Goal: Task Accomplishment & Management: Manage account settings

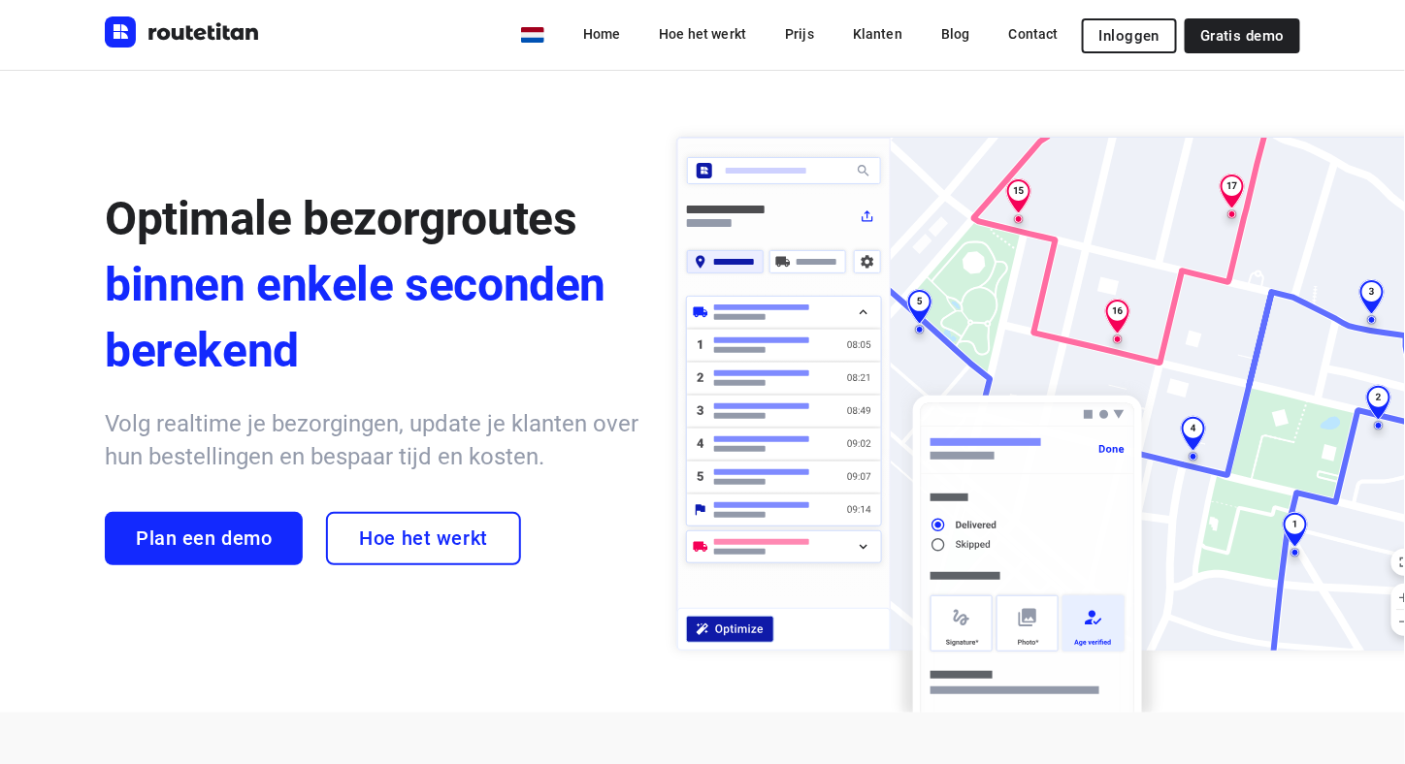
click at [307, 116] on div "Optimale bezorgroutes binnen enkele seconden berekend Volg realtime je bezorgin…" at bounding box center [702, 391] width 1405 height 643
click at [1143, 34] on span "Inloggen" at bounding box center [1129, 36] width 60 height 16
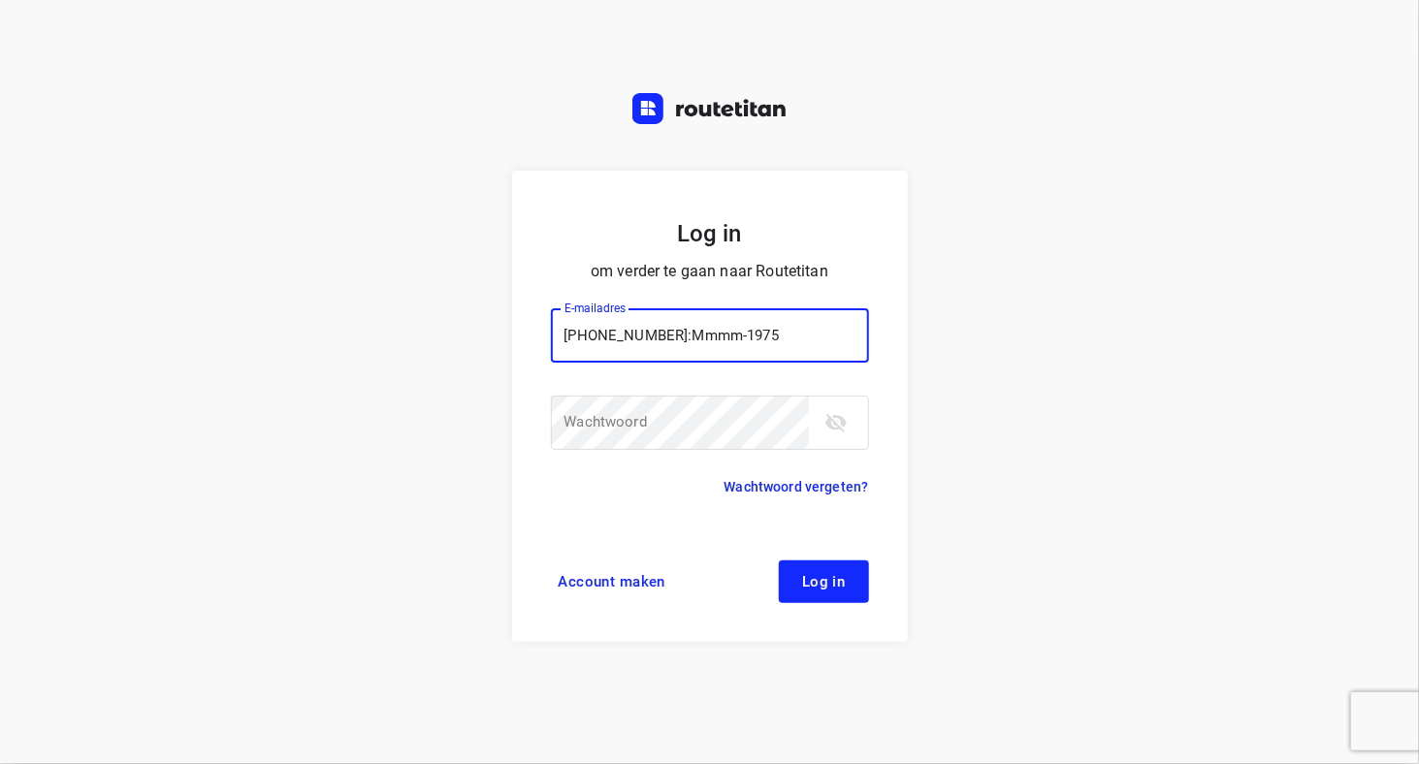
drag, startPoint x: 788, startPoint y: 333, endPoint x: 688, endPoint y: 335, distance: 99.9
click at [688, 335] on input "+4917685064175:Mmmm-1975" at bounding box center [710, 335] width 318 height 54
type input "+4917685064175"
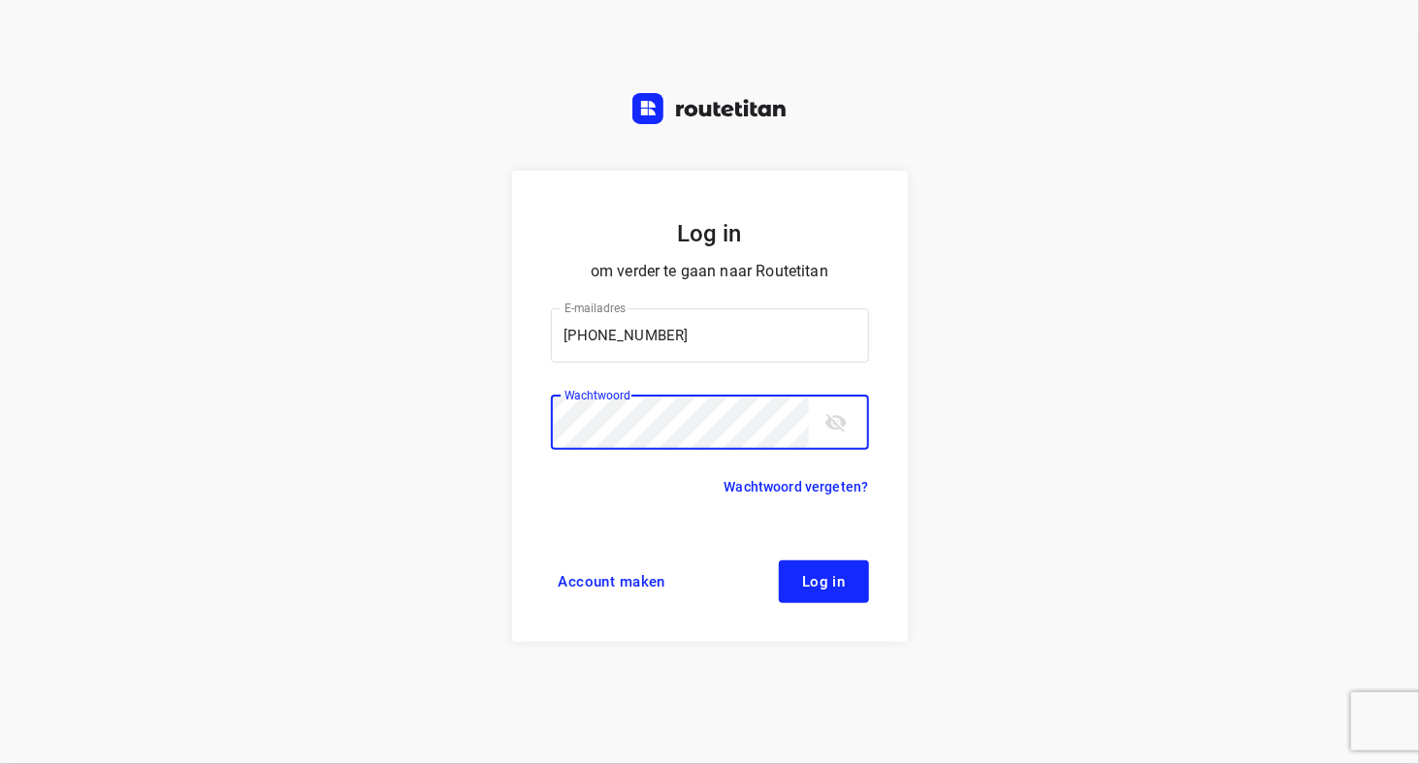
click at [825, 588] on span "Log in" at bounding box center [824, 582] width 44 height 16
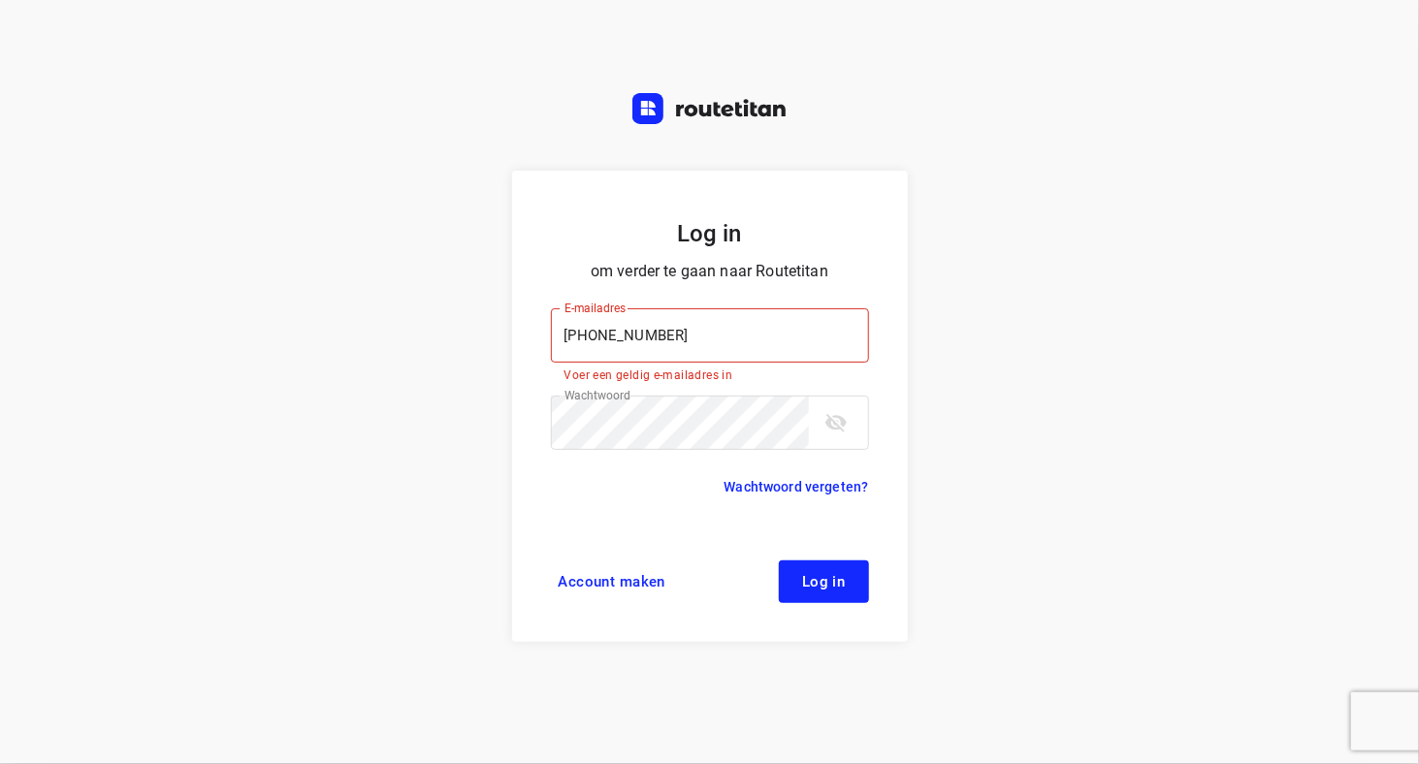
click at [317, 231] on div "Log in om verder te gaan naar Routetitan E-mailadres +4917685064175 E-mailadres…" at bounding box center [709, 382] width 1419 height 764
click at [773, 340] on input "+4917685064175" at bounding box center [710, 335] width 318 height 54
paste input "aububblesonyt@gmail.com:Pollard200!"
drag, startPoint x: 838, startPoint y: 332, endPoint x: 750, endPoint y: 337, distance: 88.4
click at [750, 337] on input "aububblesonyt@gmail.com:Pollard200!" at bounding box center [710, 335] width 318 height 54
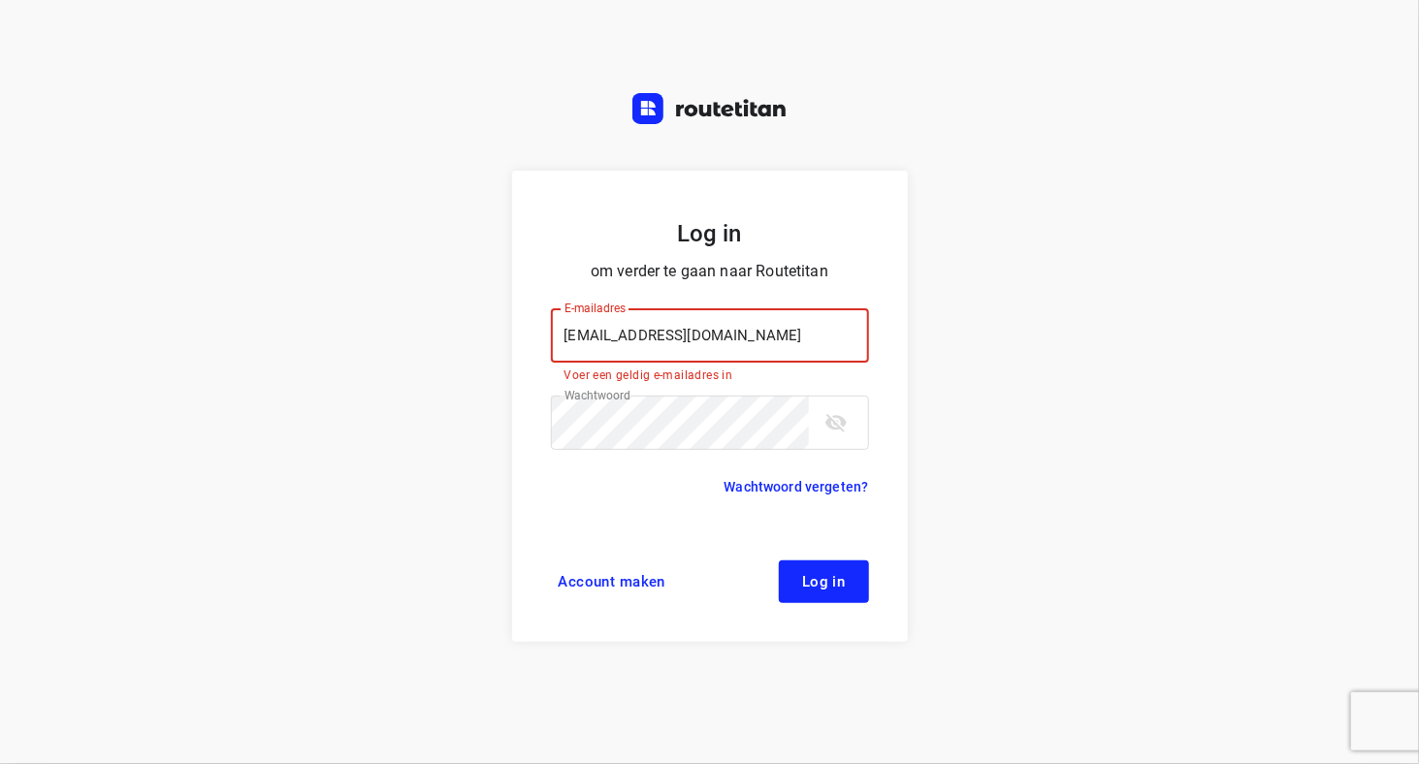
type input "aububblesonyt@gmail.com"
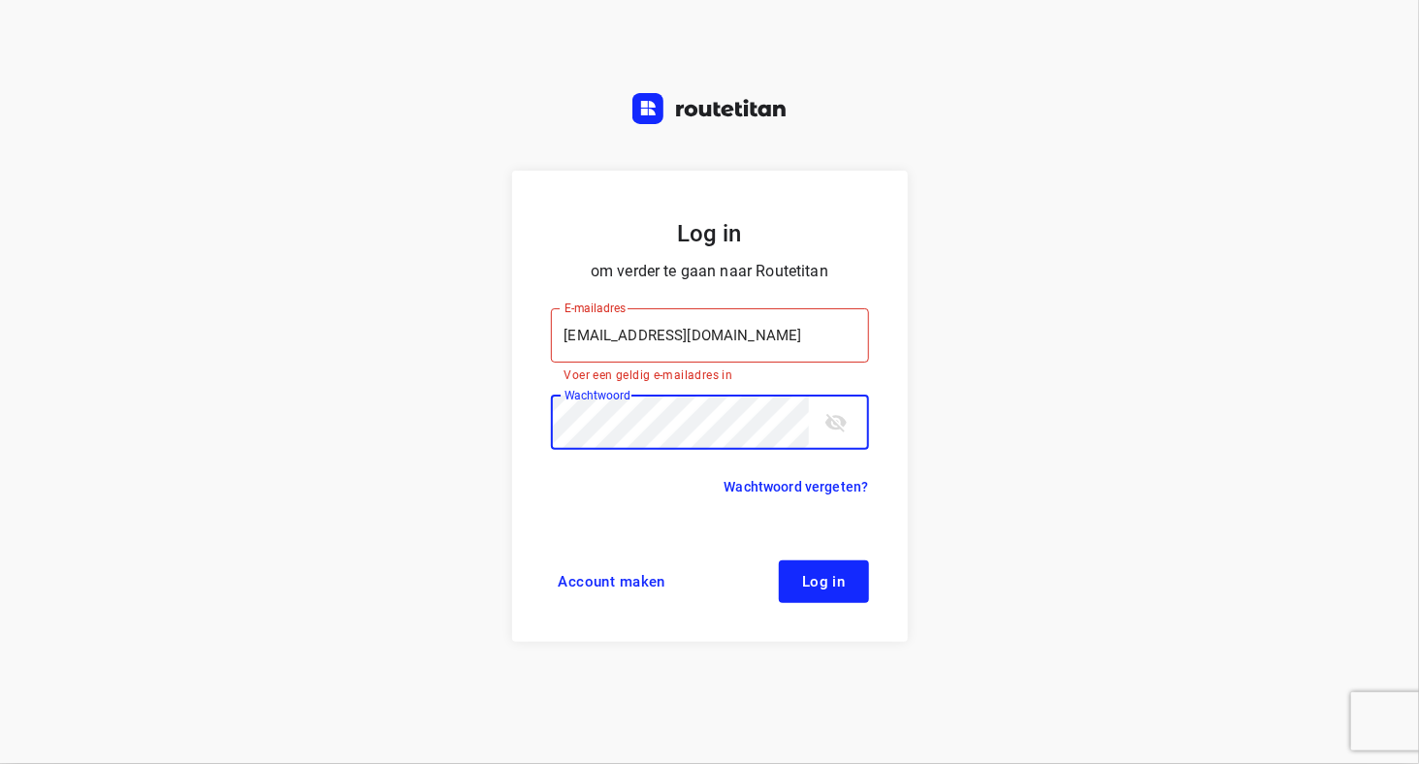
click at [826, 595] on button "Log in" at bounding box center [824, 582] width 90 height 43
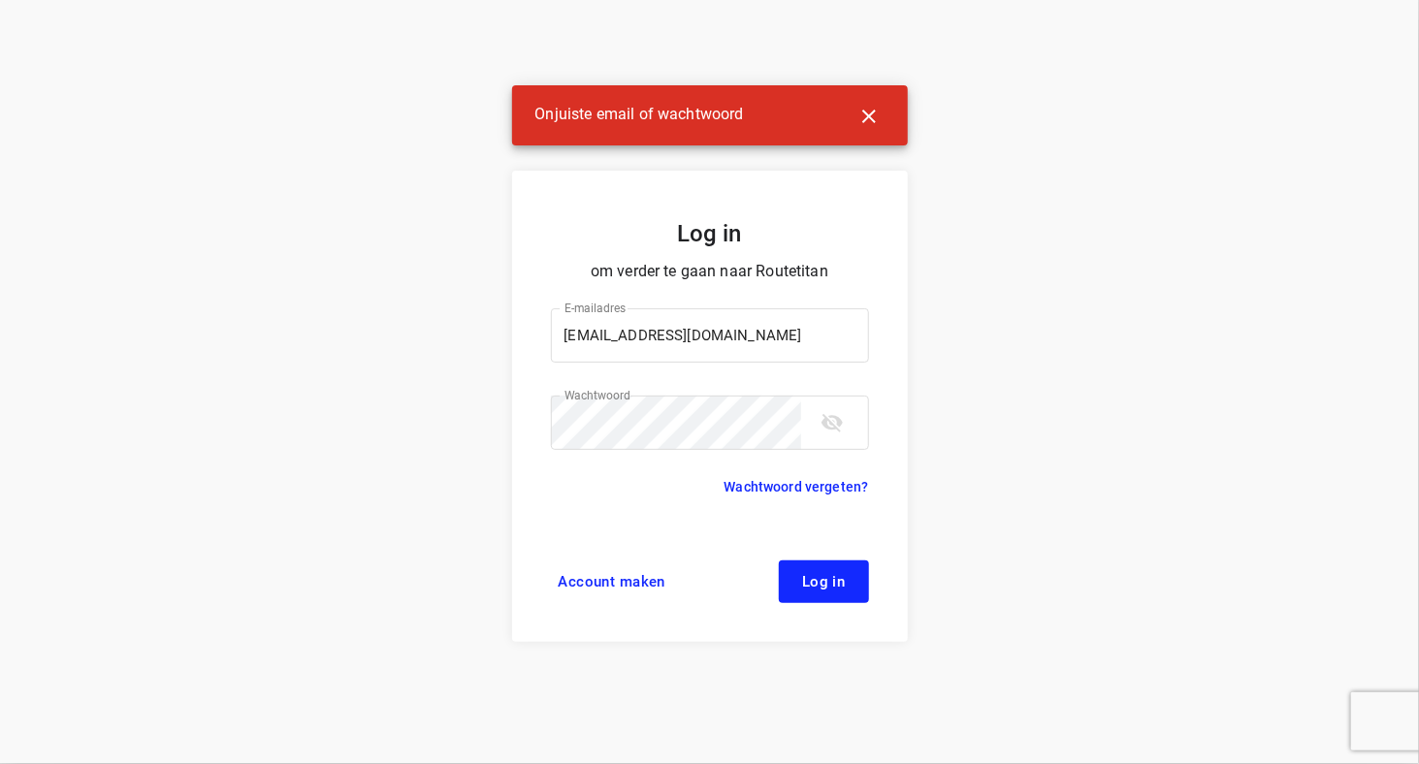
click at [319, 315] on div "Log in om verder te gaan naar Routetitan E-mailadres aububblesonyt@gmail.com E-…" at bounding box center [709, 382] width 1419 height 764
click at [776, 329] on input "aububblesonyt@gmail.com" at bounding box center [710, 335] width 318 height 54
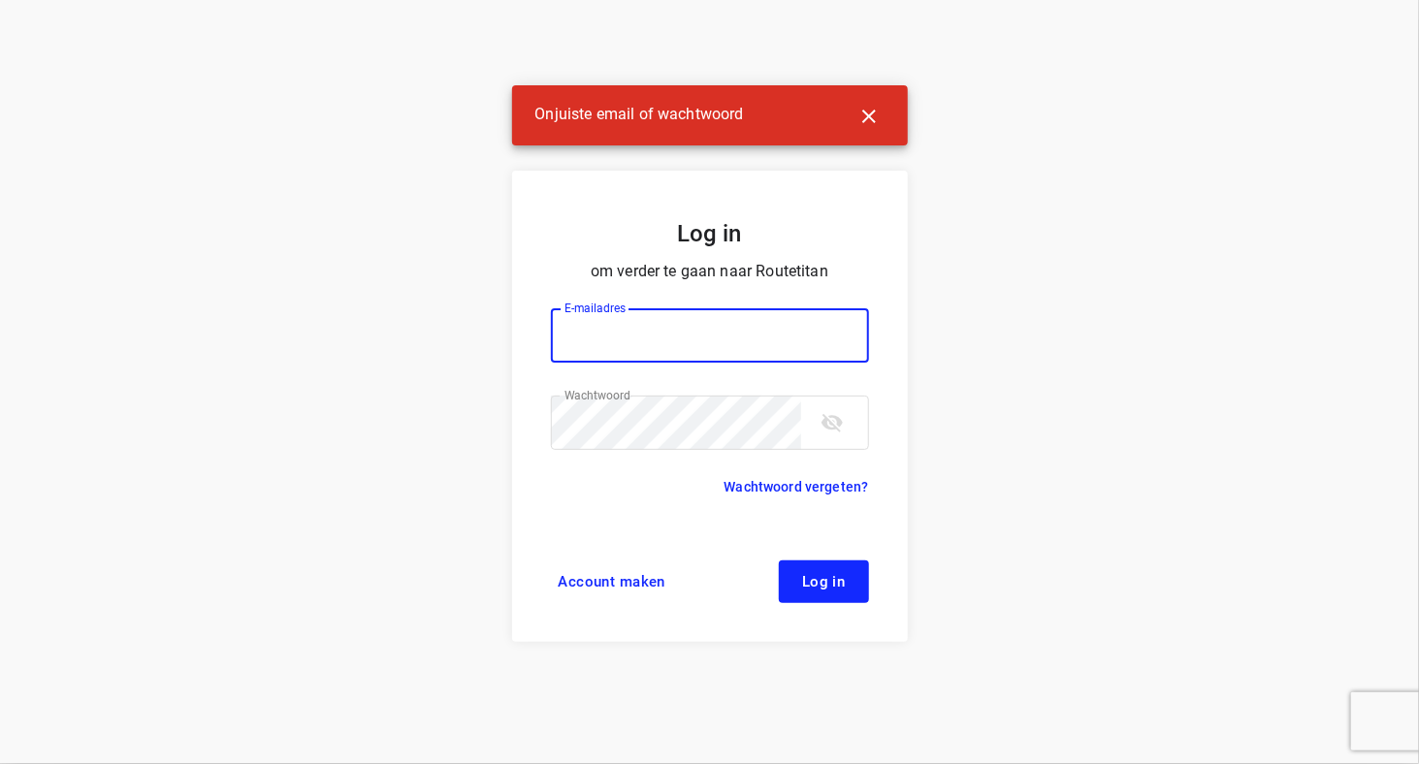
paste input "dvoskuil28@outlook.com:iDJbxXCwZS"
click at [788, 335] on input "dvoskuil28@outlook.com:iDJbxXCwZS" at bounding box center [710, 335] width 318 height 54
type input "dvoskuil28@outlook.com"
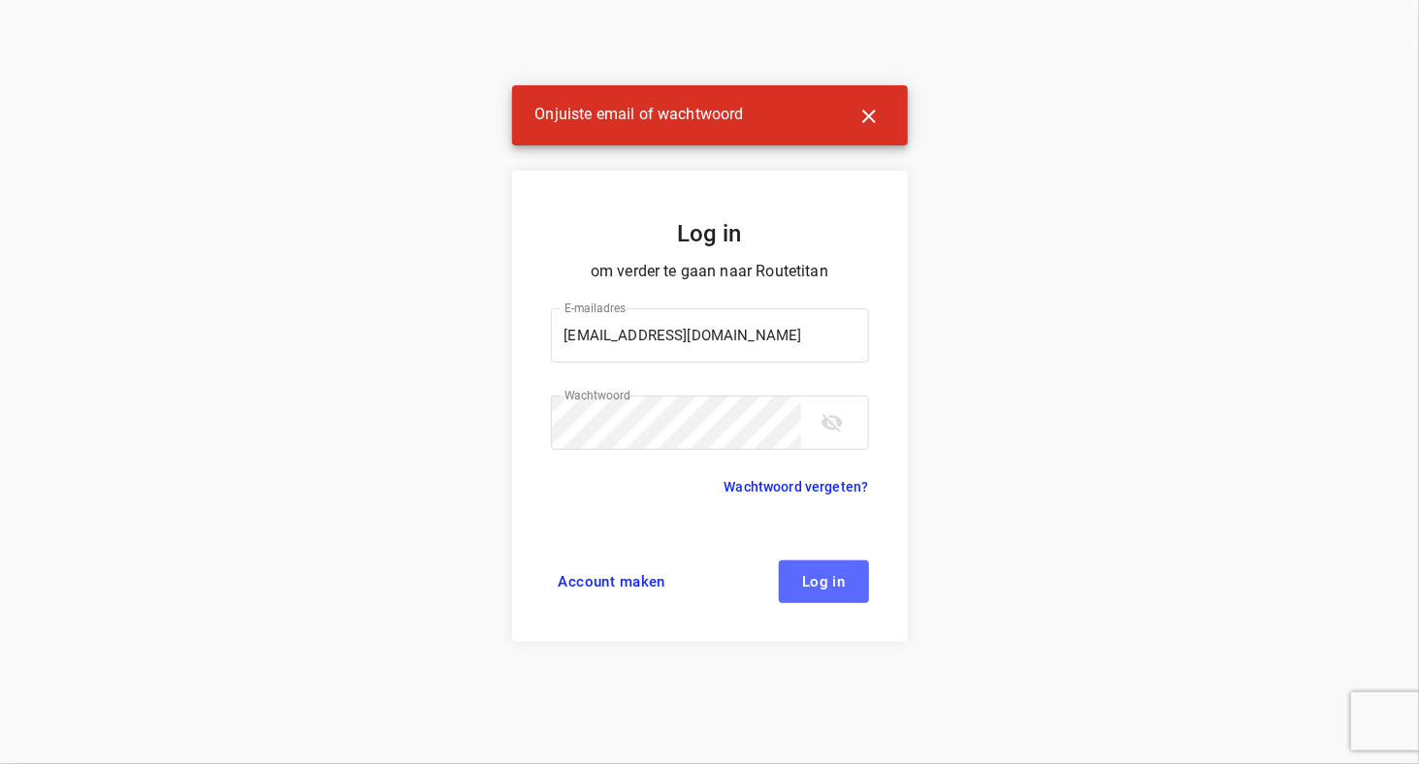
click at [818, 581] on span "Log in" at bounding box center [824, 582] width 44 height 16
click at [305, 399] on div "Log in om verder te gaan naar Routetitan E-mailadres dvoskuil28@outlook.com E-m…" at bounding box center [709, 382] width 1419 height 764
click at [740, 328] on input "dvoskuil28@outlook.com" at bounding box center [710, 335] width 318 height 54
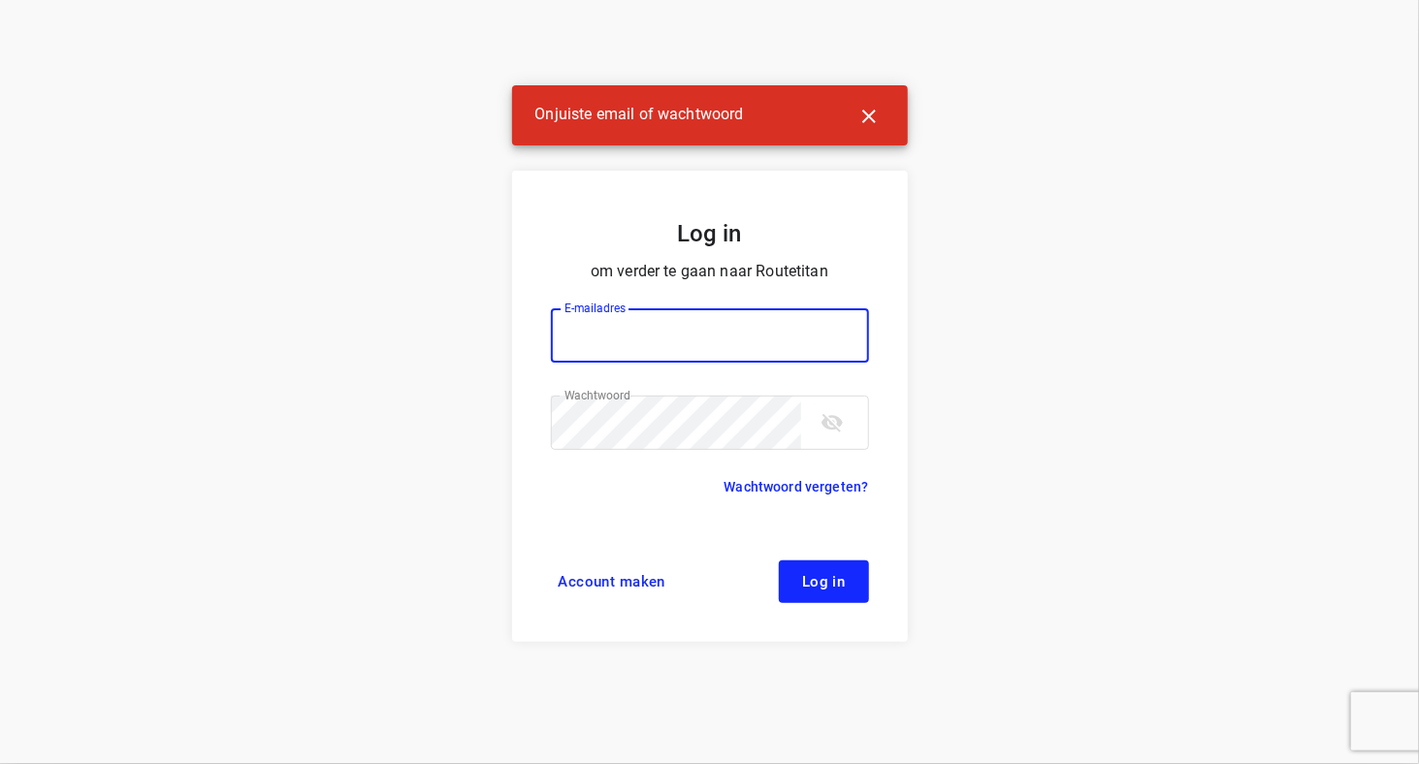
paste input "chuckie1987.rm@gmail.com:GgDgG06!"
drag, startPoint x: 836, startPoint y: 331, endPoint x: 758, endPoint y: 331, distance: 78.6
click at [758, 331] on input "chuckie1987.rm@gmail.com:GgDgG06!" at bounding box center [710, 335] width 318 height 54
type input "[EMAIL_ADDRESS][DOMAIN_NAME]"
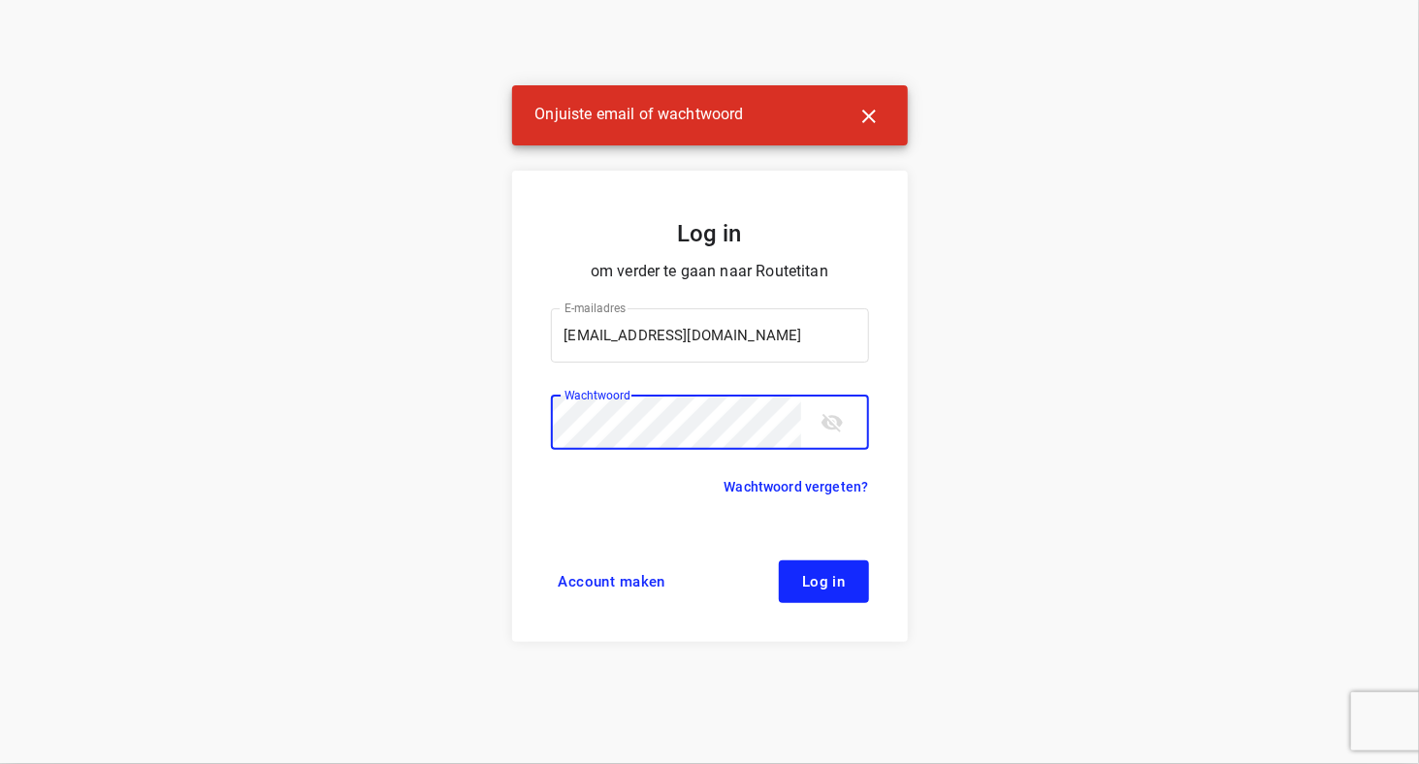
click at [815, 577] on span "Log in" at bounding box center [824, 582] width 44 height 16
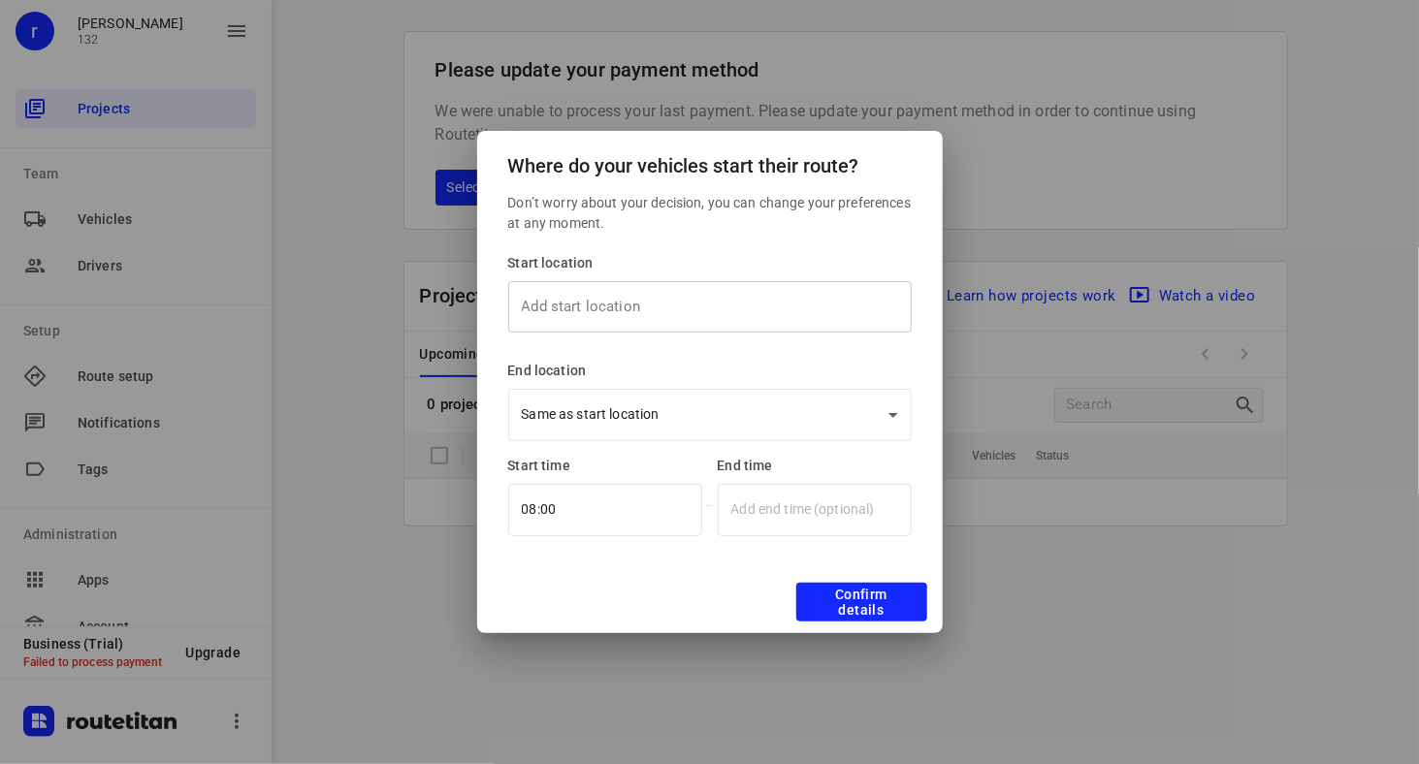
click at [599, 313] on input "text" at bounding box center [710, 307] width 404 height 52
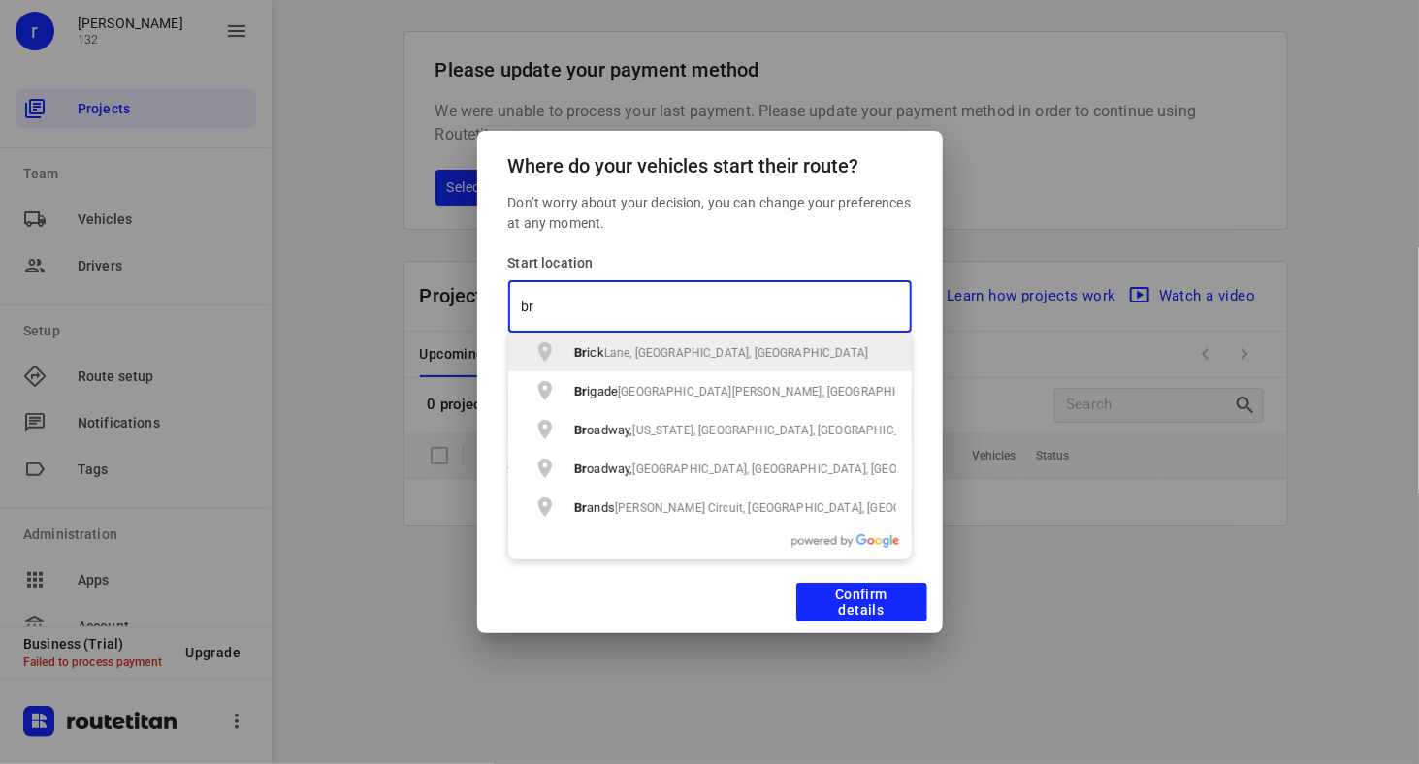
type input "b"
type input "bur"
type input "belgu"
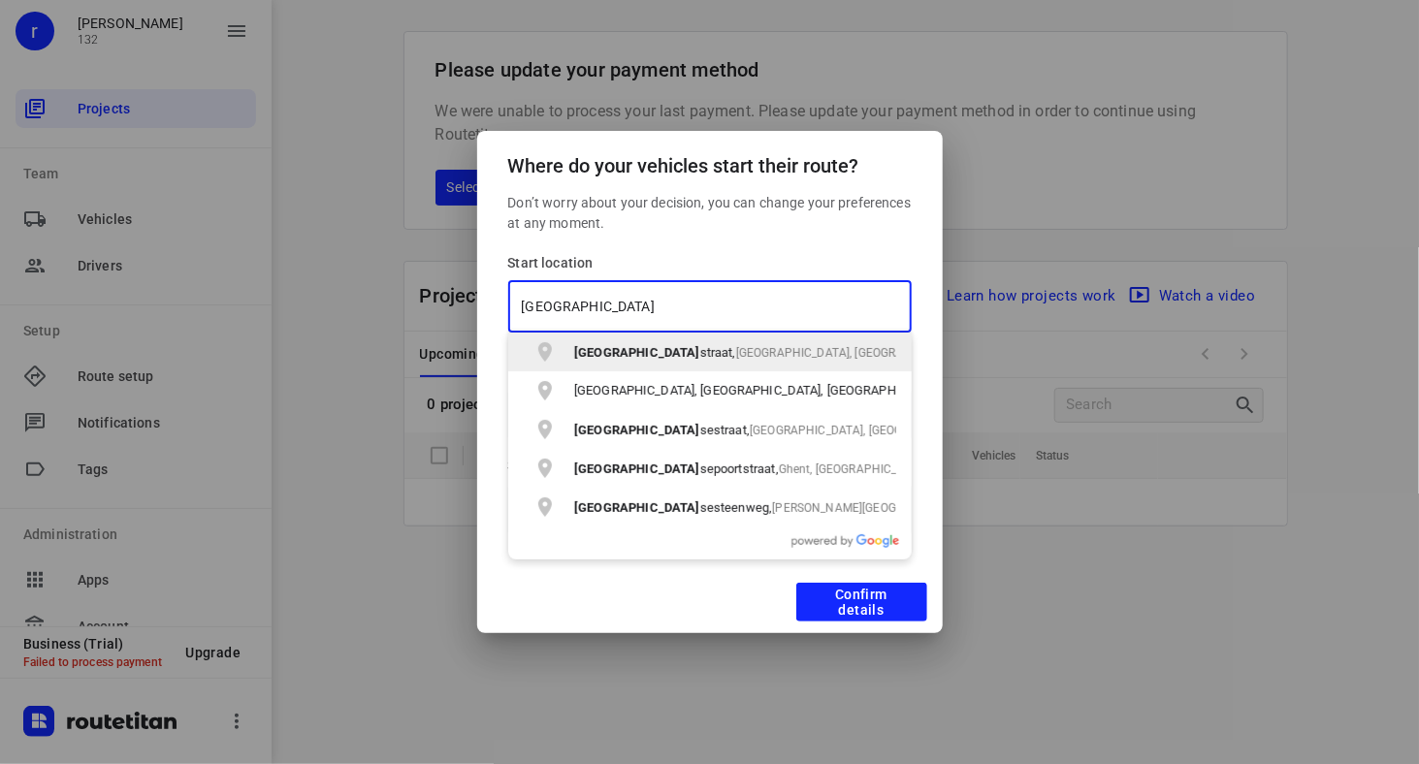
click at [648, 363] on p "[GEOGRAPHIC_DATA], [GEOGRAPHIC_DATA], [GEOGRAPHIC_DATA]" at bounding box center [735, 351] width 322 height 23
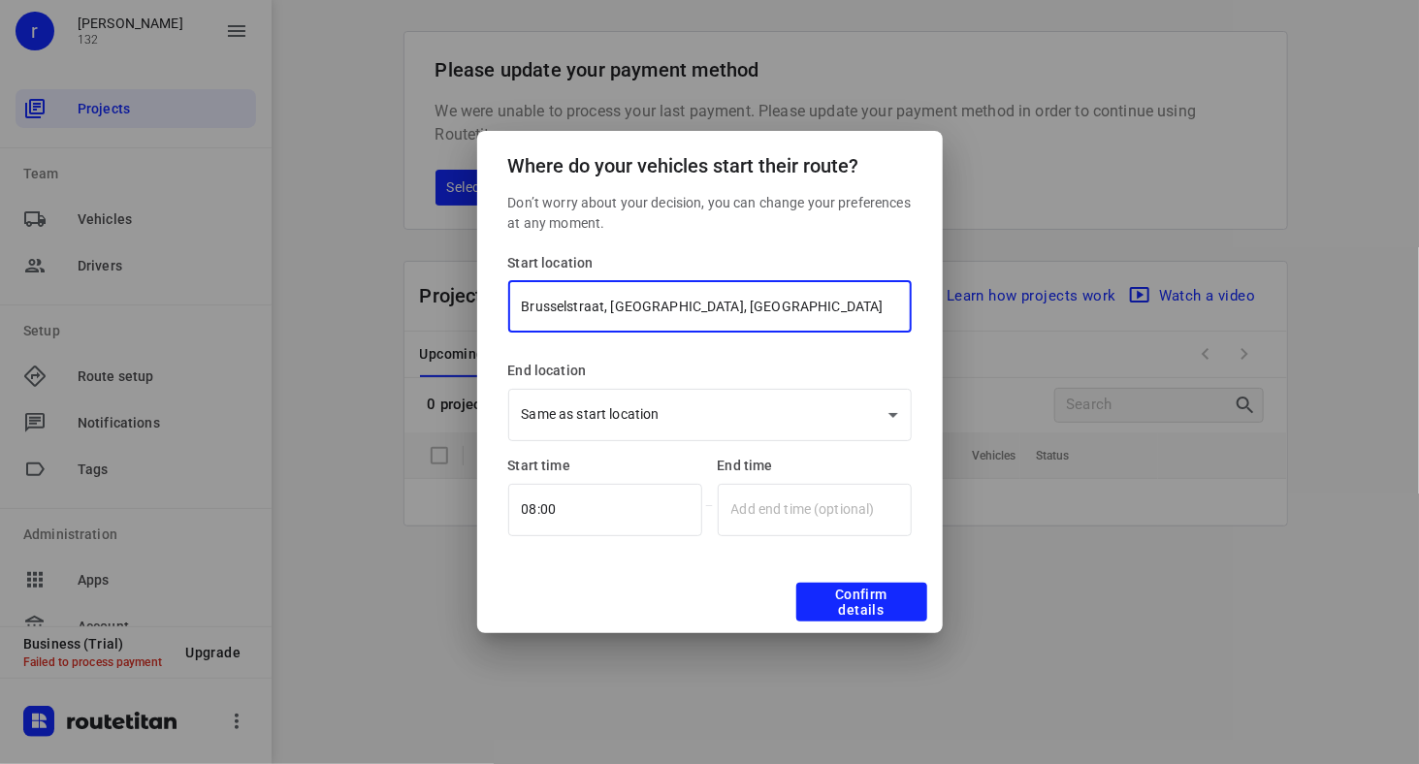
type input "Brusselstraat, [GEOGRAPHIC_DATA], [GEOGRAPHIC_DATA]"
click at [860, 603] on span "Confirm details" at bounding box center [862, 602] width 100 height 31
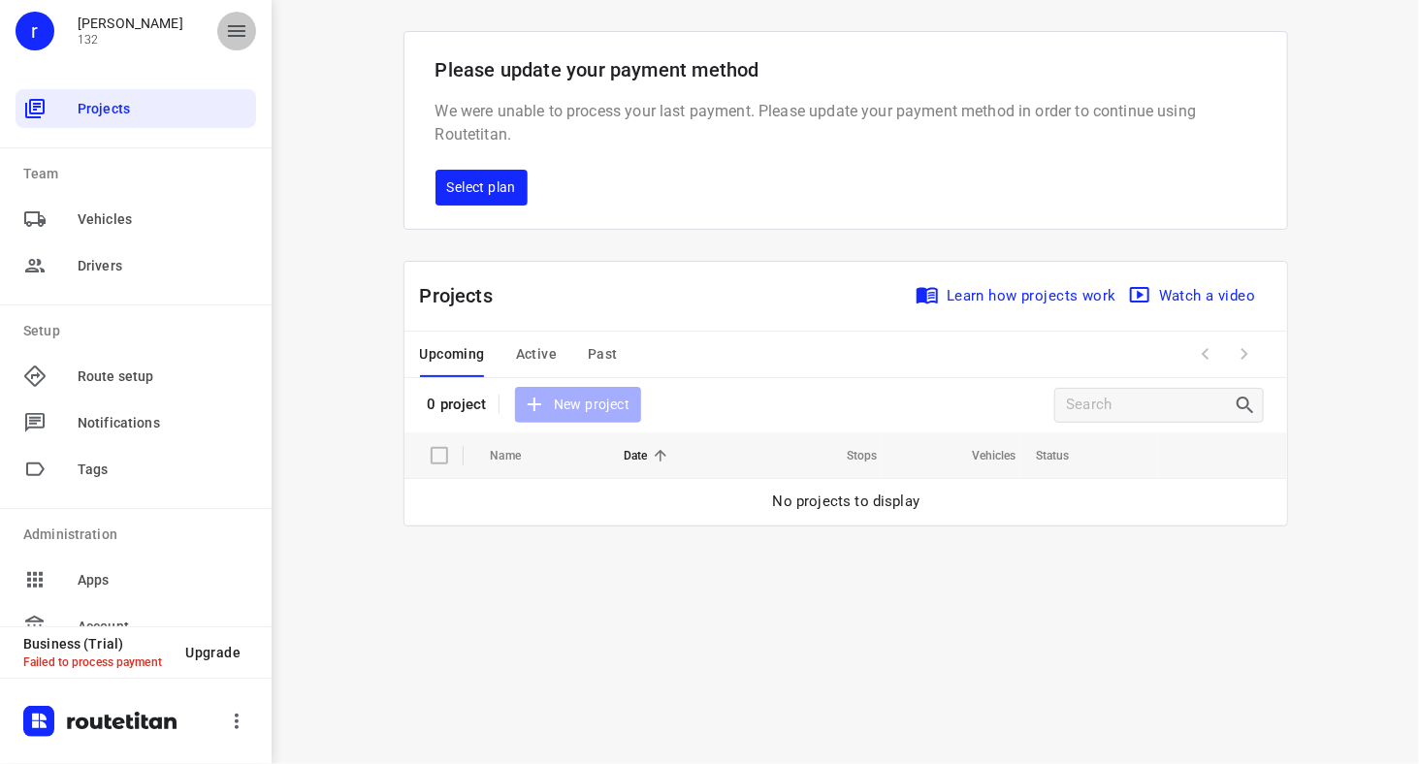
click at [237, 41] on icon "button" at bounding box center [236, 30] width 23 height 23
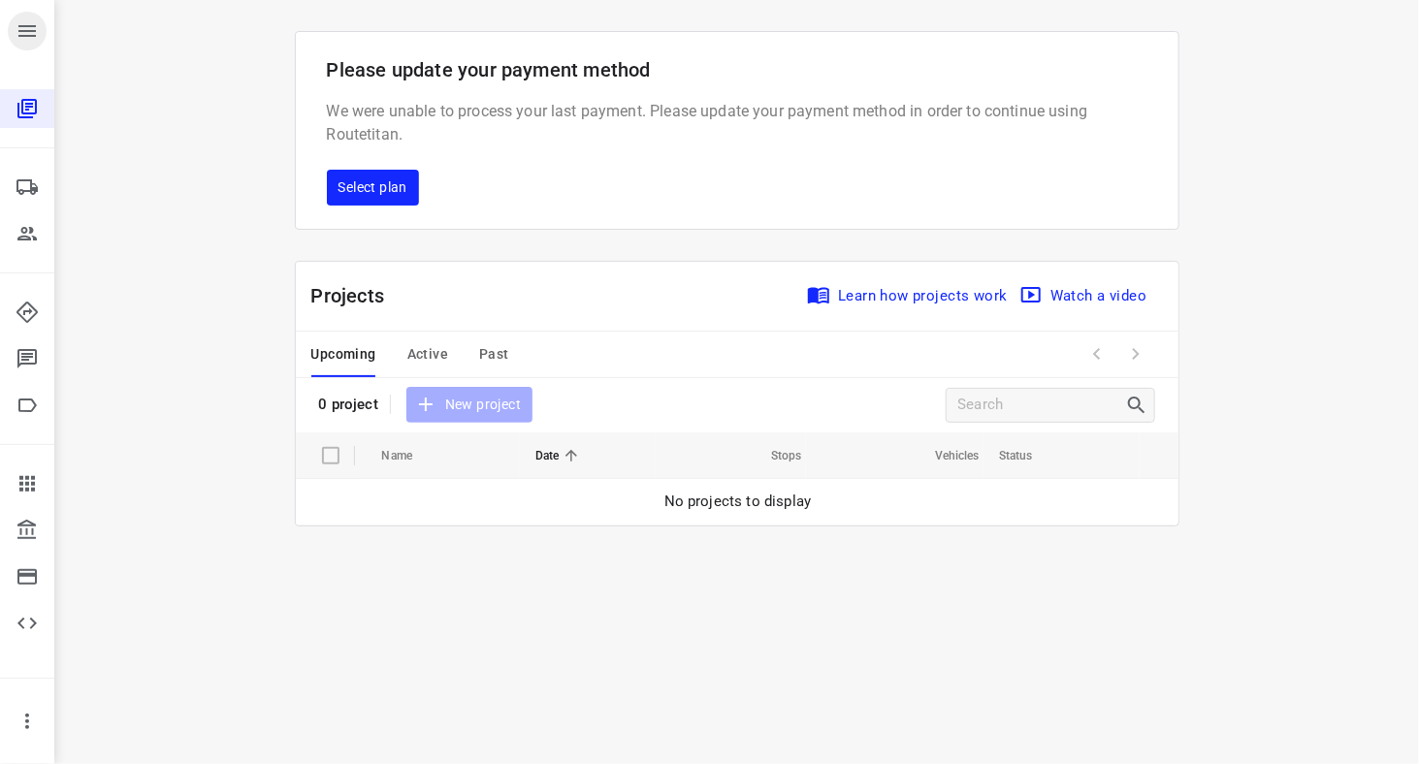
click at [38, 31] on icon "button" at bounding box center [27, 30] width 23 height 23
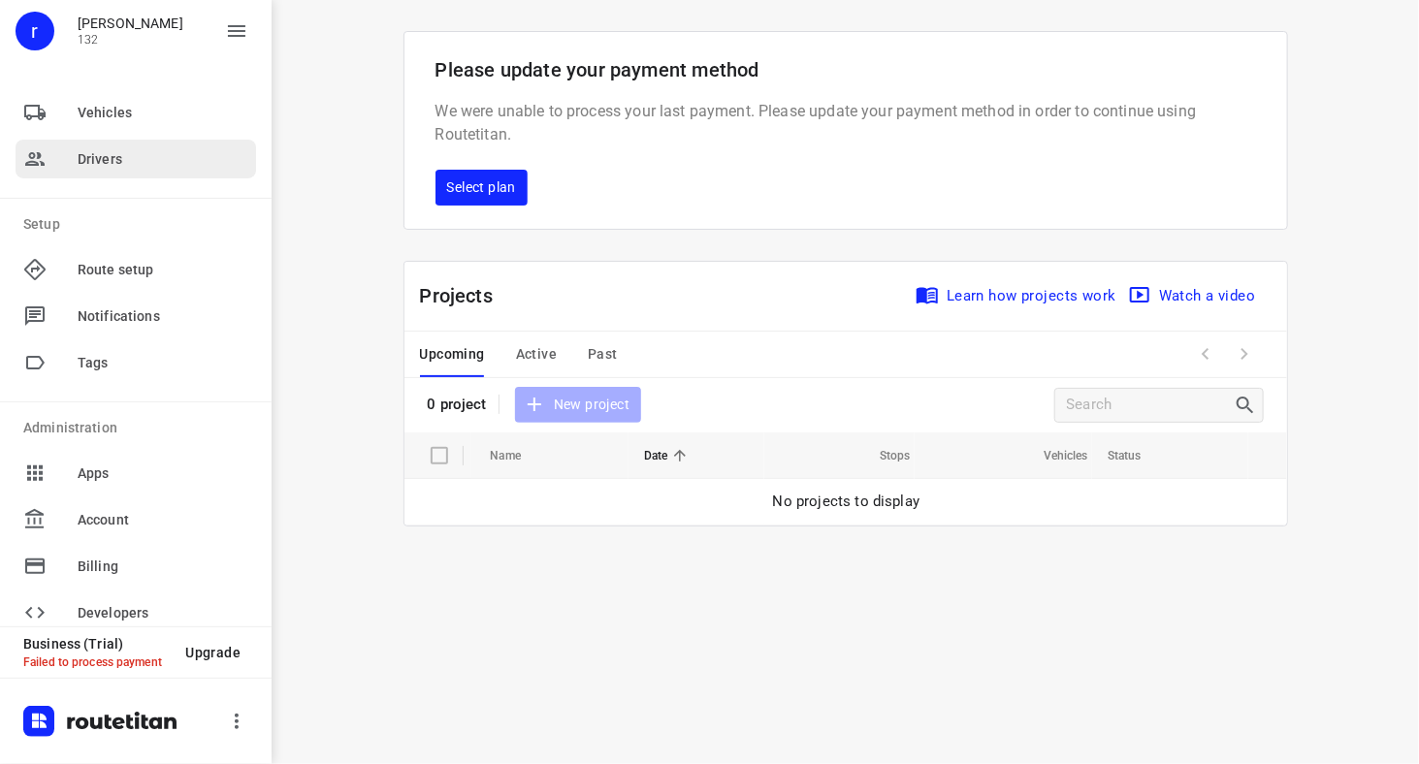
scroll to position [131, 0]
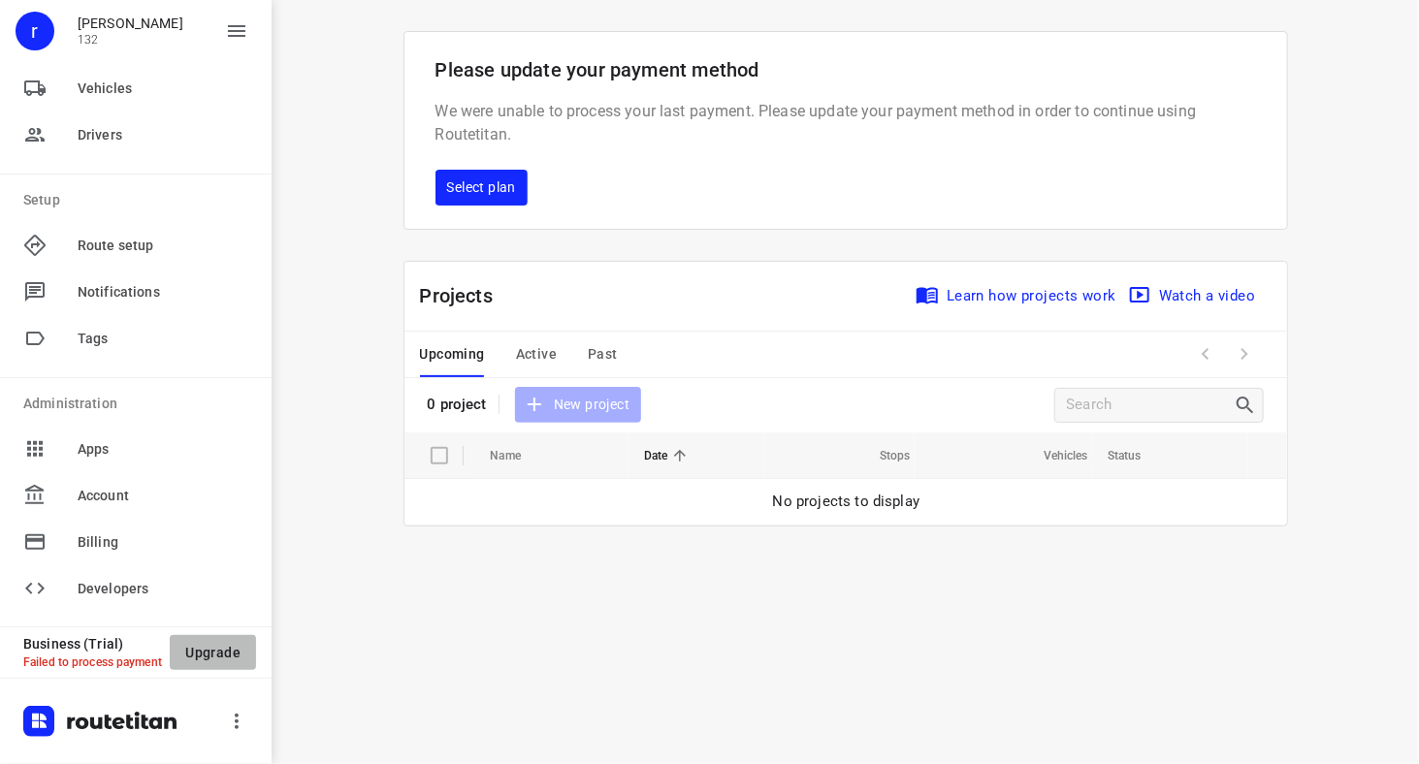
click at [210, 654] on span "Upgrade" at bounding box center [212, 653] width 55 height 16
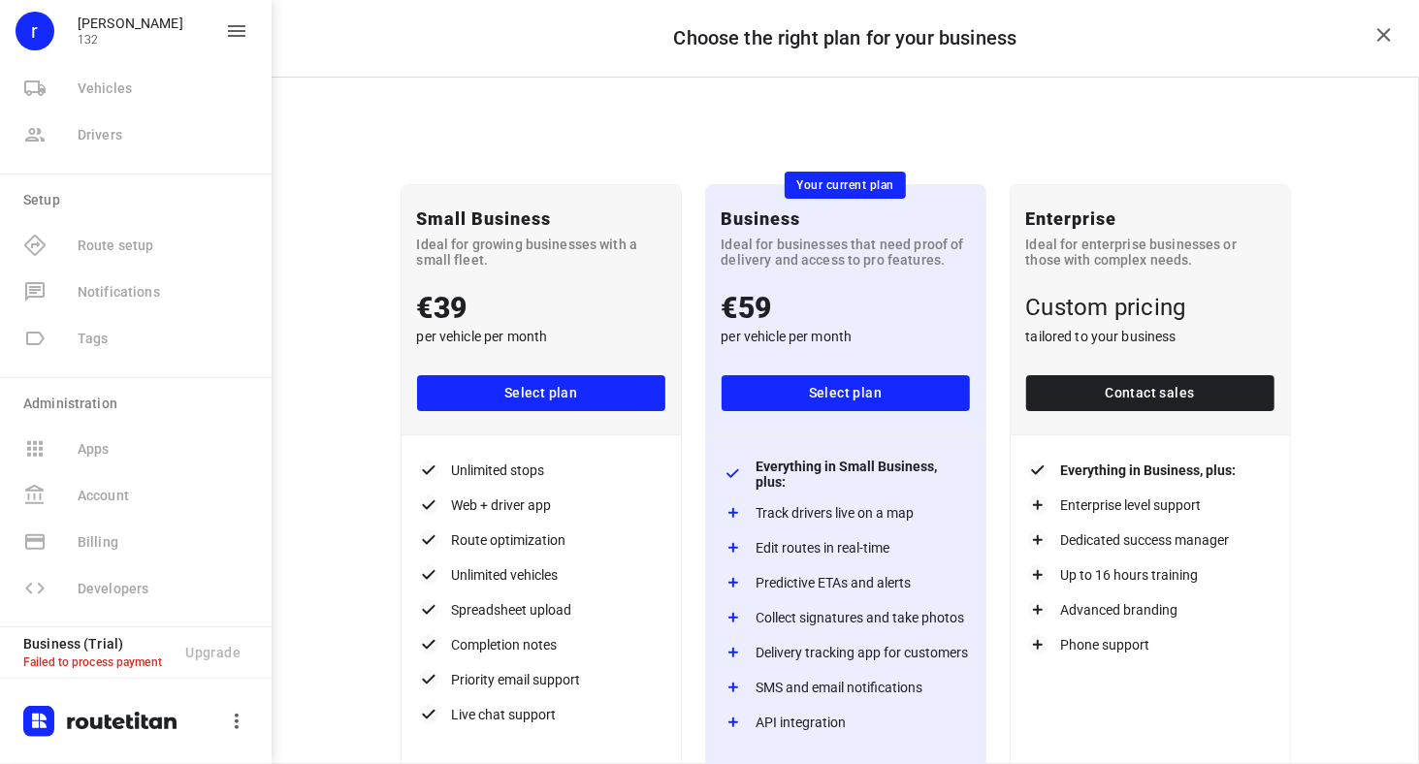
click at [562, 391] on span "Select plan" at bounding box center [541, 393] width 217 height 24
click at [837, 396] on span "Select plan" at bounding box center [845, 393] width 217 height 24
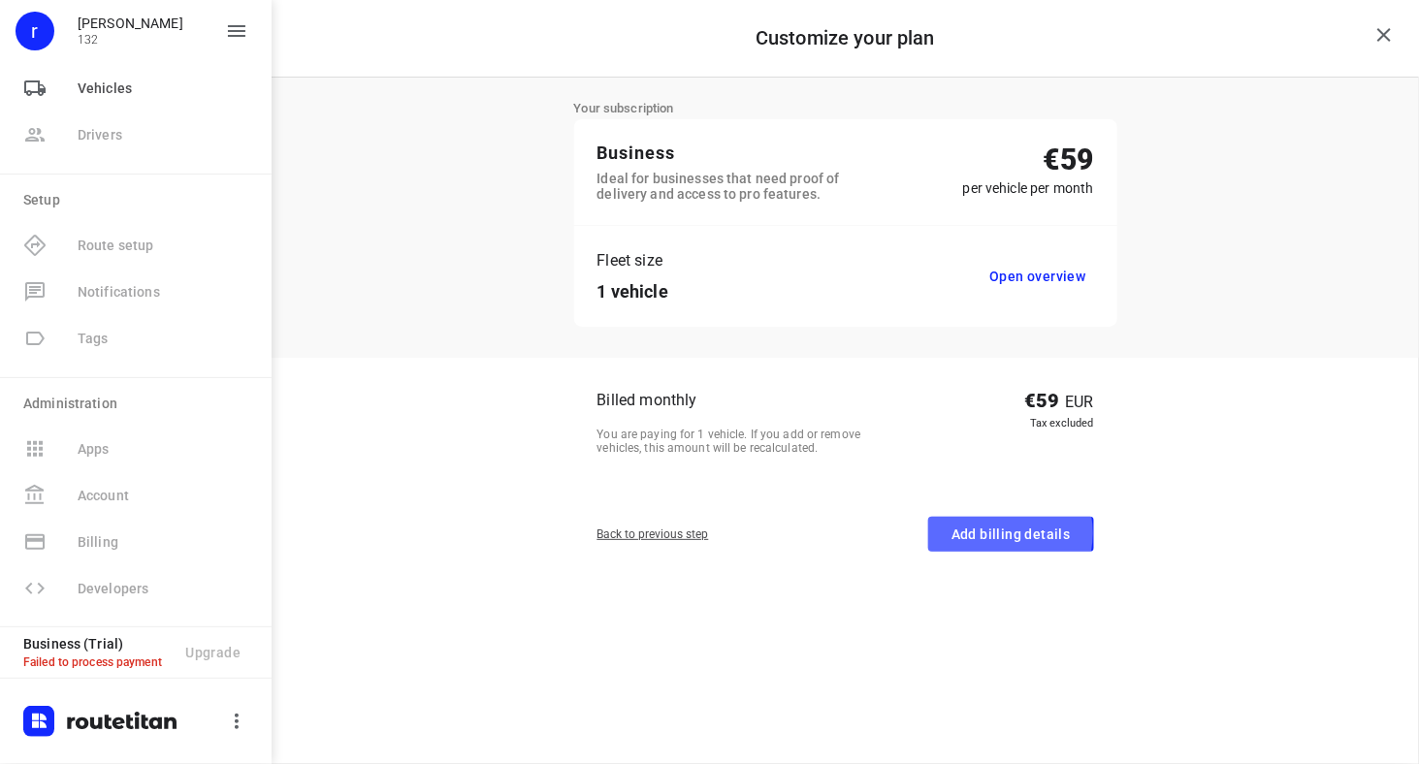
click at [995, 534] on span "Add billing details" at bounding box center [1011, 535] width 119 height 24
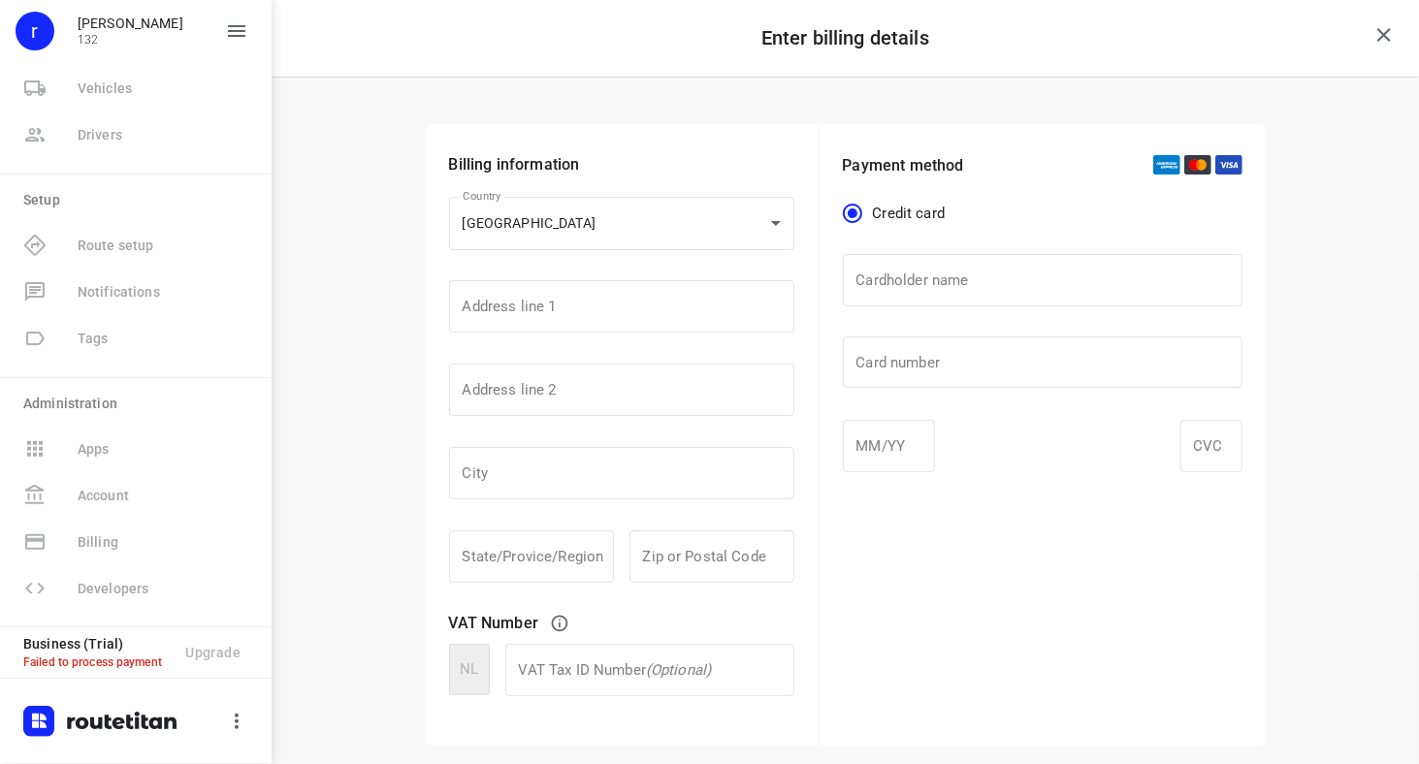
click at [130, 261] on span "Route setup" at bounding box center [136, 245] width 241 height 47
click at [578, 303] on input "text" at bounding box center [621, 306] width 345 height 52
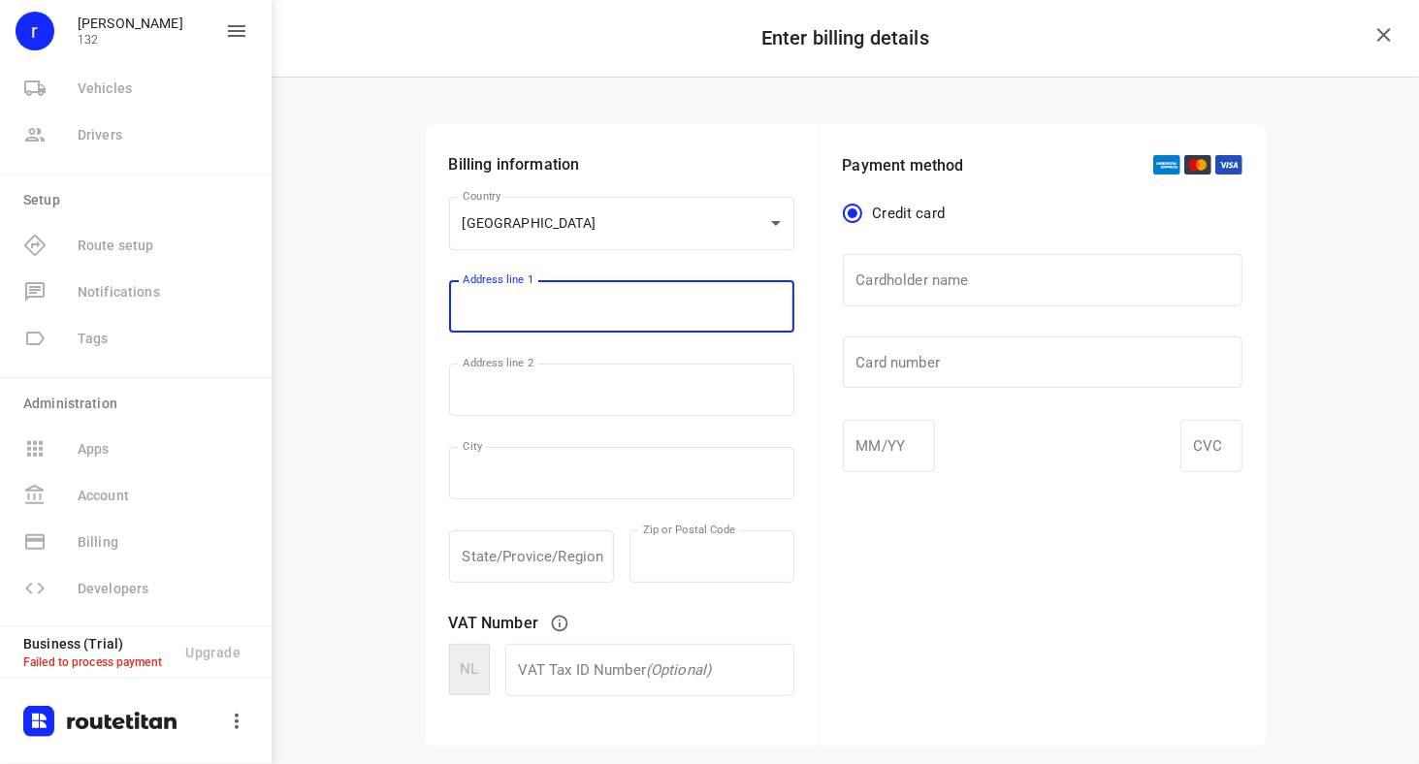
type input "[STREET_ADDRESS][PERSON_NAME]"
type input "re"
type input "[GEOGRAPHIC_DATA]"
type input "4533"
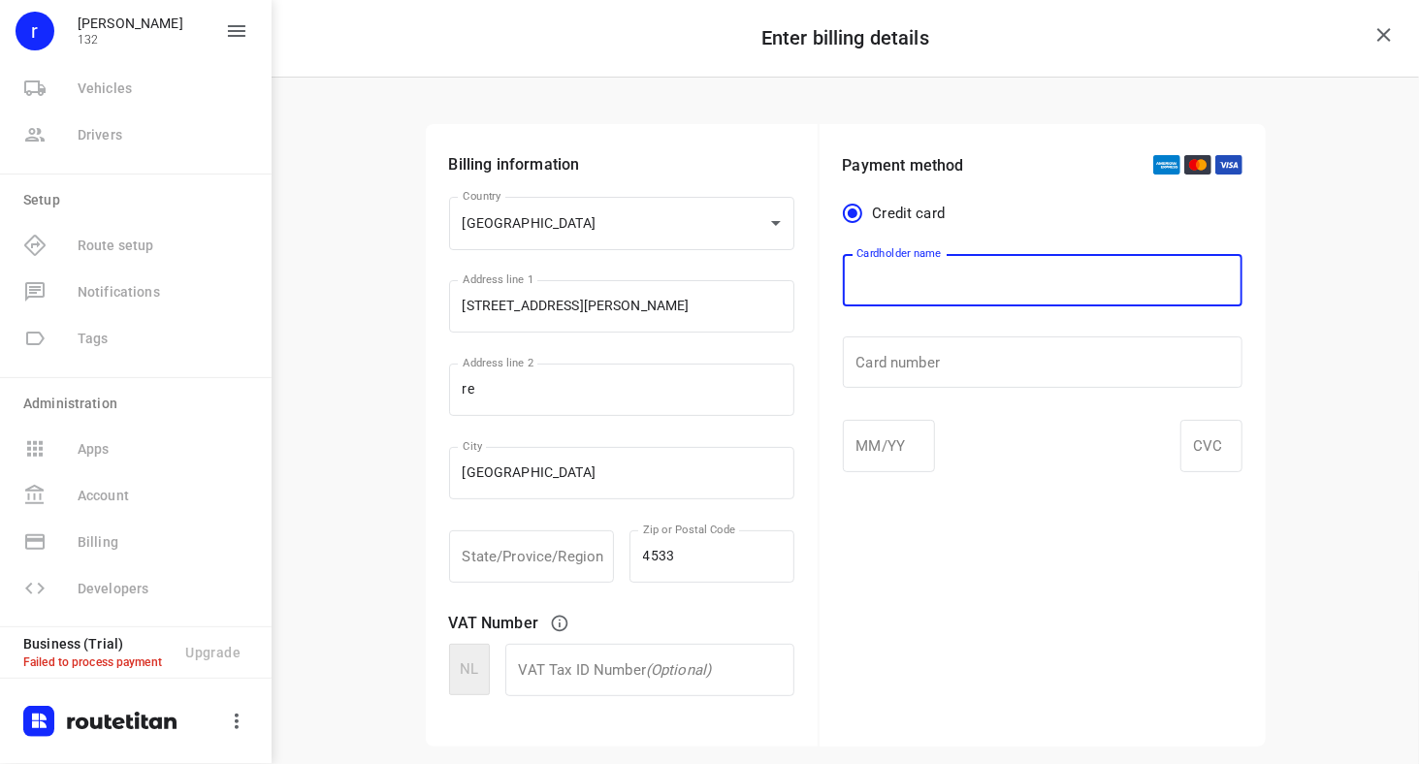
click at [944, 286] on input "text" at bounding box center [1043, 280] width 400 height 52
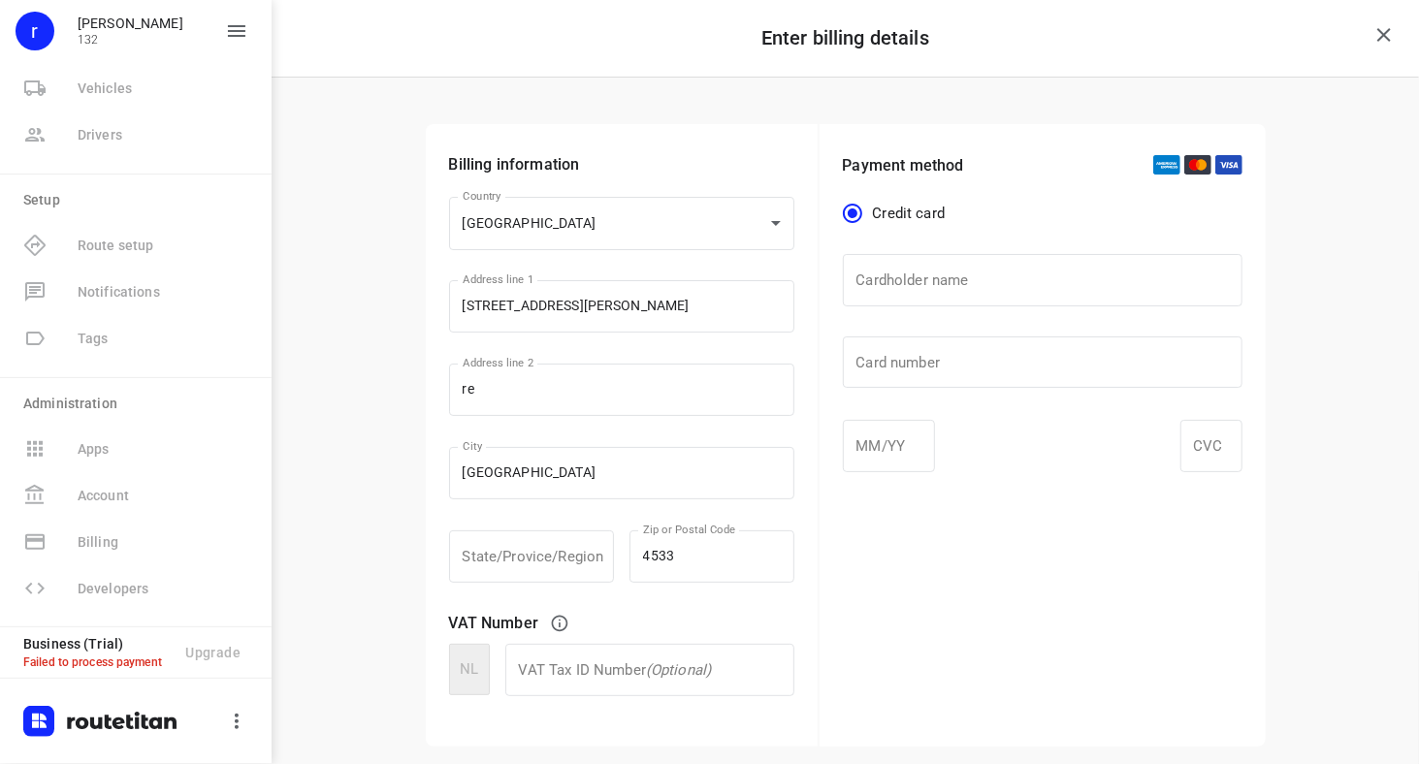
click at [363, 403] on div "Billing information Country [GEOGRAPHIC_DATA] NL Country Address line 1 9 [PERS…" at bounding box center [846, 436] width 1148 height 716
click at [1011, 288] on input "text" at bounding box center [1043, 280] width 400 height 52
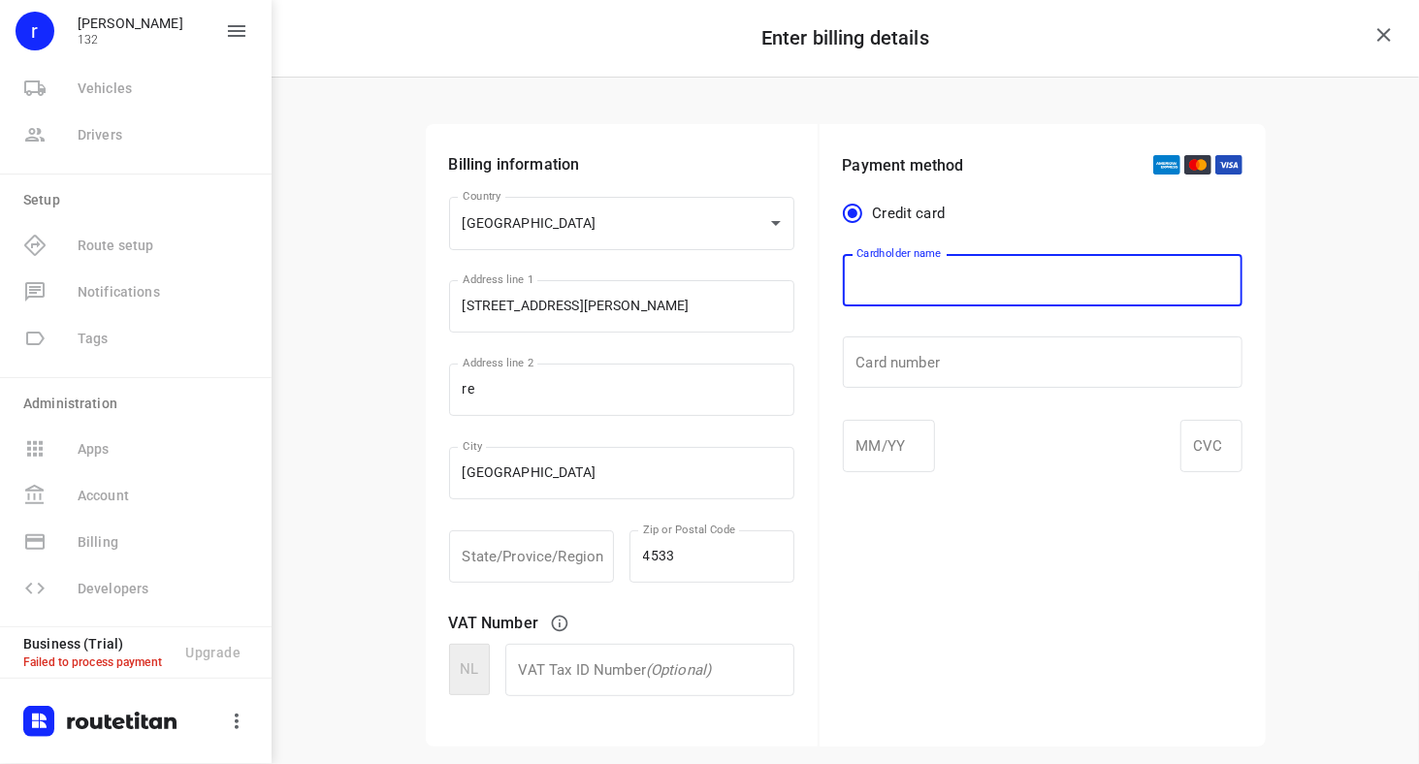
paste input "[CREDIT_CARD_NUMBER]"
type input "[CREDIT_CARD_NUMBER]"
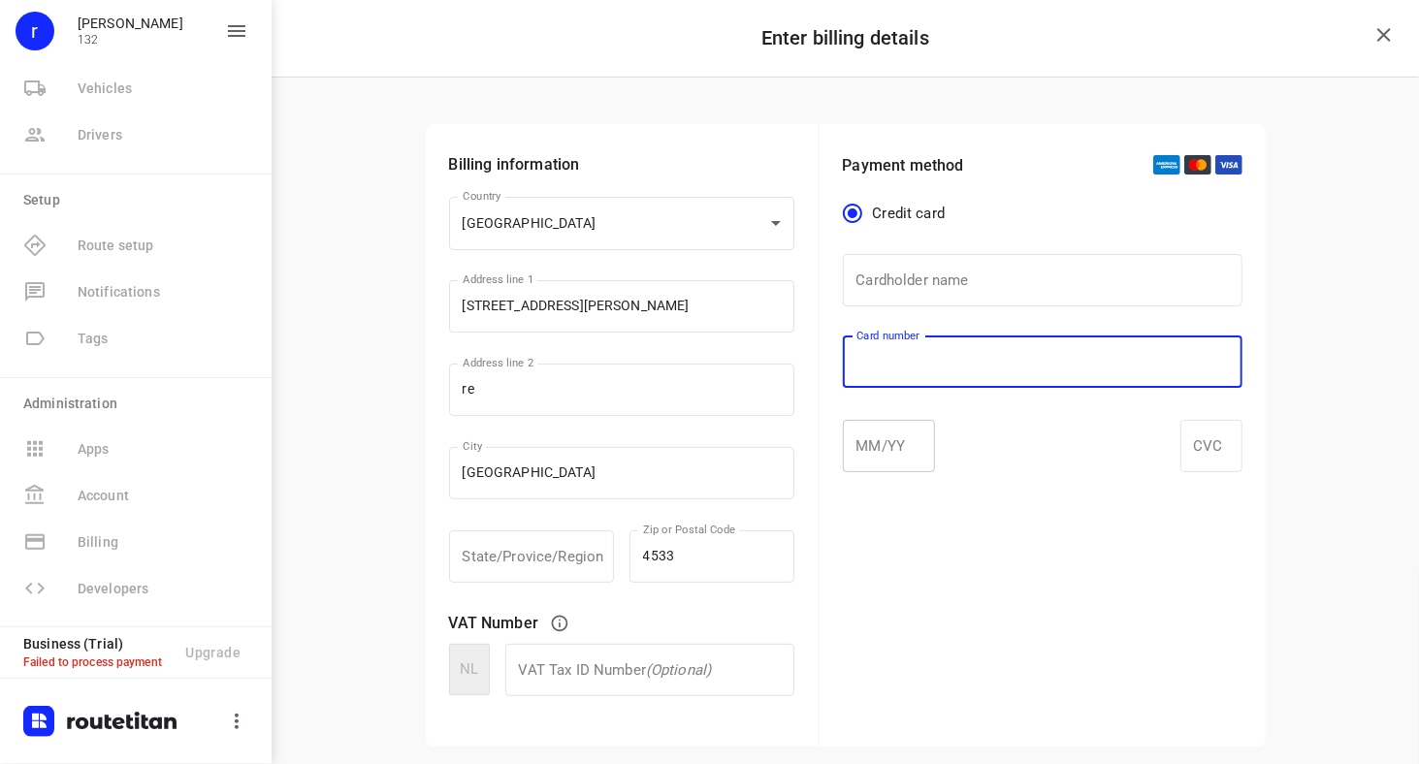
click at [864, 457] on div at bounding box center [889, 446] width 92 height 52
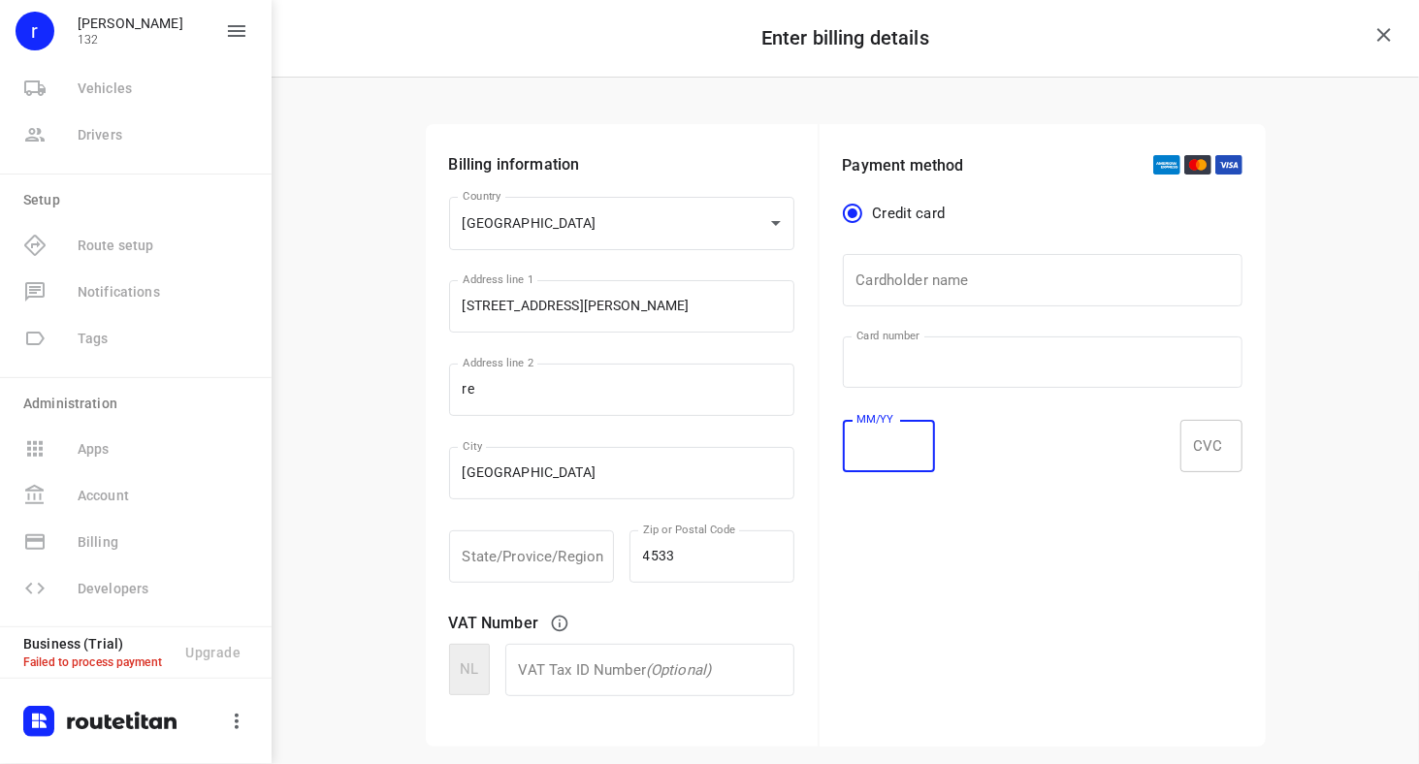
click at [1200, 455] on div at bounding box center [1212, 446] width 62 height 52
click at [1007, 681] on div "Payment method Credit card Cardholder name Cardholder name ​ Card number Card n…" at bounding box center [1043, 435] width 446 height 623
click at [972, 280] on input "text" at bounding box center [1043, 280] width 400 height 52
click at [362, 434] on div "Billing information Country [GEOGRAPHIC_DATA] NL Country Address line 1 9 [PERS…" at bounding box center [846, 436] width 1148 height 716
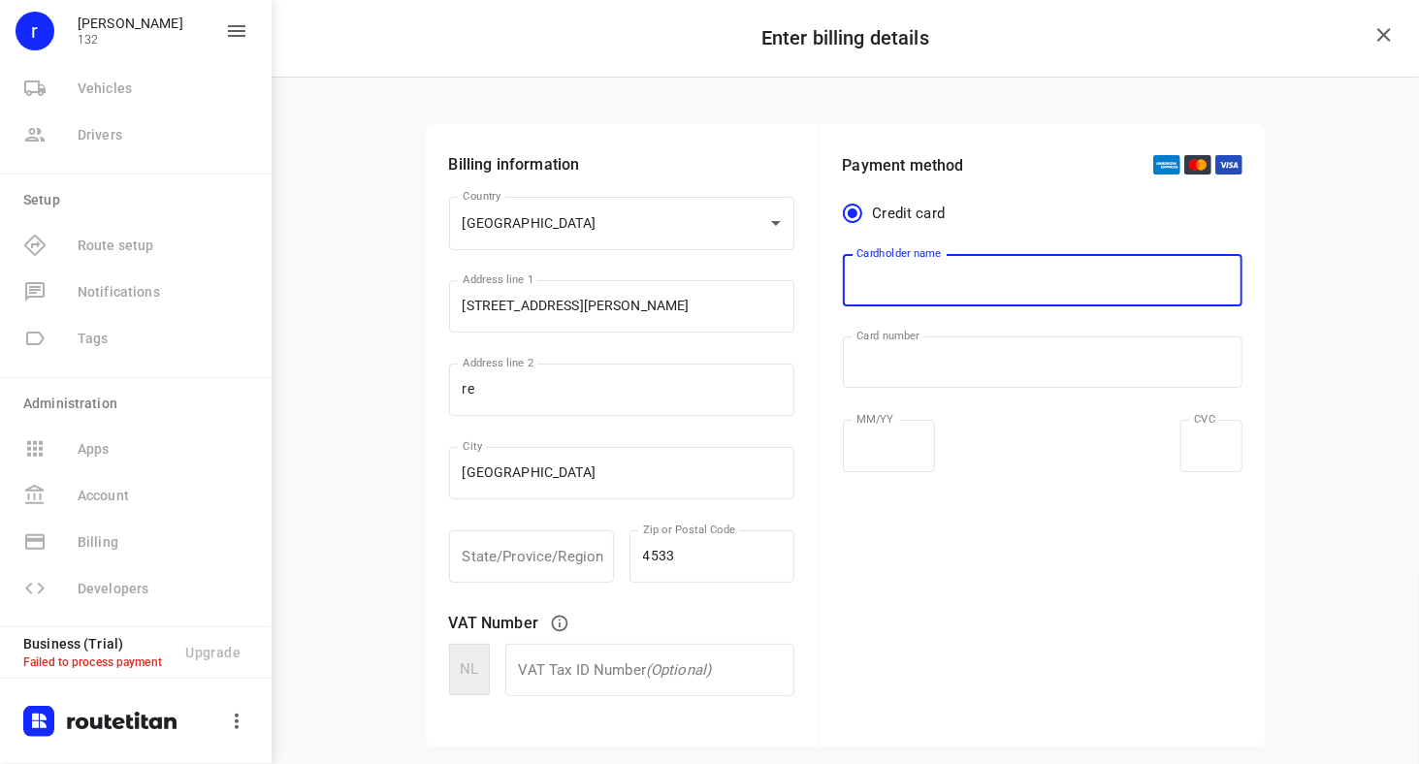
click at [959, 279] on input "text" at bounding box center [1043, 280] width 400 height 52
paste input "chuckie1987.rm"
click at [931, 282] on input "chuckie1987.rm" at bounding box center [1043, 280] width 400 height 52
type input "chuckie rm"
click at [982, 573] on div "Payment method Credit card Cardholder name chuckie rm Cardholder name ​ Card nu…" at bounding box center [1043, 435] width 446 height 623
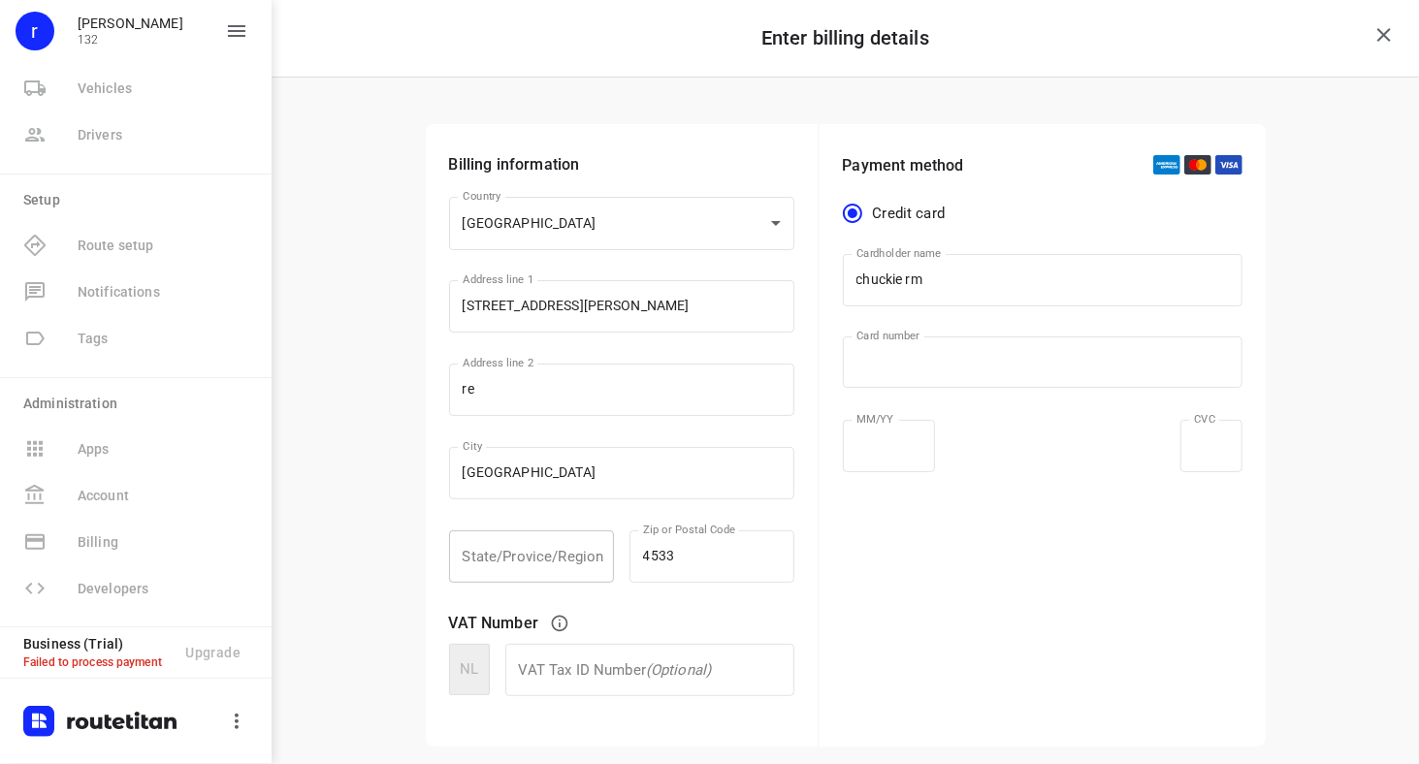
click at [552, 548] on input "text" at bounding box center [531, 557] width 165 height 52
type input "ma"
click at [887, 523] on div "Payment method Credit card Cardholder name chuckie rm Cardholder name ​ Card nu…" at bounding box center [1043, 435] width 446 height 623
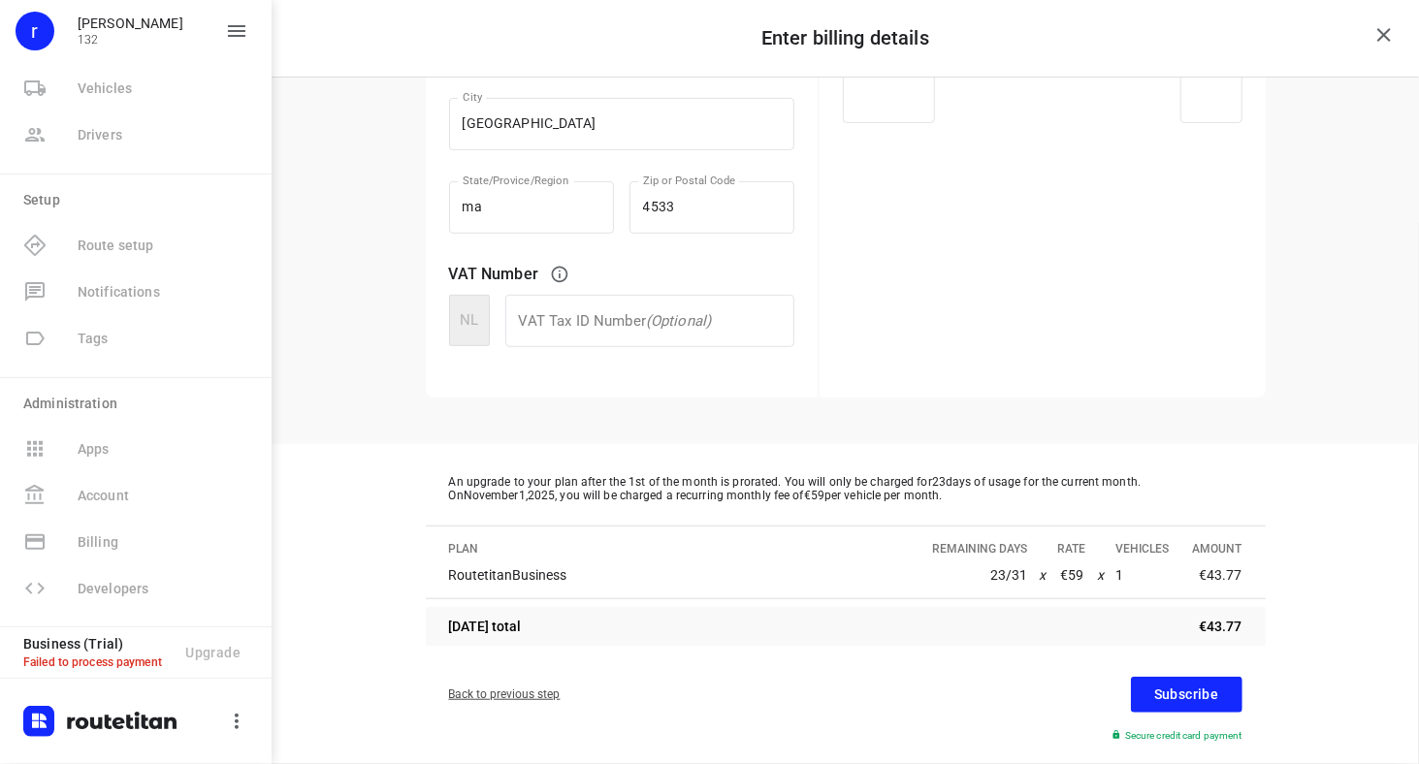
click at [1169, 696] on span "Subscribe" at bounding box center [1186, 695] width 65 height 24
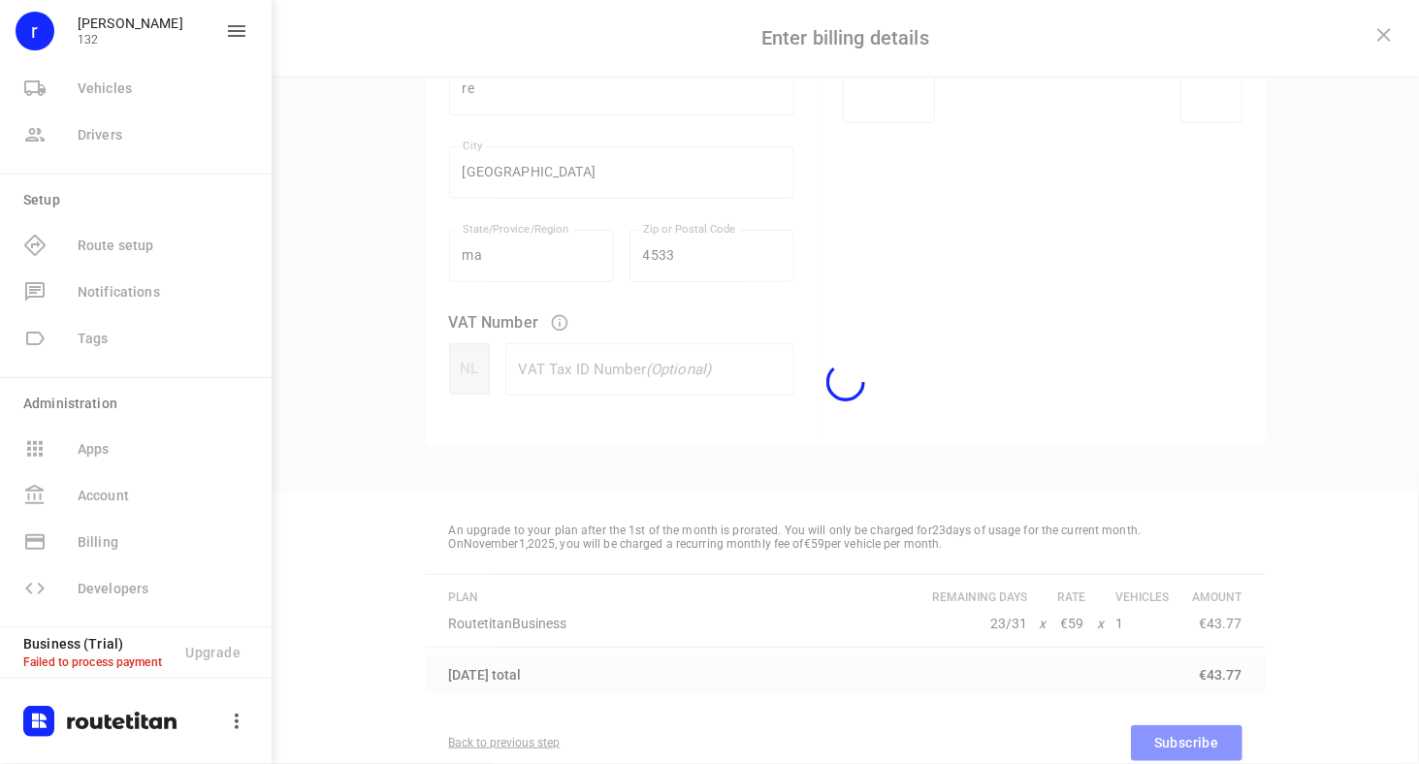
scroll to position [398, 0]
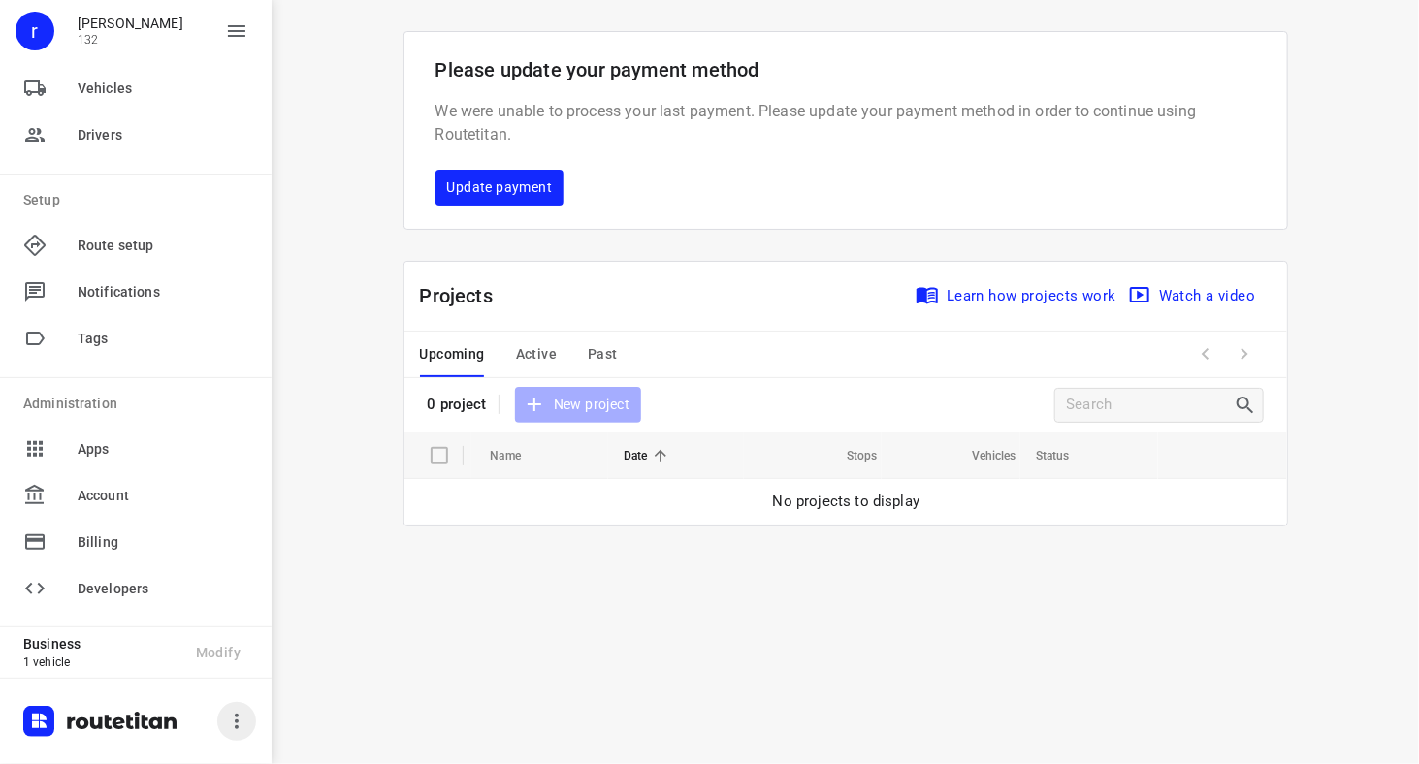
click at [245, 716] on icon "button" at bounding box center [236, 721] width 23 height 23
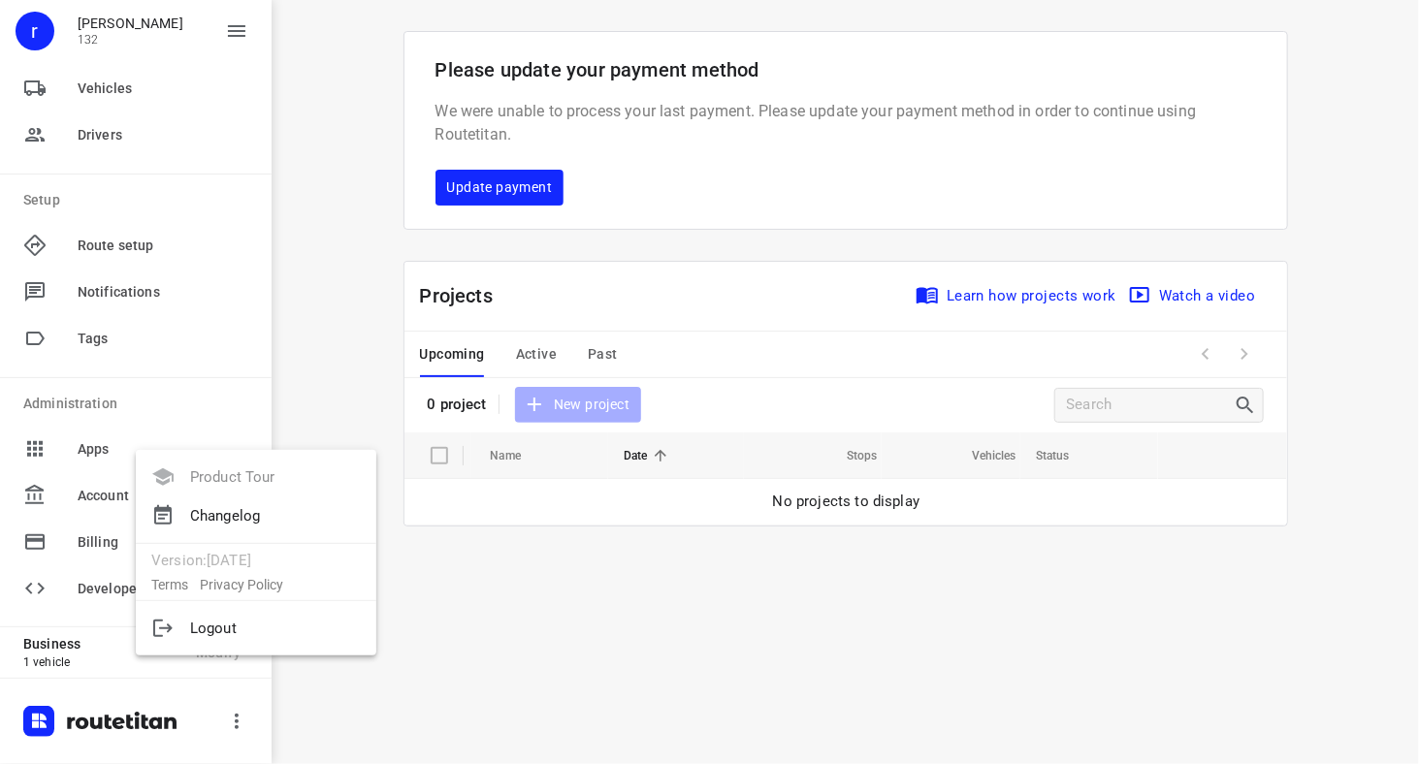
click at [423, 684] on div at bounding box center [709, 382] width 1419 height 764
click at [101, 39] on p "132" at bounding box center [131, 40] width 106 height 14
click at [256, 47] on div "r [PERSON_NAME] 132" at bounding box center [136, 39] width 272 height 78
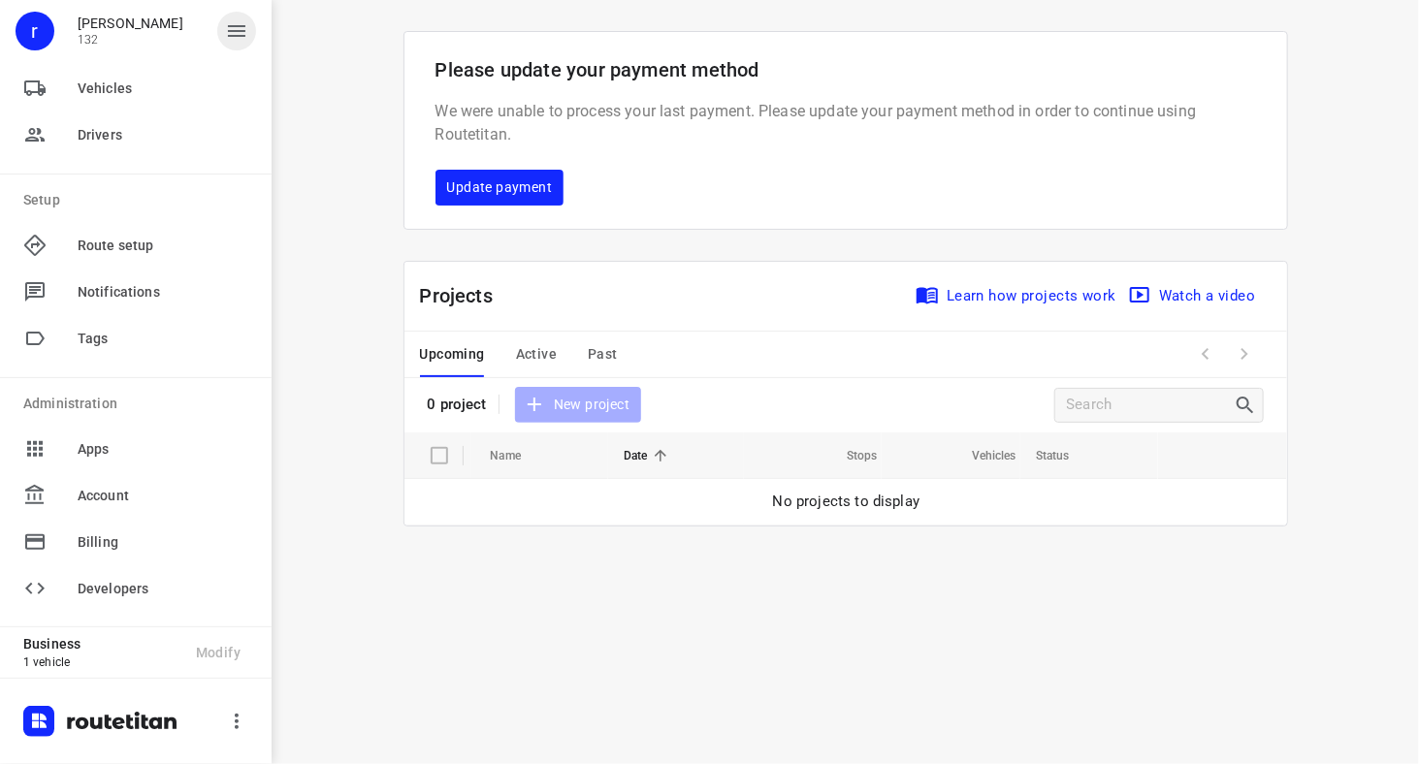
click at [234, 29] on icon "button" at bounding box center [236, 30] width 23 height 23
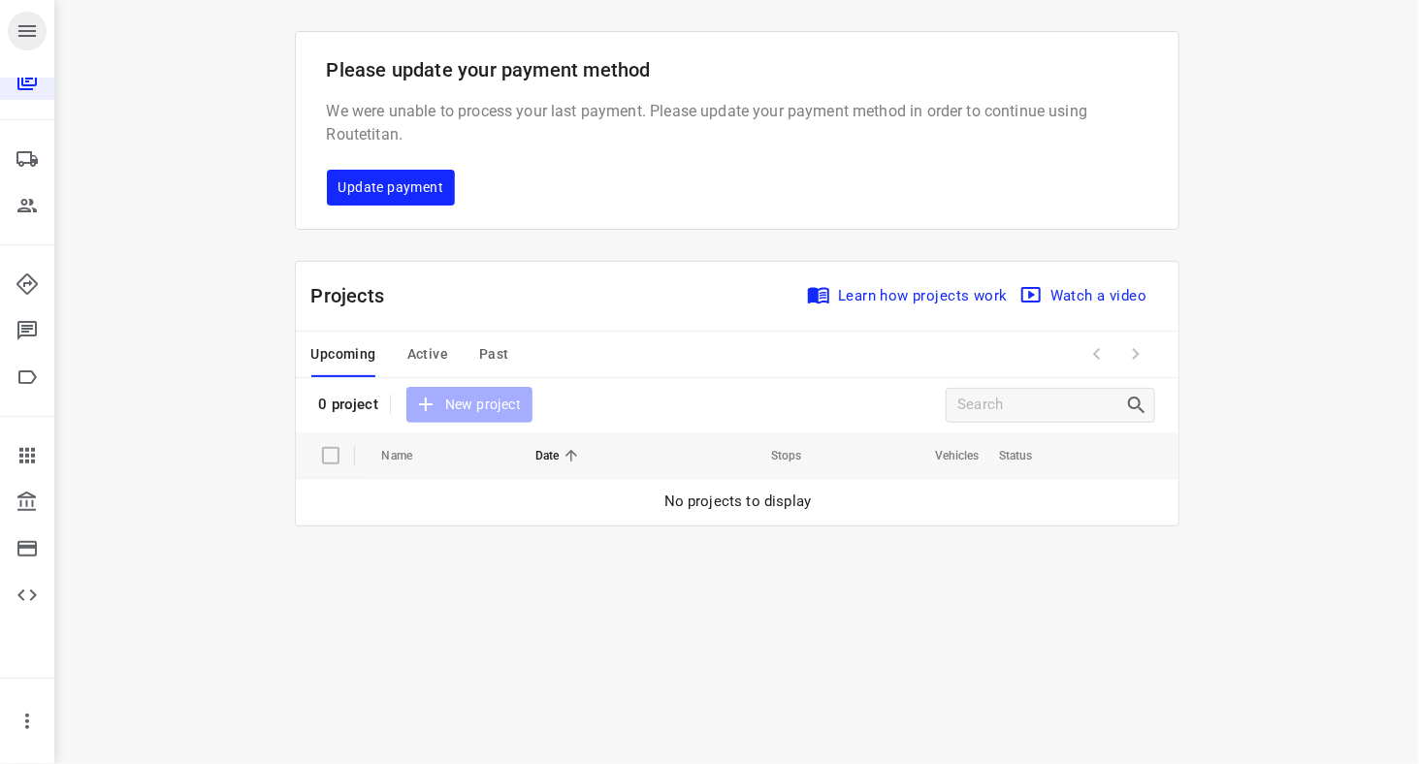
scroll to position [27, 0]
click at [22, 29] on icon "button" at bounding box center [27, 30] width 23 height 23
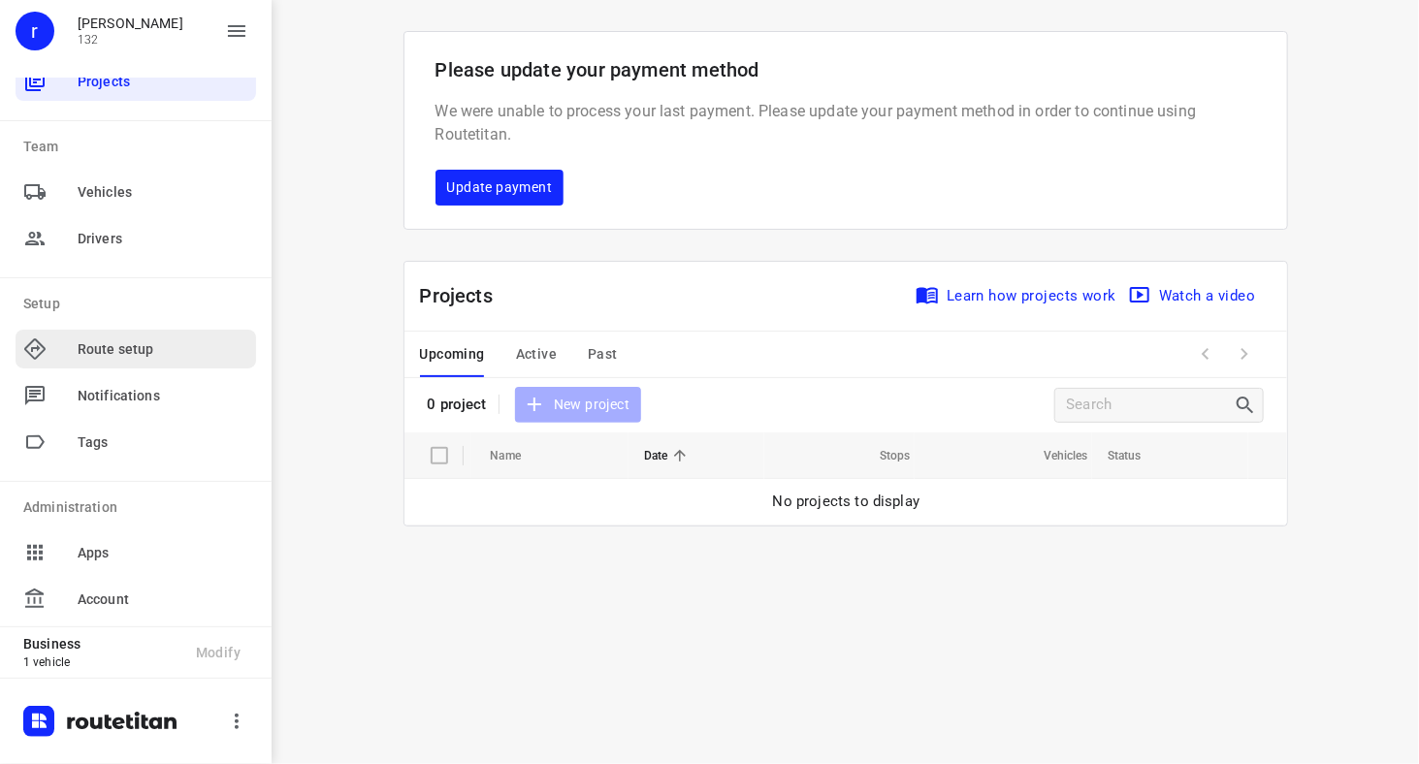
scroll to position [131, 0]
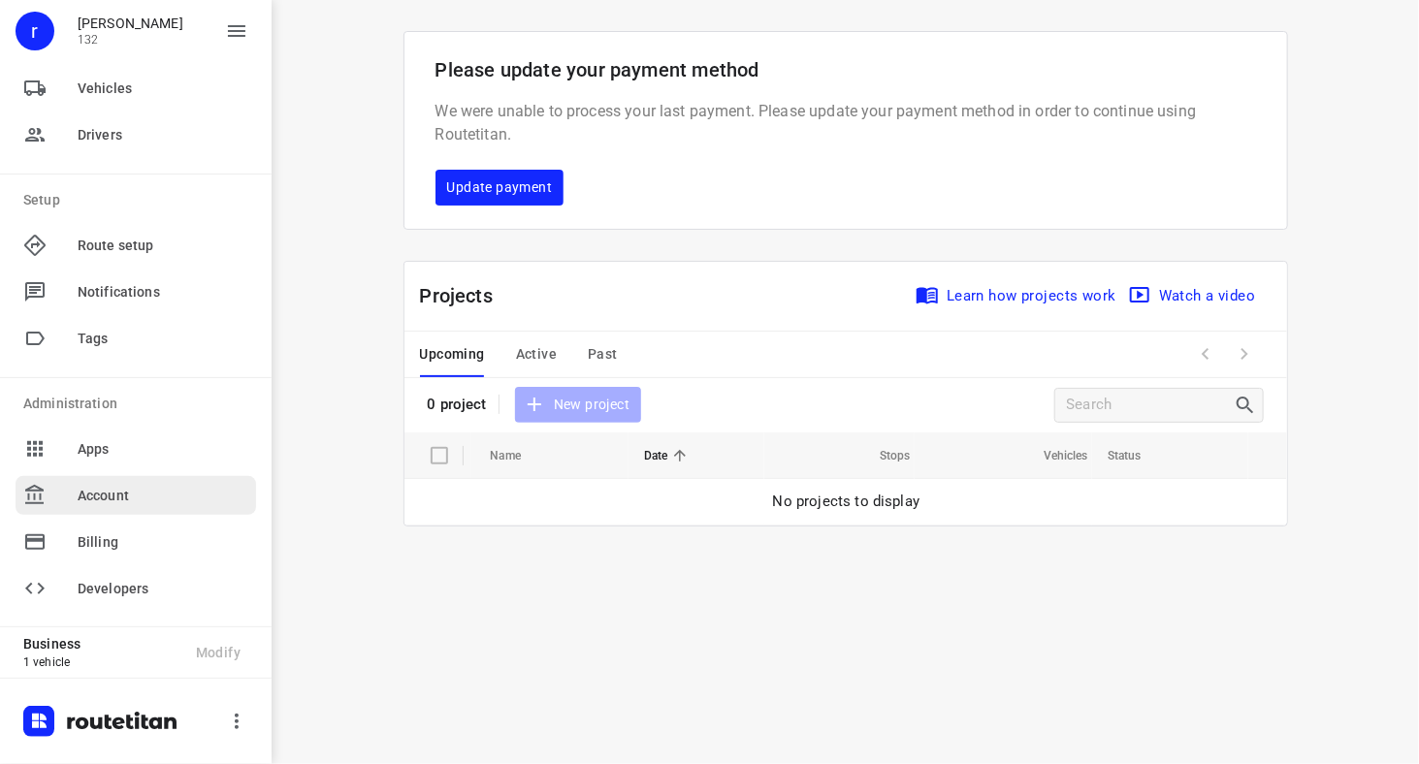
click at [93, 500] on span "Account" at bounding box center [163, 496] width 171 height 20
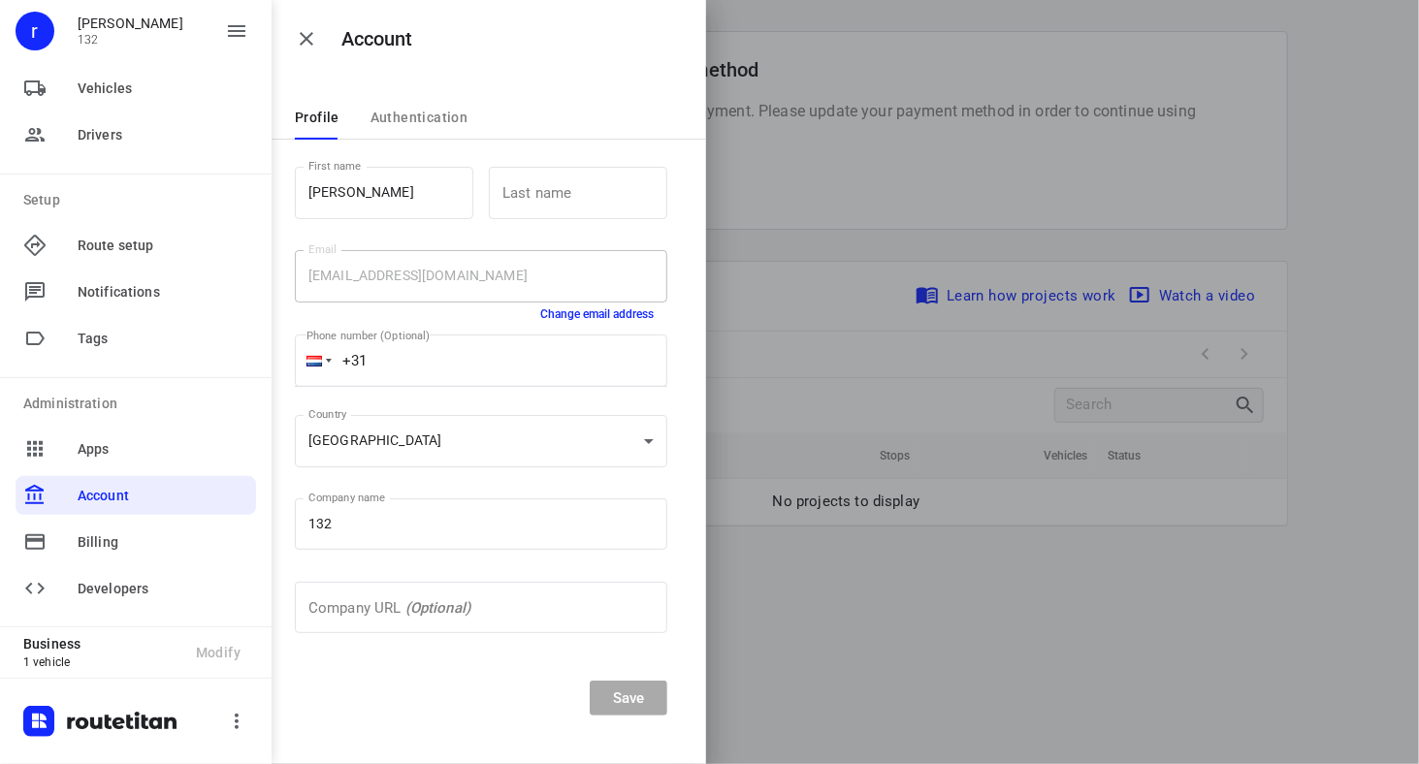
click at [413, 130] on button "Authentication" at bounding box center [420, 120] width 98 height 39
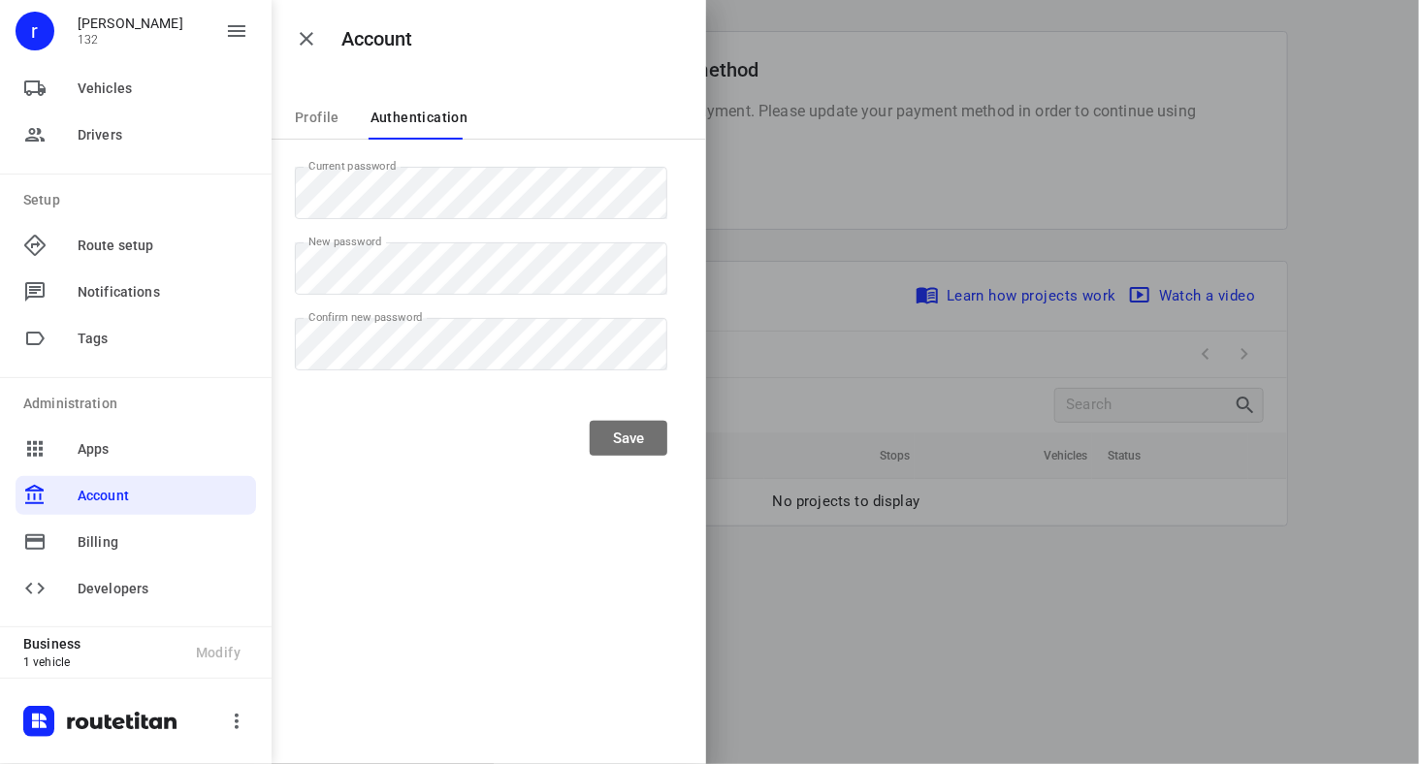
click at [645, 442] on button "Save" at bounding box center [629, 438] width 78 height 35
click at [327, 133] on button "Profile" at bounding box center [317, 120] width 45 height 39
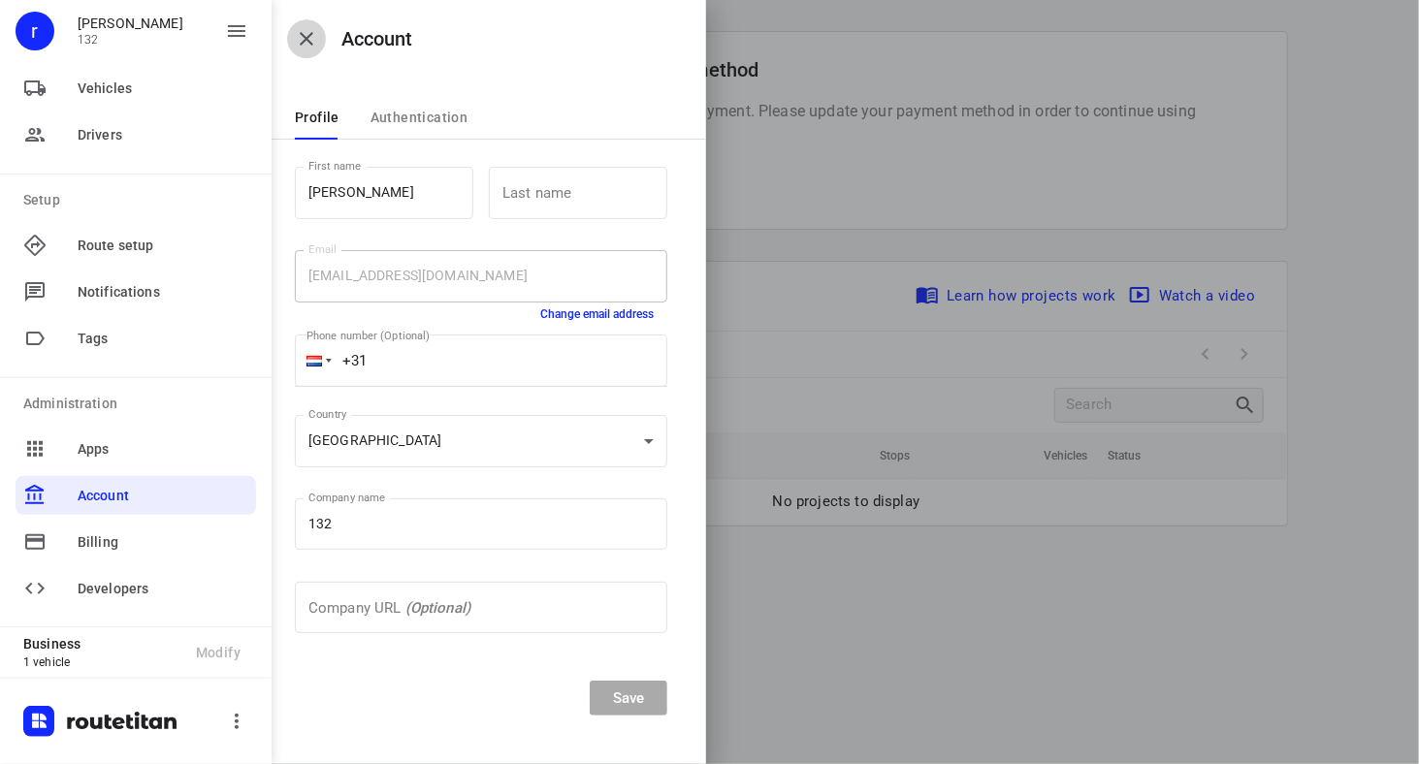
click at [309, 38] on icon "button" at bounding box center [306, 38] width 23 height 23
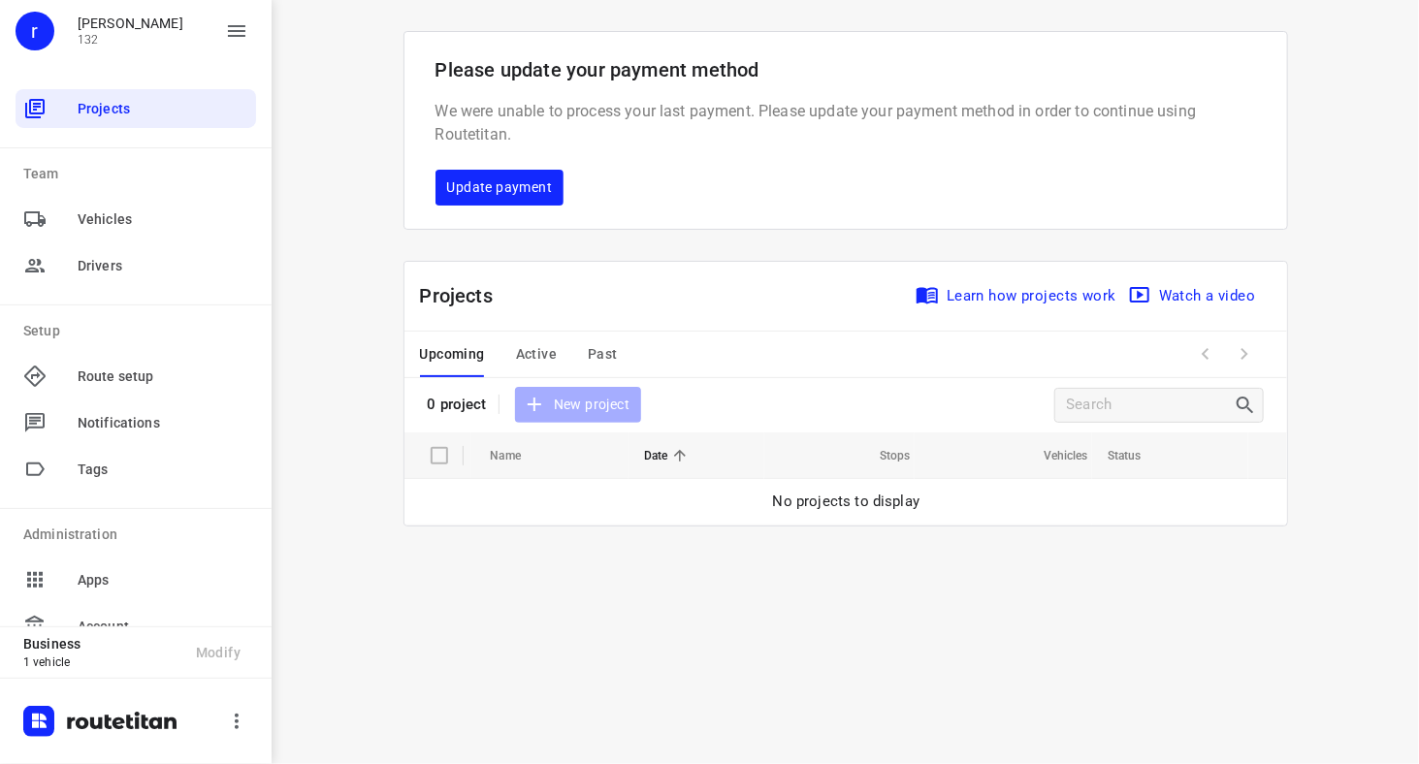
click at [319, 314] on div "i © 2025 Routetitan , © Stadia Maps , © OpenMapTiles © OpenStreetMap contributo…" at bounding box center [846, 382] width 1148 height 764
click at [108, 413] on span "Notifications" at bounding box center [163, 423] width 171 height 20
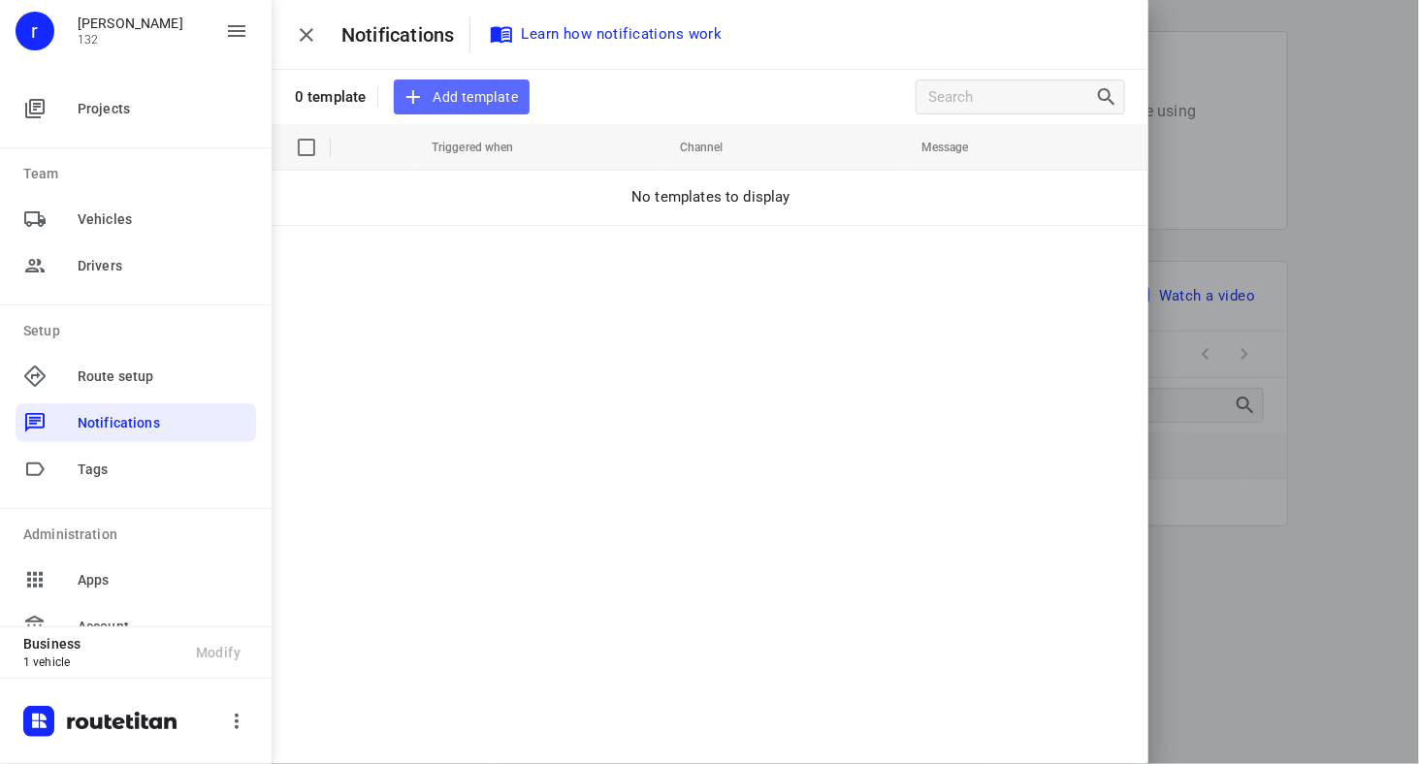
click at [467, 83] on button "Add template" at bounding box center [462, 98] width 136 height 36
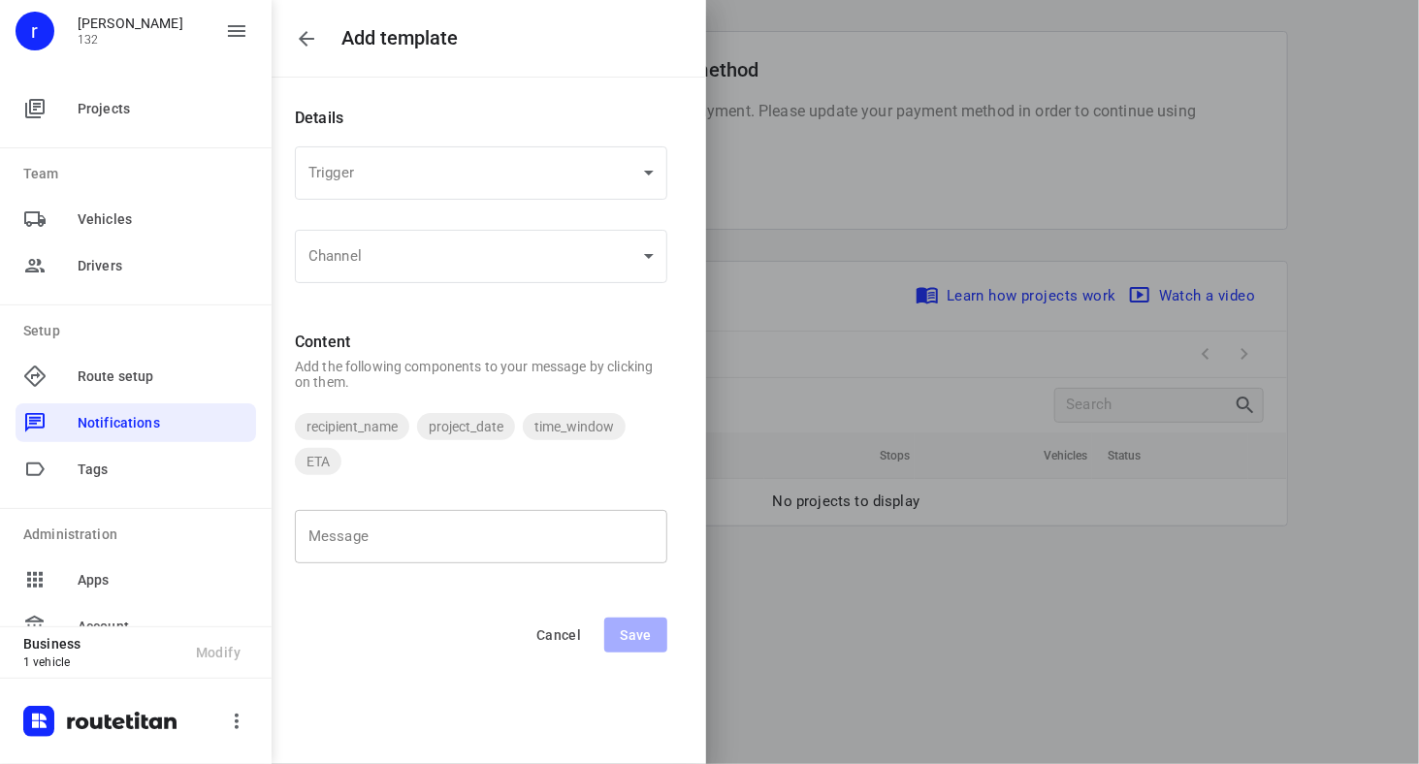
click at [392, 527] on div "x Message" at bounding box center [481, 536] width 372 height 53
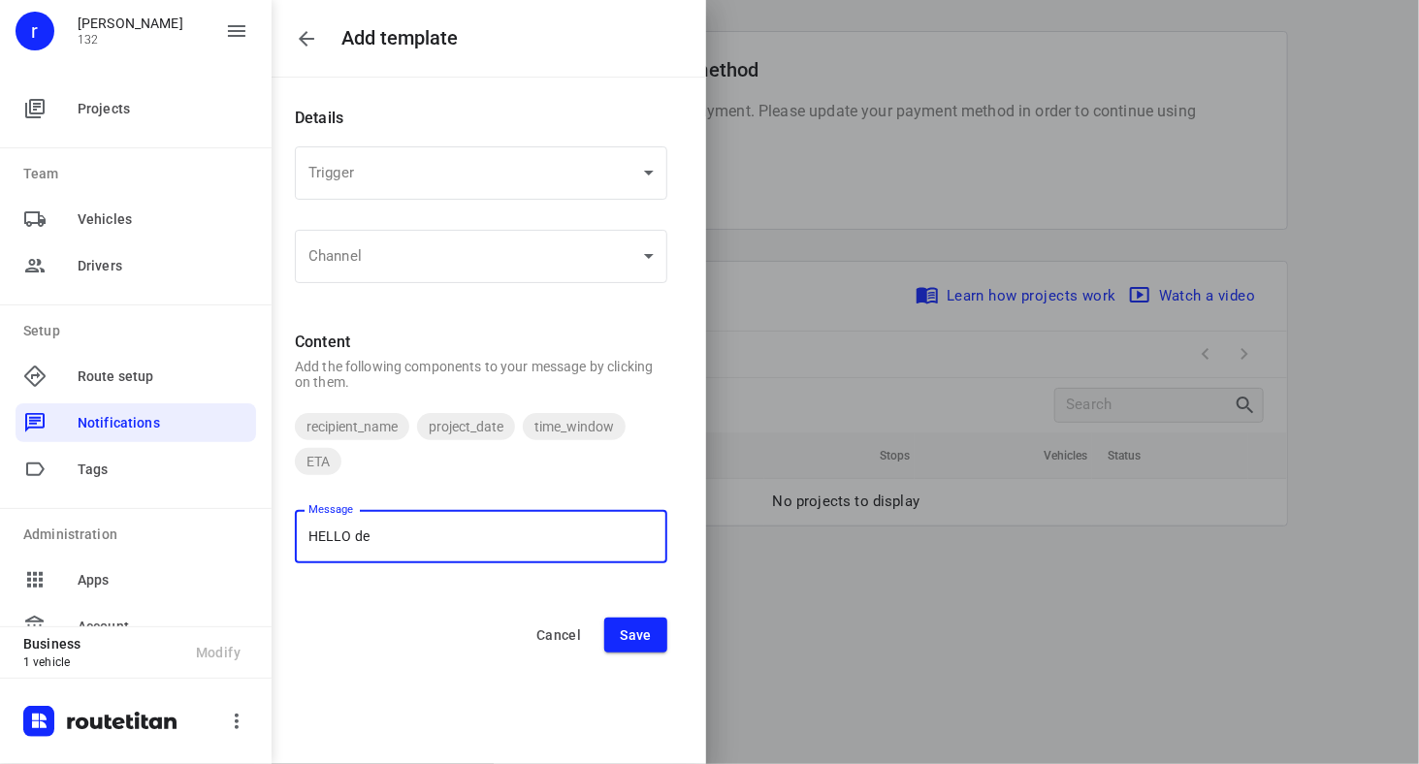
type textarea "HELLO dea"
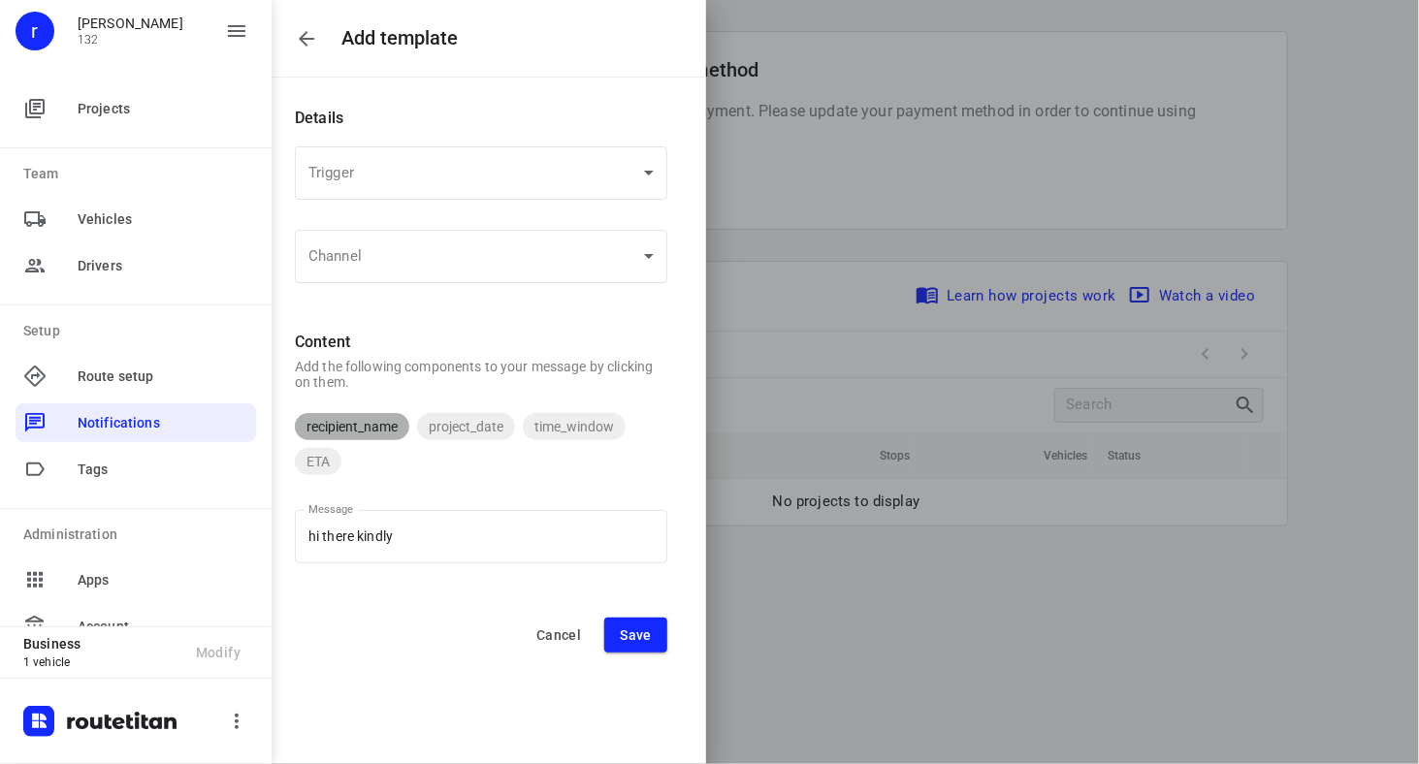
click at [372, 433] on span "recipient_name" at bounding box center [352, 427] width 114 height 16
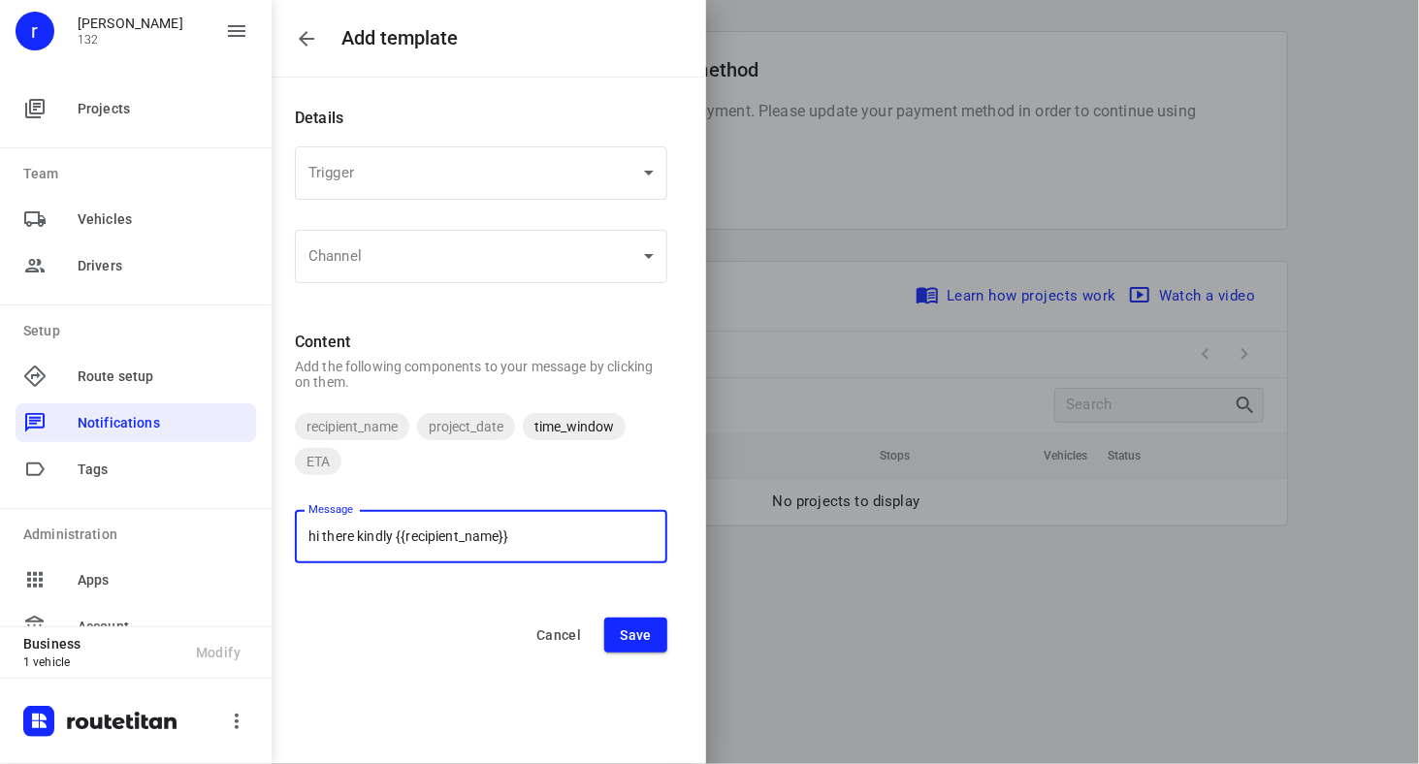
click at [564, 436] on div "time_window" at bounding box center [574, 426] width 103 height 27
click at [314, 460] on span "ETA" at bounding box center [318, 462] width 47 height 16
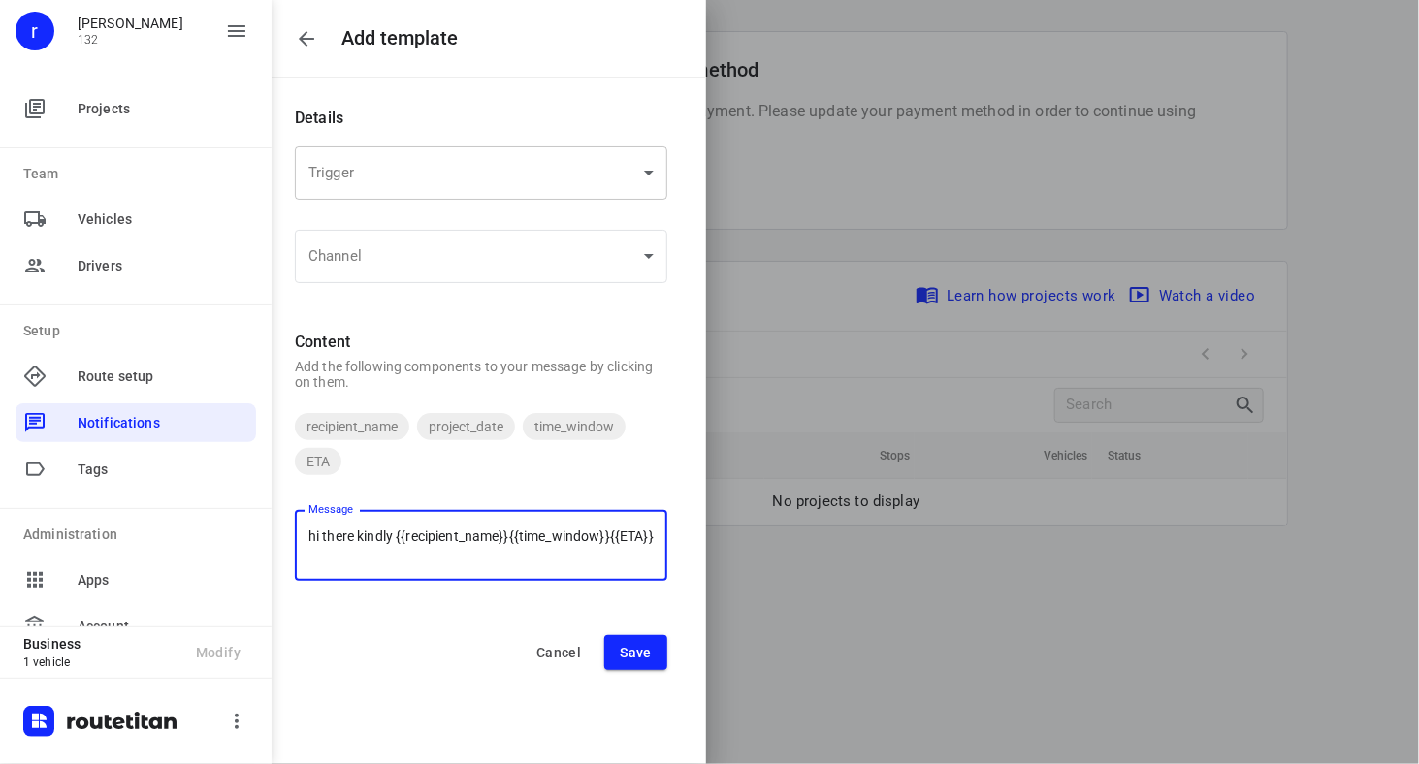
type textarea "hi there kindly {{recipient_name}}{{time_window}}{{ETA}}"
click at [431, 174] on body "Add template Details Trigger ​ Trigger Channel ​ Channel Content Add the follow…" at bounding box center [709, 382] width 1419 height 764
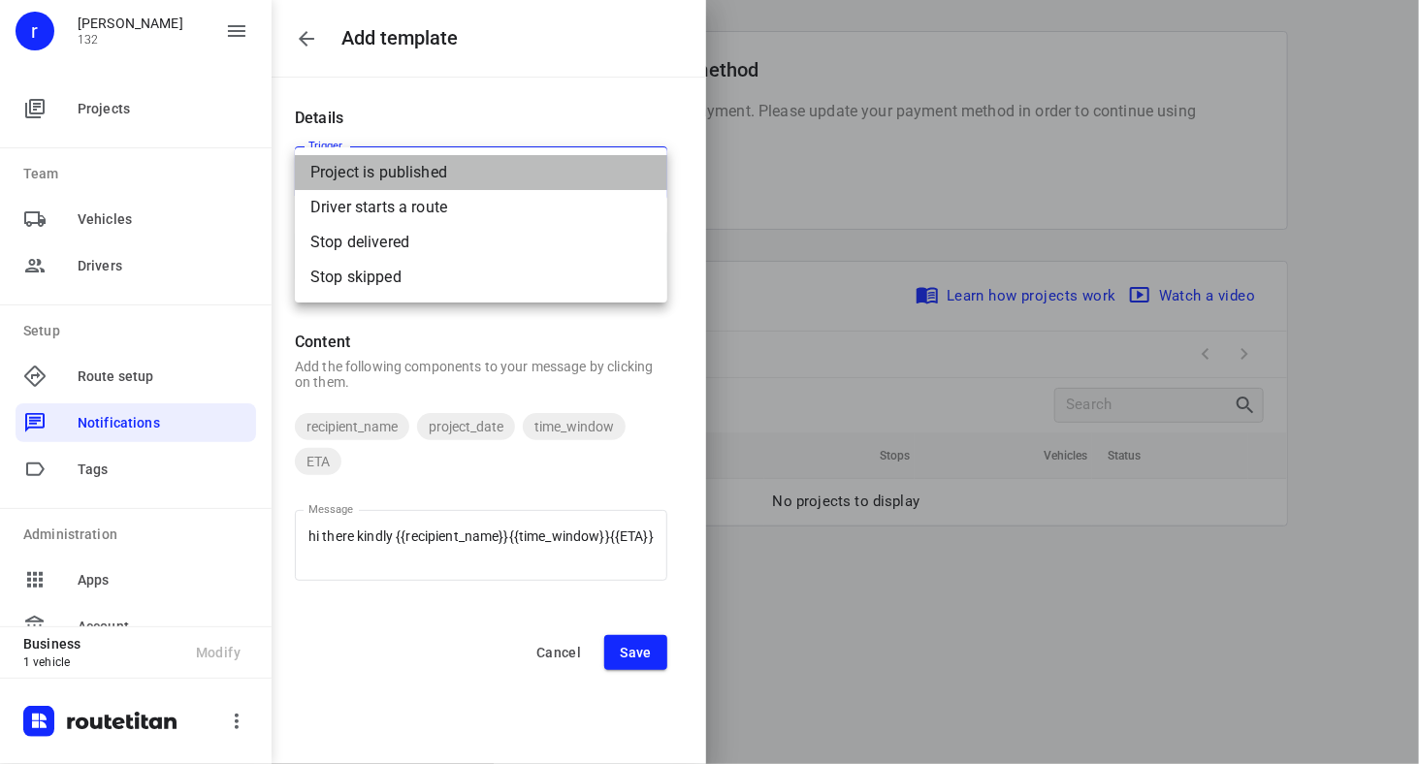
click at [431, 174] on div "Project is published" at bounding box center [480, 172] width 341 height 23
type input "project_publish"
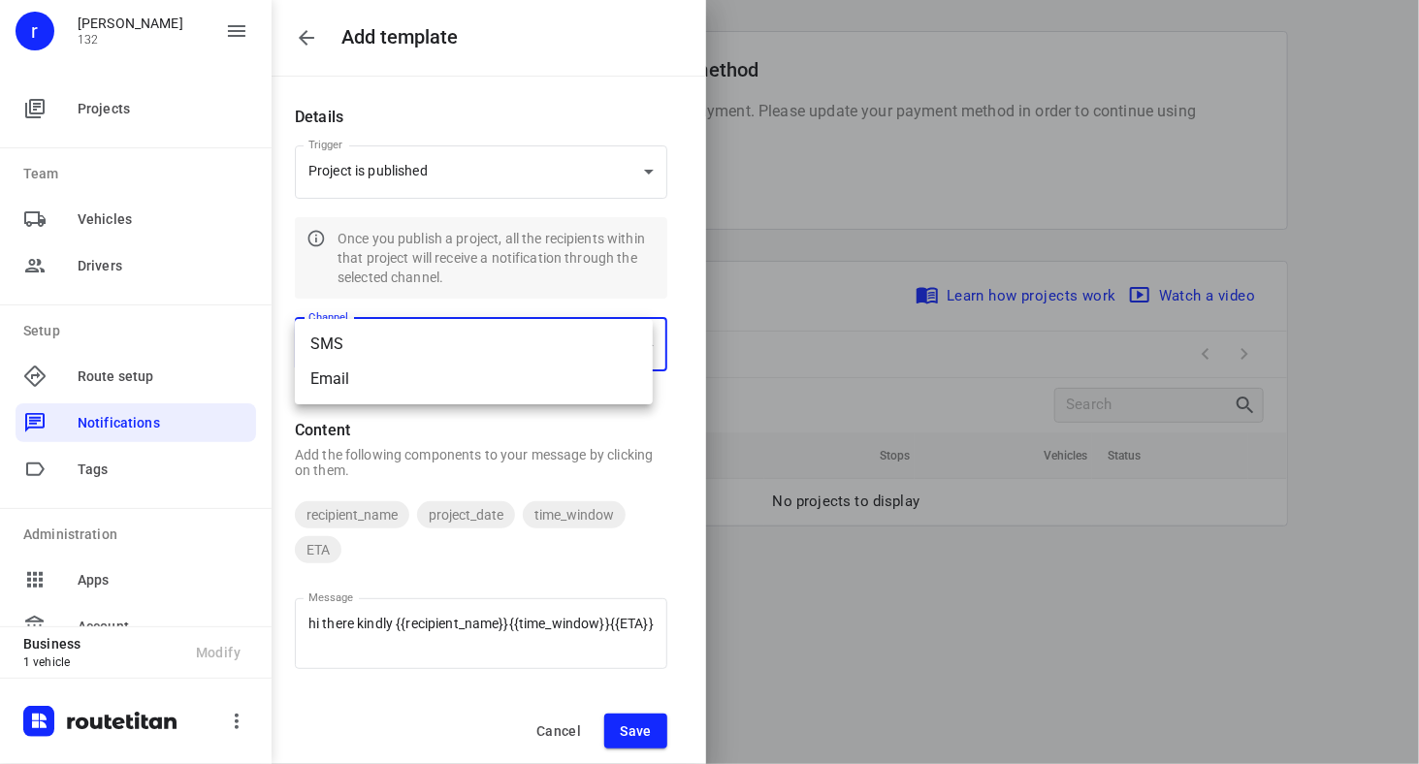
click at [425, 333] on body "Add template Details Trigger Project is published project_publish Trigger Once …" at bounding box center [709, 382] width 1419 height 764
click at [425, 333] on div "SMS" at bounding box center [473, 344] width 327 height 23
type input "sms"
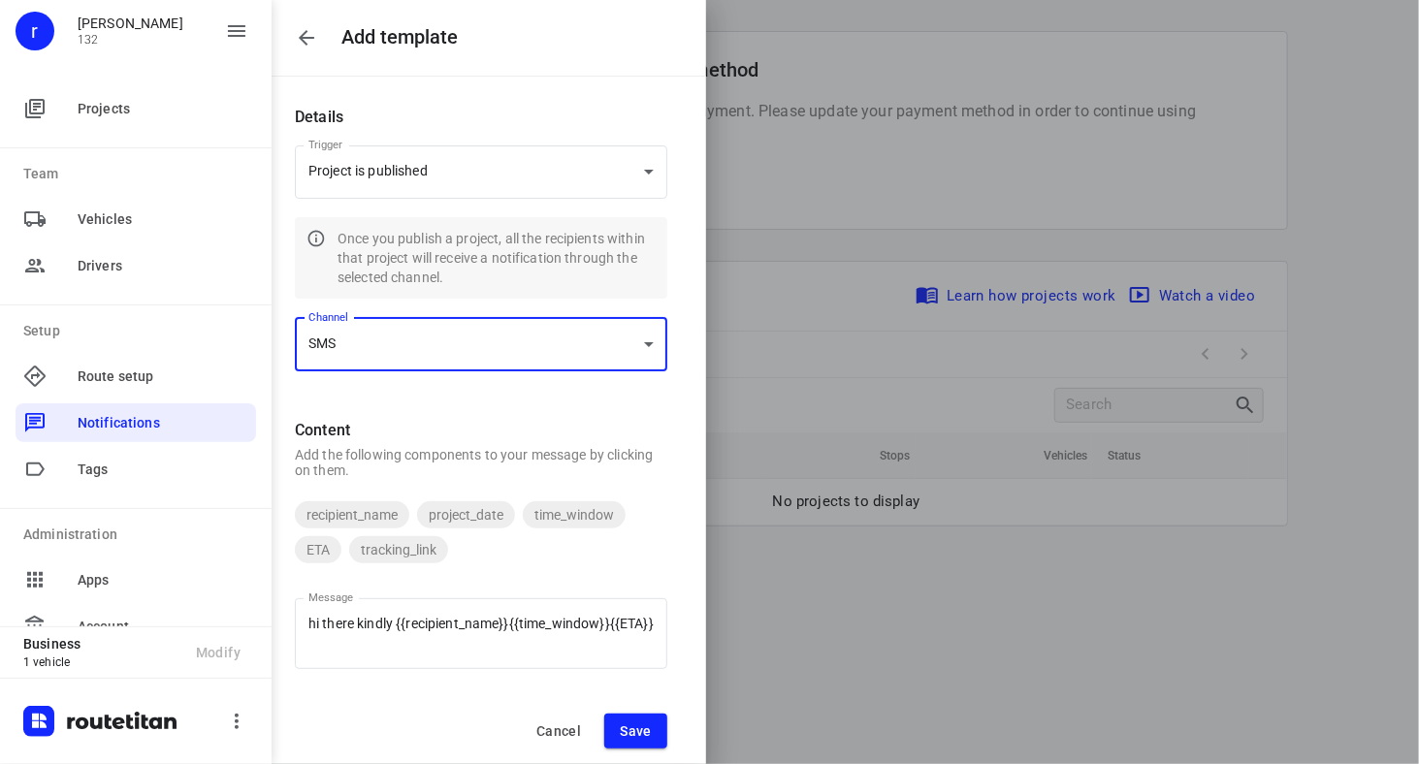
scroll to position [9, 0]
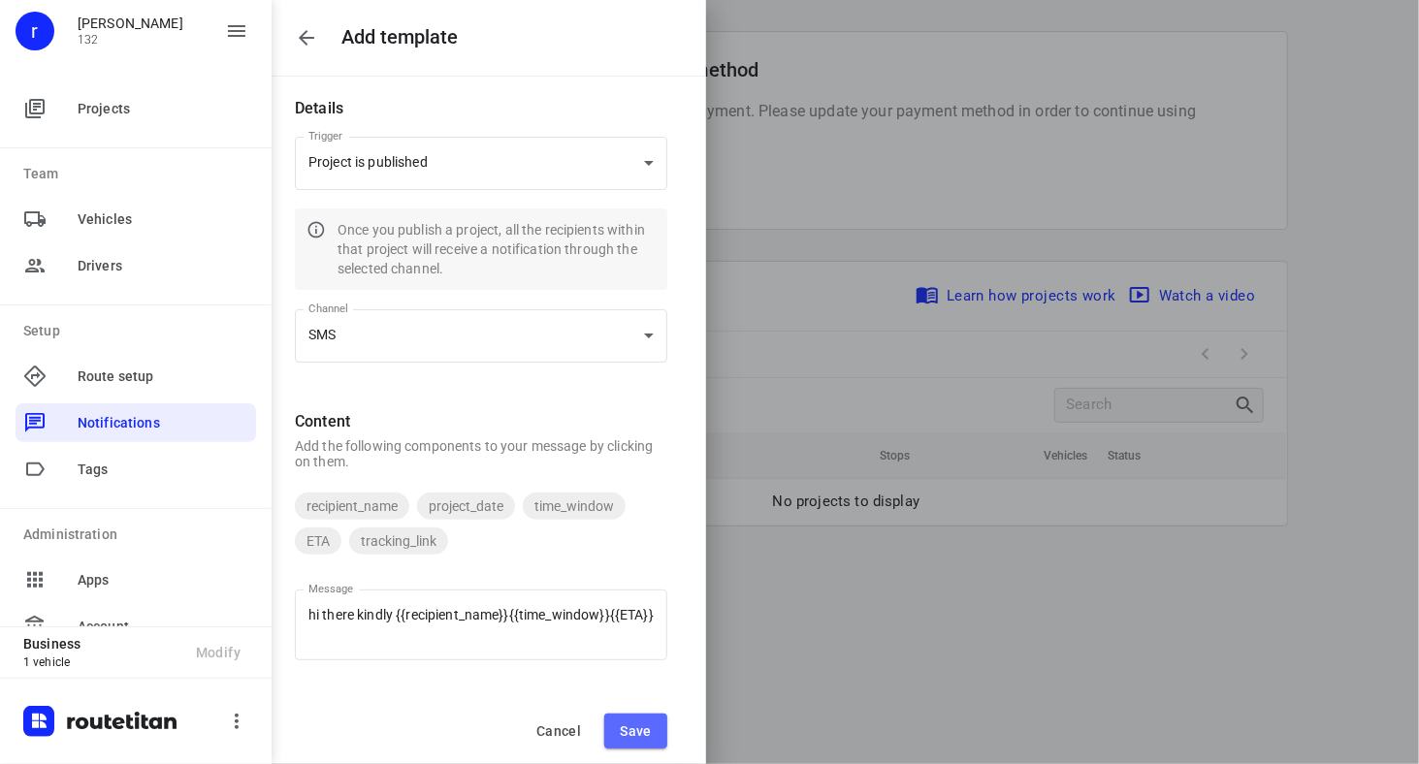
click at [650, 738] on span "Save" at bounding box center [636, 732] width 32 height 16
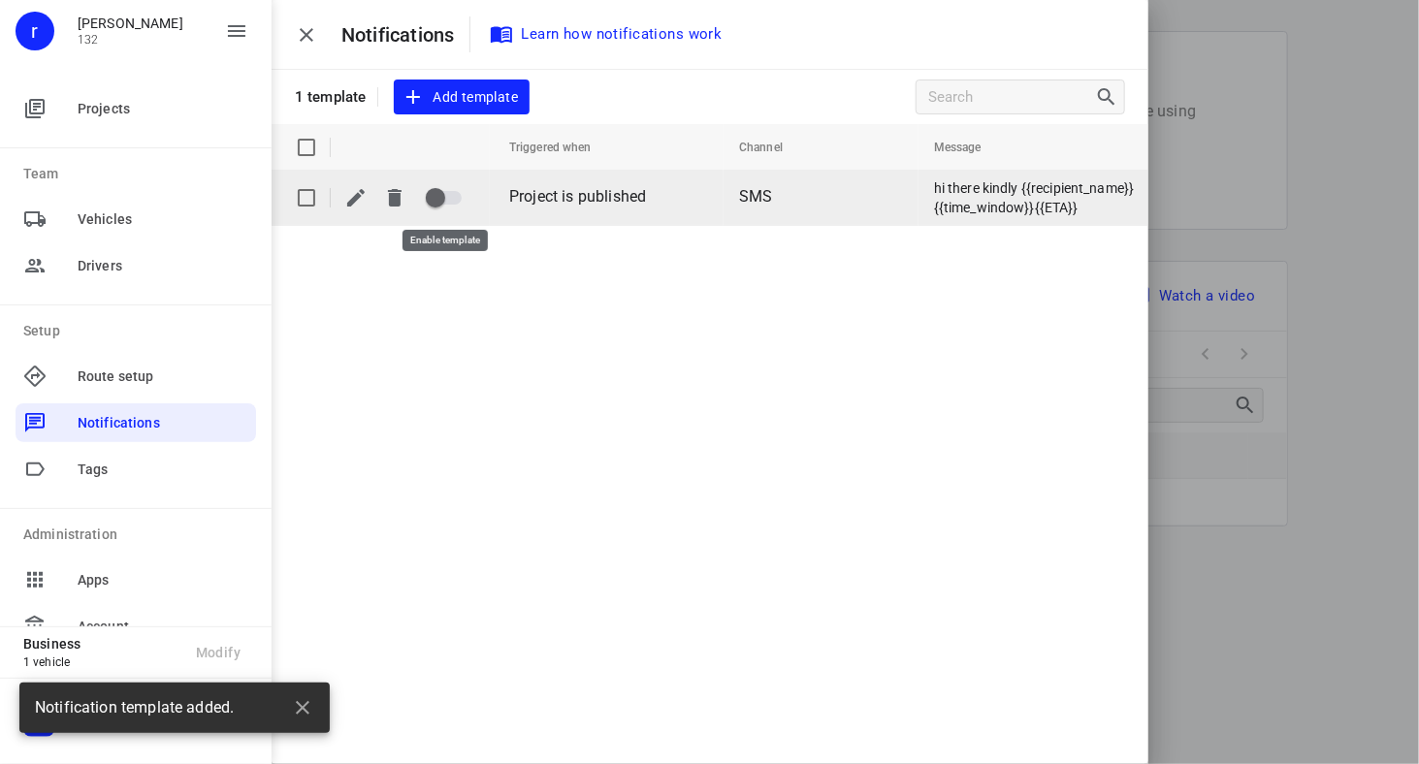
click at [463, 204] on input "checkbox" at bounding box center [435, 197] width 111 height 37
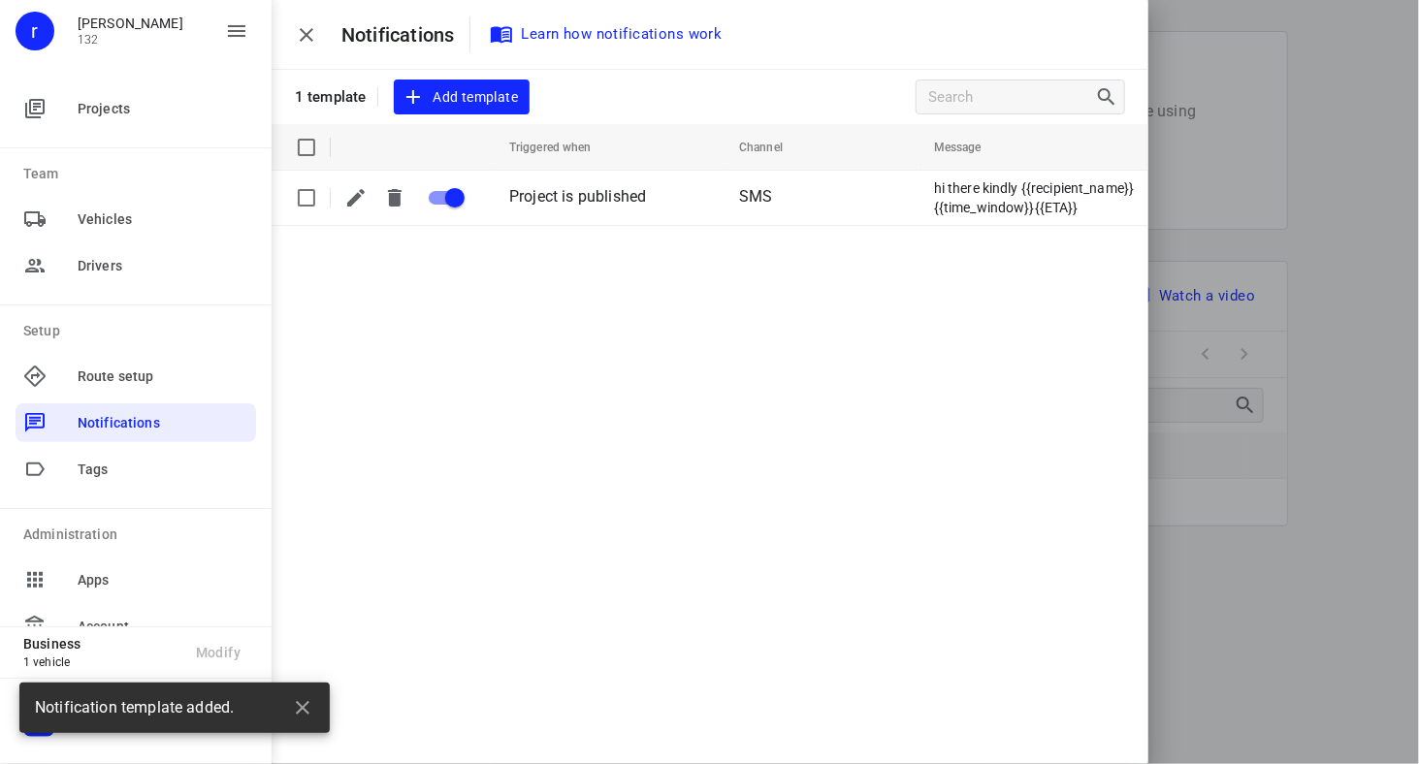
click at [605, 398] on div "Notifications Learn how notifications work 1 template Add template Triggered wh…" at bounding box center [710, 382] width 877 height 764
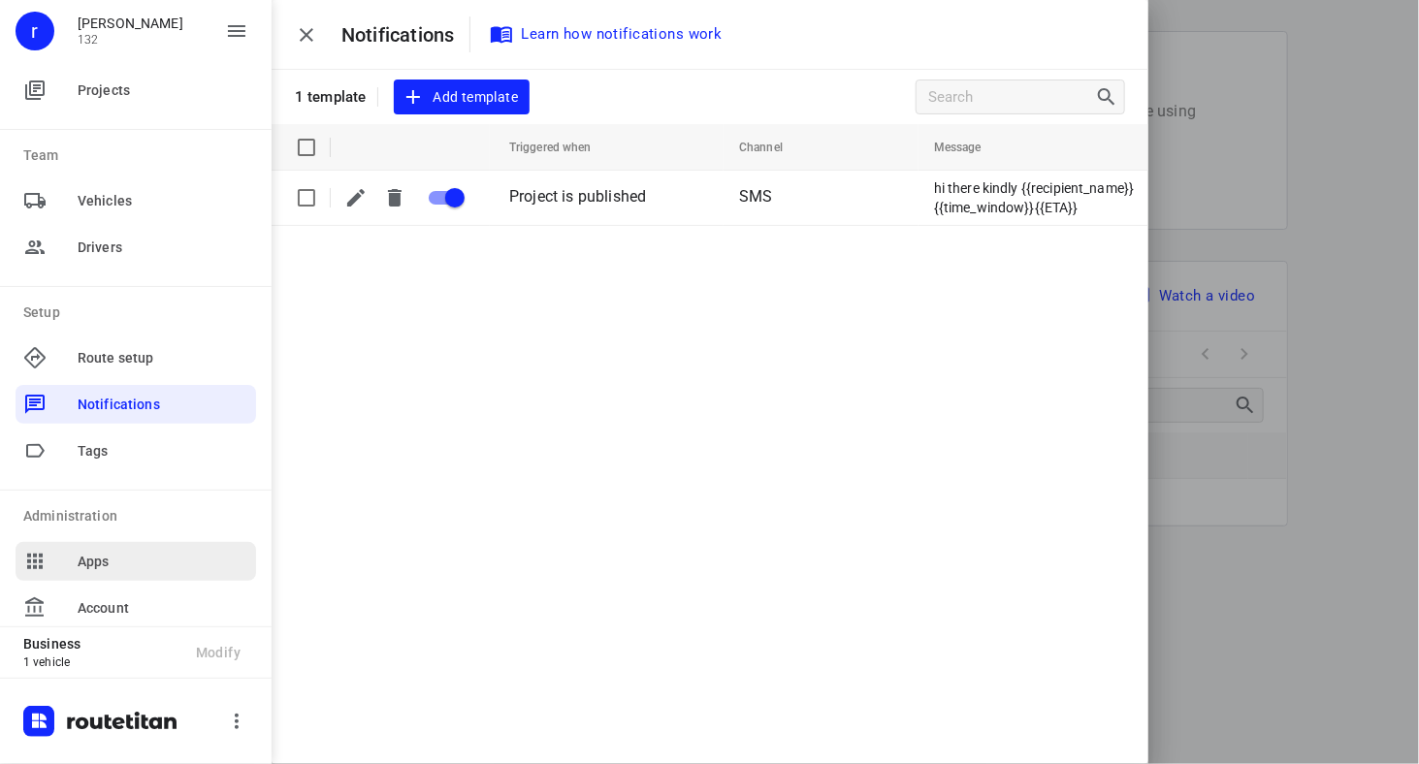
scroll to position [0, 0]
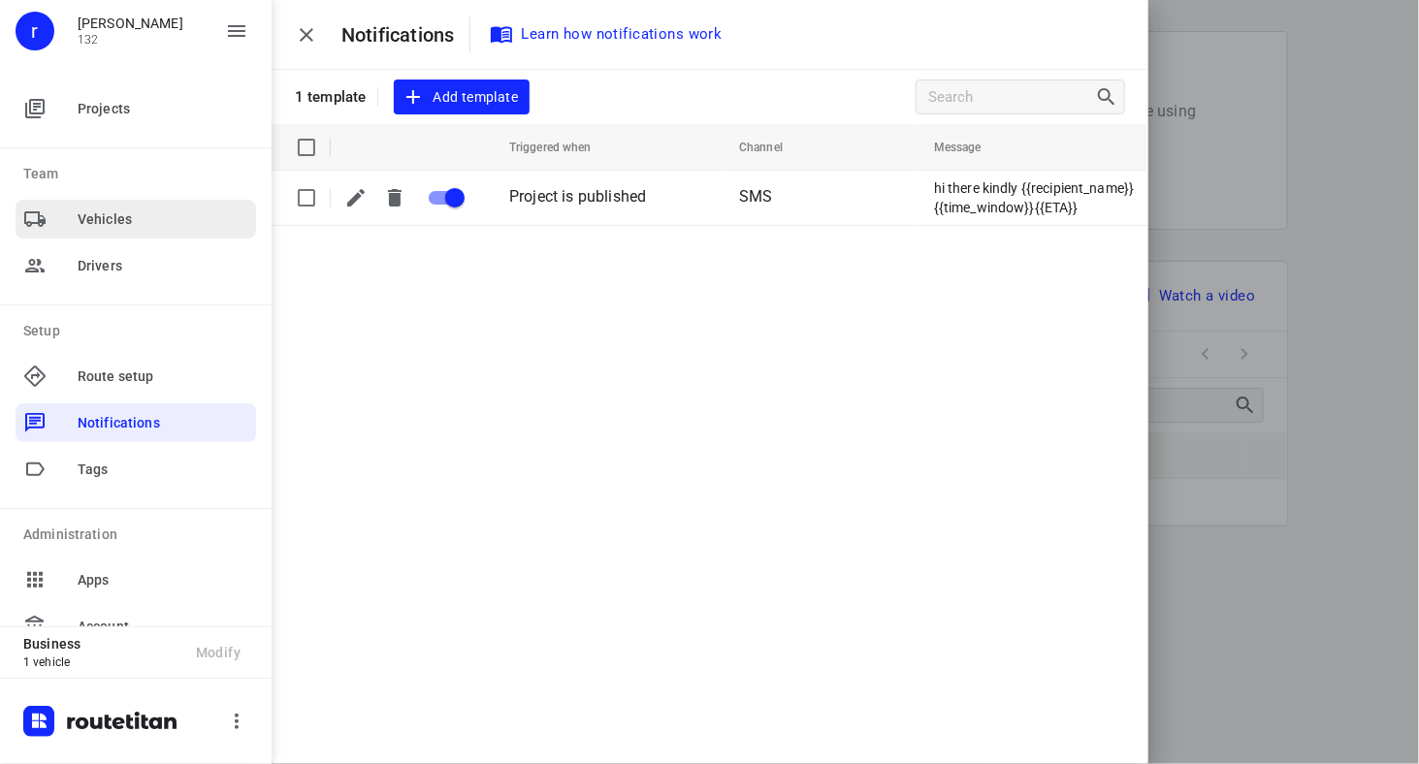
click at [103, 214] on span "Vehicles" at bounding box center [163, 220] width 171 height 20
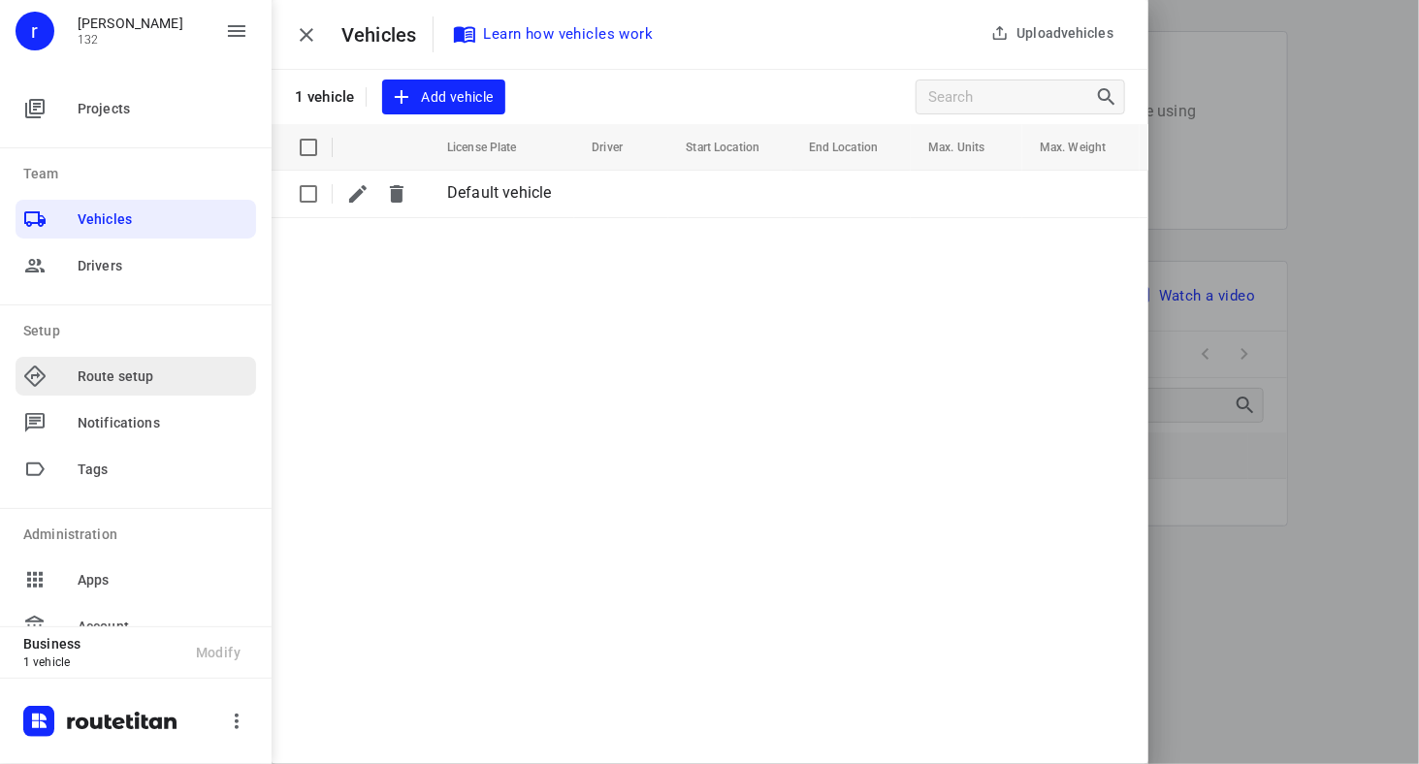
click at [111, 372] on span "Route setup" at bounding box center [163, 377] width 171 height 20
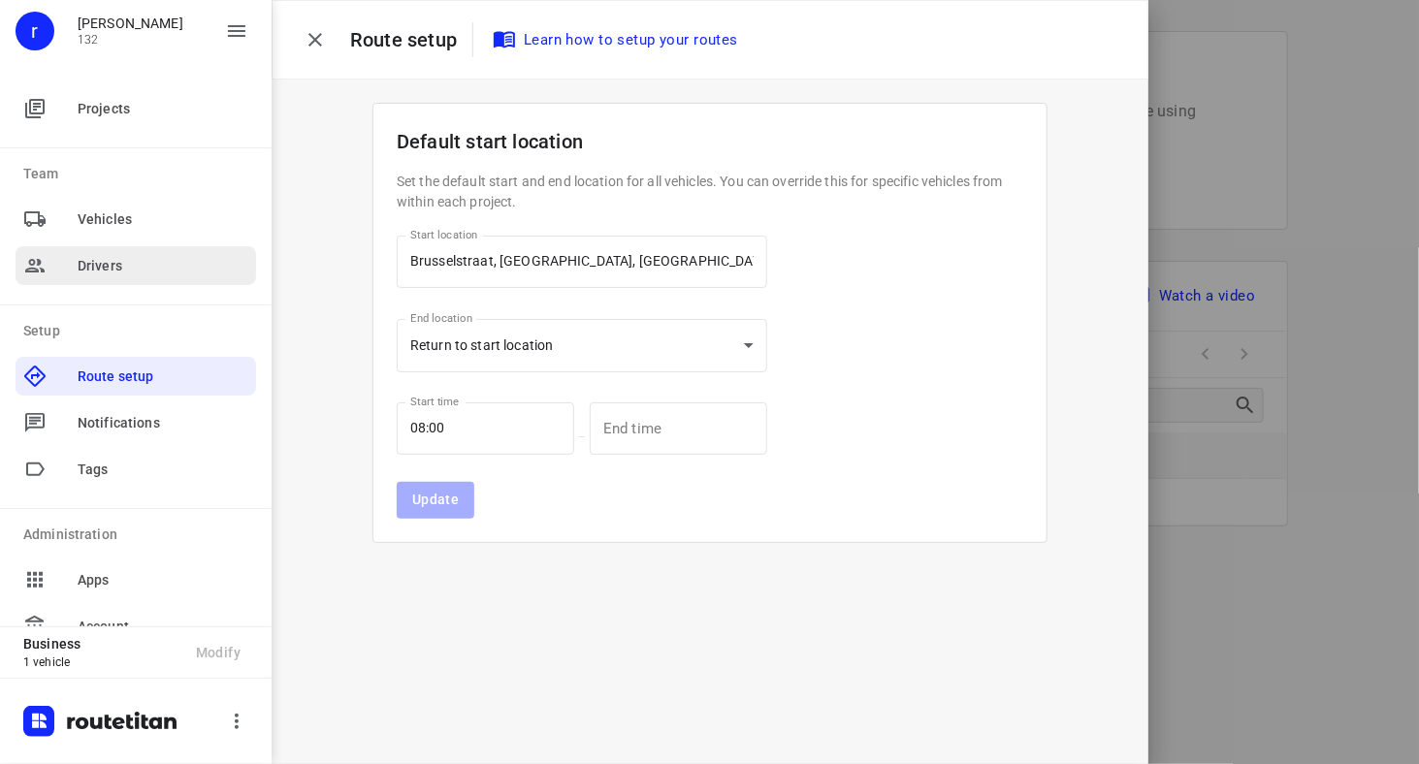
click at [106, 270] on span "Drivers" at bounding box center [163, 266] width 171 height 20
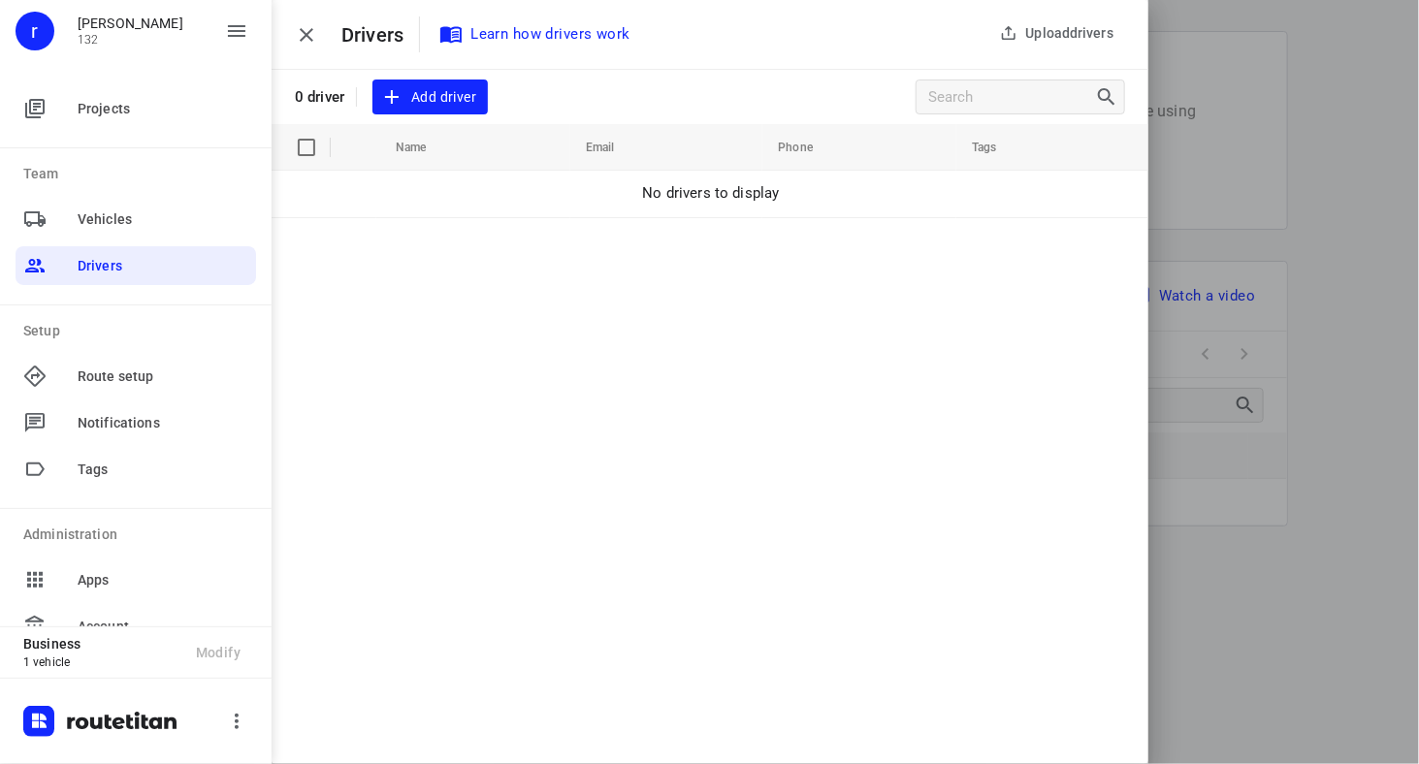
click at [447, 106] on span "Add driver" at bounding box center [430, 97] width 92 height 24
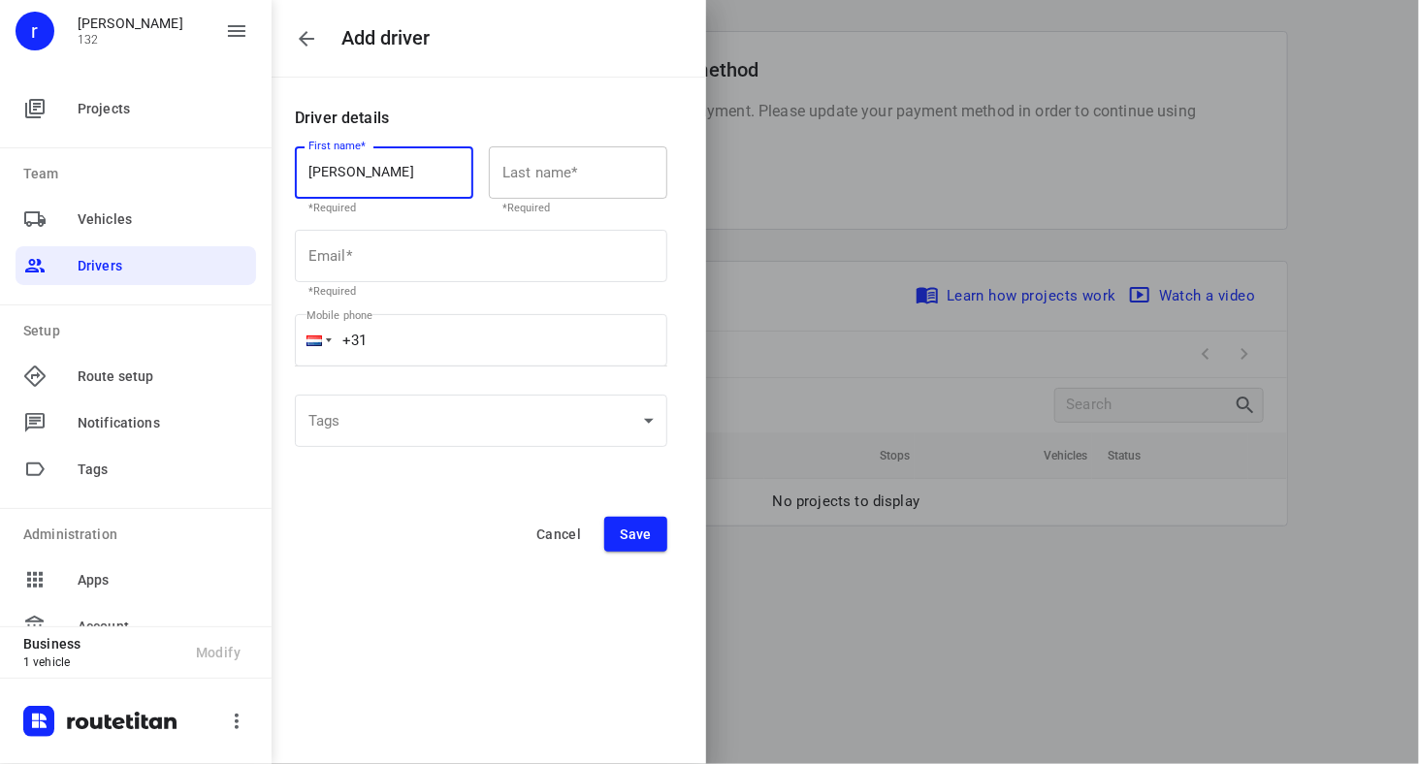
type input "[PERSON_NAME]"
click at [576, 180] on input "text" at bounding box center [578, 172] width 178 height 52
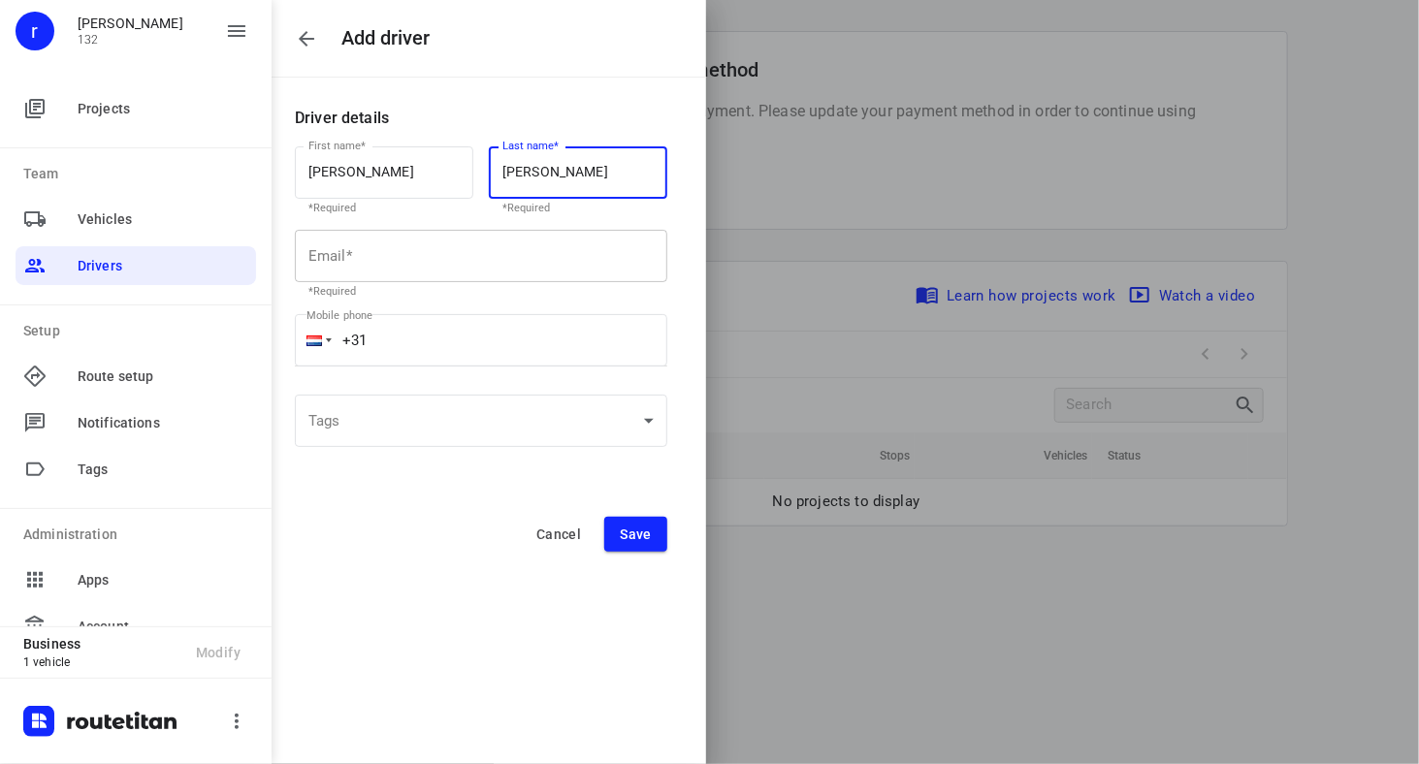
type input "[PERSON_NAME]"
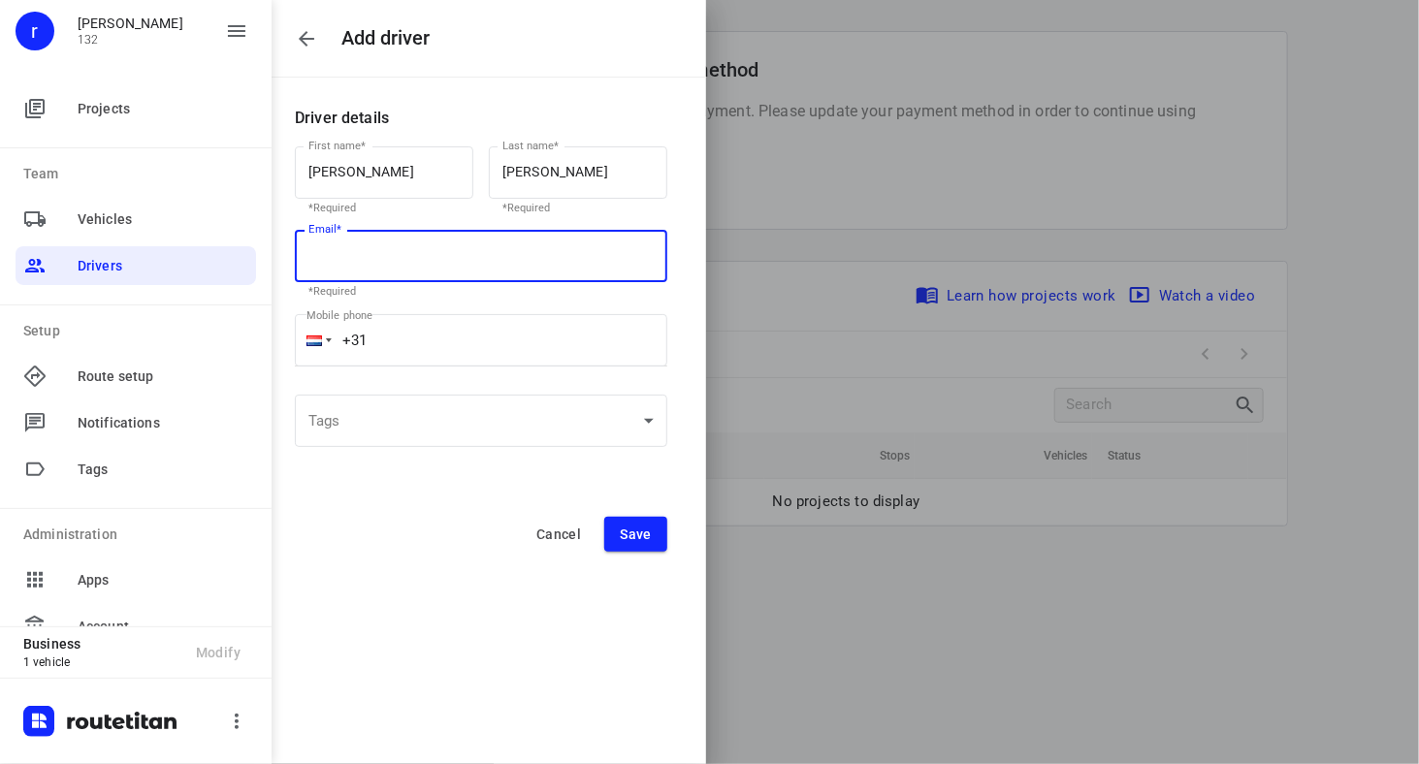
click at [437, 267] on input "text" at bounding box center [481, 256] width 372 height 52
type input "[EMAIL_ADDRESS][DOMAIN_NAME]"
click at [406, 347] on input "+31" at bounding box center [481, 340] width 372 height 52
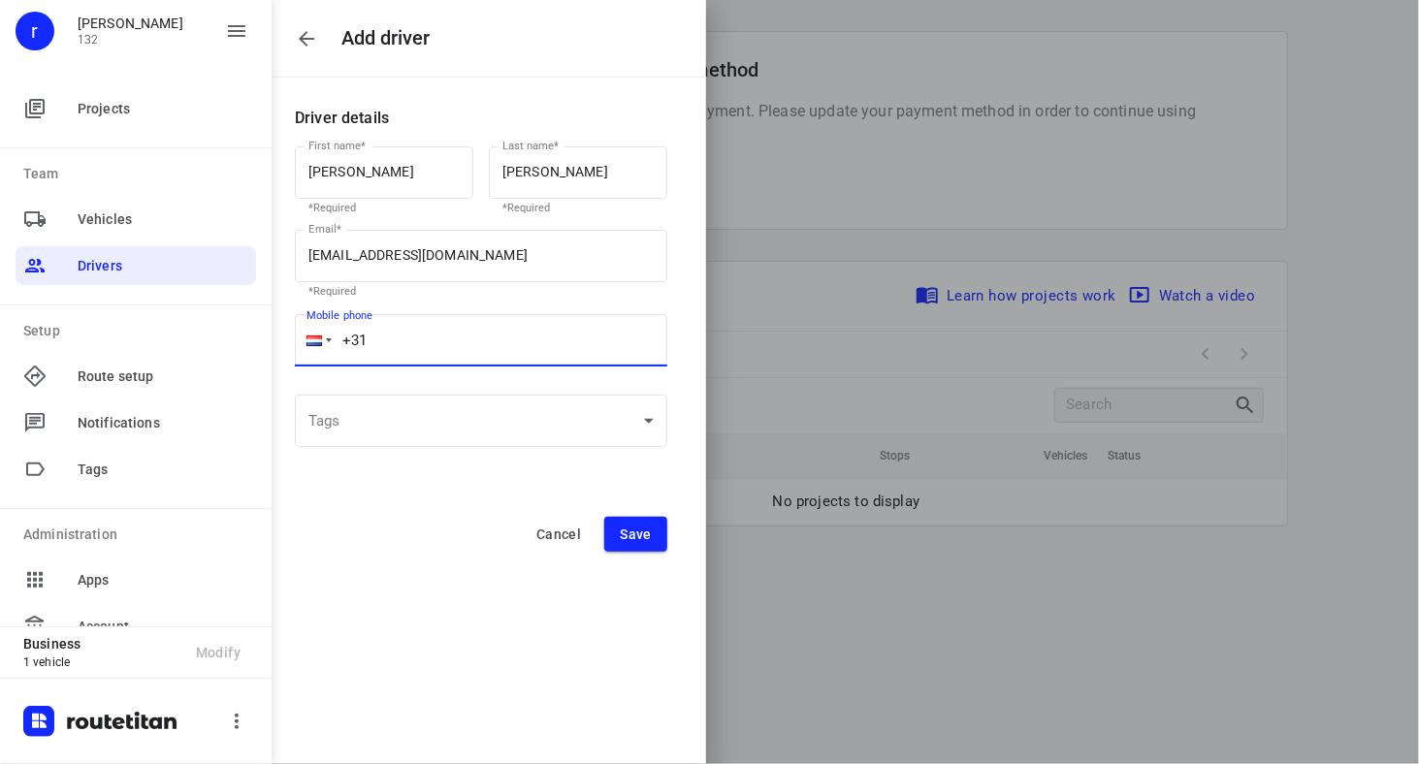
click at [662, 547] on button "Save" at bounding box center [635, 534] width 63 height 35
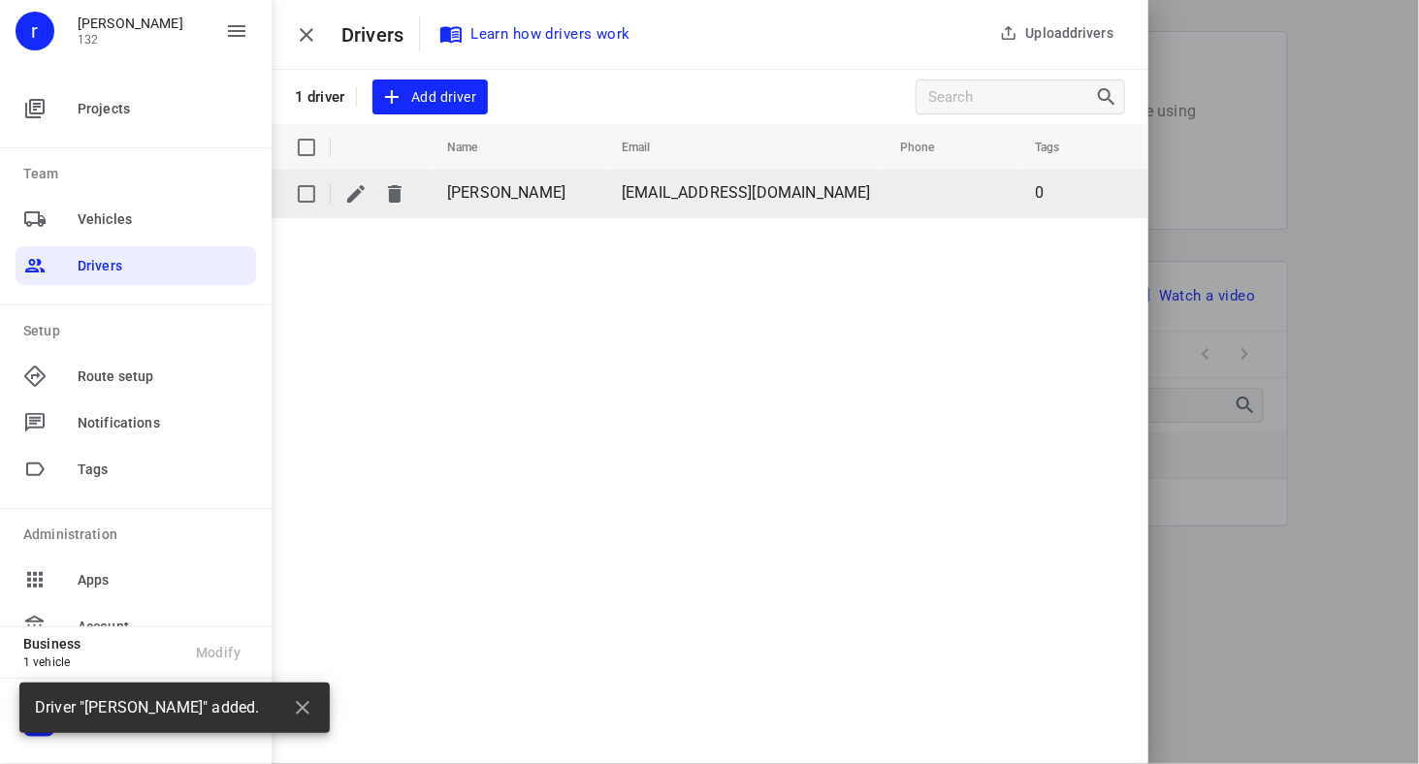
click at [305, 197] on input "checkbox" at bounding box center [306, 194] width 39 height 39
checkbox input "true"
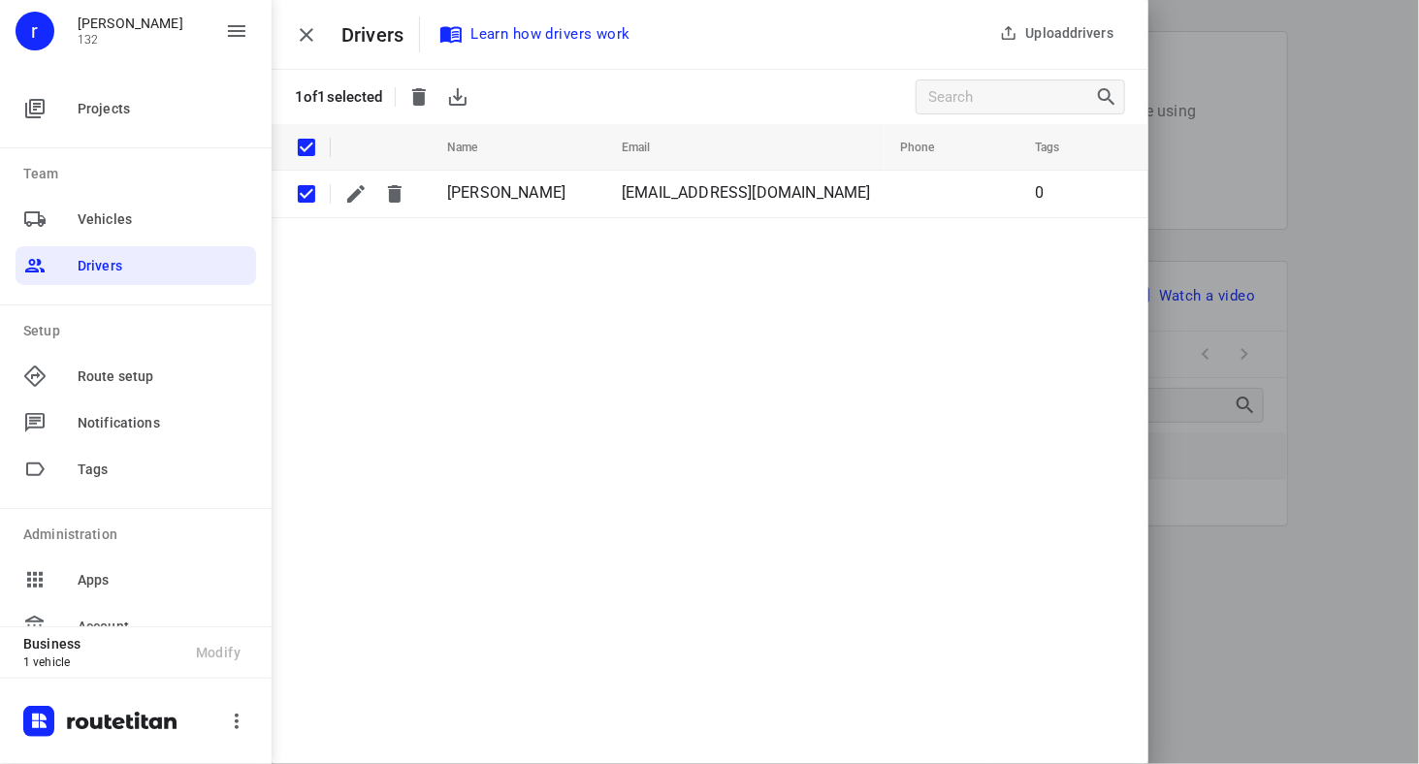
click at [350, 364] on div "Upload drivers Drivers Learn how drivers work 1 of 1 selected Name Email Phone …" at bounding box center [710, 382] width 877 height 764
click at [124, 380] on span "Route setup" at bounding box center [163, 377] width 171 height 20
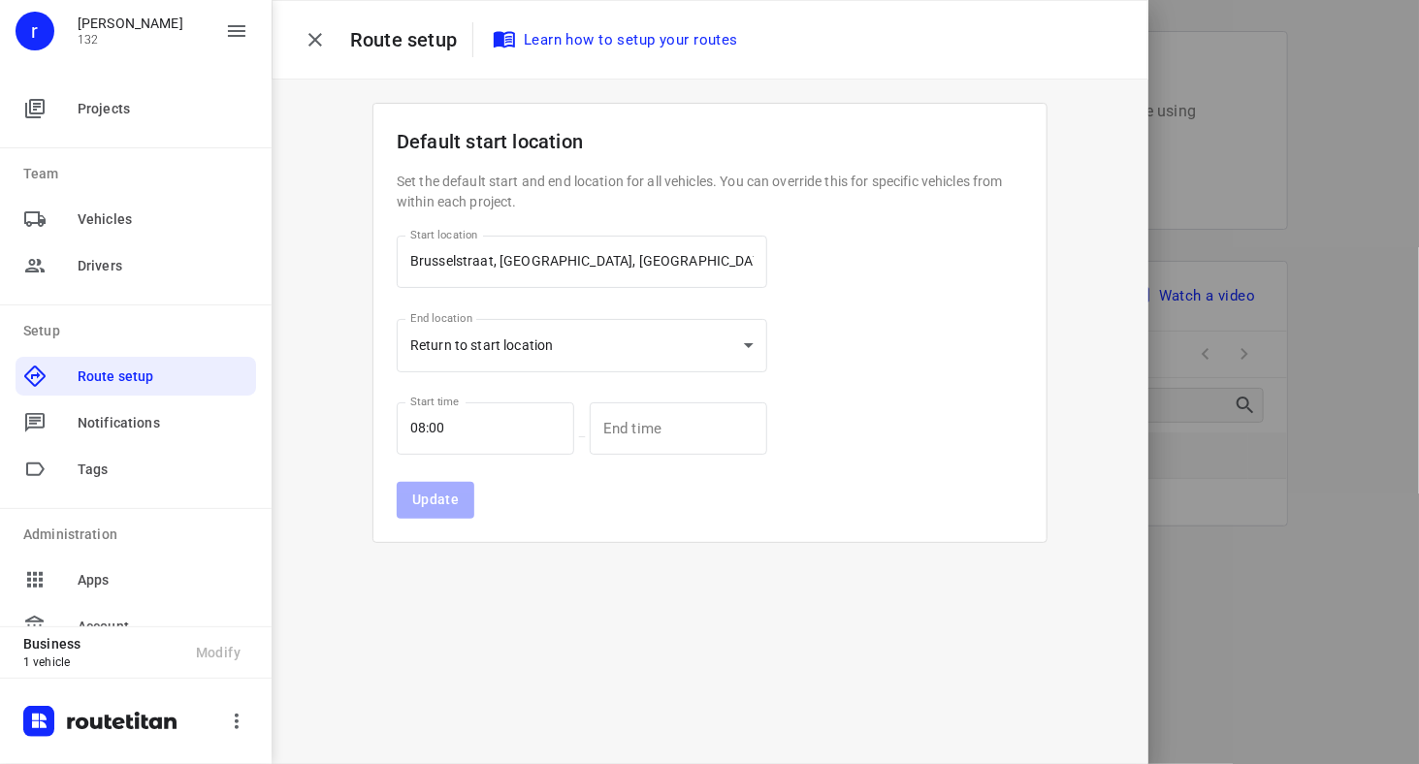
click at [460, 499] on div "Start location [GEOGRAPHIC_DATA][STREET_ADDRESS][GEOGRAPHIC_DATA] Start locatio…" at bounding box center [582, 373] width 371 height 291
click at [98, 224] on span "Vehicles" at bounding box center [163, 220] width 171 height 20
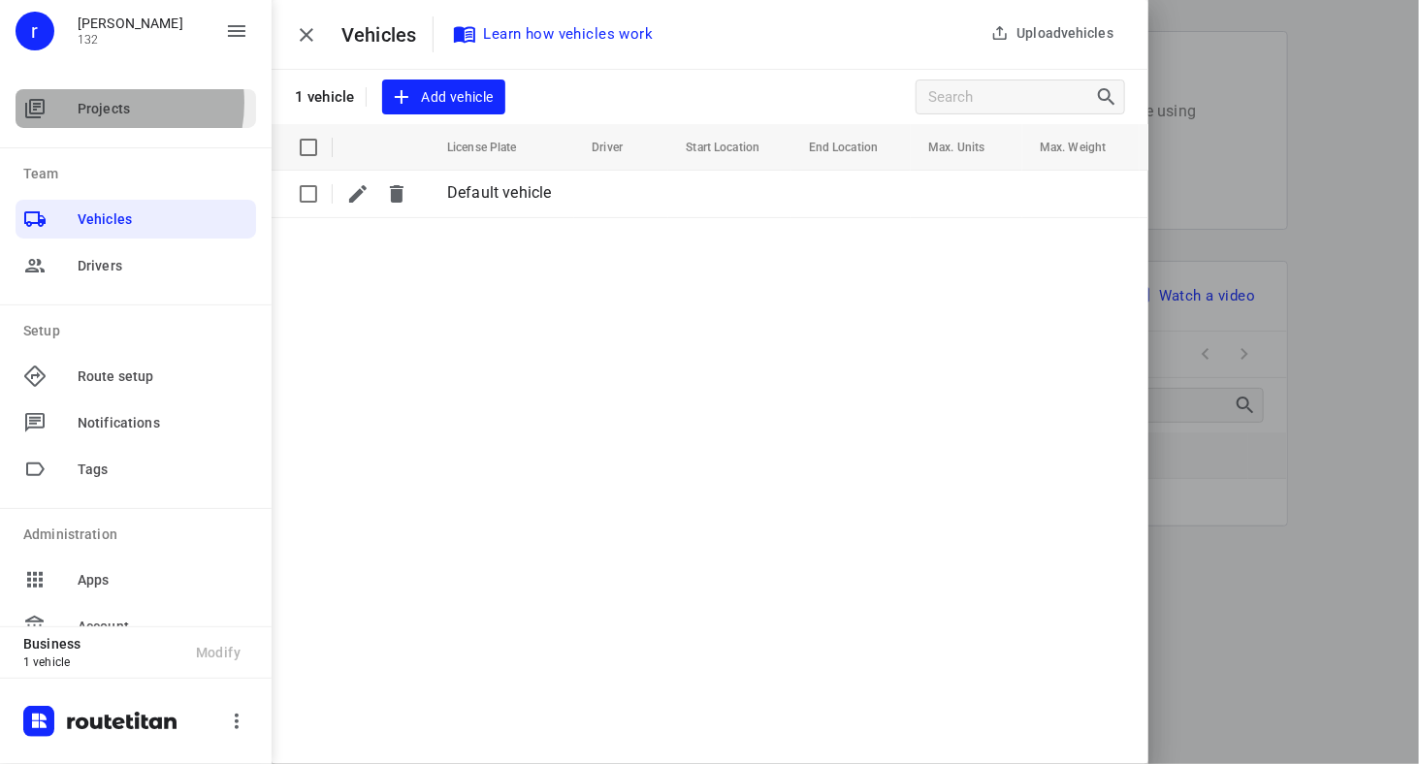
click at [95, 103] on span "Projects" at bounding box center [163, 109] width 171 height 20
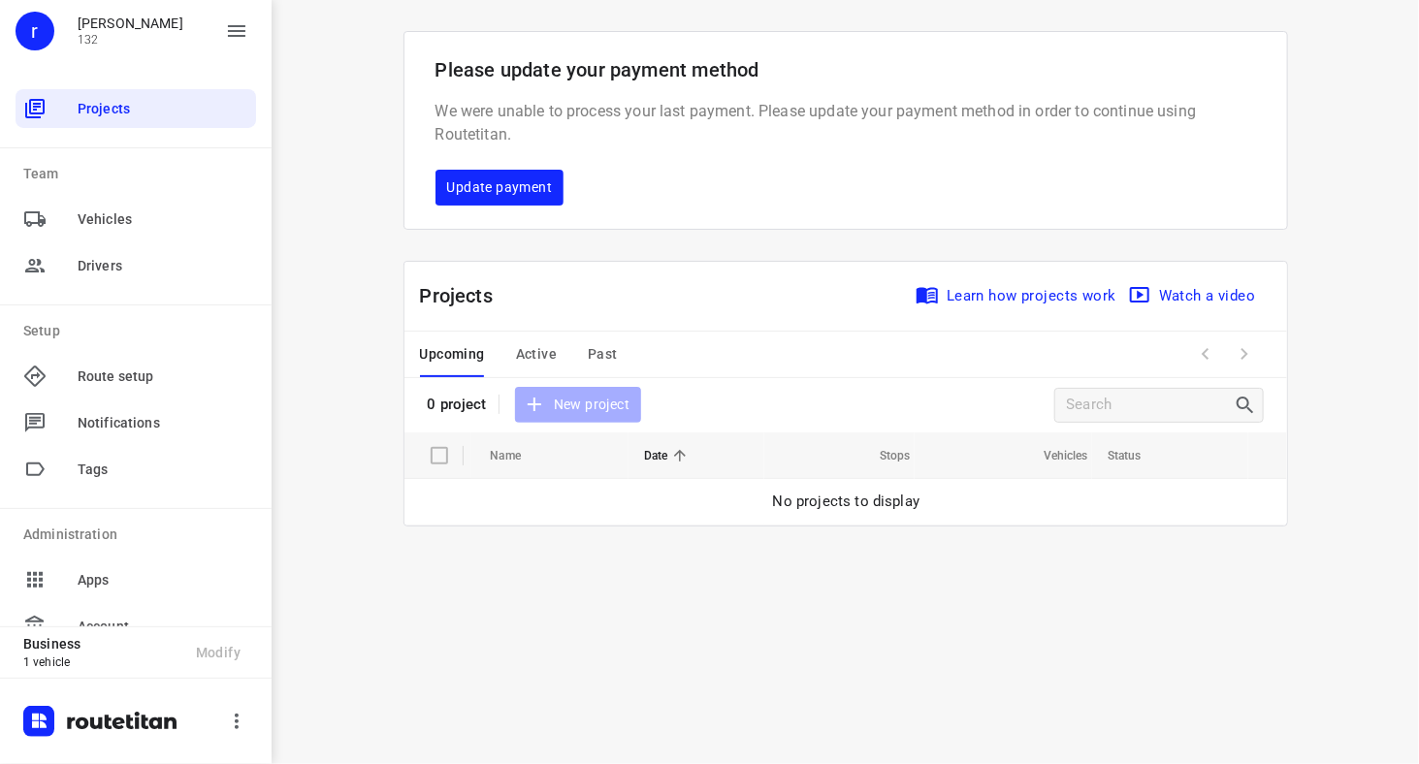
click at [581, 411] on div "0 project New project" at bounding box center [535, 405] width 214 height 36
click at [535, 356] on span "Active" at bounding box center [536, 354] width 41 height 24
click at [457, 350] on span "Upcoming" at bounding box center [452, 354] width 65 height 24
click at [595, 408] on div "0 project New project" at bounding box center [535, 405] width 214 height 36
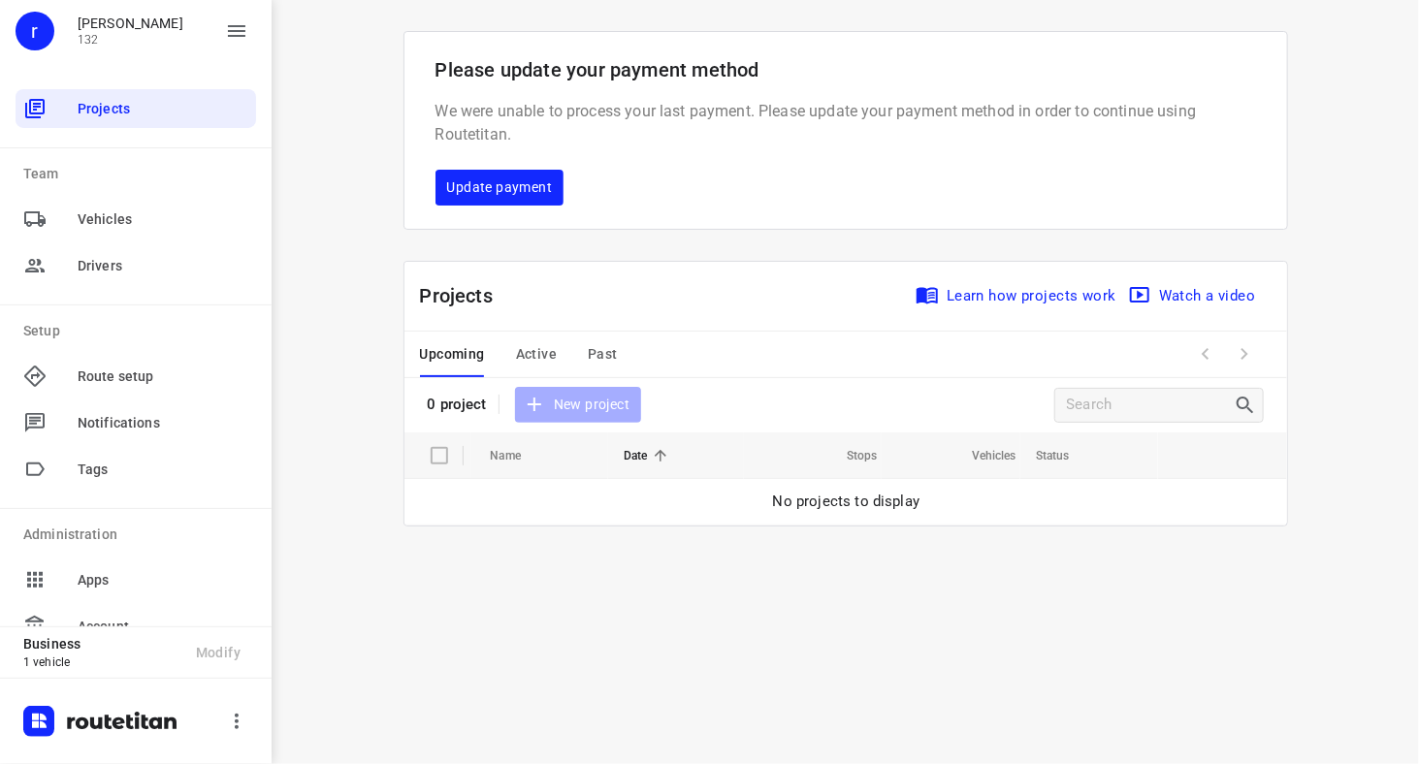
scroll to position [131, 0]
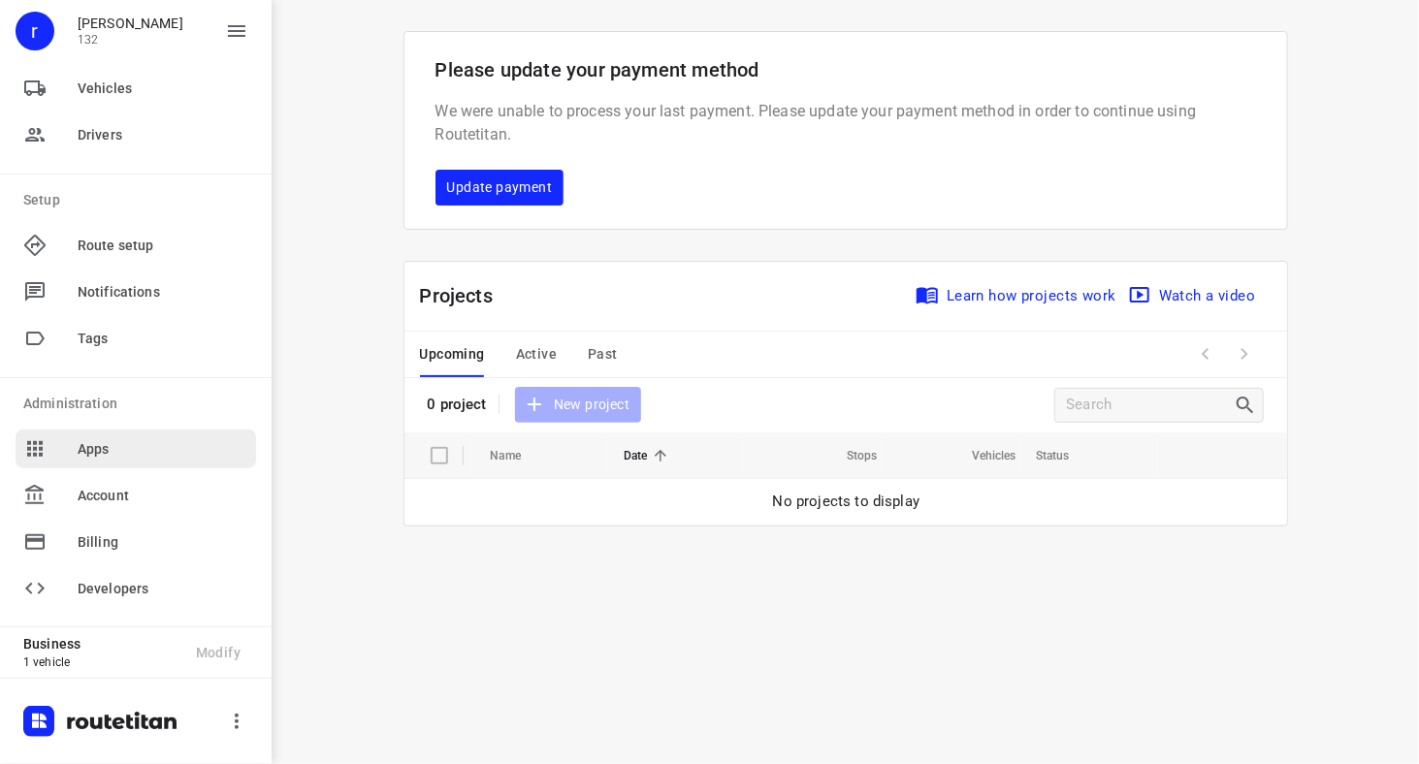
click at [84, 445] on span "Apps" at bounding box center [163, 449] width 171 height 20
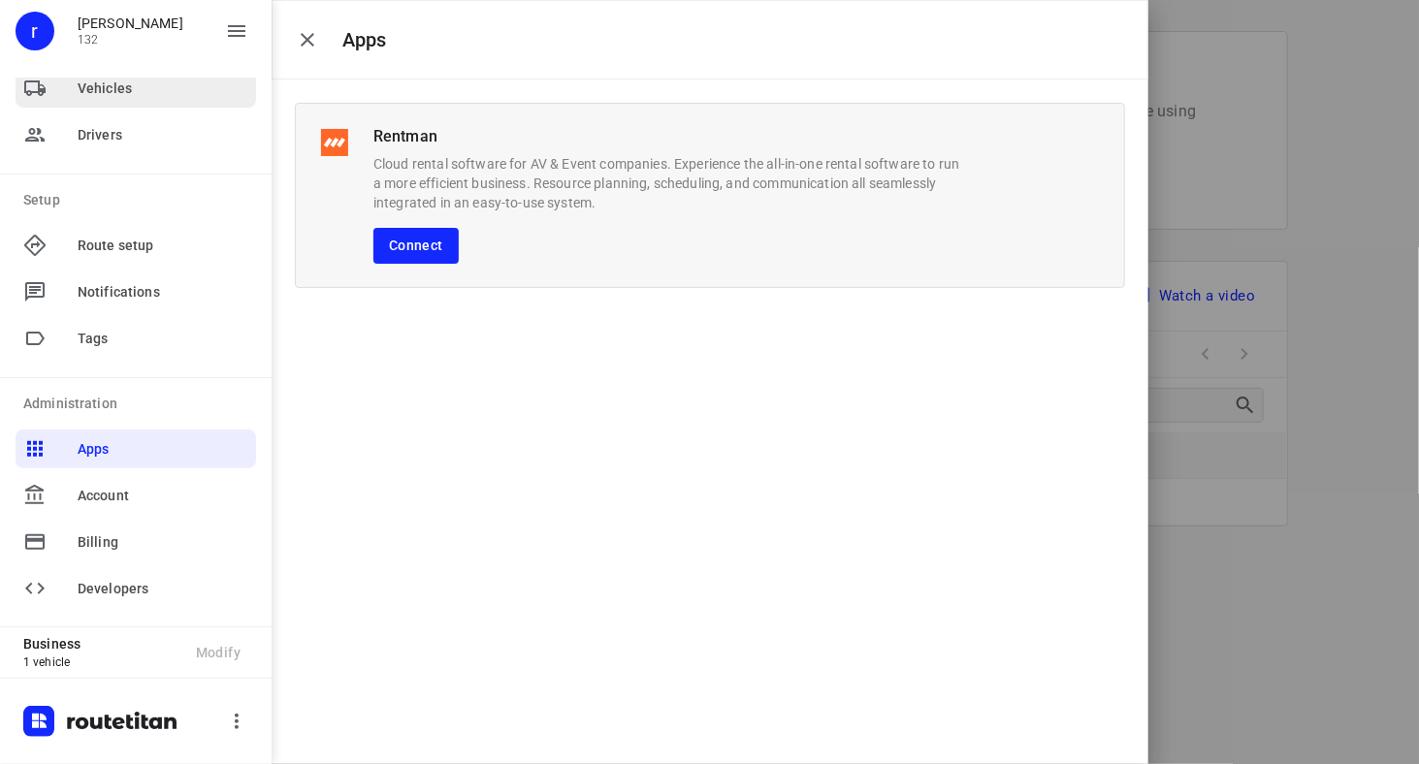
click at [109, 81] on span "Vehicles" at bounding box center [163, 89] width 171 height 20
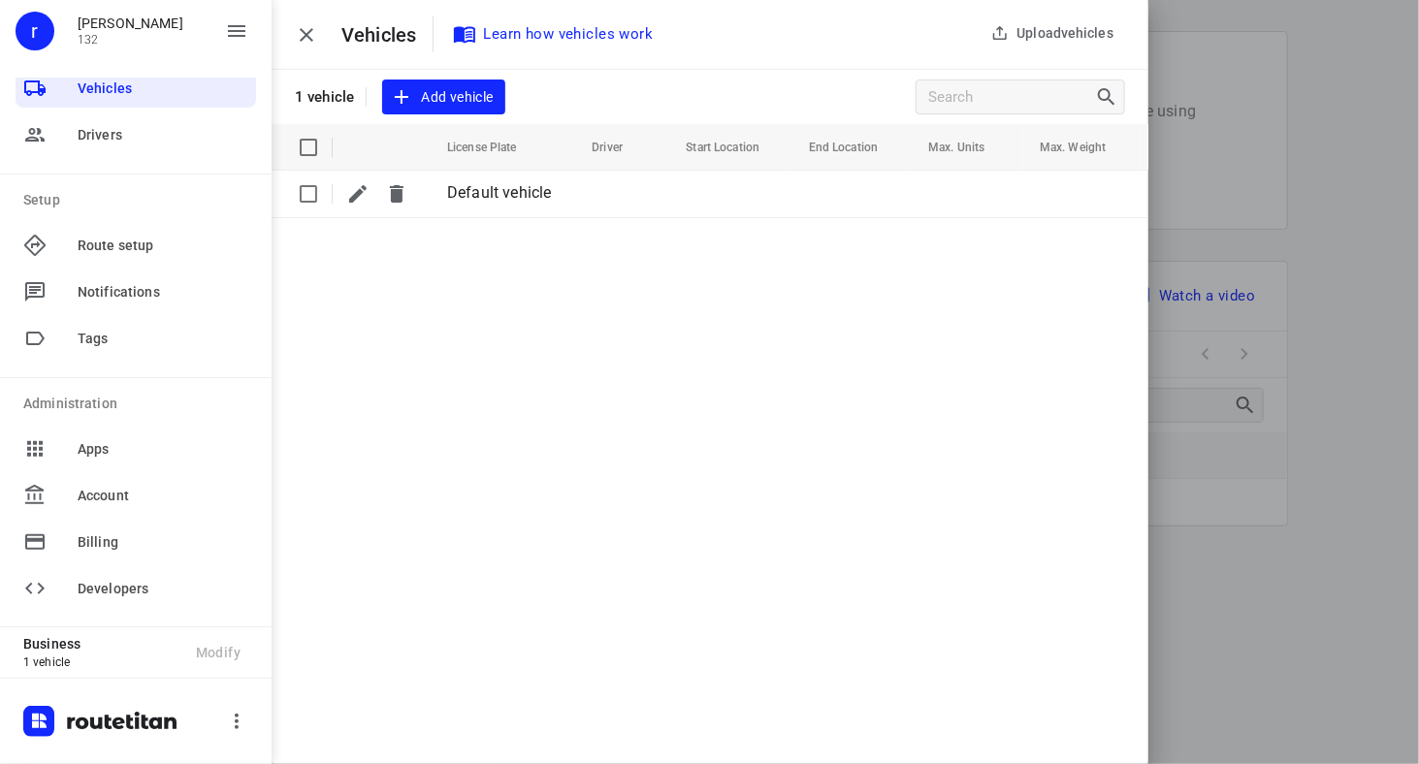
click at [438, 96] on span "Add vehicle" at bounding box center [443, 97] width 99 height 24
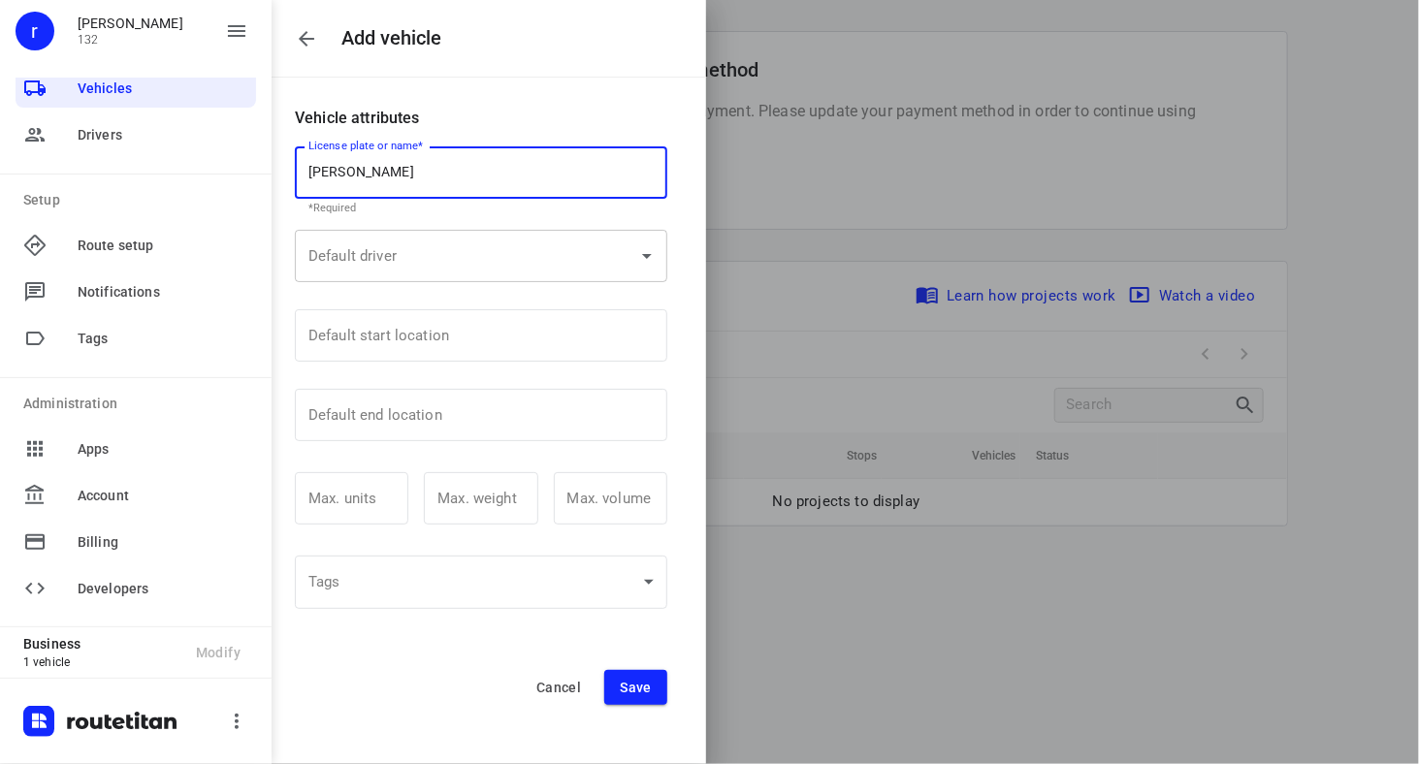
type input "[PERSON_NAME]"
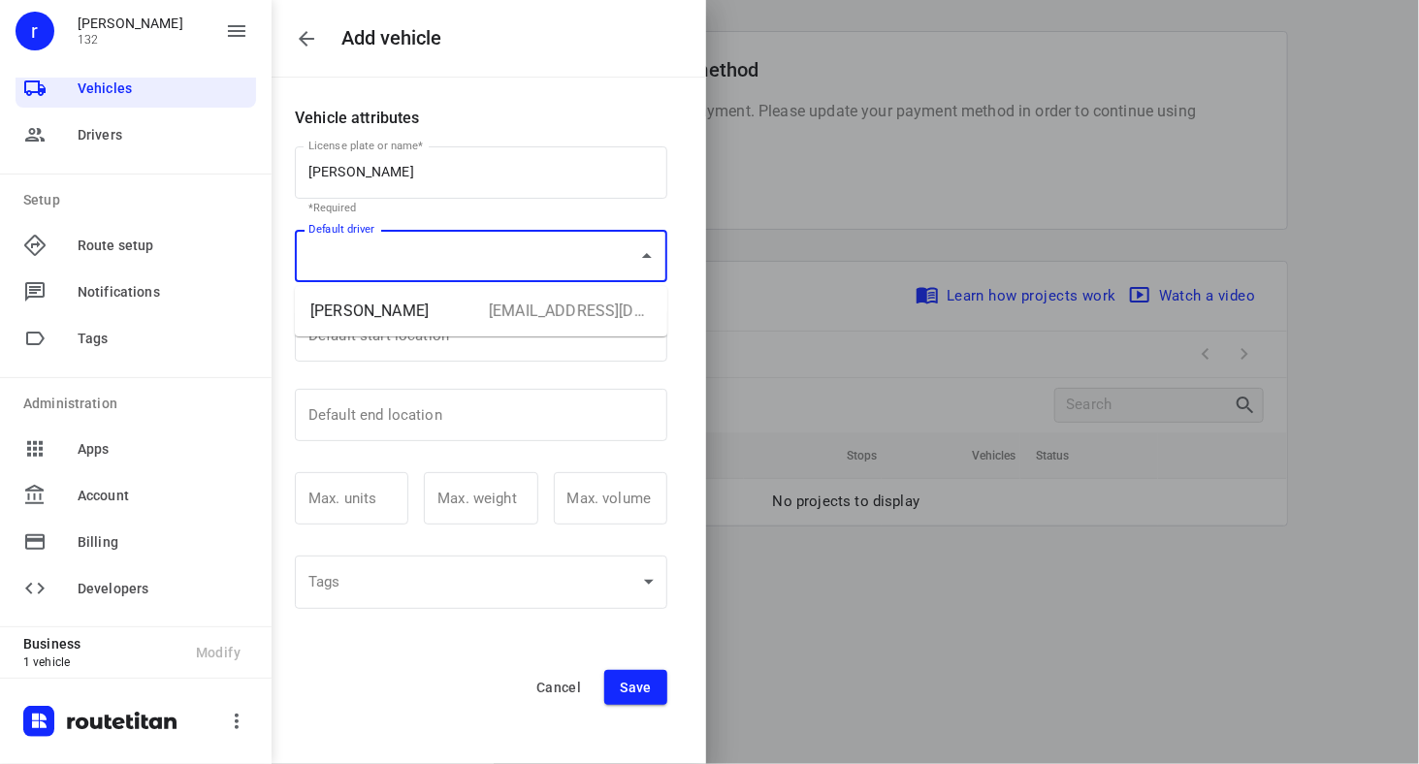
click at [312, 263] on input "Default driver" at bounding box center [454, 256] width 301 height 35
click at [369, 320] on p "[PERSON_NAME]" at bounding box center [391, 311] width 163 height 23
type input "[PERSON_NAME]"
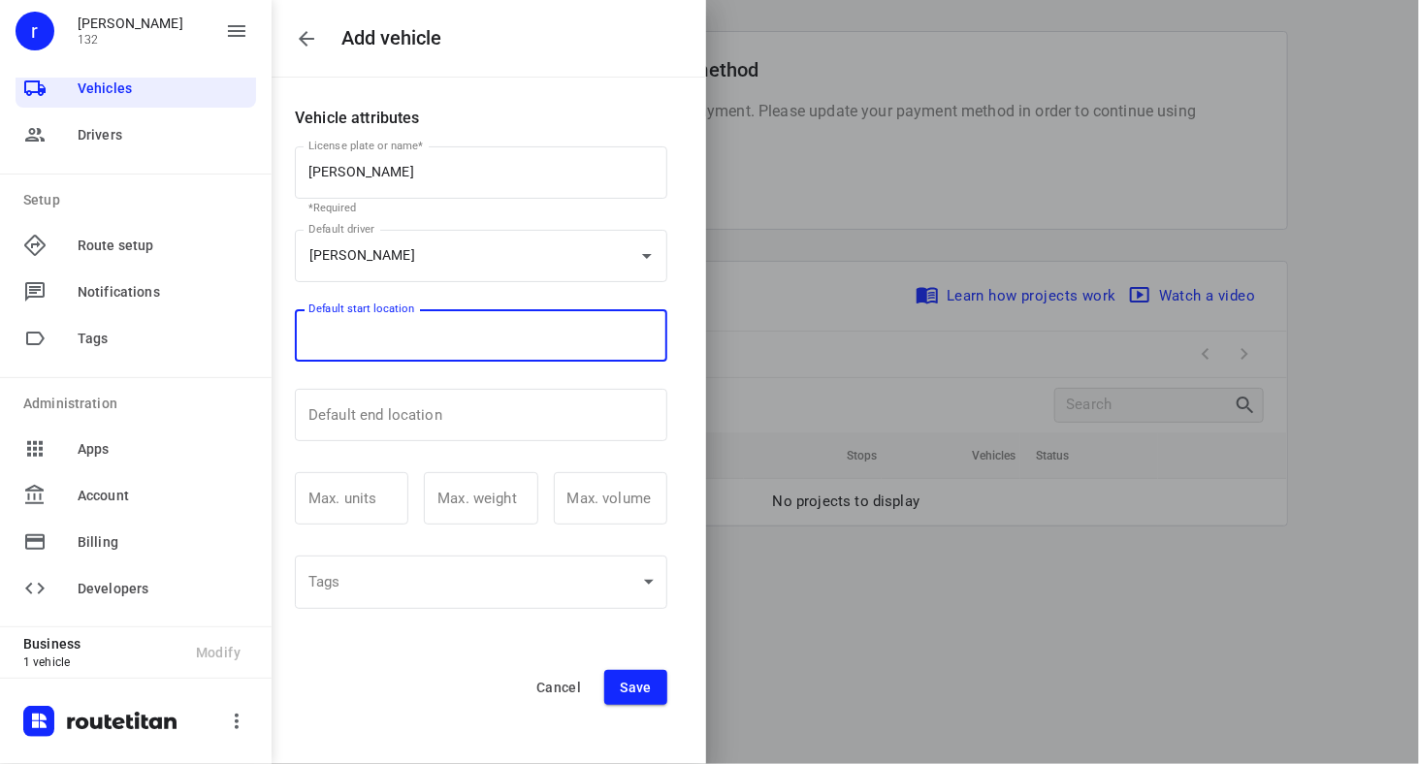
click at [375, 344] on input "Default start location" at bounding box center [481, 335] width 372 height 52
click at [407, 404] on input "Default end location" at bounding box center [481, 415] width 372 height 52
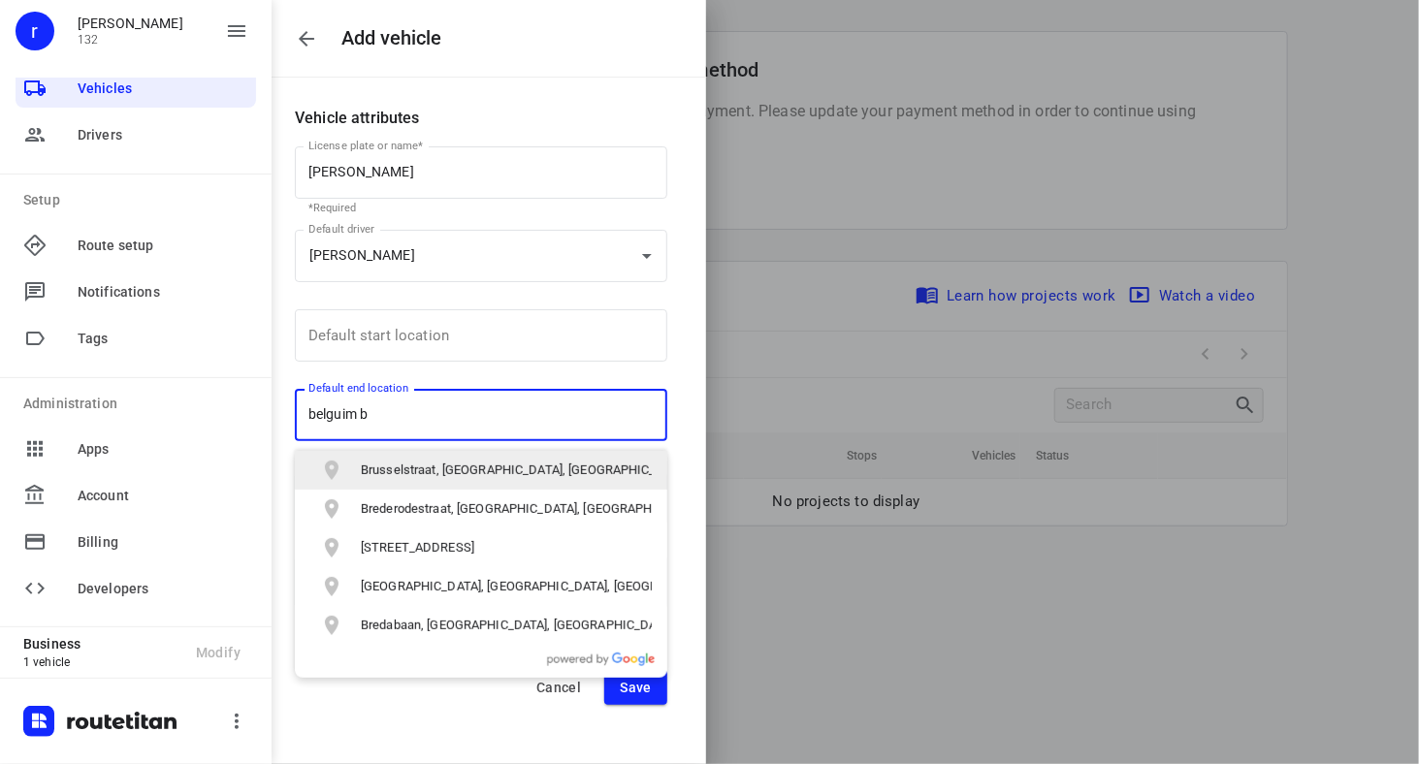
click at [496, 471] on p "Brusselstraat, [GEOGRAPHIC_DATA], [GEOGRAPHIC_DATA]" at bounding box center [506, 470] width 291 height 19
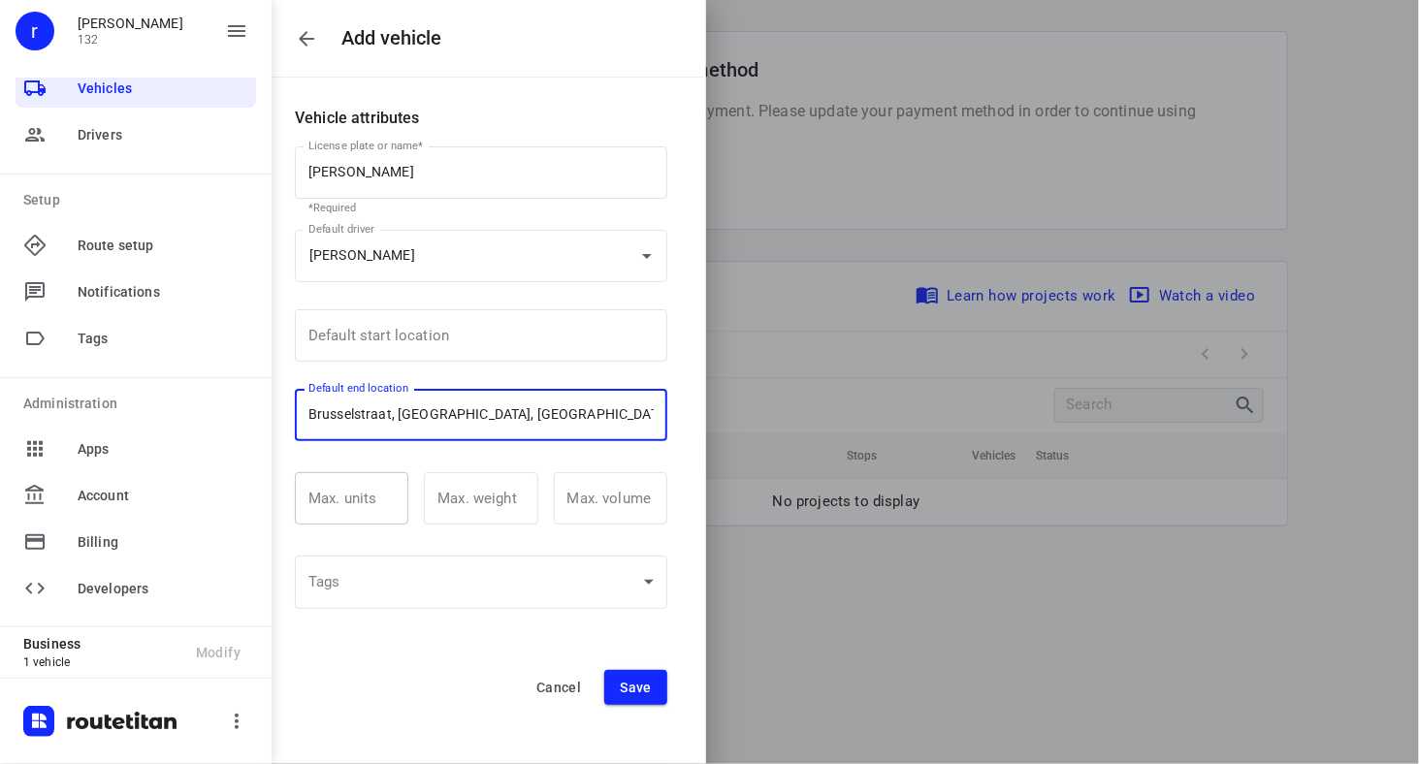
type input "Brusselstraat, [GEOGRAPHIC_DATA], [GEOGRAPHIC_DATA]"
click at [369, 502] on input "number" at bounding box center [351, 498] width 113 height 52
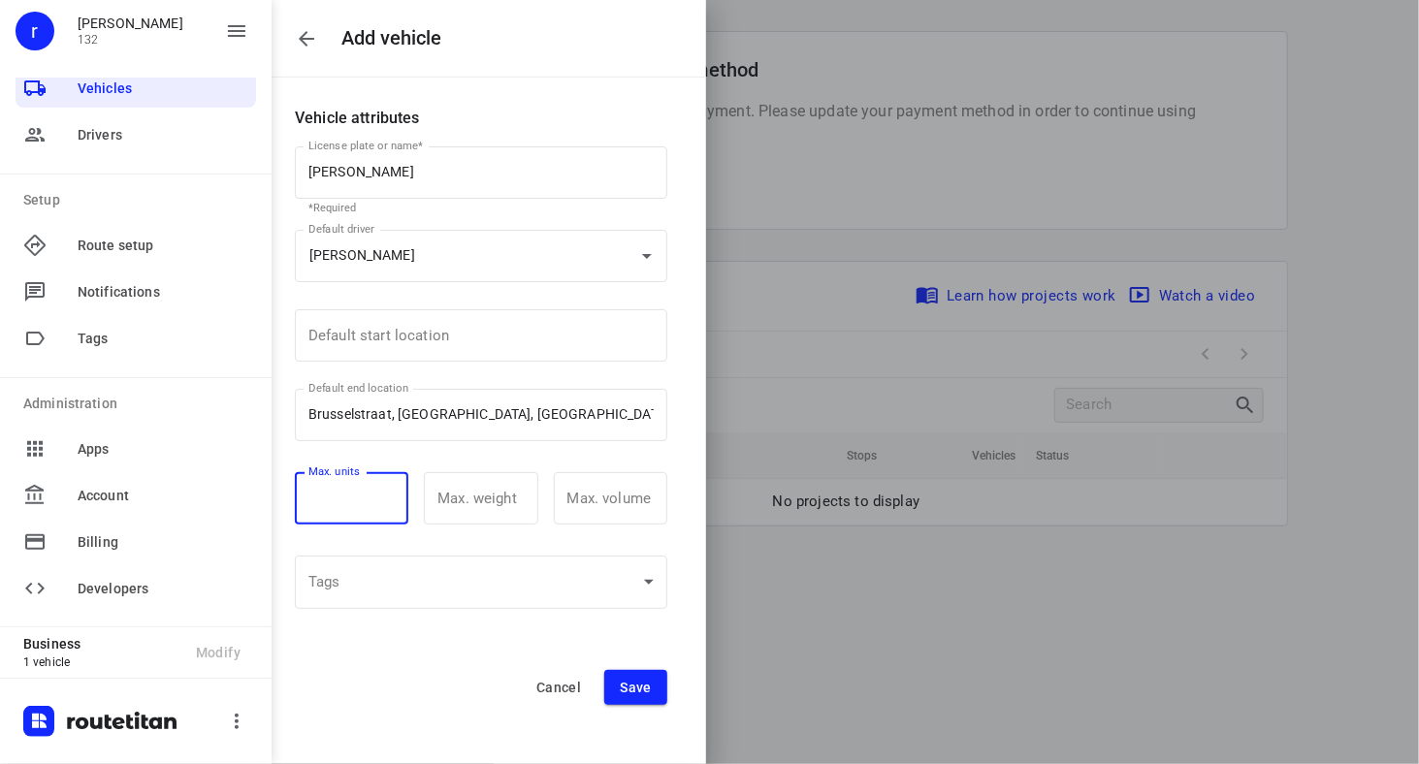
click at [644, 690] on span "Save" at bounding box center [636, 688] width 32 height 16
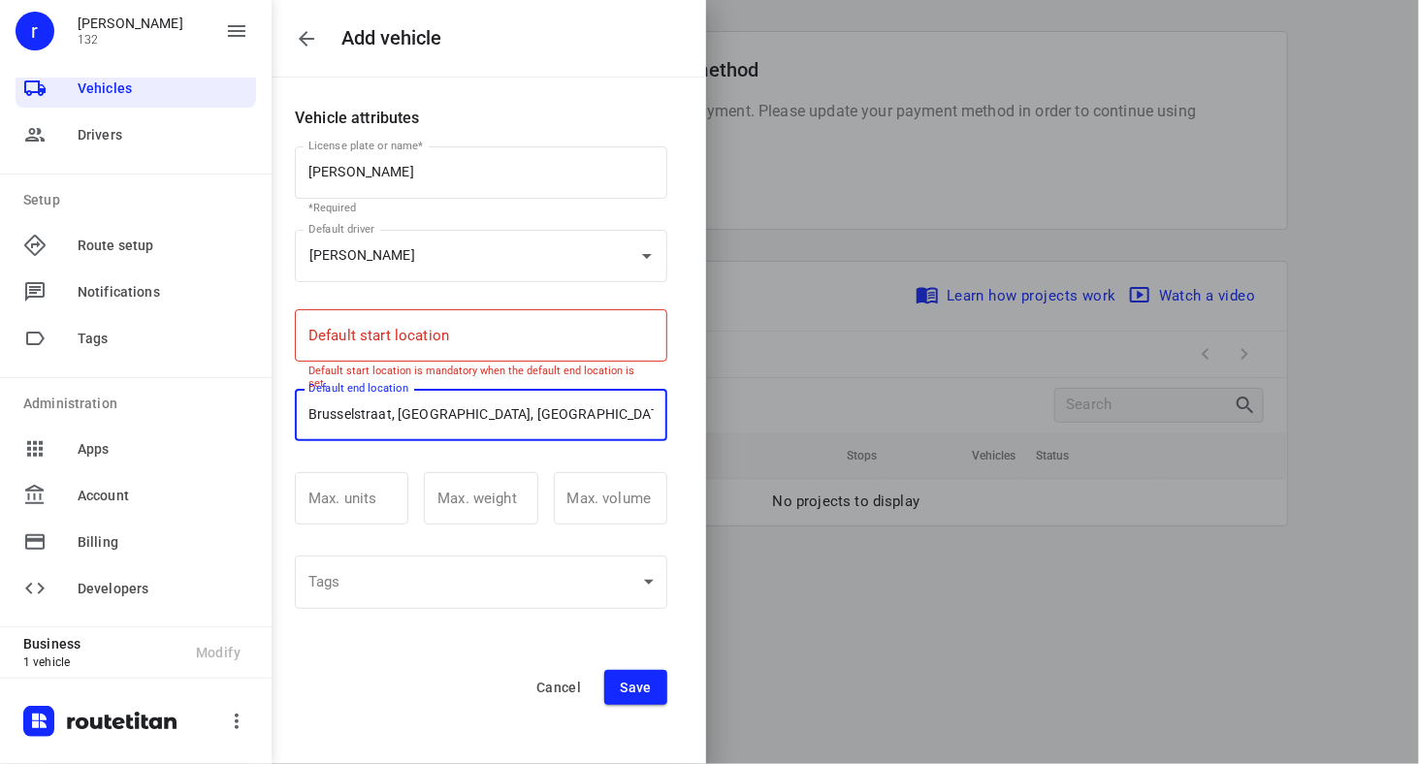
click at [429, 309] on input "Default start location" at bounding box center [481, 335] width 372 height 52
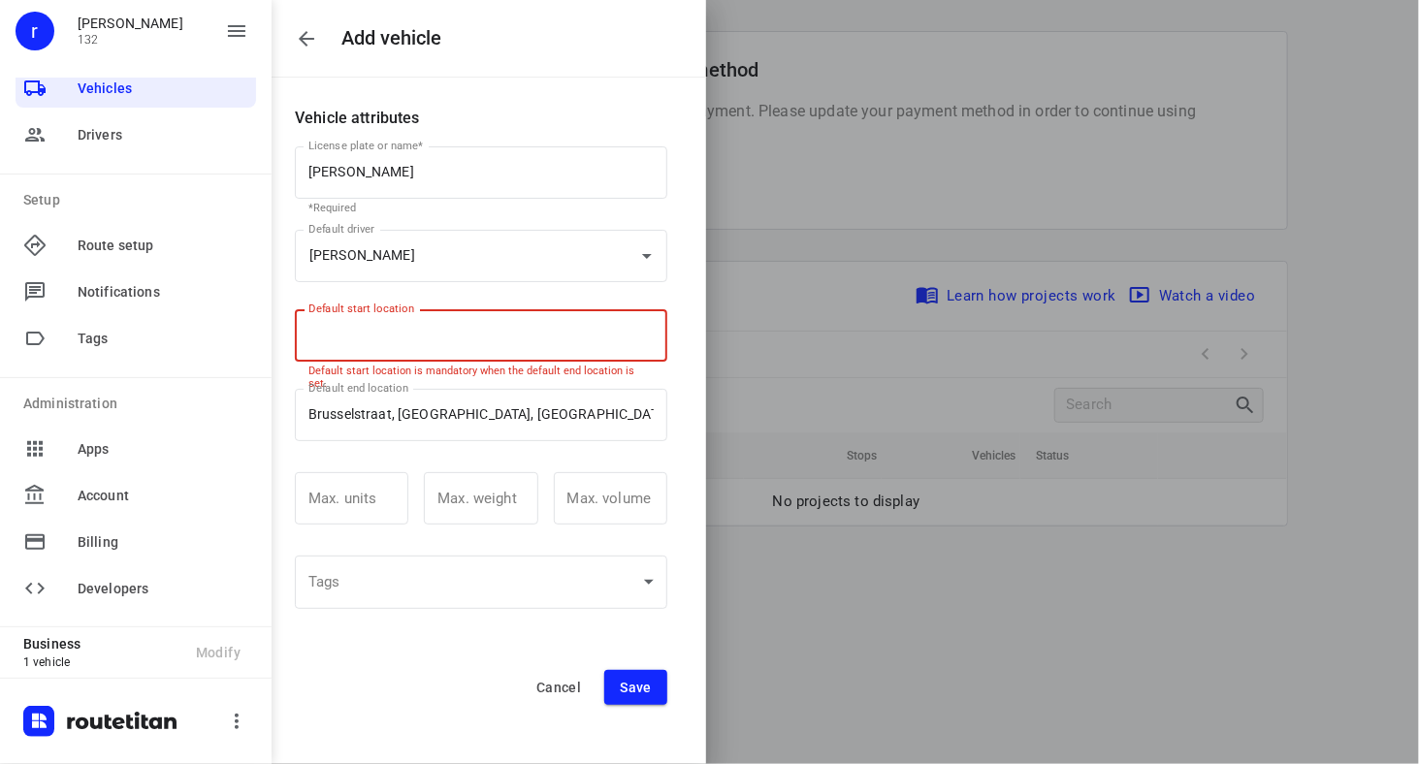
paste input "Brusselstraat, [GEOGRAPHIC_DATA], [GEOGRAPHIC_DATA]"
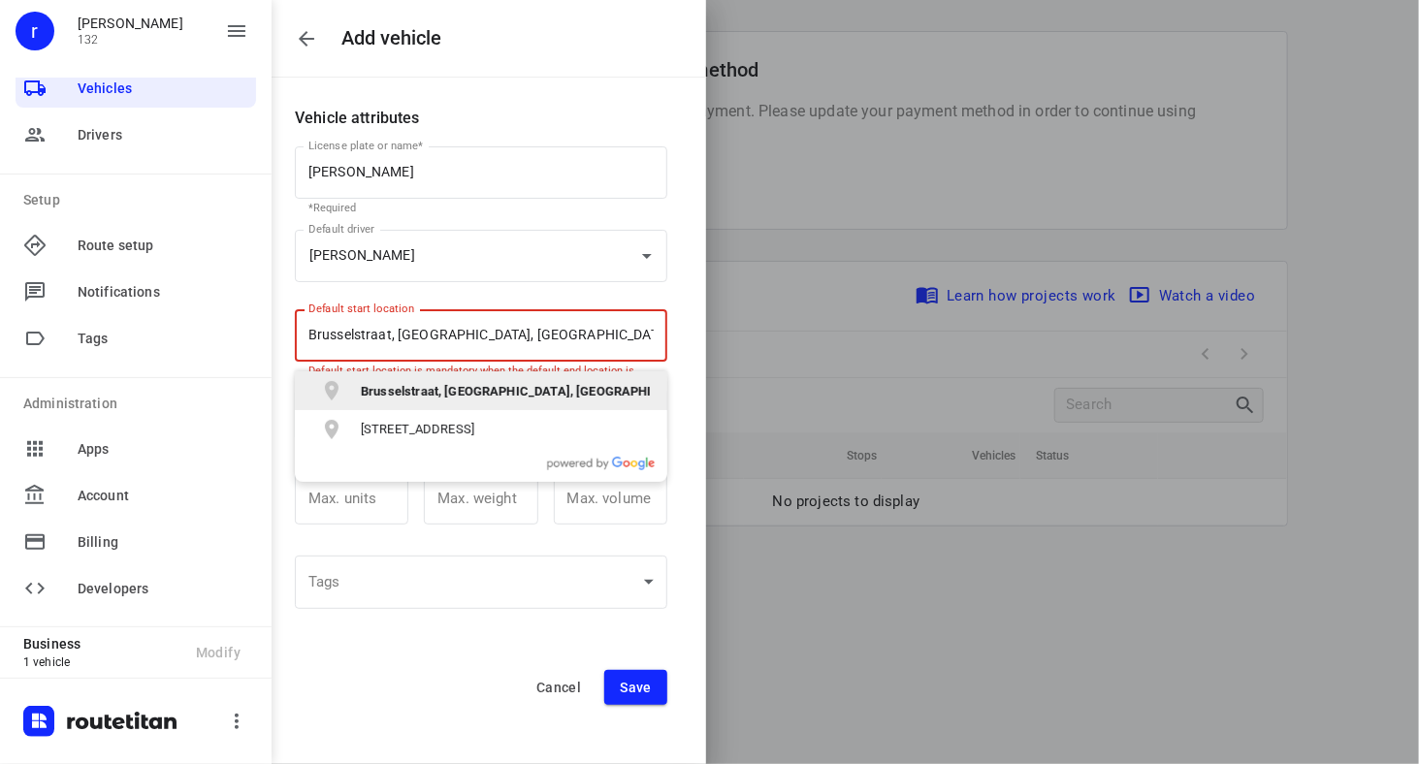
click at [486, 388] on b "Brusselstraat, [GEOGRAPHIC_DATA], [GEOGRAPHIC_DATA]" at bounding box center [531, 391] width 341 height 15
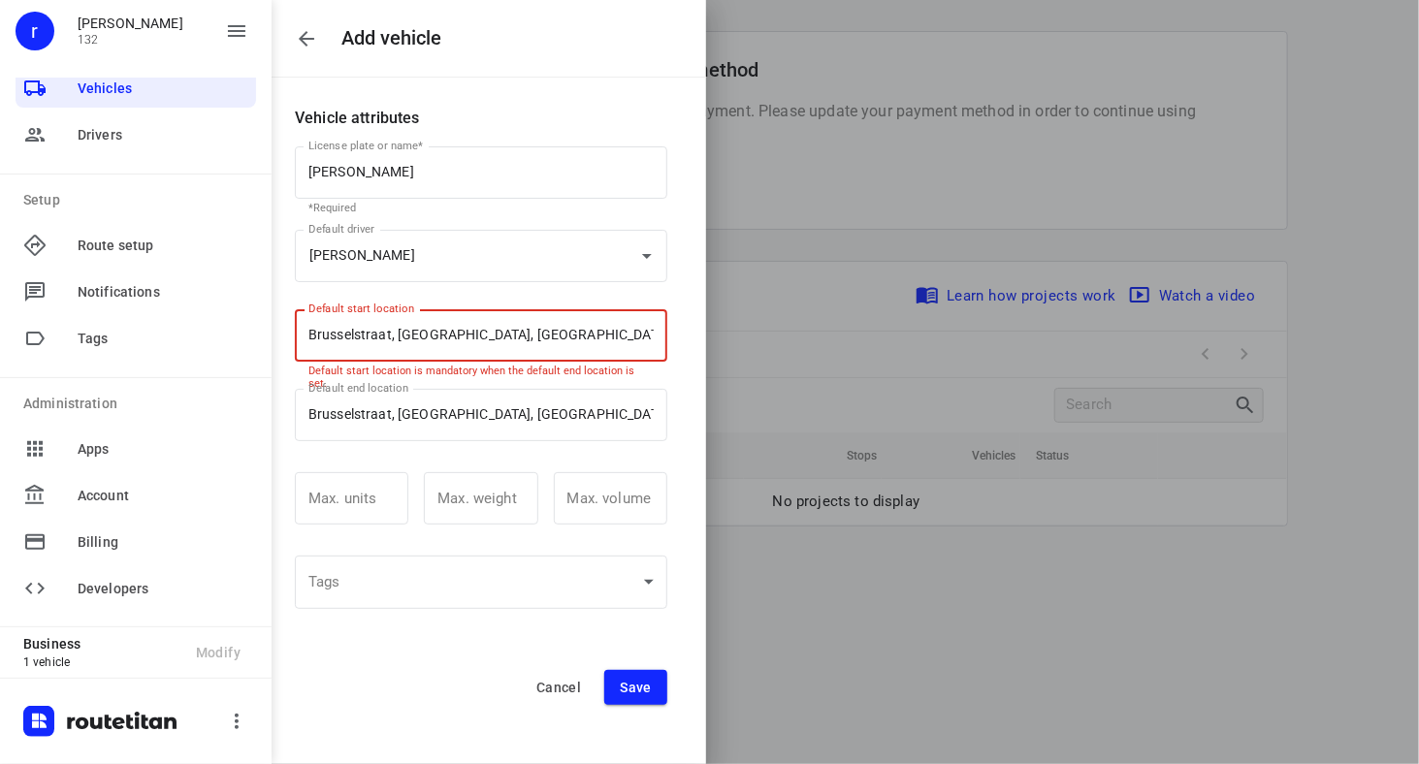
type input "Brusselstraat, [GEOGRAPHIC_DATA], [GEOGRAPHIC_DATA]"
click at [646, 682] on span "Save" at bounding box center [636, 688] width 32 height 16
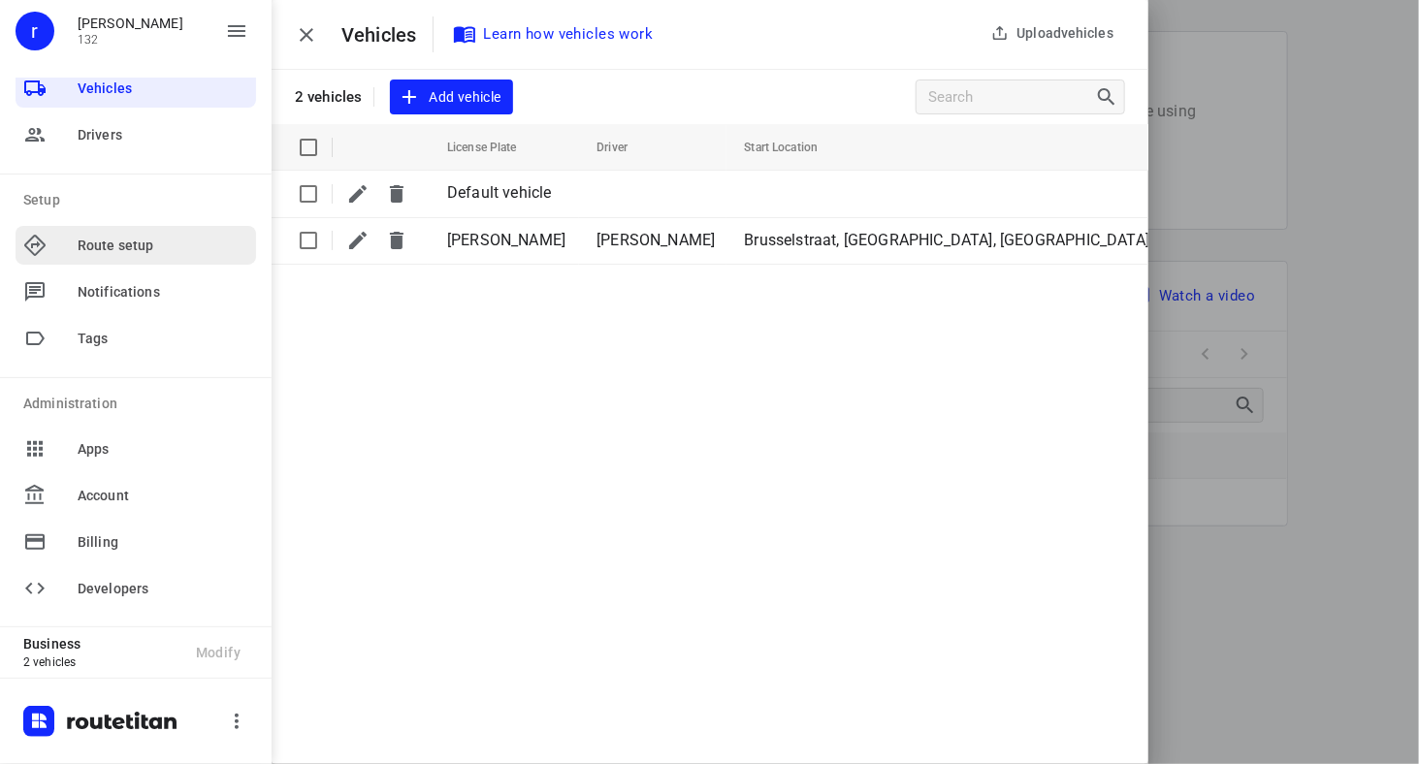
click at [123, 240] on span "Route setup" at bounding box center [163, 246] width 171 height 20
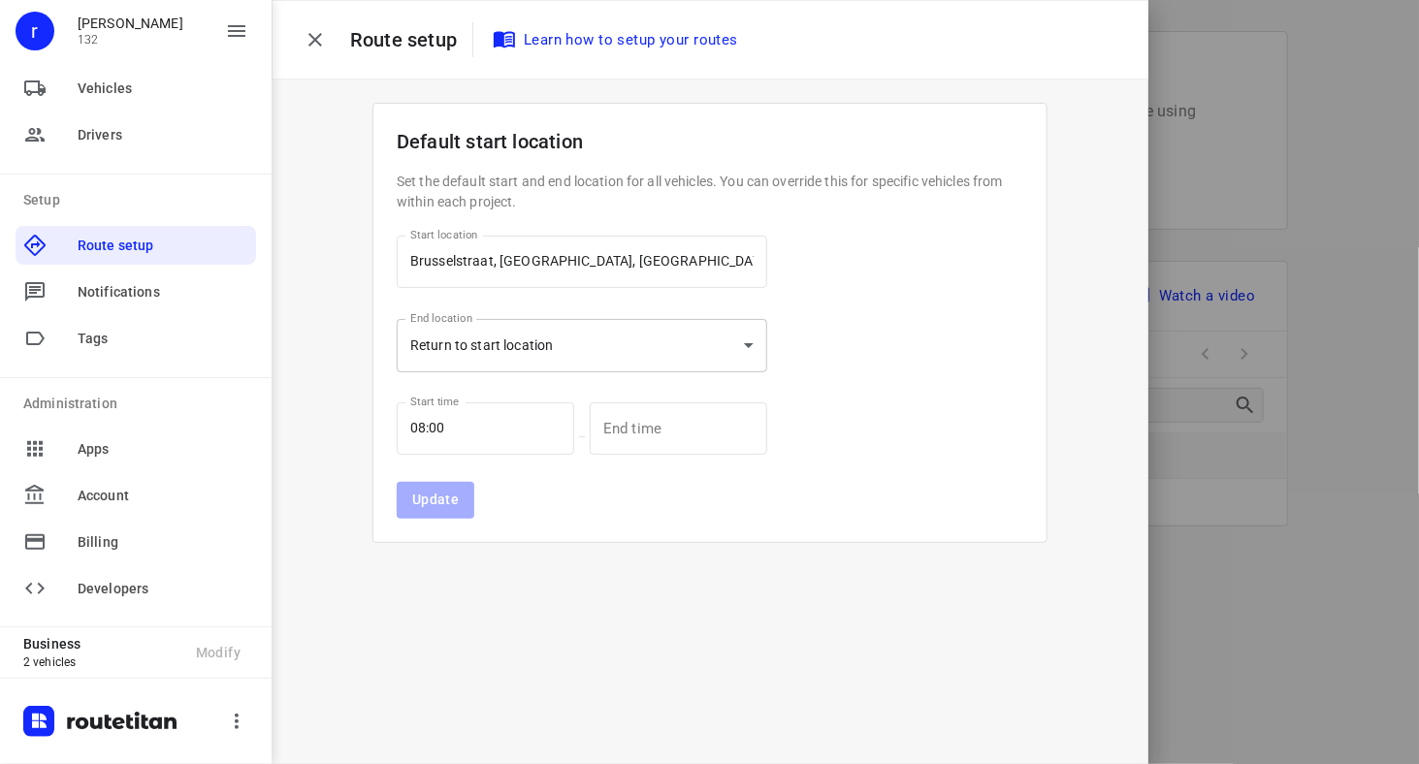
click at [615, 350] on body "i © 2025 Routetitan , © Stadia Maps , © OpenMapTiles © OpenStreetMap contributo…" at bounding box center [709, 382] width 1419 height 764
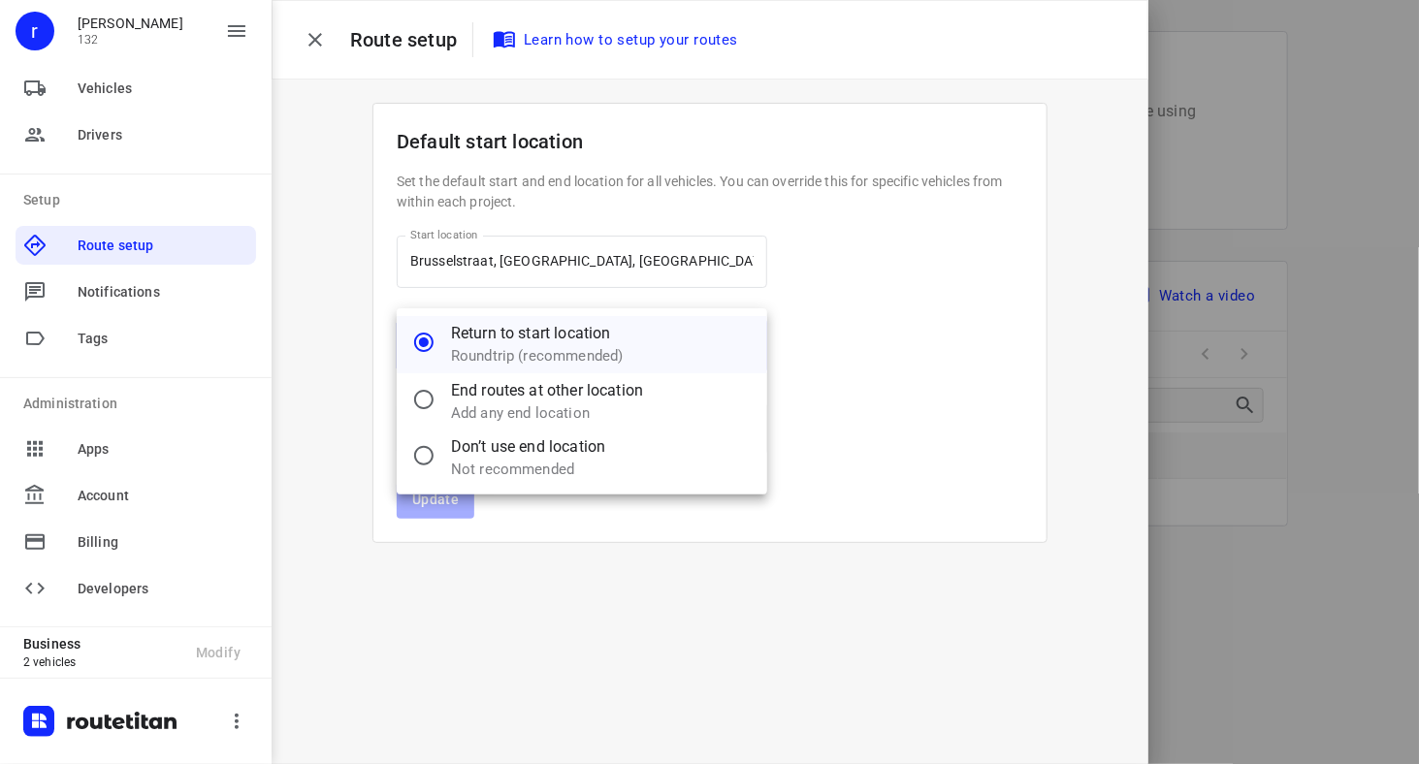
click at [499, 410] on div "Add any end location" at bounding box center [601, 414] width 301 height 22
type input "otherLocation"
radio input "false"
radio input "true"
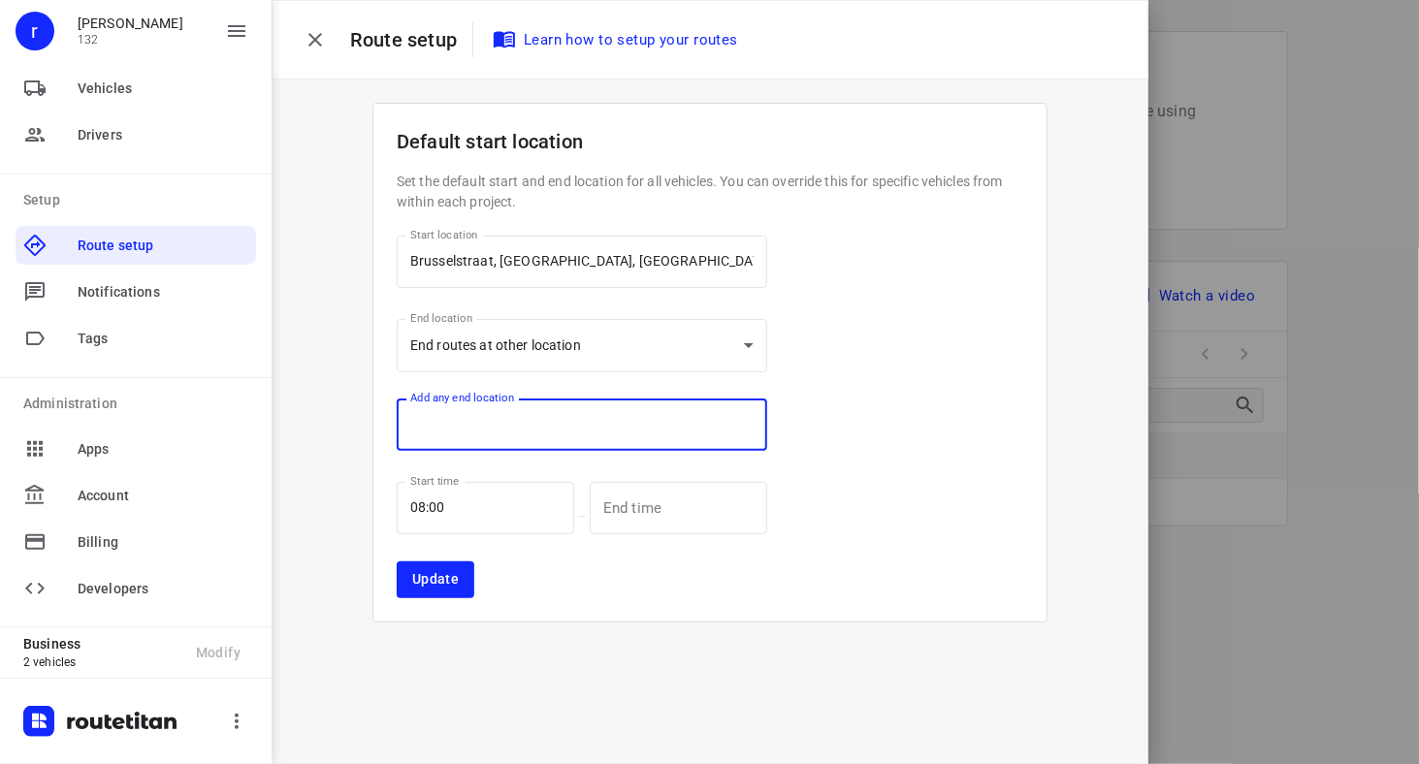
click at [493, 440] on input "text" at bounding box center [582, 425] width 371 height 52
paste input "Brusselstraat, [GEOGRAPHIC_DATA], [GEOGRAPHIC_DATA]"
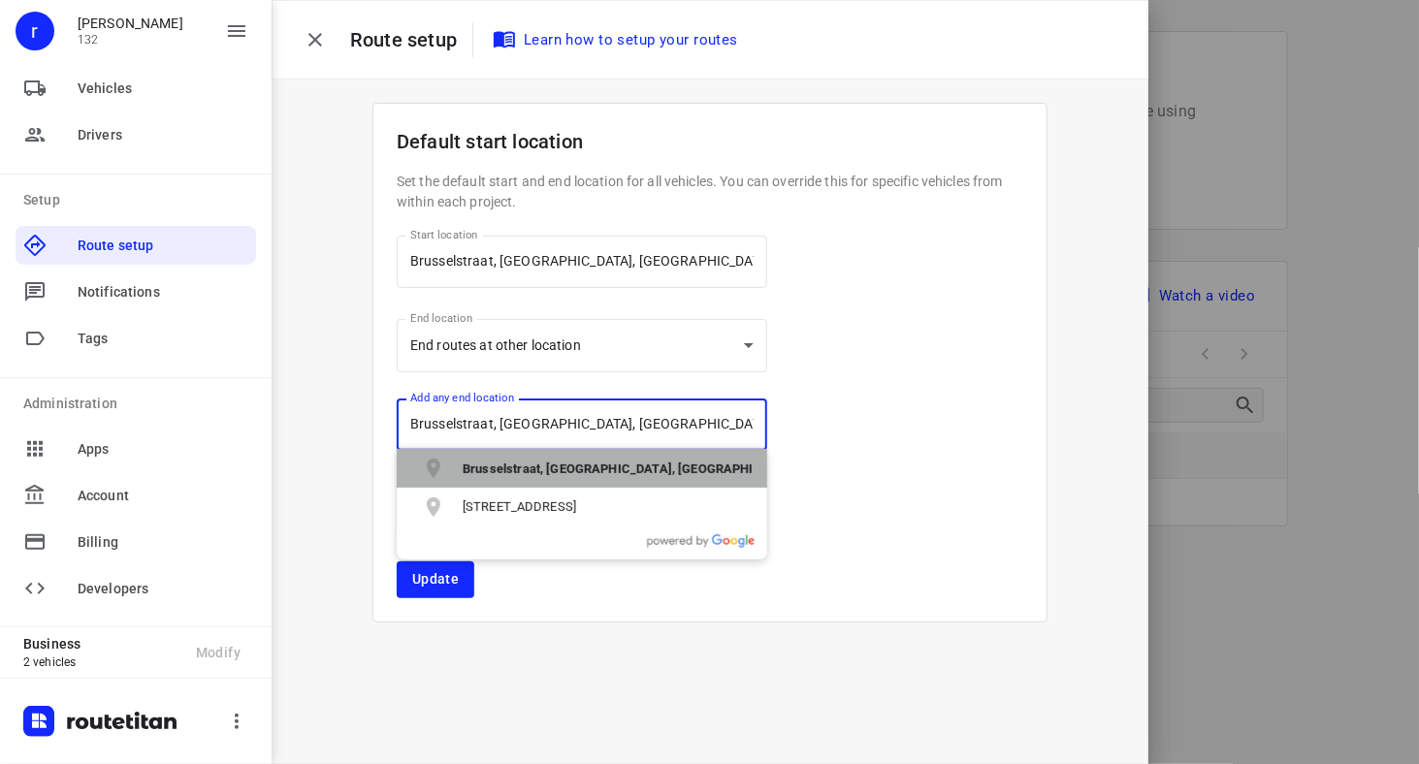
click at [502, 468] on b "Brusselstraat, [GEOGRAPHIC_DATA], [GEOGRAPHIC_DATA]" at bounding box center [633, 469] width 341 height 15
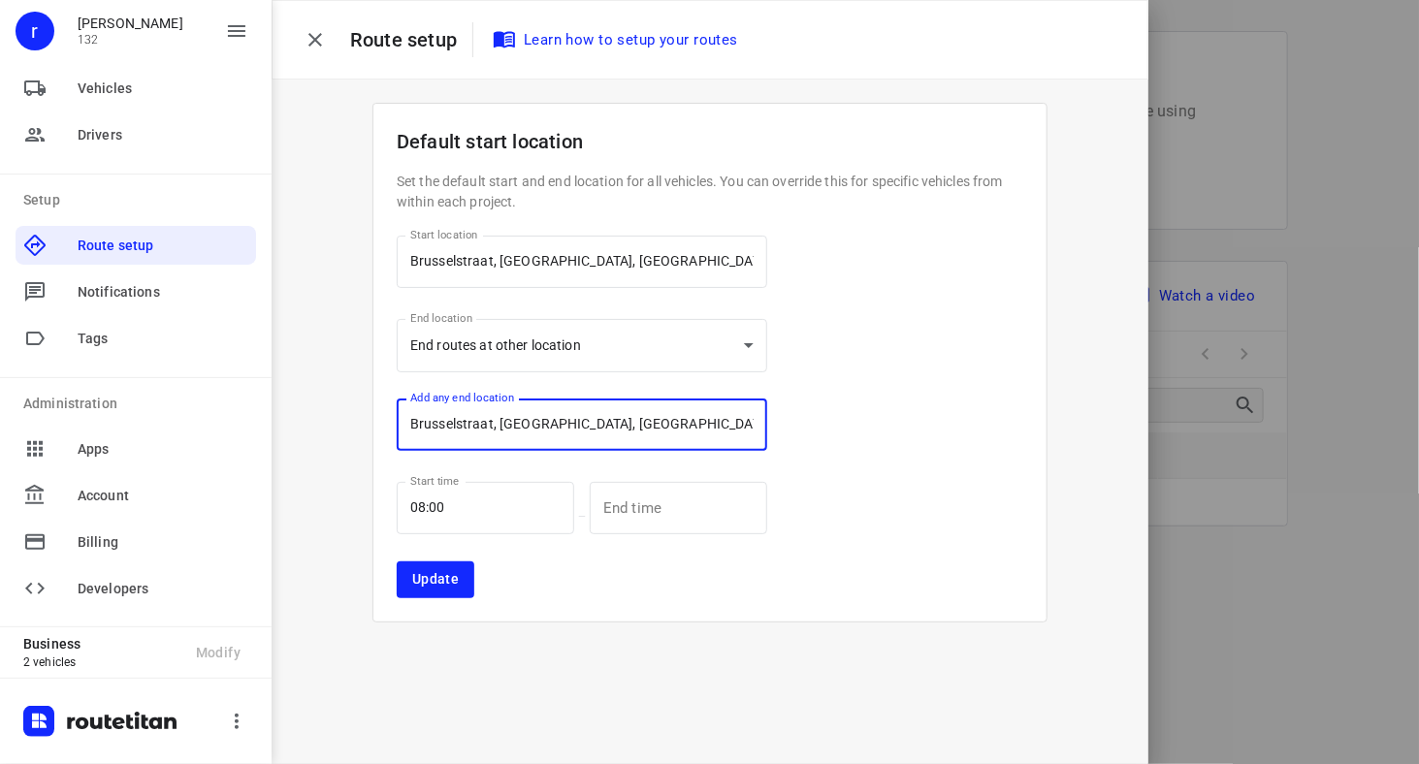
type input "Brusselstraat, [GEOGRAPHIC_DATA], [GEOGRAPHIC_DATA]"
click at [439, 580] on span "Update" at bounding box center [435, 579] width 47 height 17
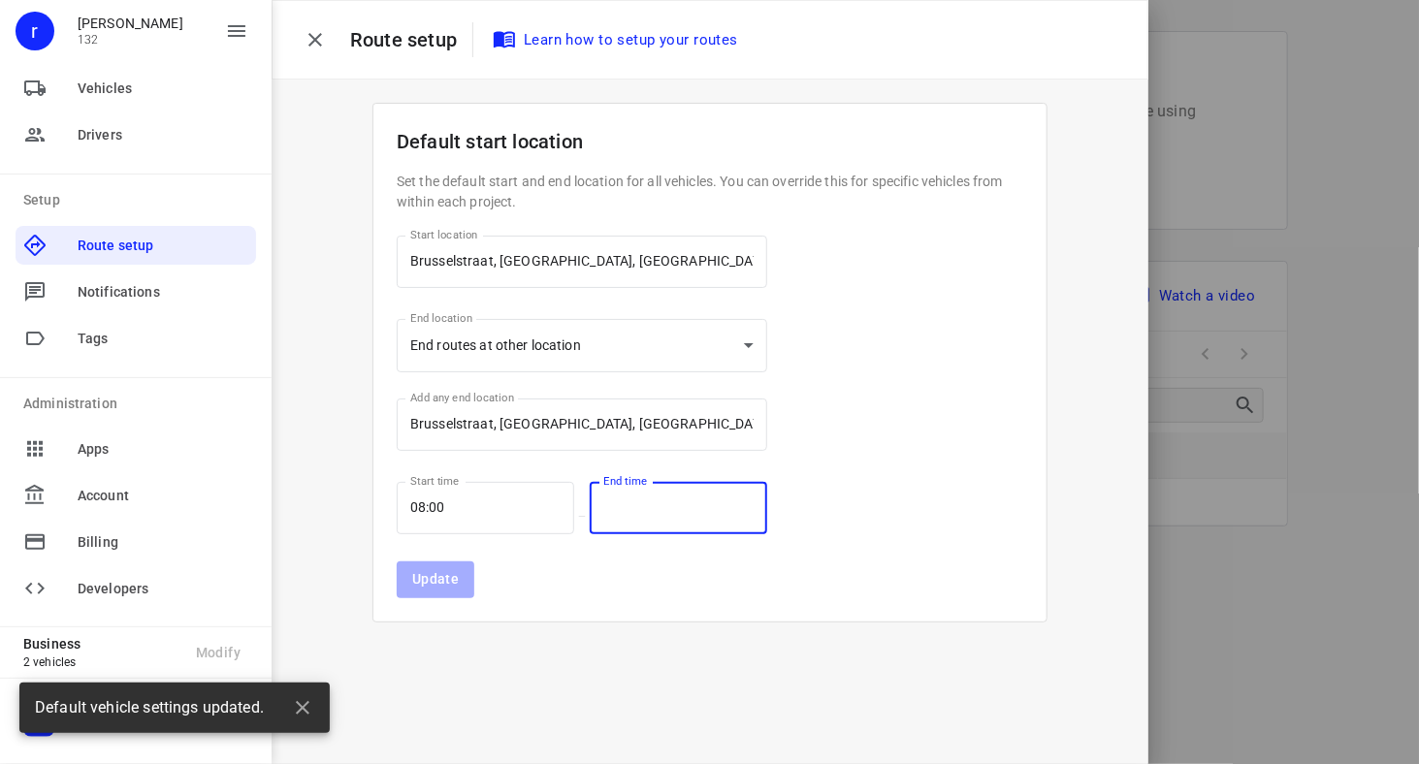
click at [686, 512] on input "text" at bounding box center [668, 508] width 156 height 52
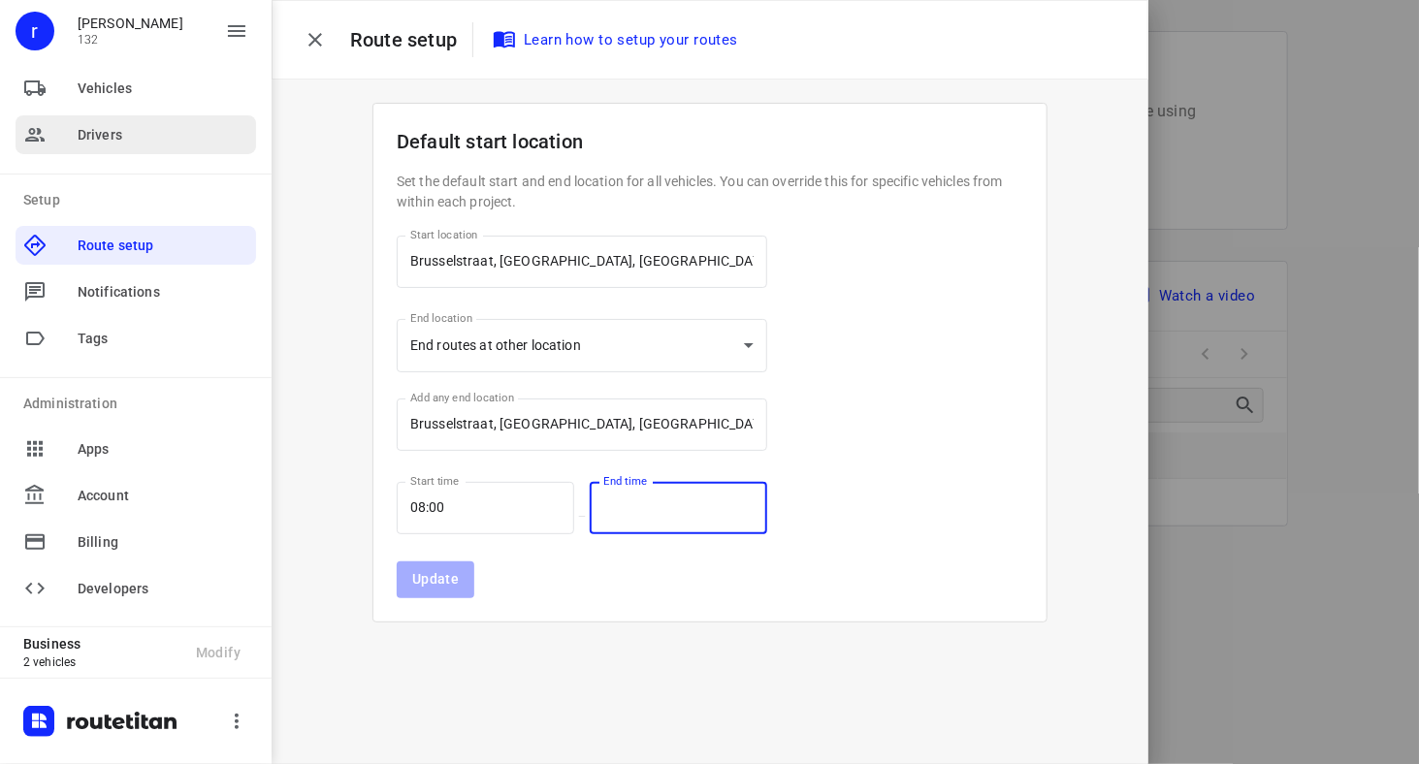
click at [89, 133] on span "Drivers" at bounding box center [163, 135] width 171 height 20
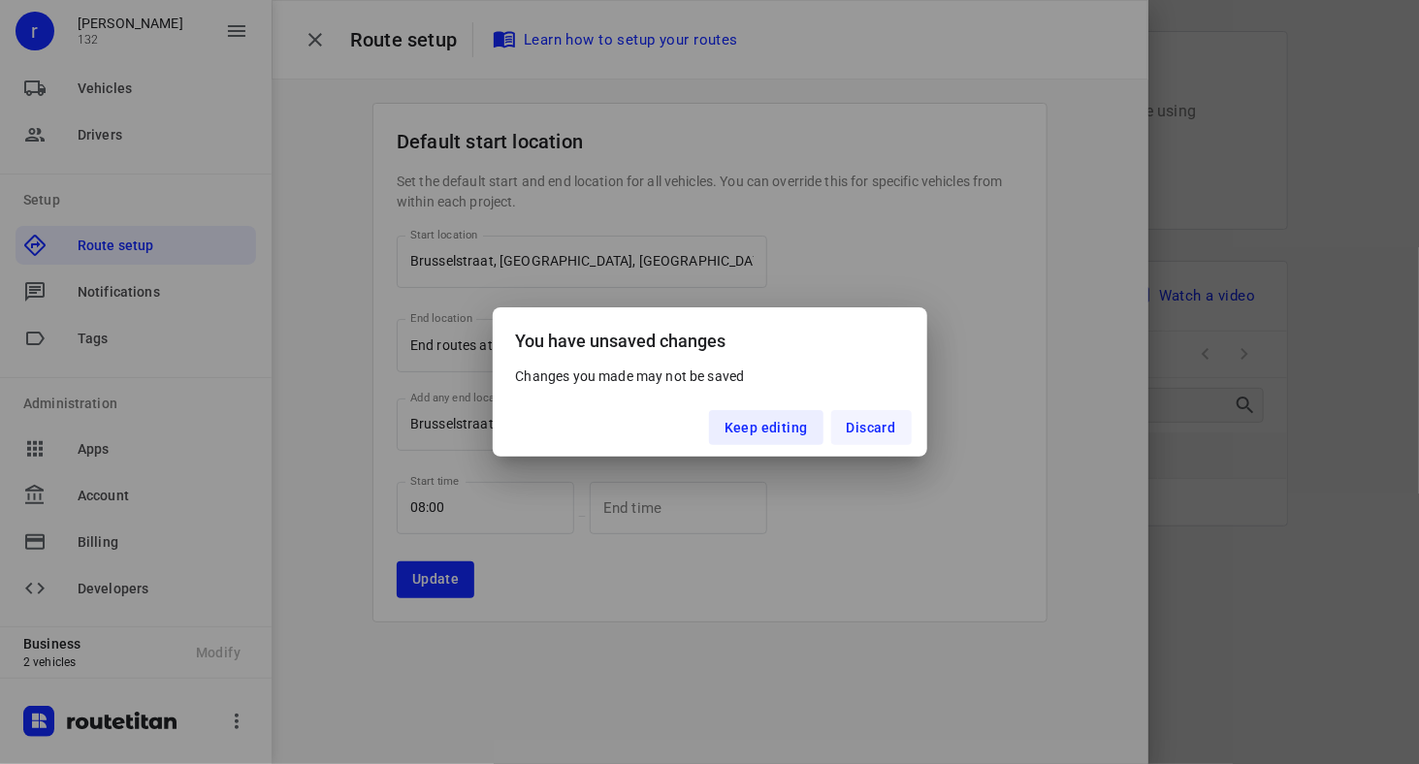
click at [863, 418] on button "Discard" at bounding box center [871, 427] width 81 height 35
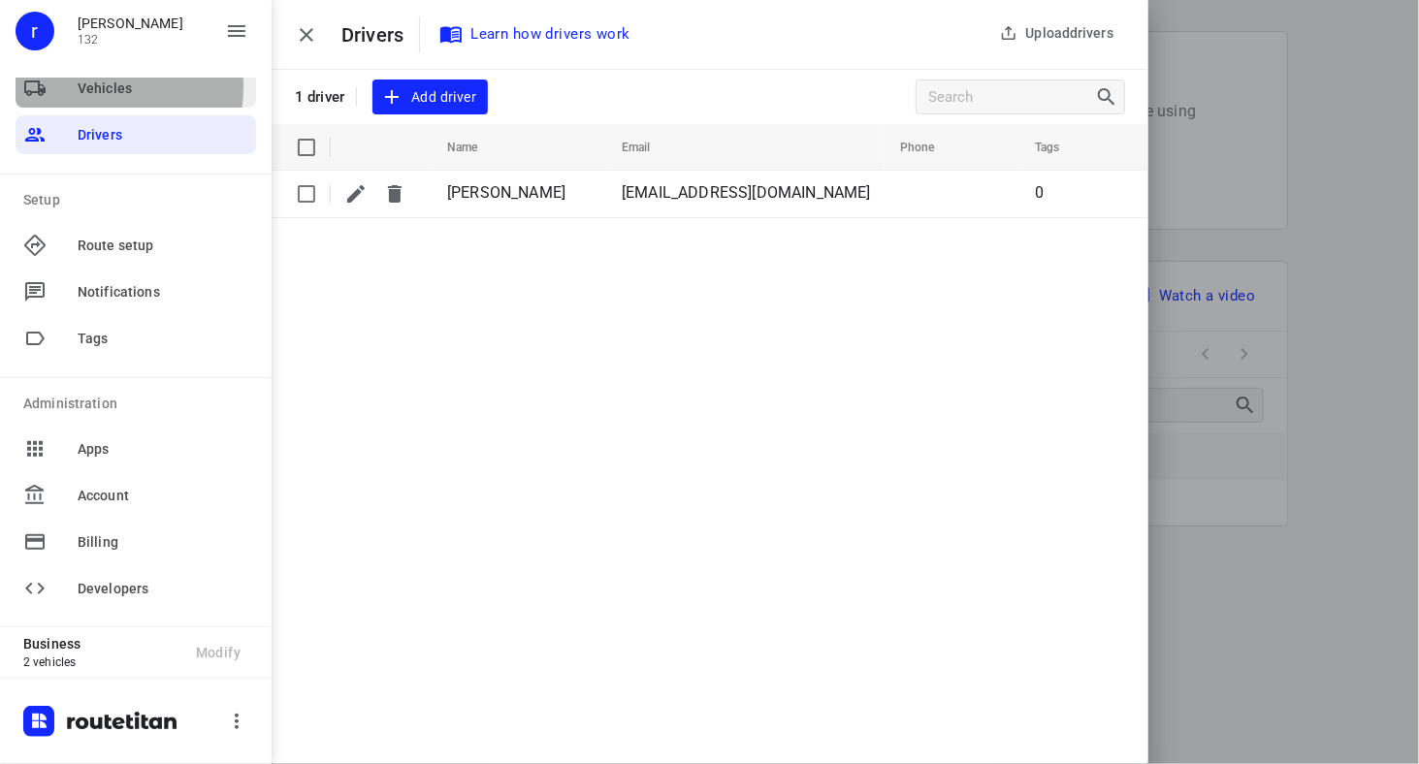
click at [69, 87] on div at bounding box center [50, 88] width 54 height 23
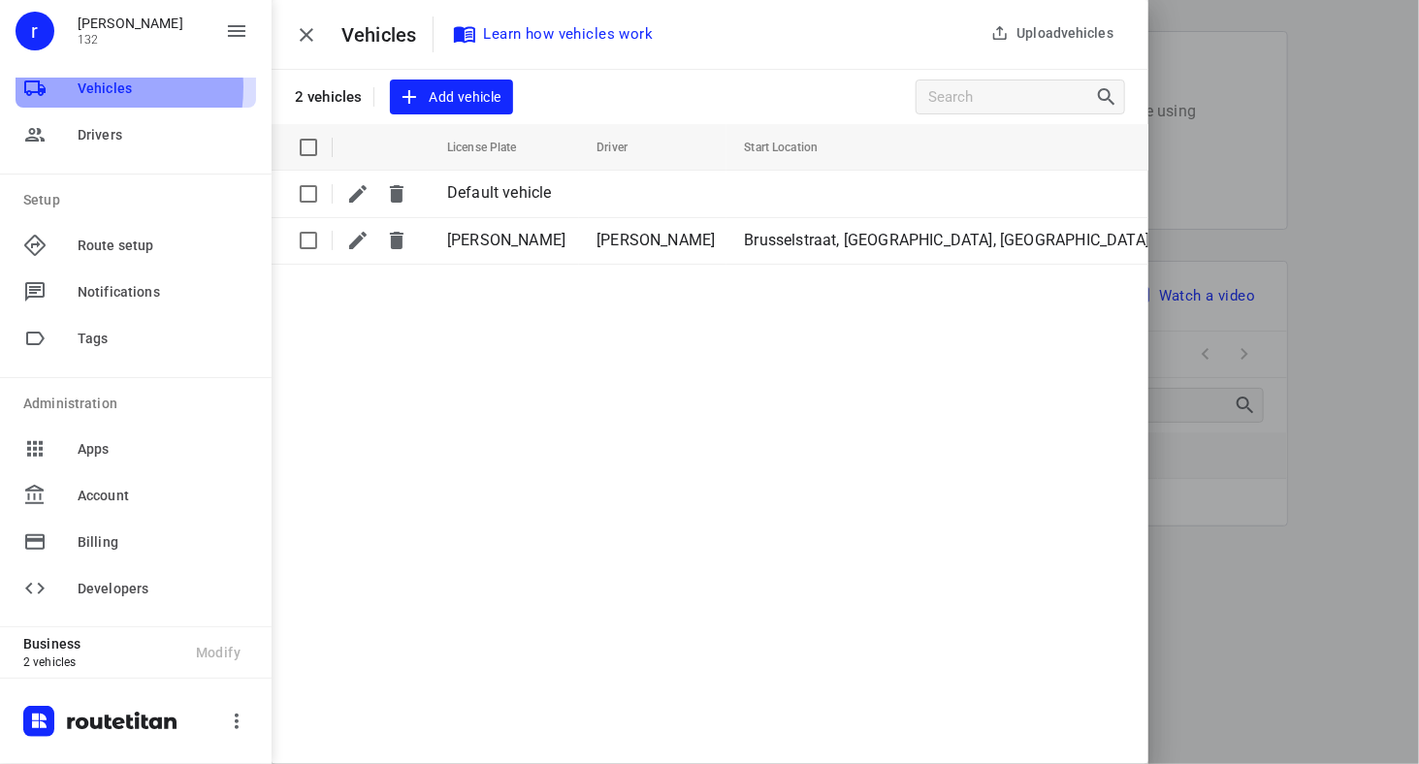
click at [69, 87] on div at bounding box center [50, 88] width 54 height 23
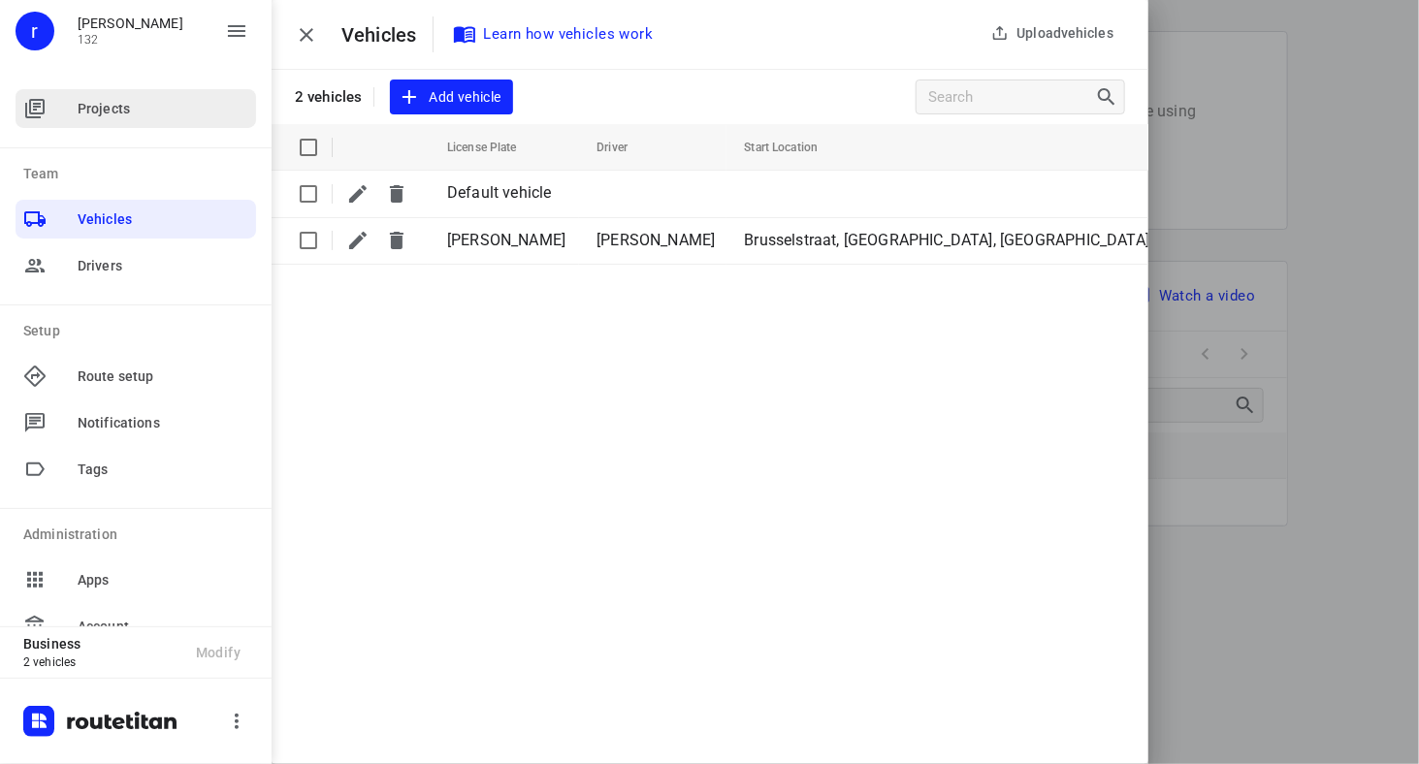
click at [102, 120] on div "Projects" at bounding box center [136, 108] width 241 height 39
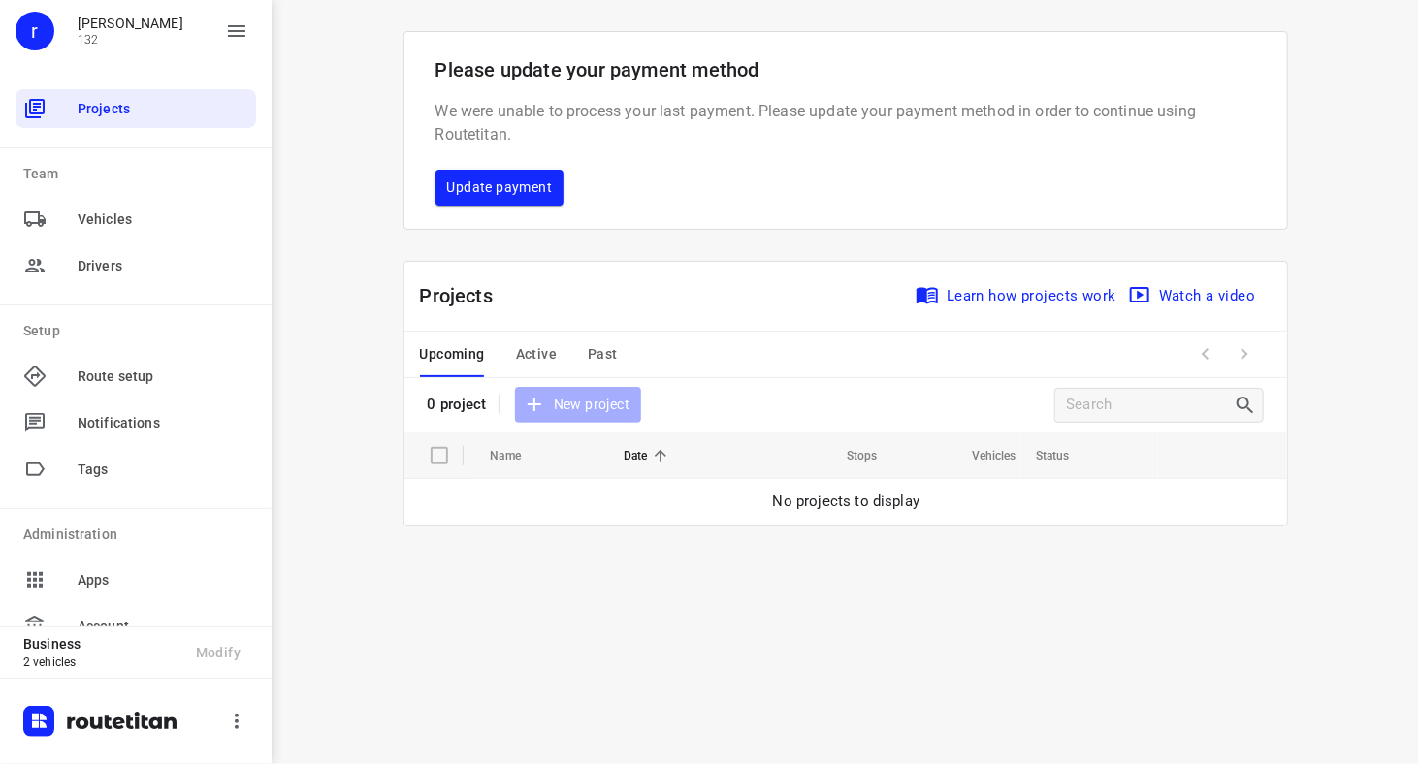
click at [487, 194] on span "Update payment" at bounding box center [500, 188] width 106 height 24
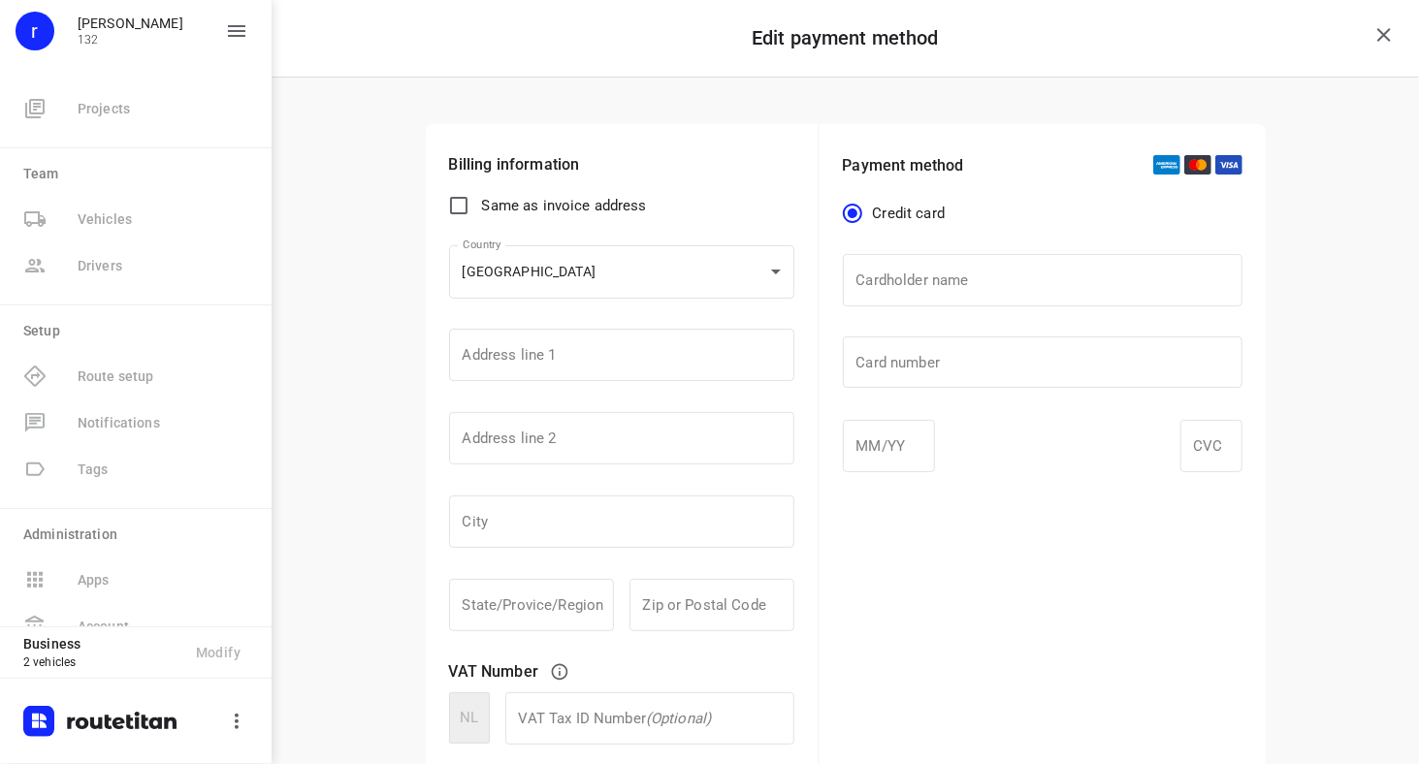
click at [454, 206] on input "Same as invoice address" at bounding box center [458, 205] width 41 height 41
checkbox input "true"
type input "[STREET_ADDRESS][PERSON_NAME]"
type input "re"
type input "[GEOGRAPHIC_DATA]"
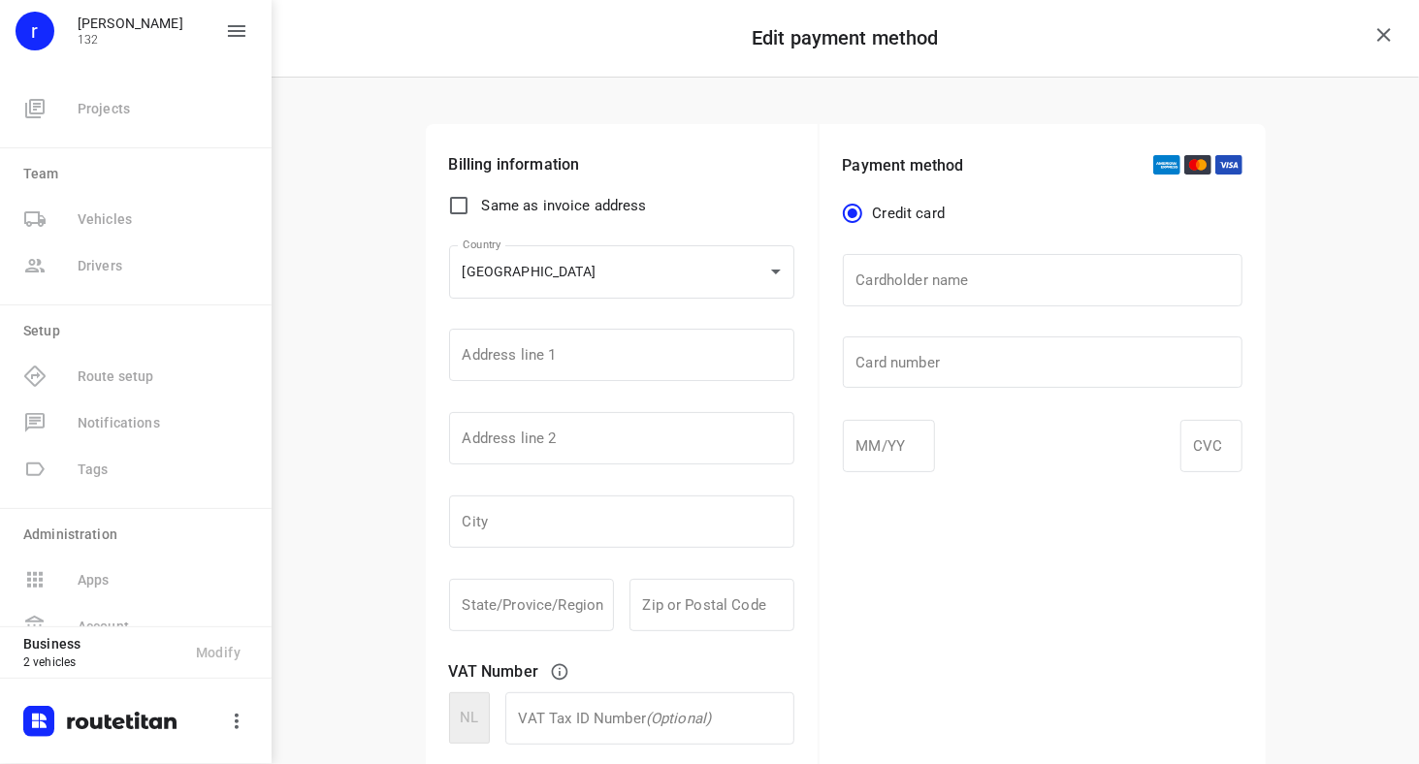
type input "ma"
type input "4533"
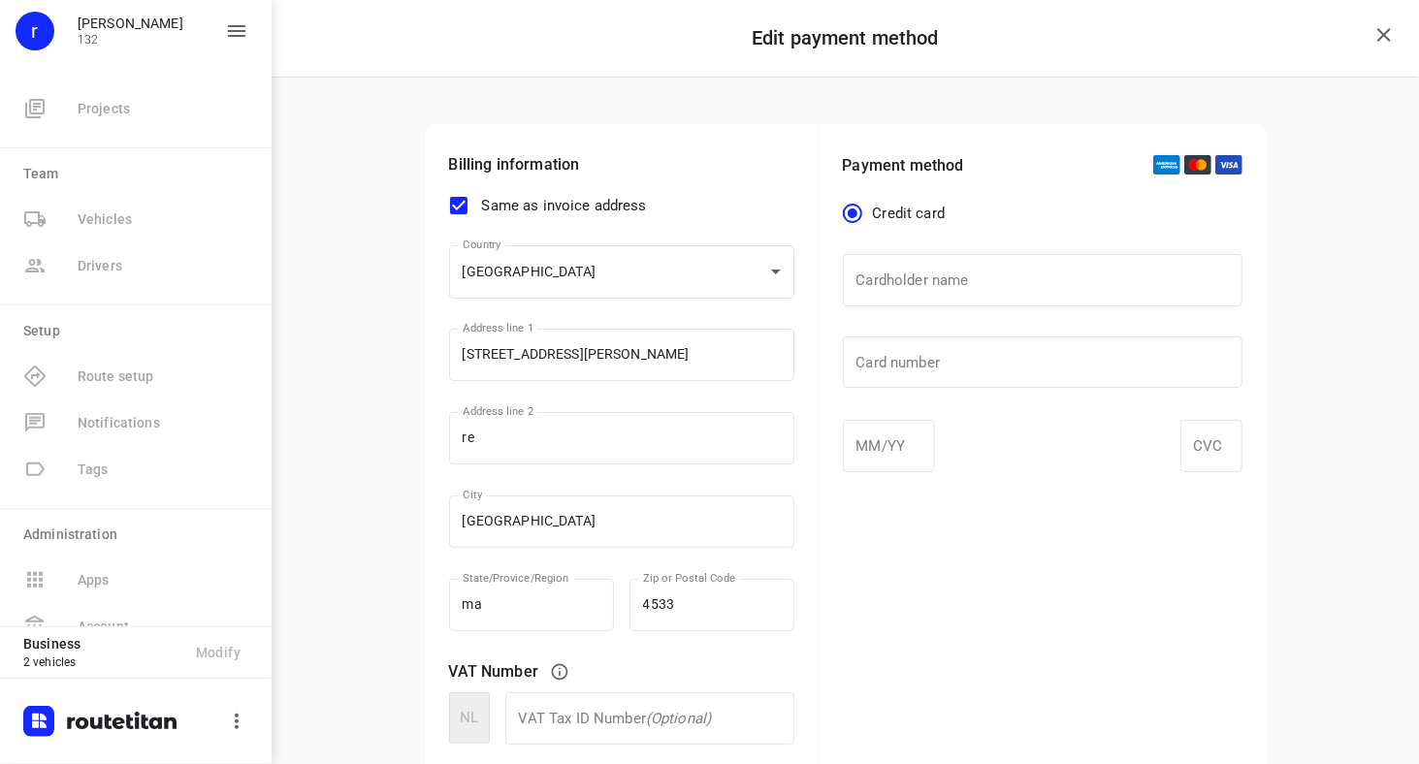
scroll to position [263, 0]
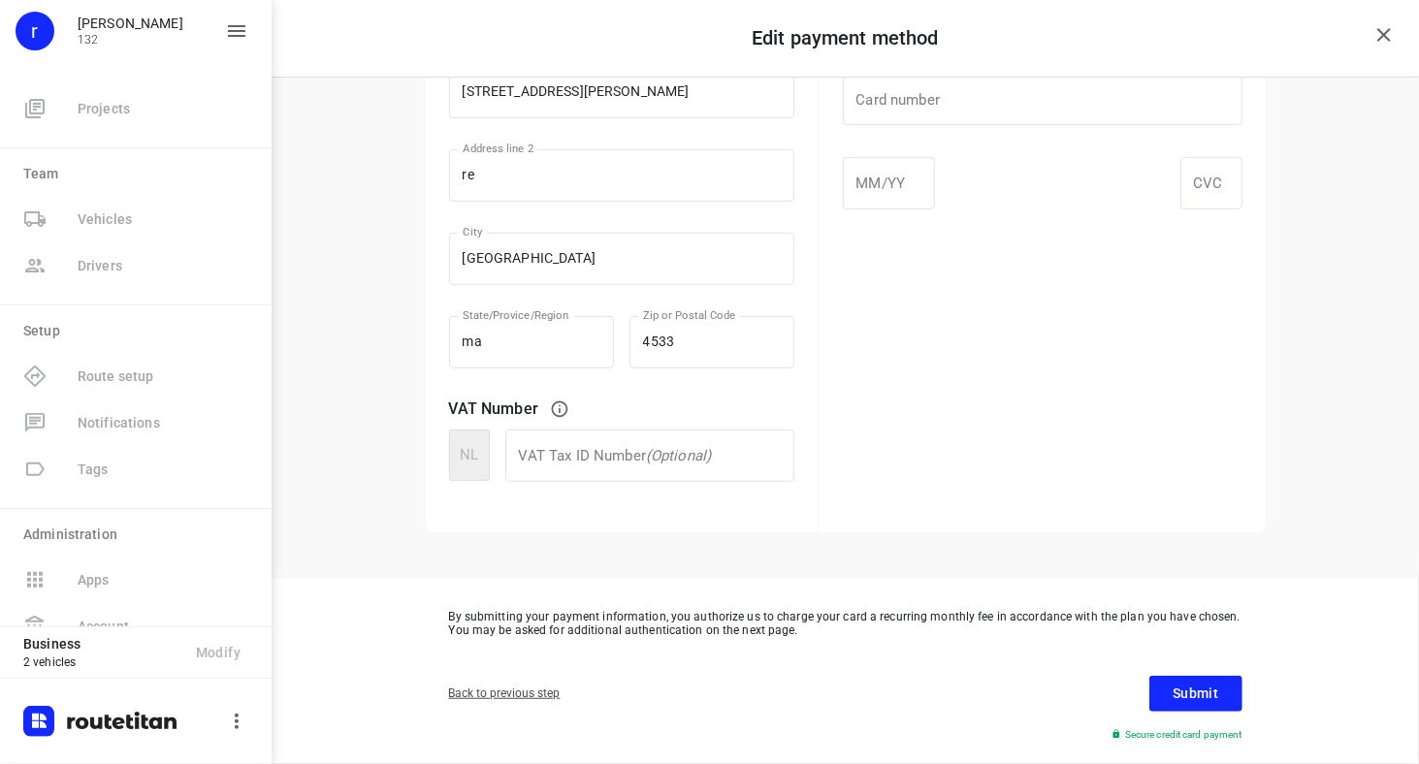
click at [454, 391] on div "State/Provice/Region ma State/Provice/Region" at bounding box center [531, 350] width 180 height 91
click at [863, 195] on div at bounding box center [889, 183] width 92 height 52
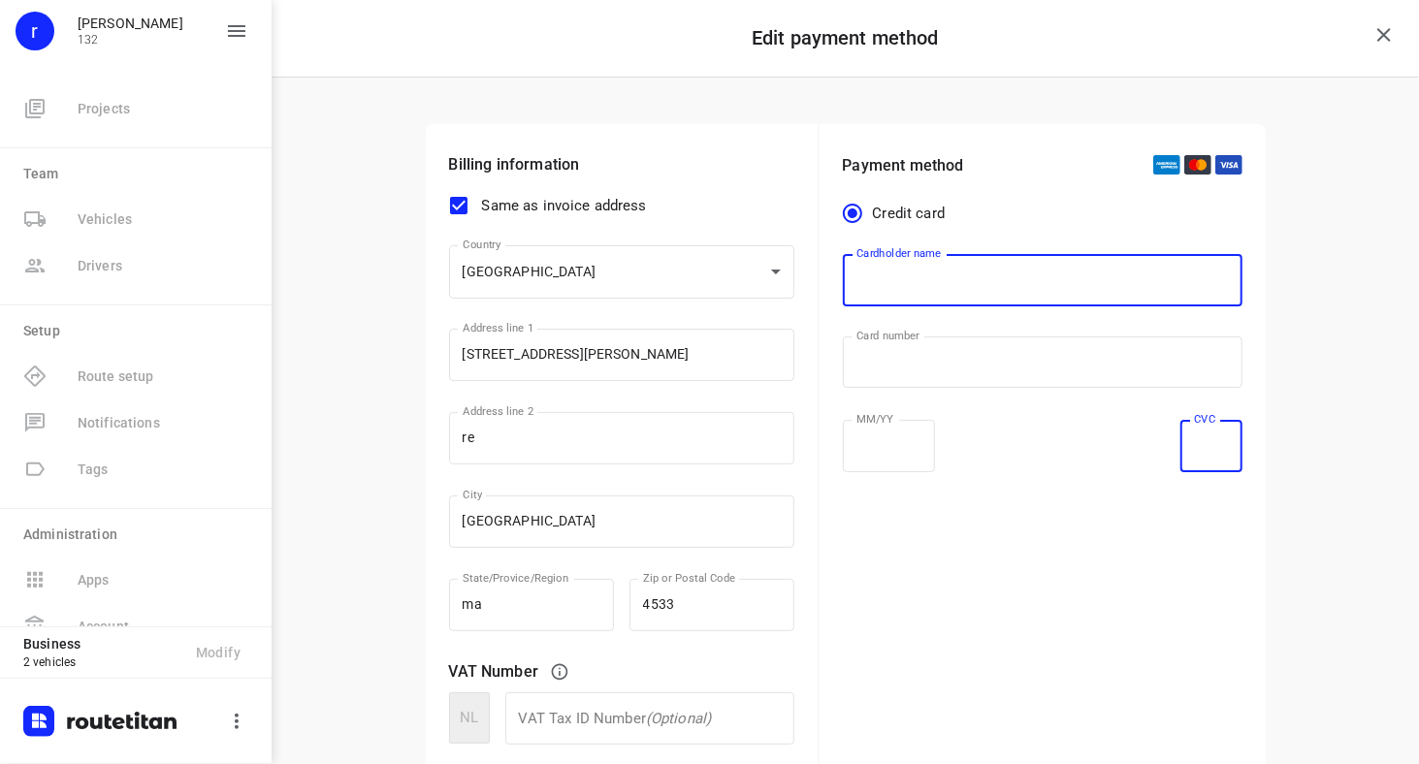
click at [898, 275] on input "text" at bounding box center [1043, 280] width 400 height 52
type input "[PERSON_NAME]"
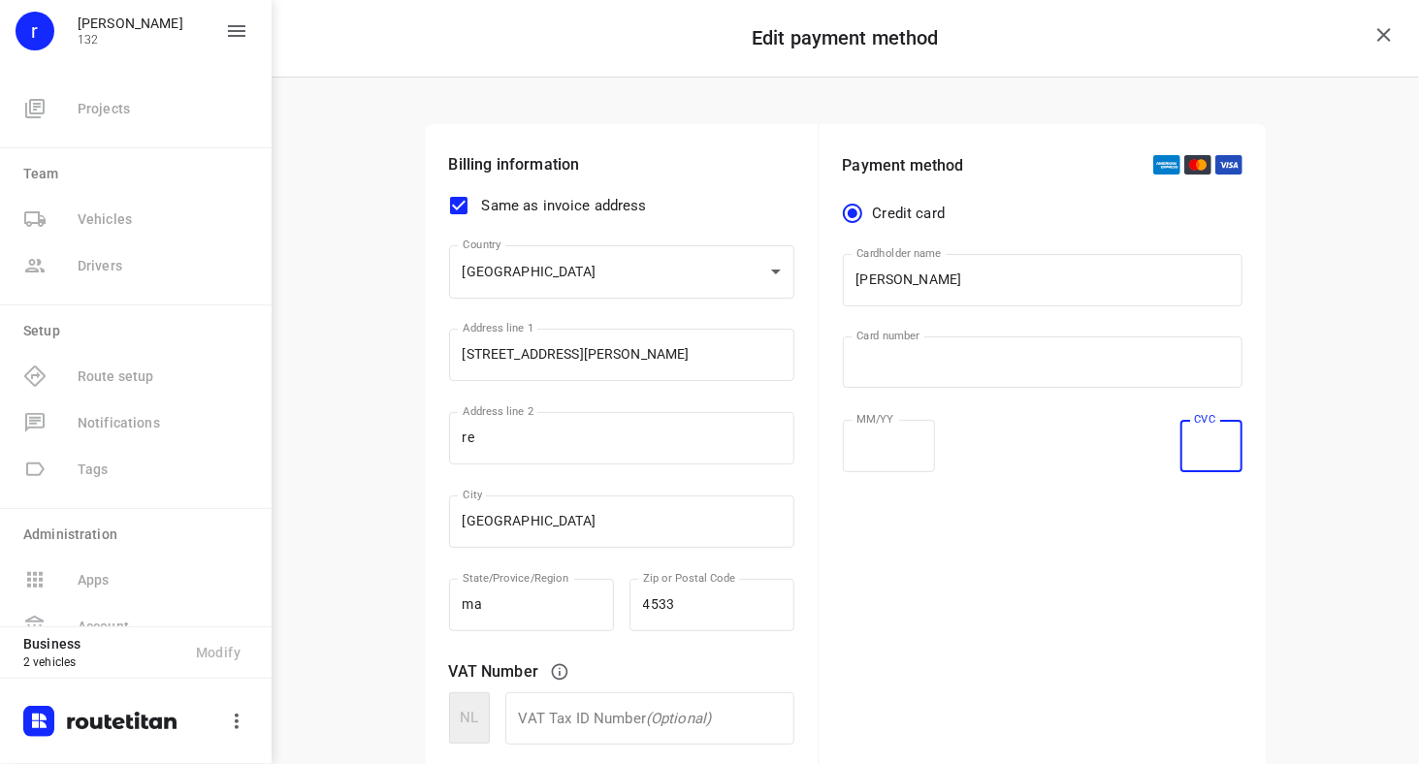
click at [1073, 526] on div "Payment method Credit card Cardholder name [PERSON_NAME] Cardholder name ​ Card…" at bounding box center [1043, 459] width 446 height 671
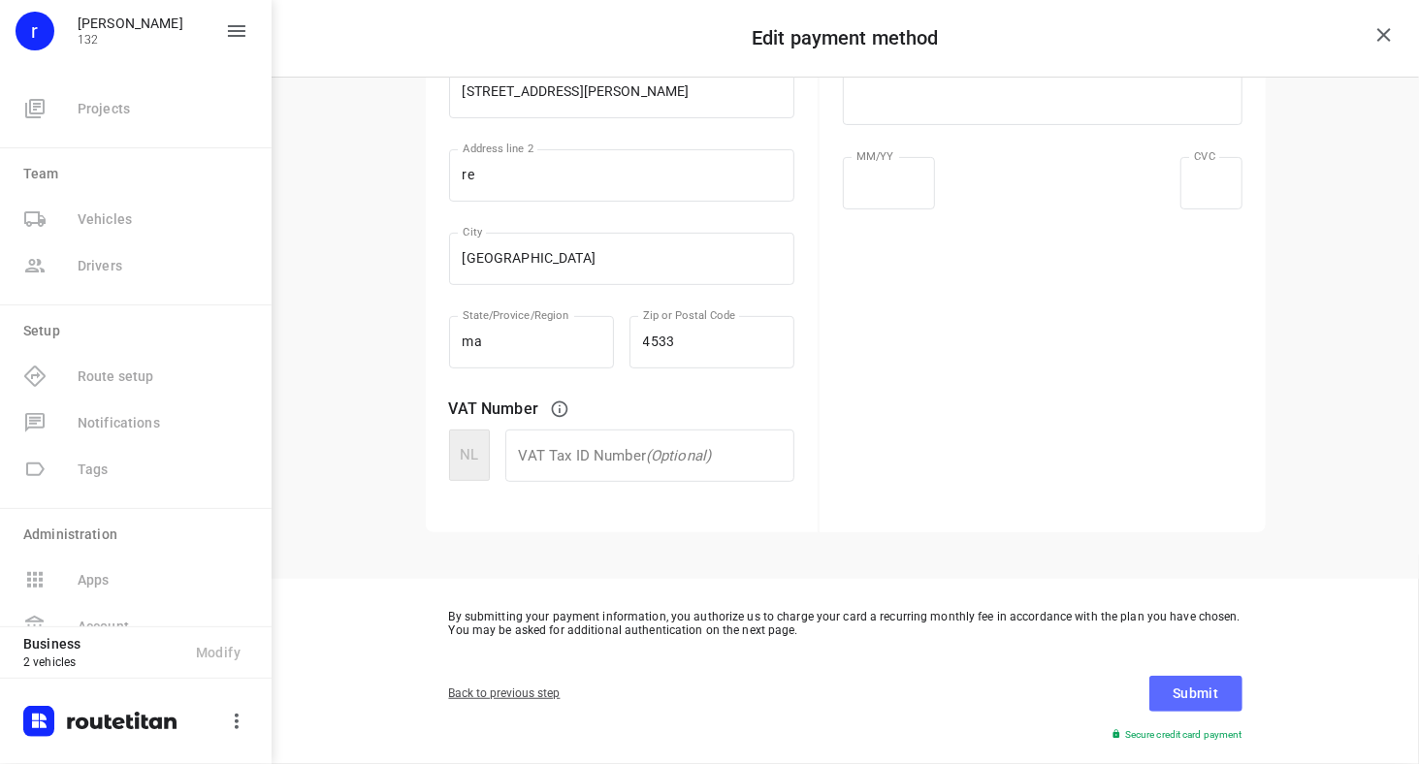
click at [1205, 700] on span "Submit" at bounding box center [1196, 694] width 46 height 24
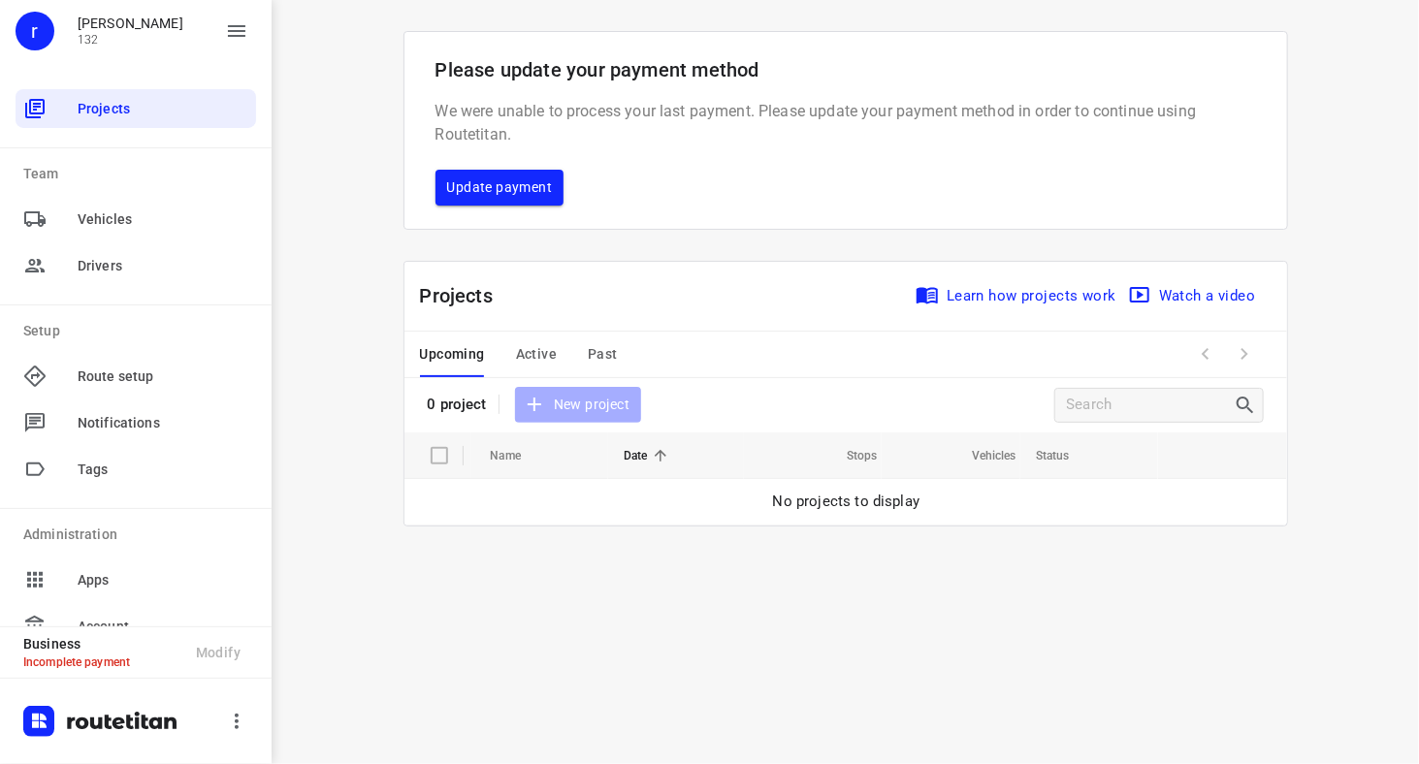
click at [511, 182] on span "Update payment" at bounding box center [500, 188] width 106 height 24
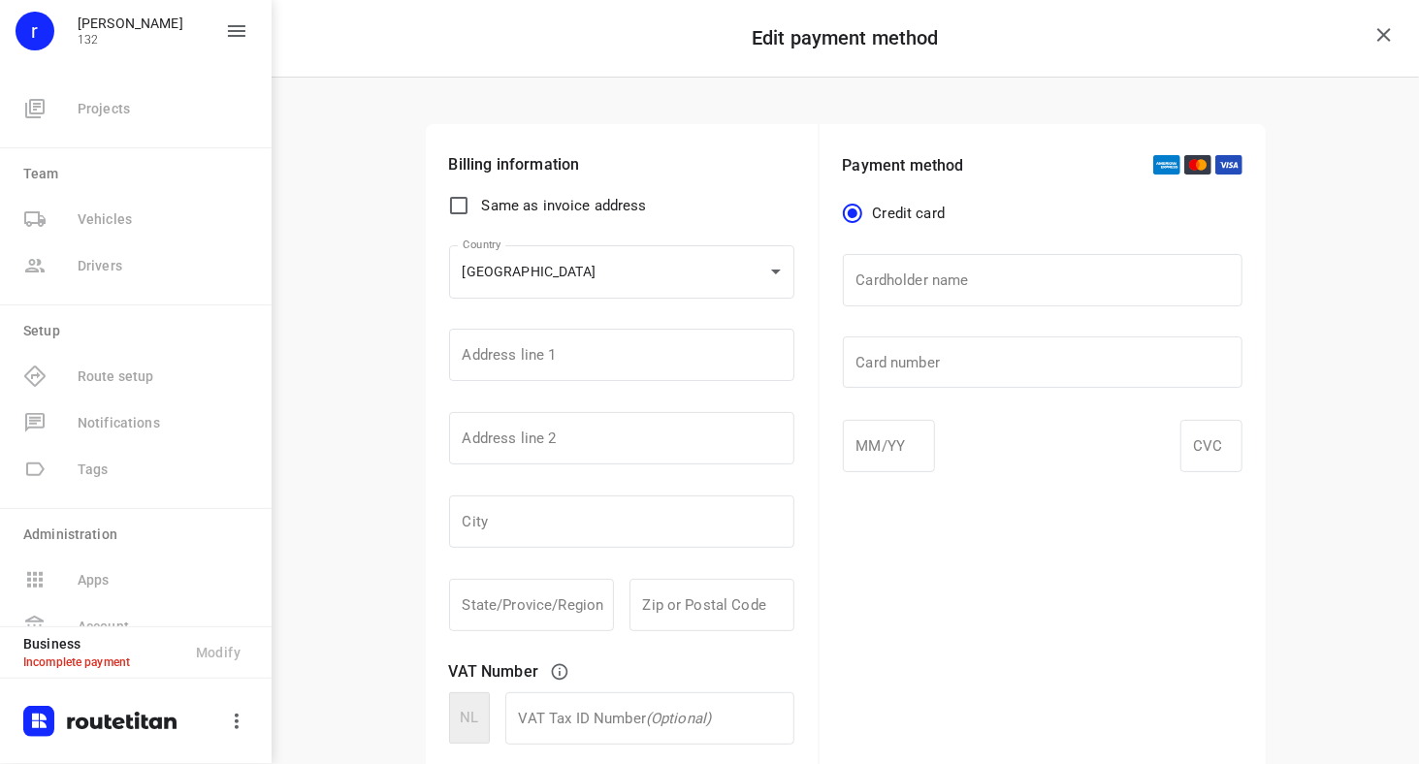
click at [375, 405] on div "Billing information Same as invoice address Country [GEOGRAPHIC_DATA] NL Countr…" at bounding box center [846, 460] width 1148 height 764
click at [446, 206] on input "Same as invoice address" at bounding box center [458, 205] width 41 height 41
checkbox input "true"
type input "[STREET_ADDRESS][PERSON_NAME]"
type input "re"
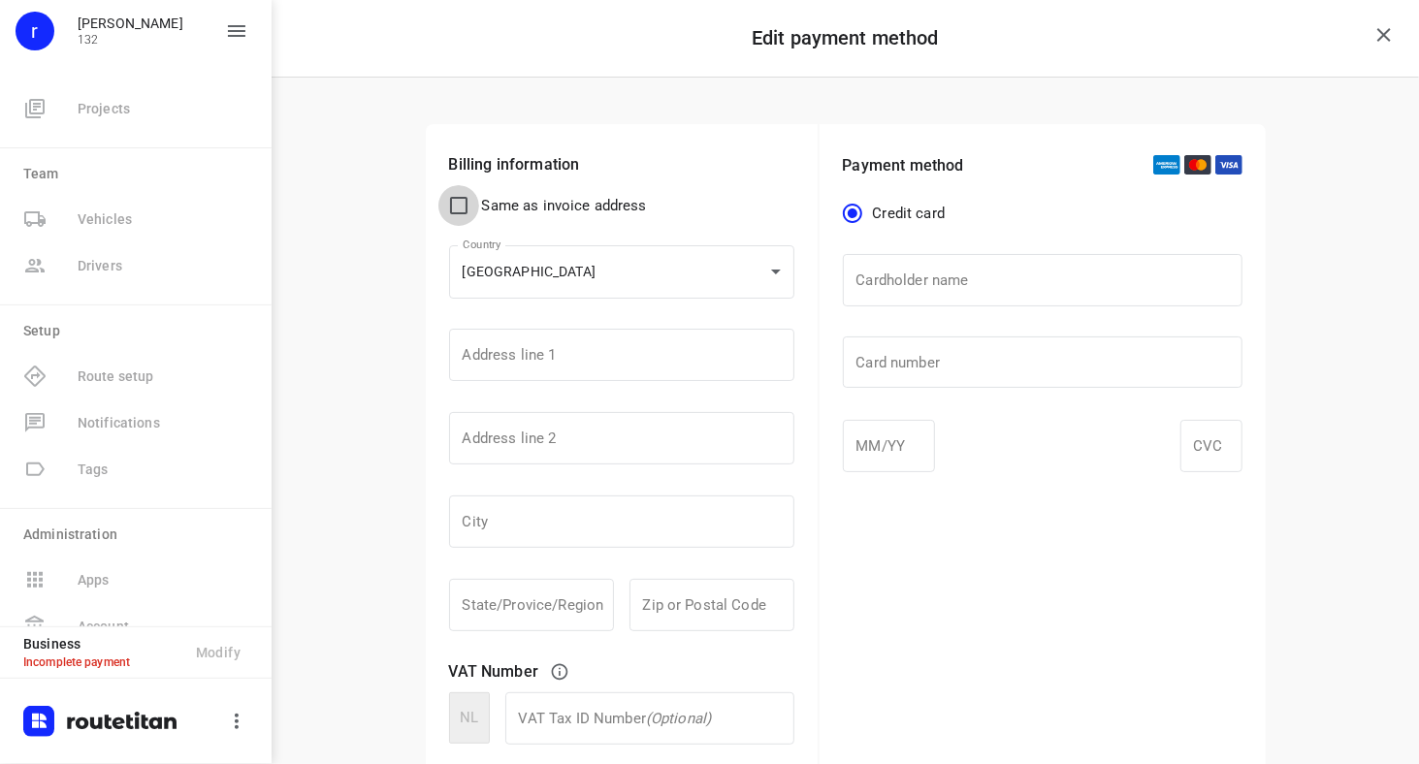
type input "[GEOGRAPHIC_DATA]"
type input "ma"
type input "4533"
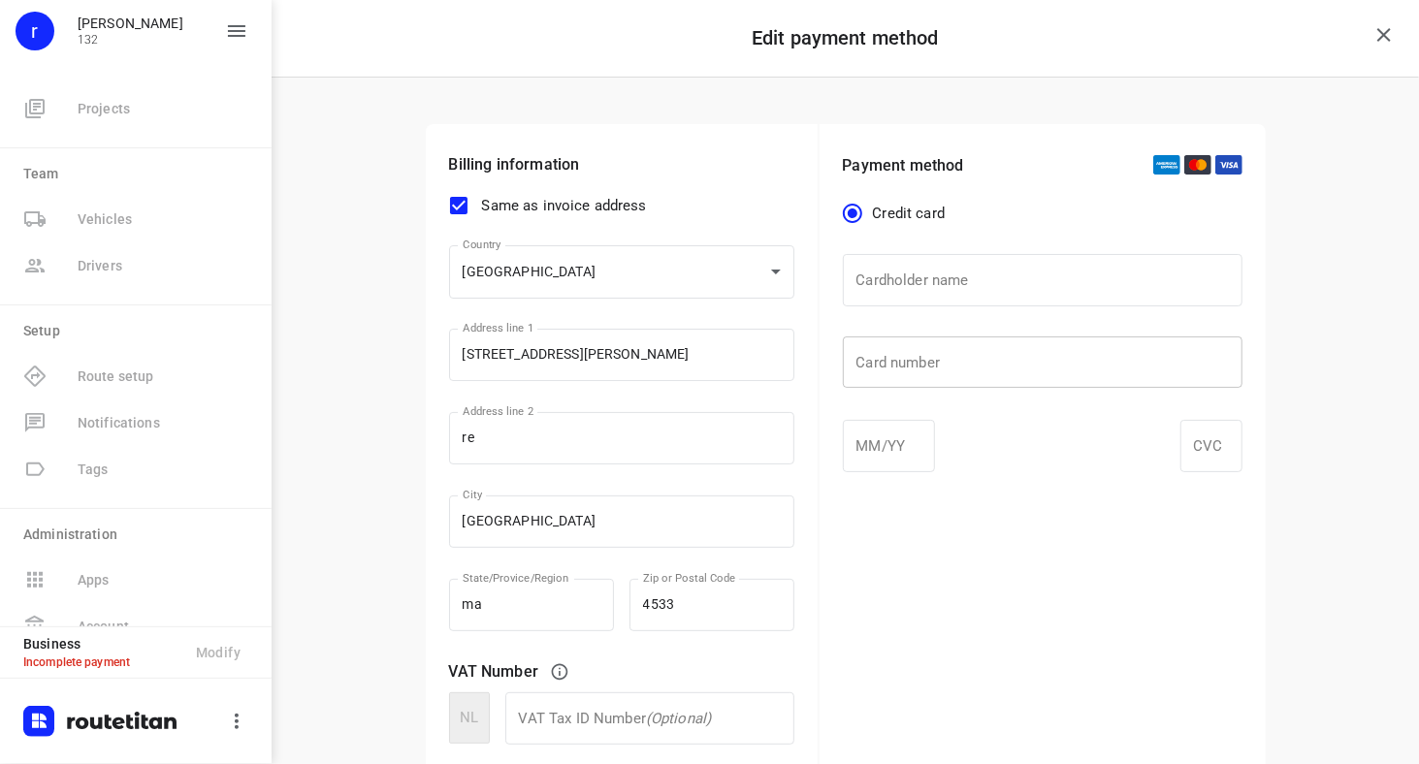
click at [923, 352] on div at bounding box center [1043, 363] width 400 height 52
click at [868, 456] on div at bounding box center [889, 446] width 92 height 52
click at [979, 694] on div "Payment method Credit card Cardholder name Cardholder name ​ Card number Card n…" at bounding box center [1043, 459] width 446 height 671
click at [1200, 457] on div at bounding box center [1212, 446] width 62 height 52
click at [960, 298] on input "text" at bounding box center [1043, 280] width 400 height 52
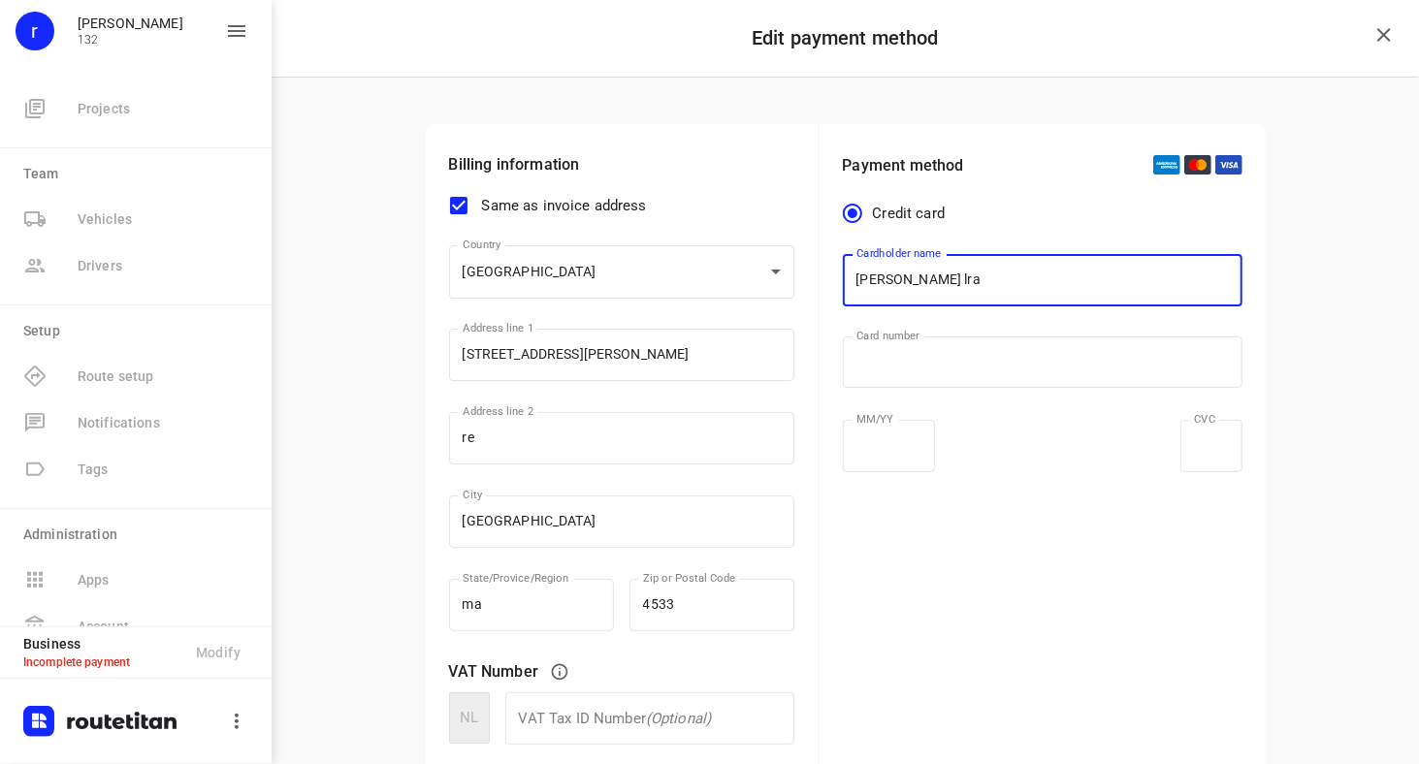
scroll to position [263, 0]
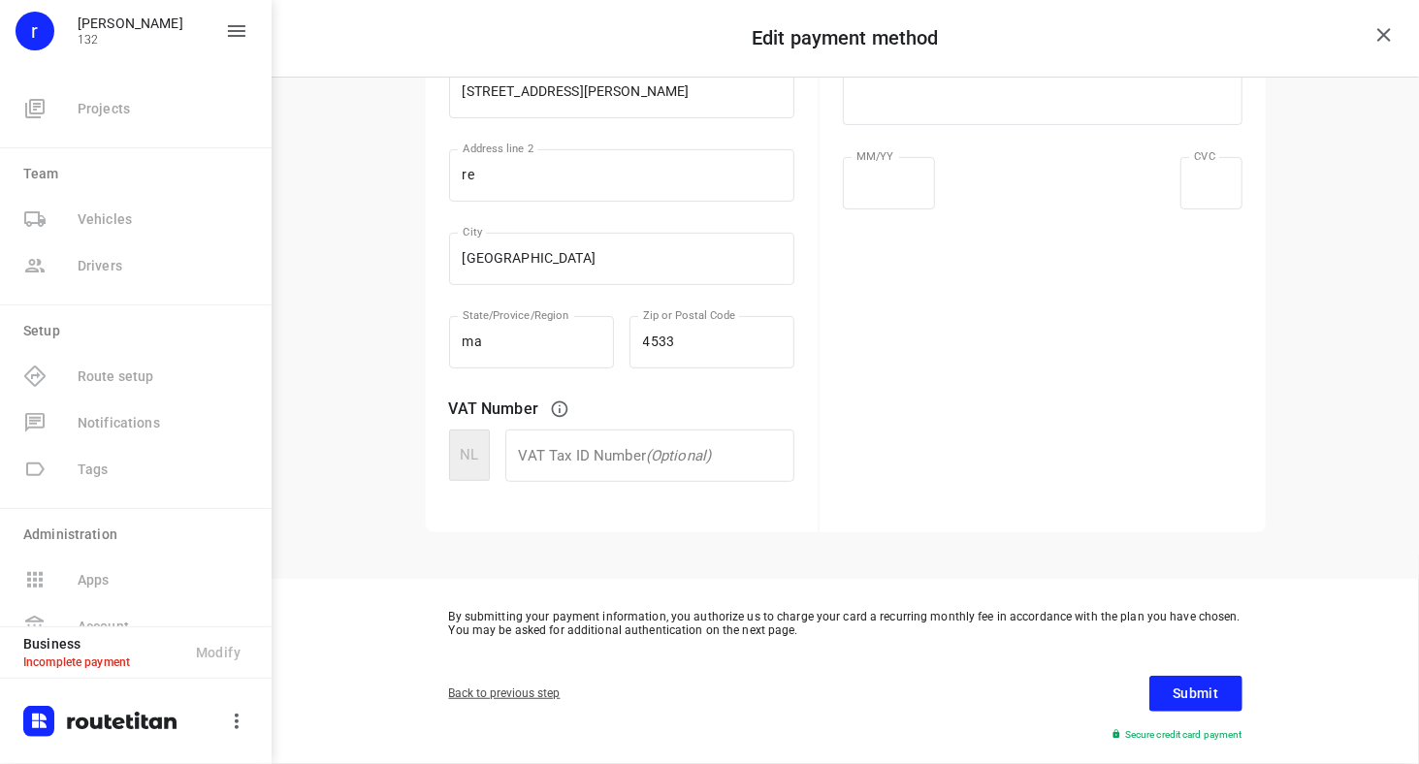
type input "[PERSON_NAME] lra"
click at [1139, 696] on div "Submit Secure credit card payment" at bounding box center [1177, 709] width 130 height 66
click at [1191, 696] on span "Submit" at bounding box center [1196, 694] width 46 height 24
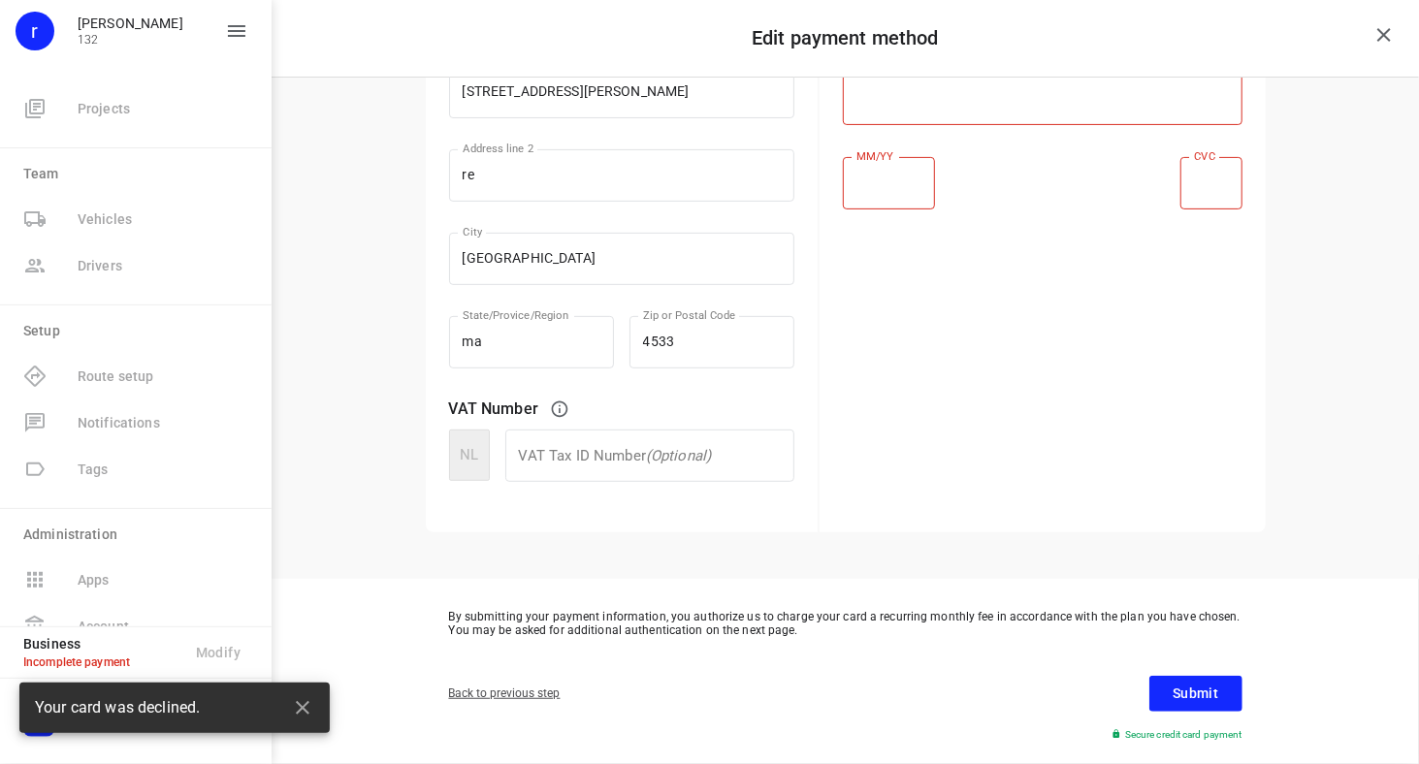
scroll to position [0, 0]
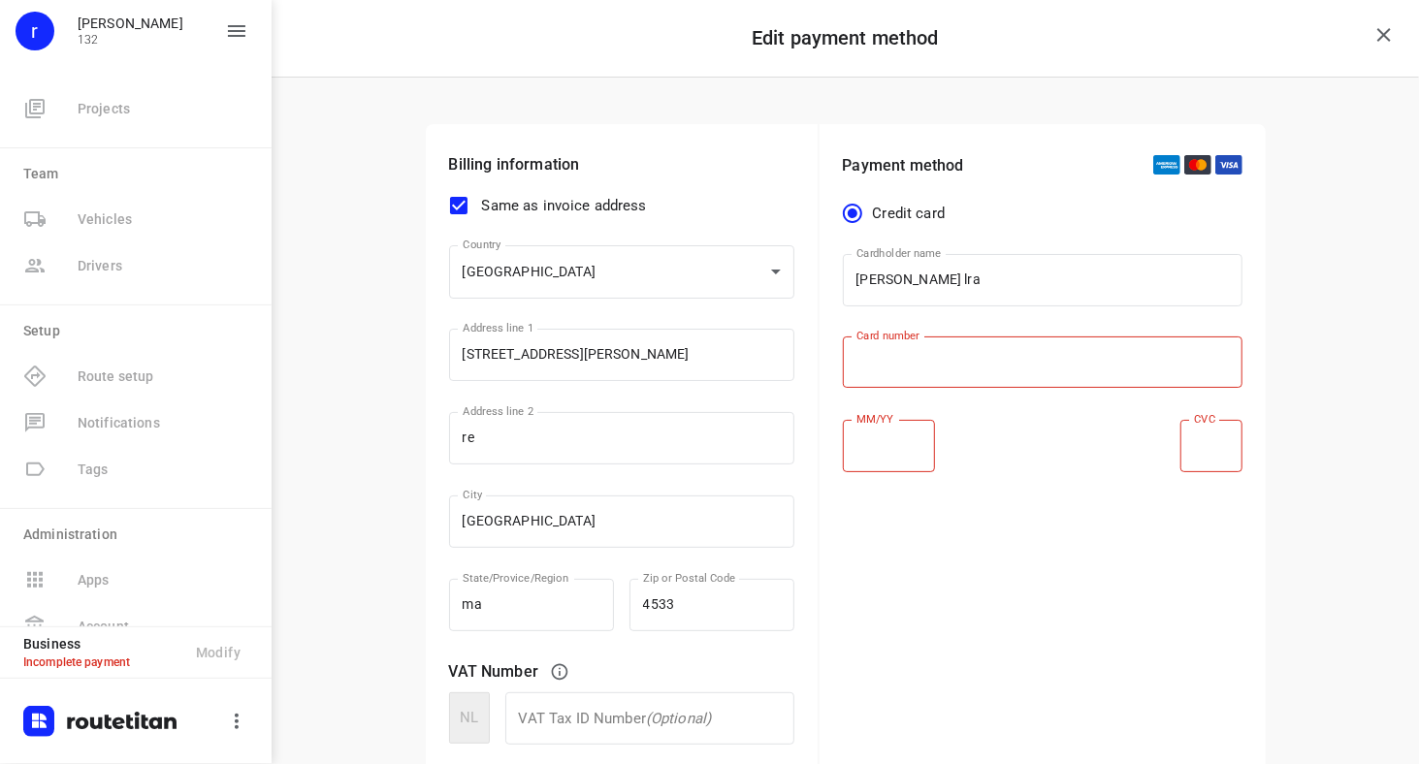
click at [398, 347] on div "Billing information Same as invoice address Country [GEOGRAPHIC_DATA] NL Countr…" at bounding box center [846, 460] width 1148 height 764
click at [1032, 666] on div "Payment method Credit card Cardholder name [PERSON_NAME] lra Cardholder name ​ …" at bounding box center [1043, 459] width 446 height 671
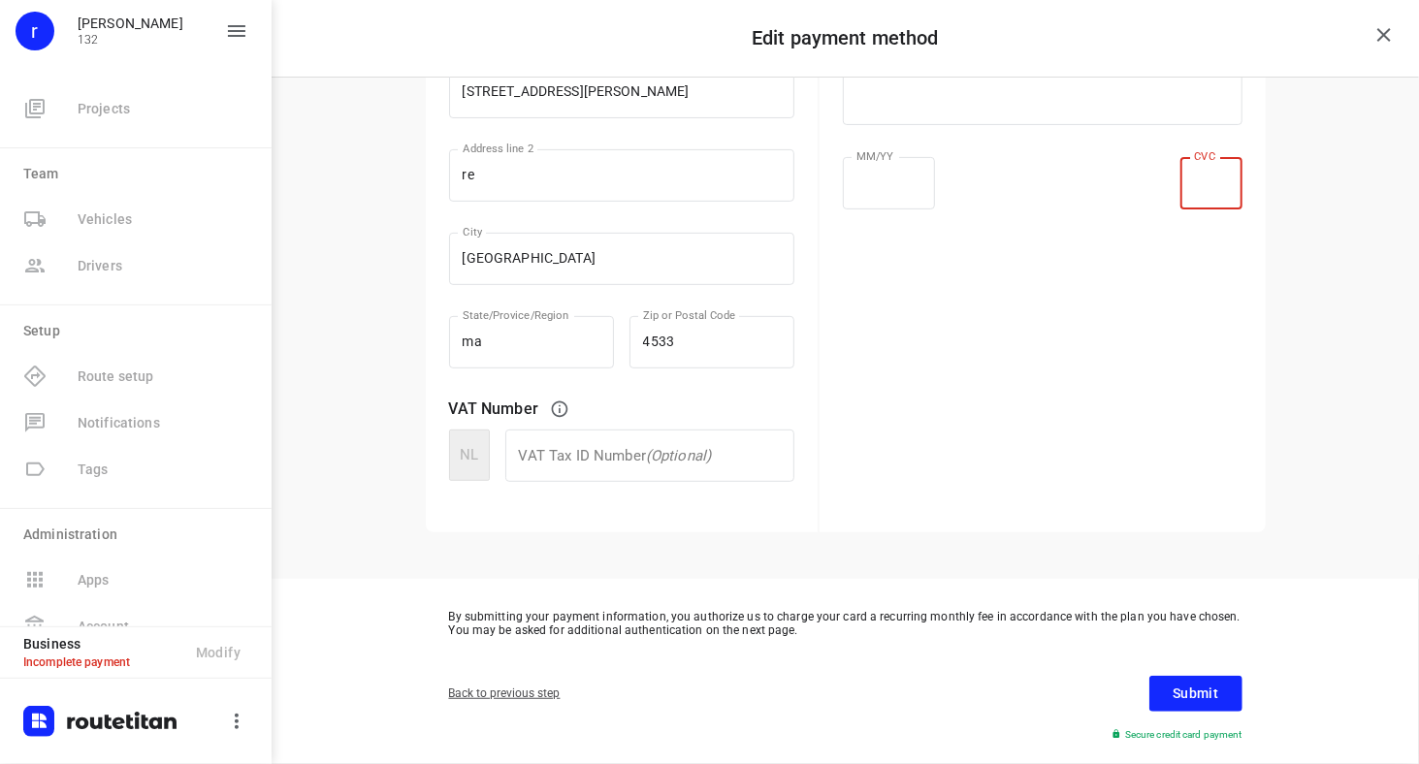
click at [1204, 685] on span "Submit" at bounding box center [1196, 694] width 46 height 24
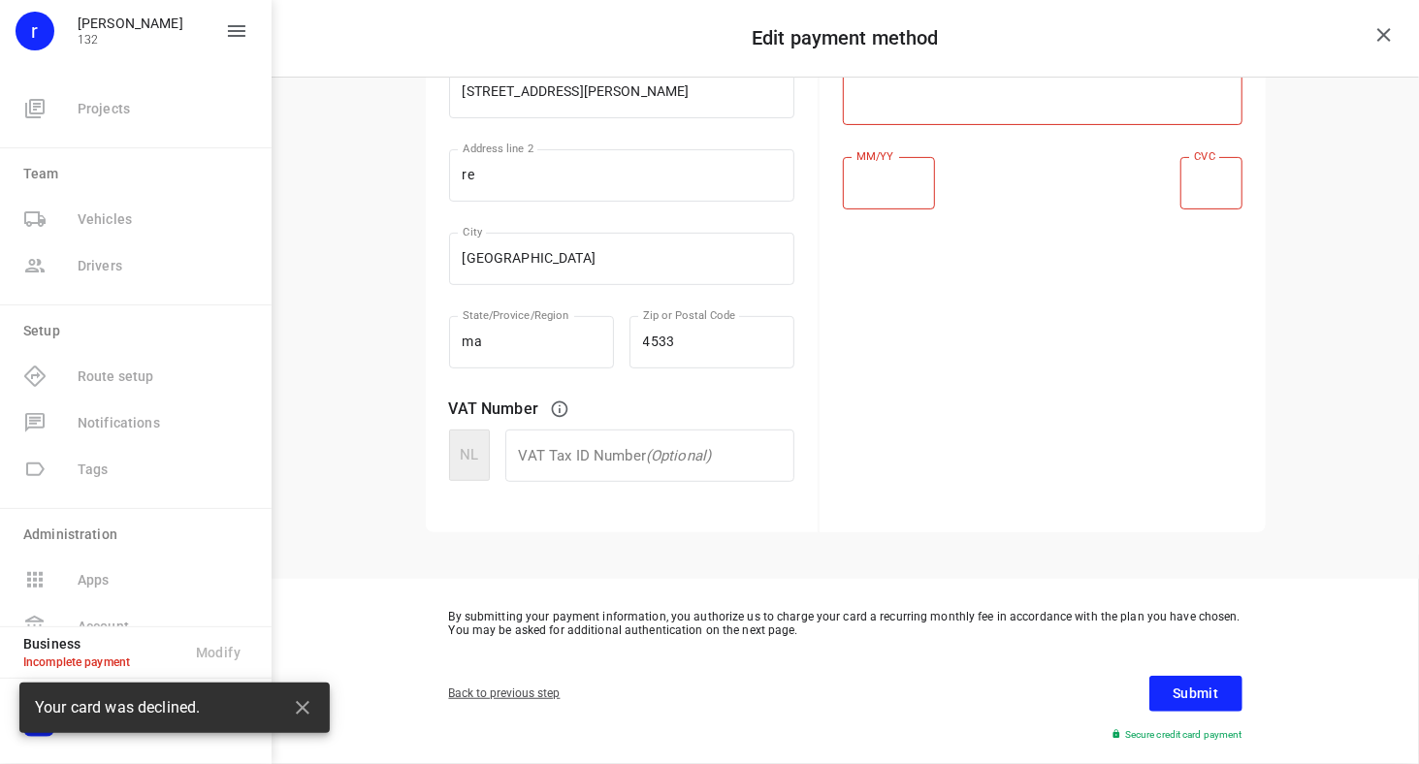
click at [405, 303] on div "Billing information Same as invoice address Country [GEOGRAPHIC_DATA] NL Countr…" at bounding box center [846, 197] width 1148 height 764
click at [1009, 109] on div at bounding box center [1043, 100] width 400 height 52
click at [924, 671] on div "By submitting your payment information, you authorize us to charge your card a …" at bounding box center [846, 660] width 840 height 163
click at [1191, 191] on div at bounding box center [1212, 183] width 62 height 52
click at [1193, 688] on span "Submit" at bounding box center [1196, 694] width 46 height 24
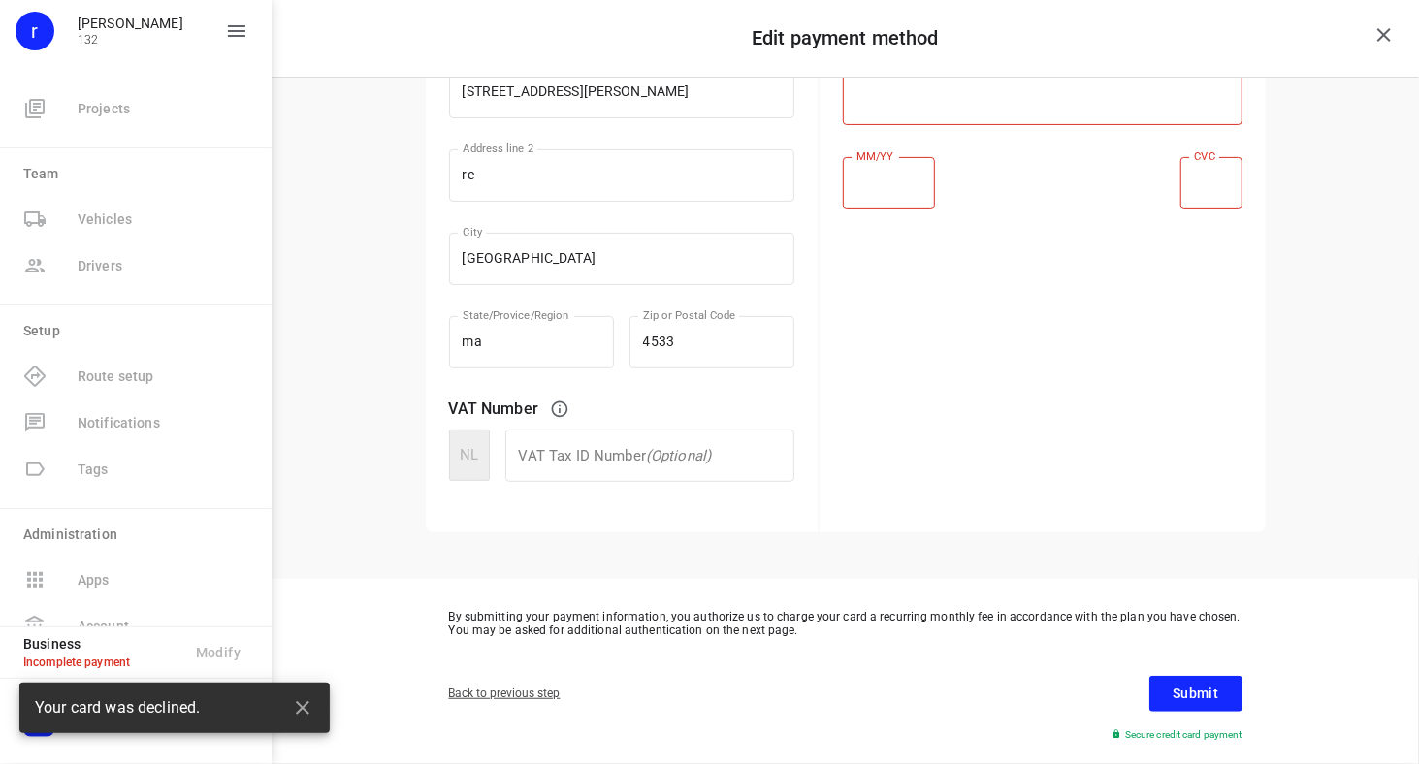
click at [902, 703] on div "Back to previous step Submit Secure credit card payment" at bounding box center [846, 709] width 840 height 66
click at [933, 667] on div "By submitting your payment information, you authorize us to charge your card a …" at bounding box center [846, 660] width 840 height 163
click at [1181, 693] on span "Submit" at bounding box center [1196, 694] width 46 height 24
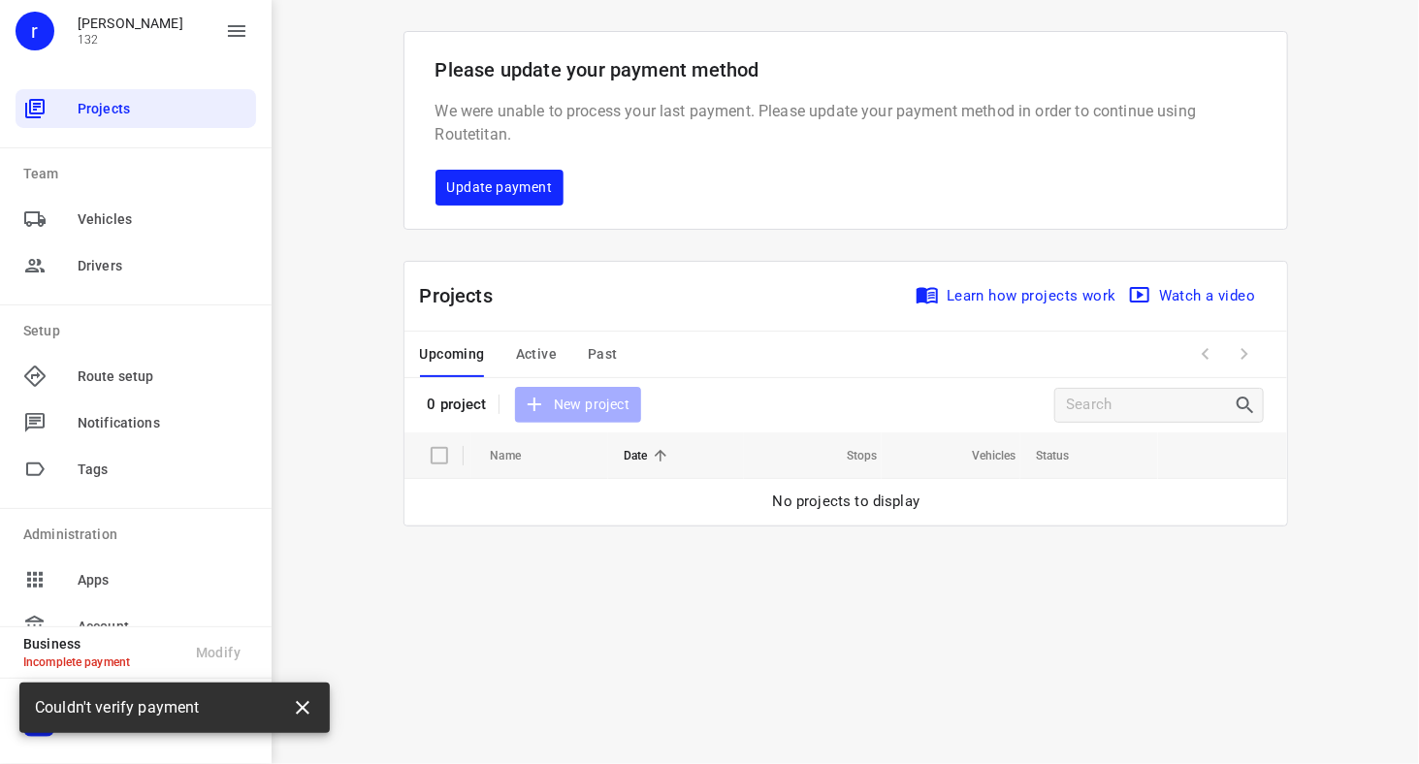
click at [308, 705] on icon "button" at bounding box center [302, 707] width 23 height 23
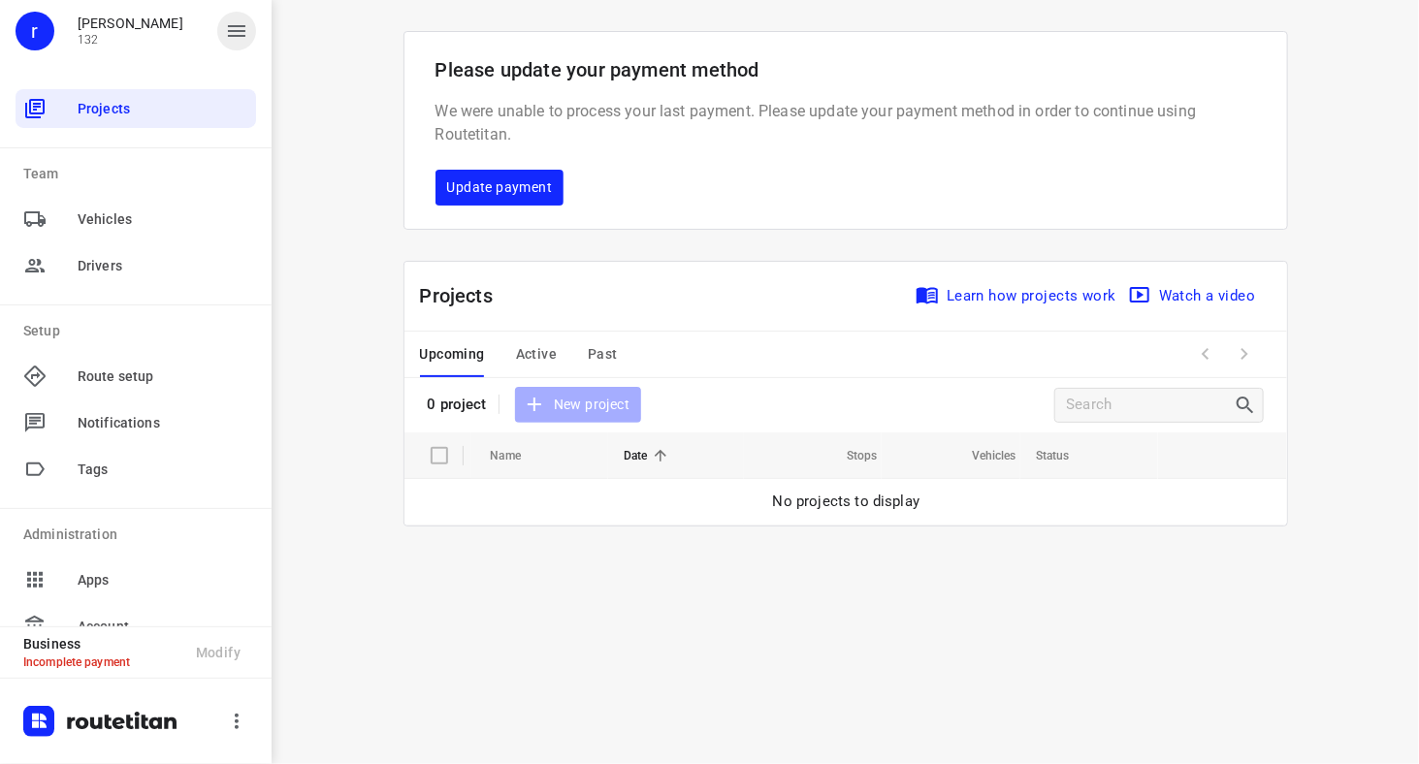
click at [242, 32] on icon "button" at bounding box center [236, 30] width 23 height 23
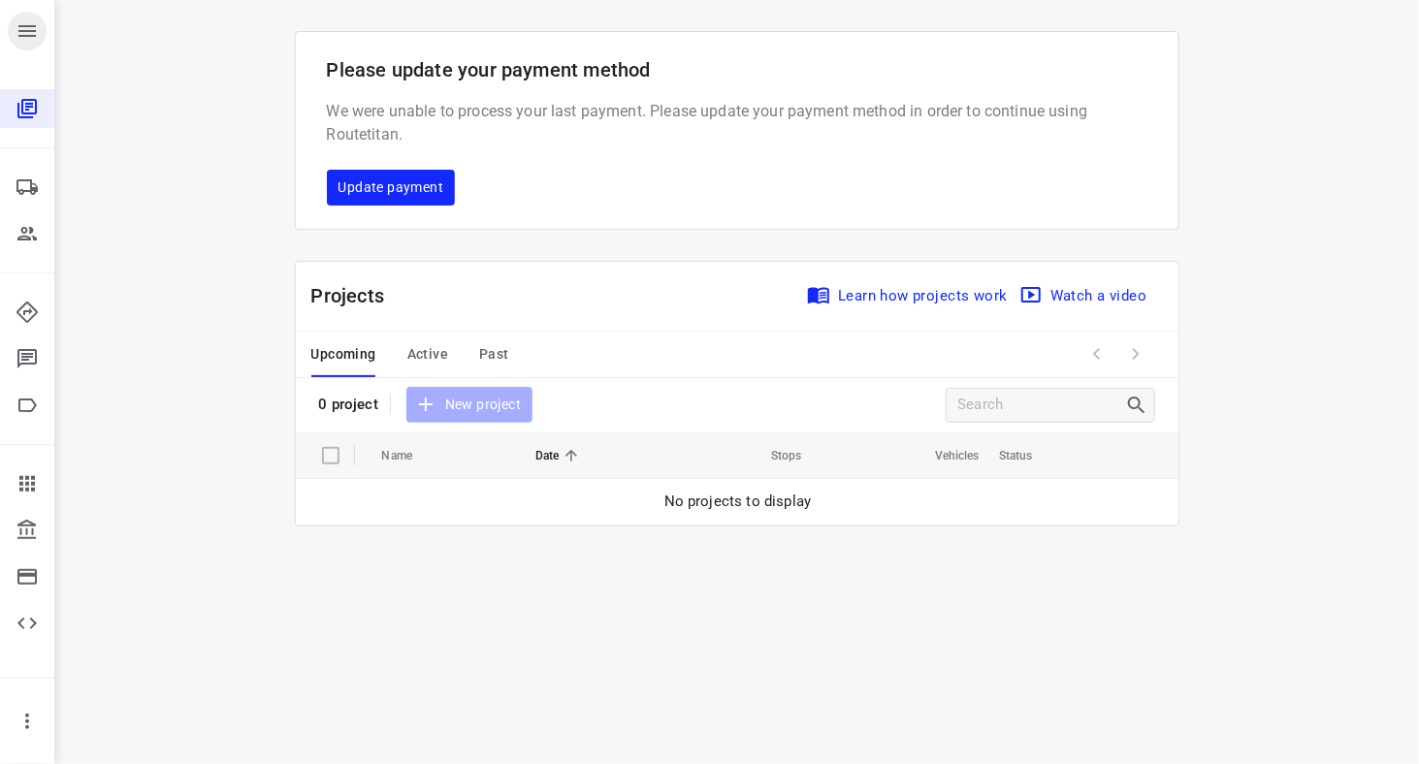
click at [28, 33] on icon "button" at bounding box center [27, 30] width 23 height 23
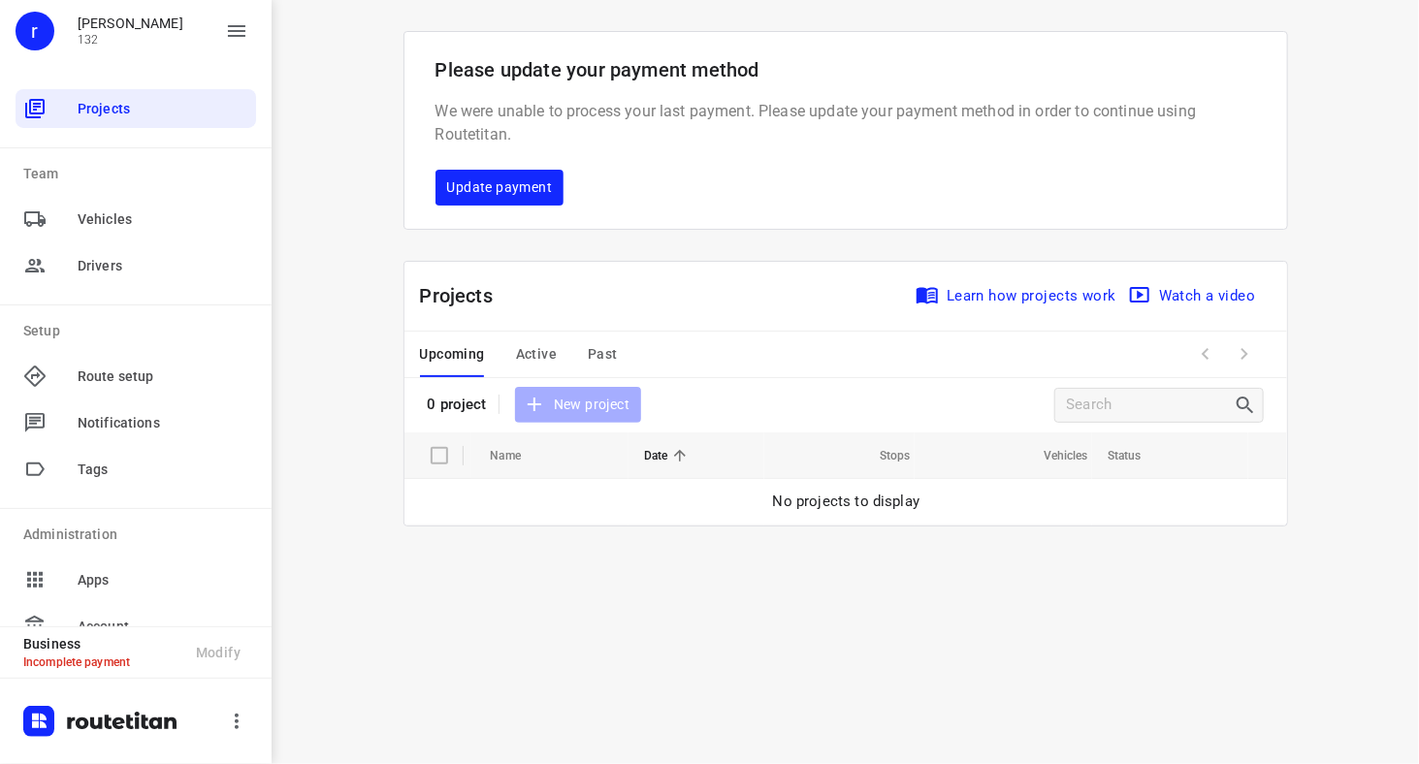
click at [864, 748] on div "i © 2025 Routetitan , © Stadia Maps , © OpenMapTiles © OpenStreetMap contributo…" at bounding box center [846, 382] width 1148 height 764
click at [309, 517] on div "i © 2025 Routetitan , © Stadia Maps , © OpenMapTiles © OpenStreetMap contributo…" at bounding box center [846, 382] width 1148 height 764
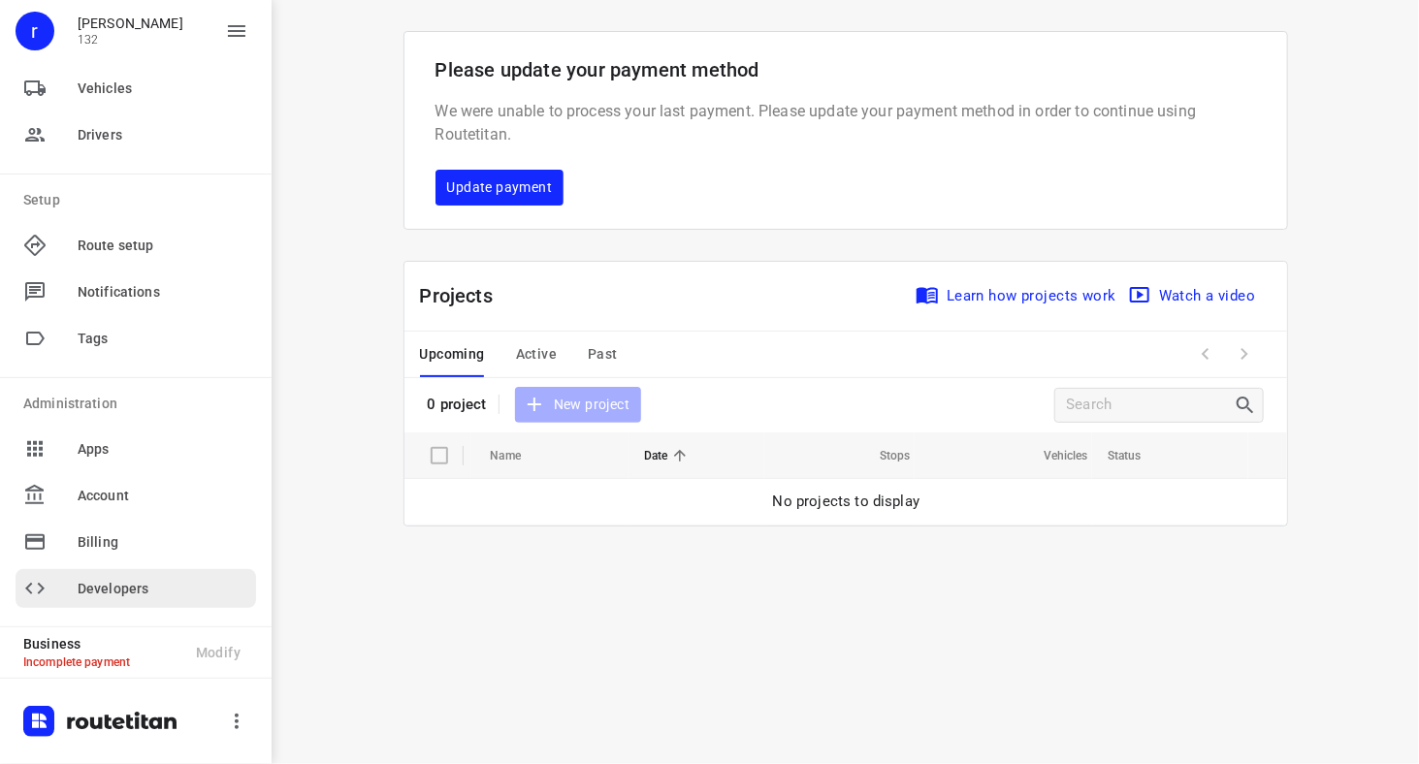
click at [107, 580] on span "Developers" at bounding box center [163, 589] width 171 height 20
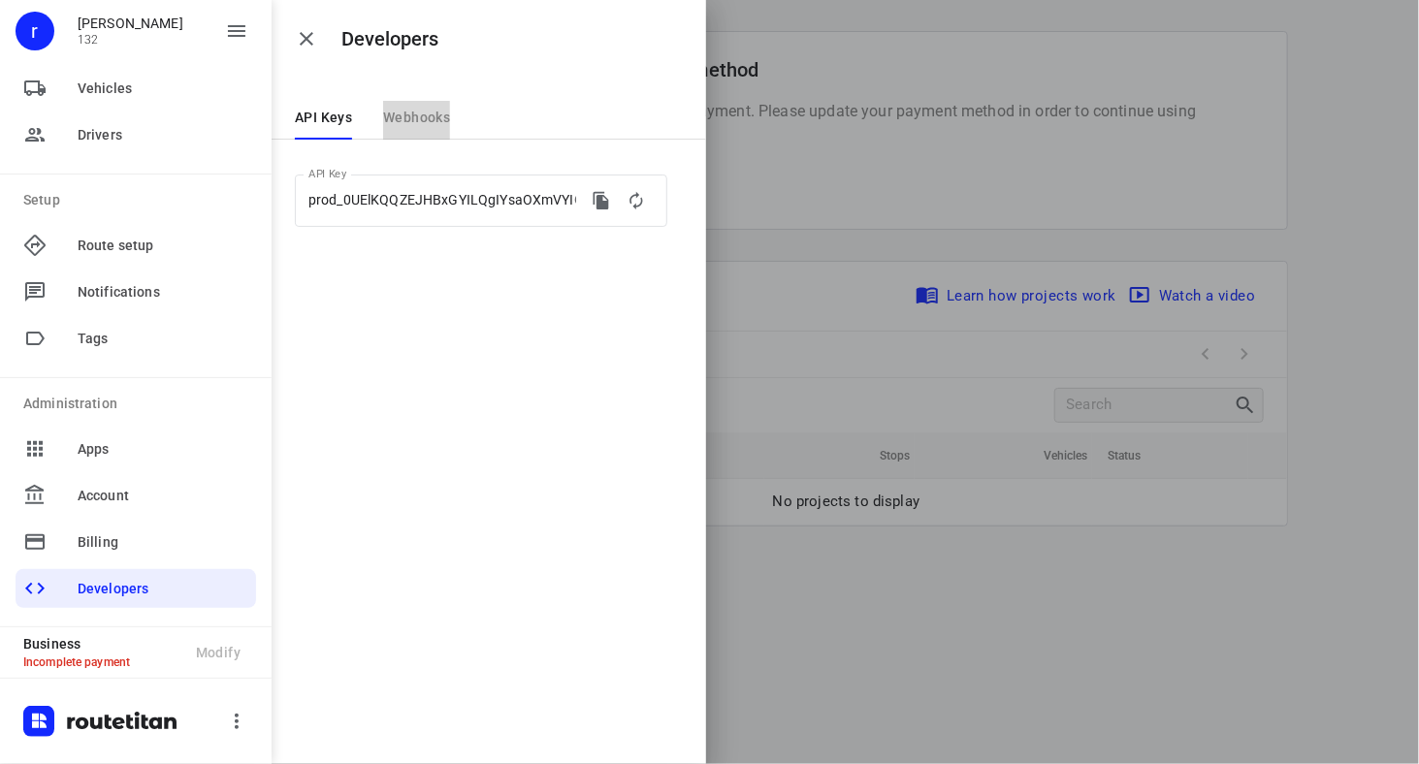
click at [421, 112] on span "Webhooks" at bounding box center [416, 118] width 67 height 16
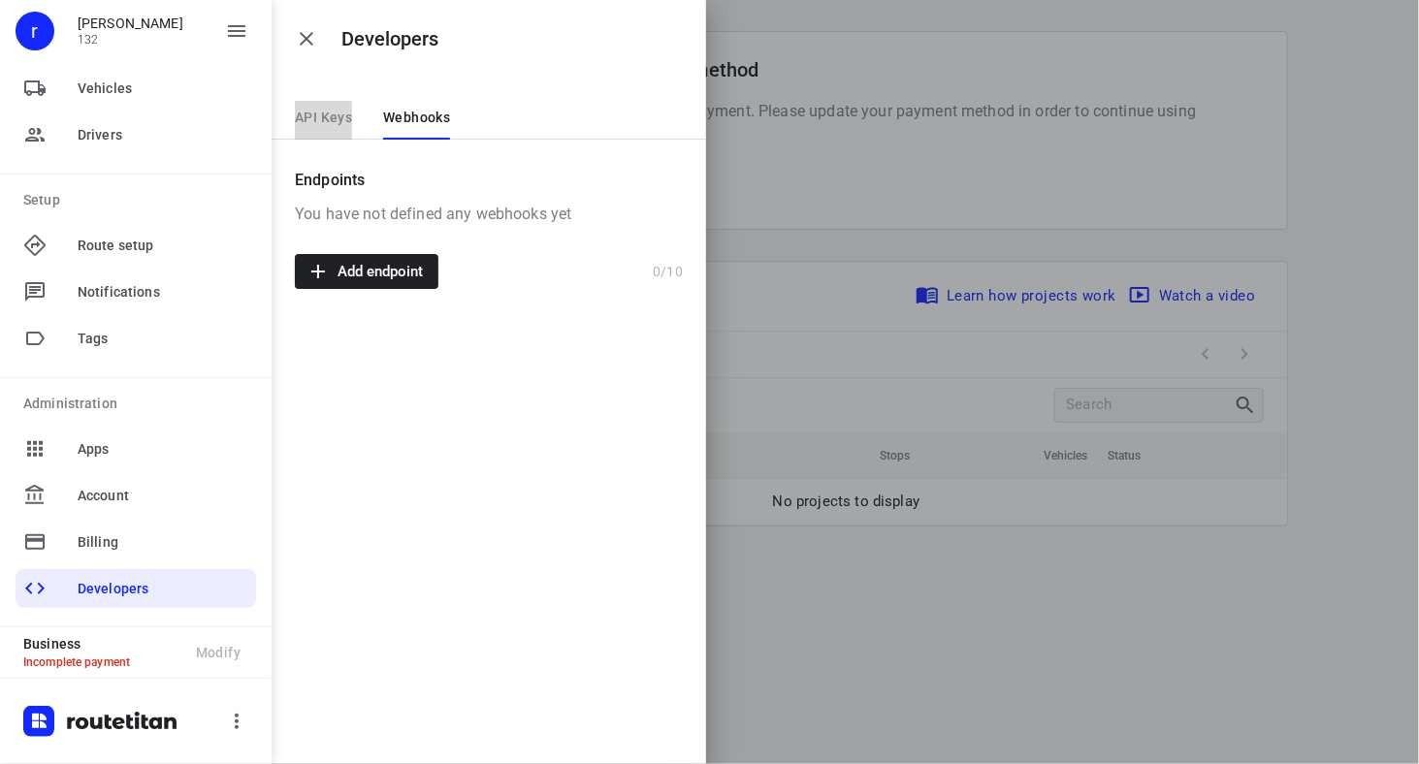
click at [310, 121] on span "API Keys" at bounding box center [323, 118] width 57 height 16
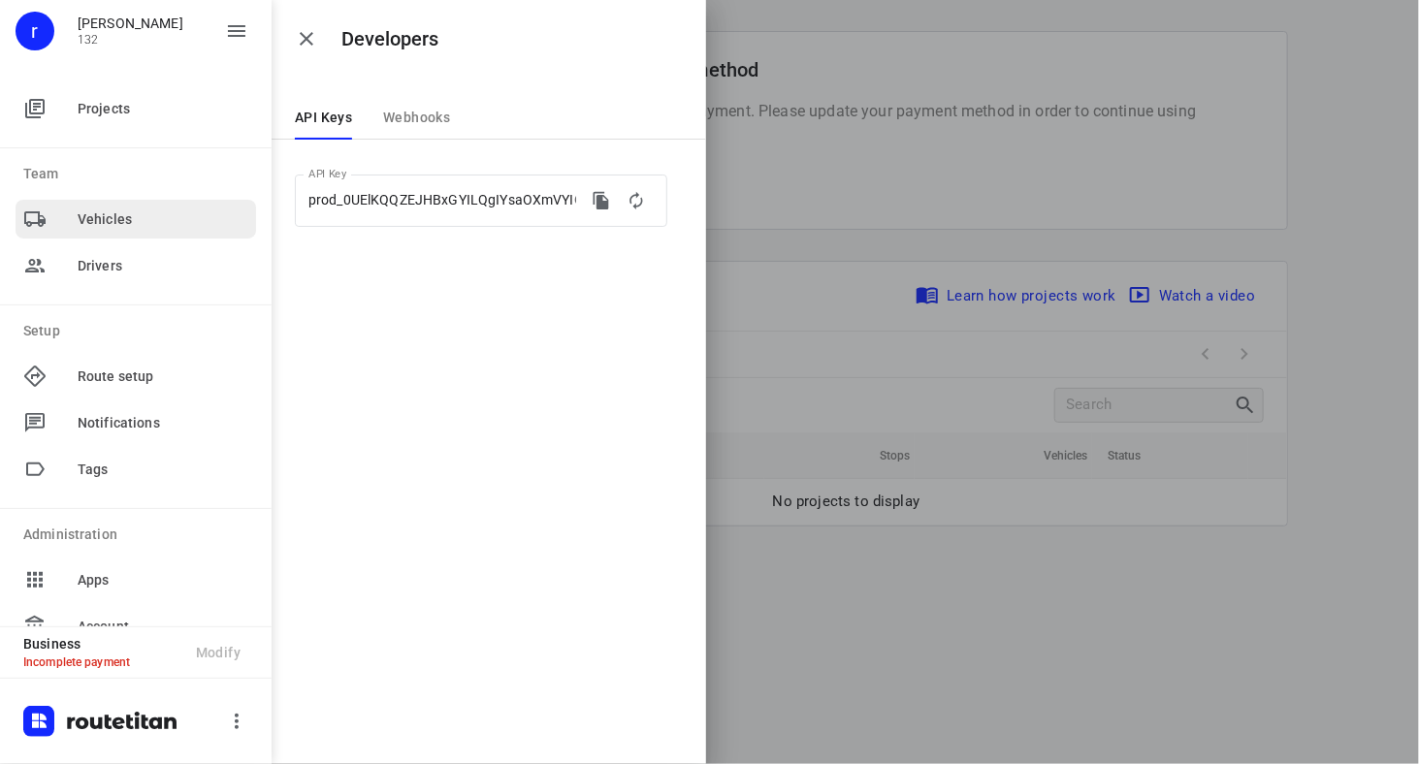
click at [109, 223] on span "Vehicles" at bounding box center [163, 220] width 171 height 20
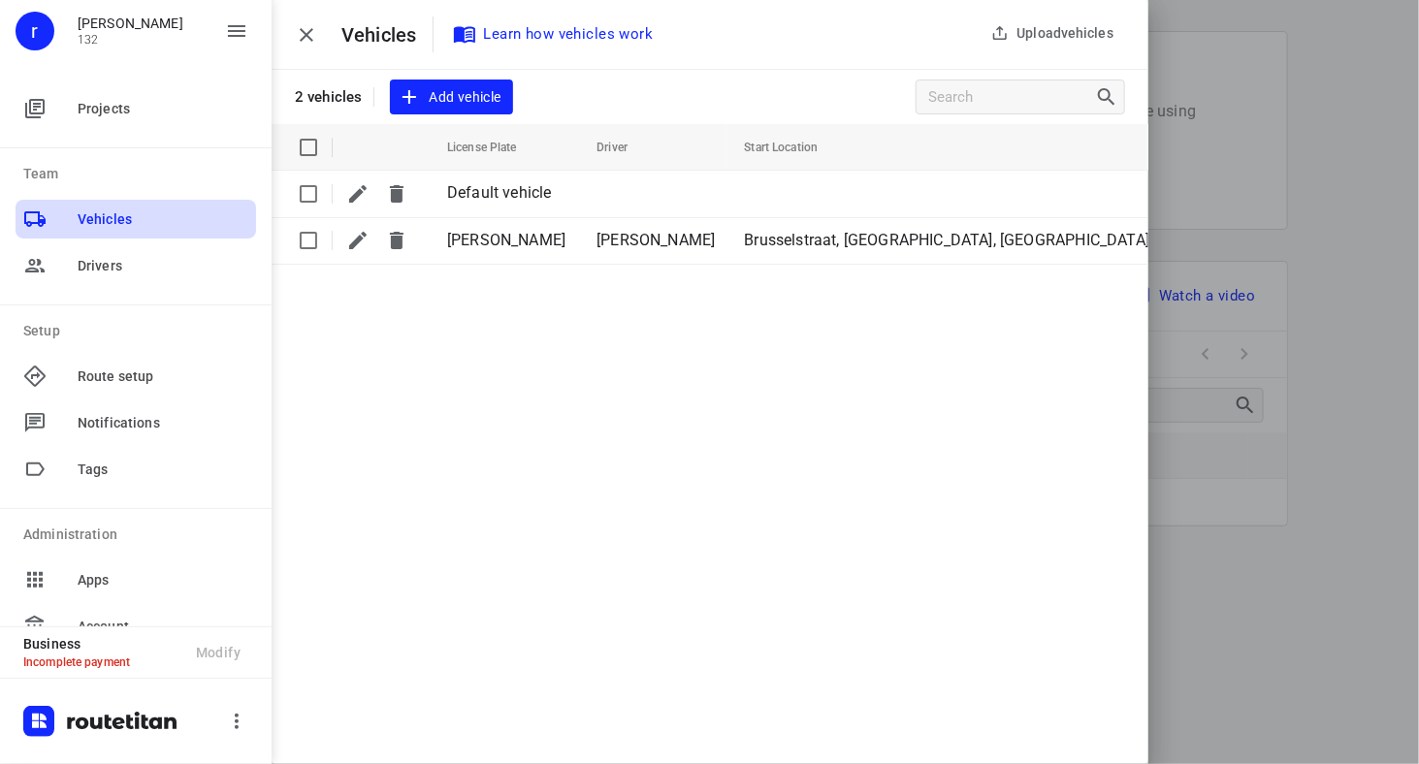
scroll to position [131, 0]
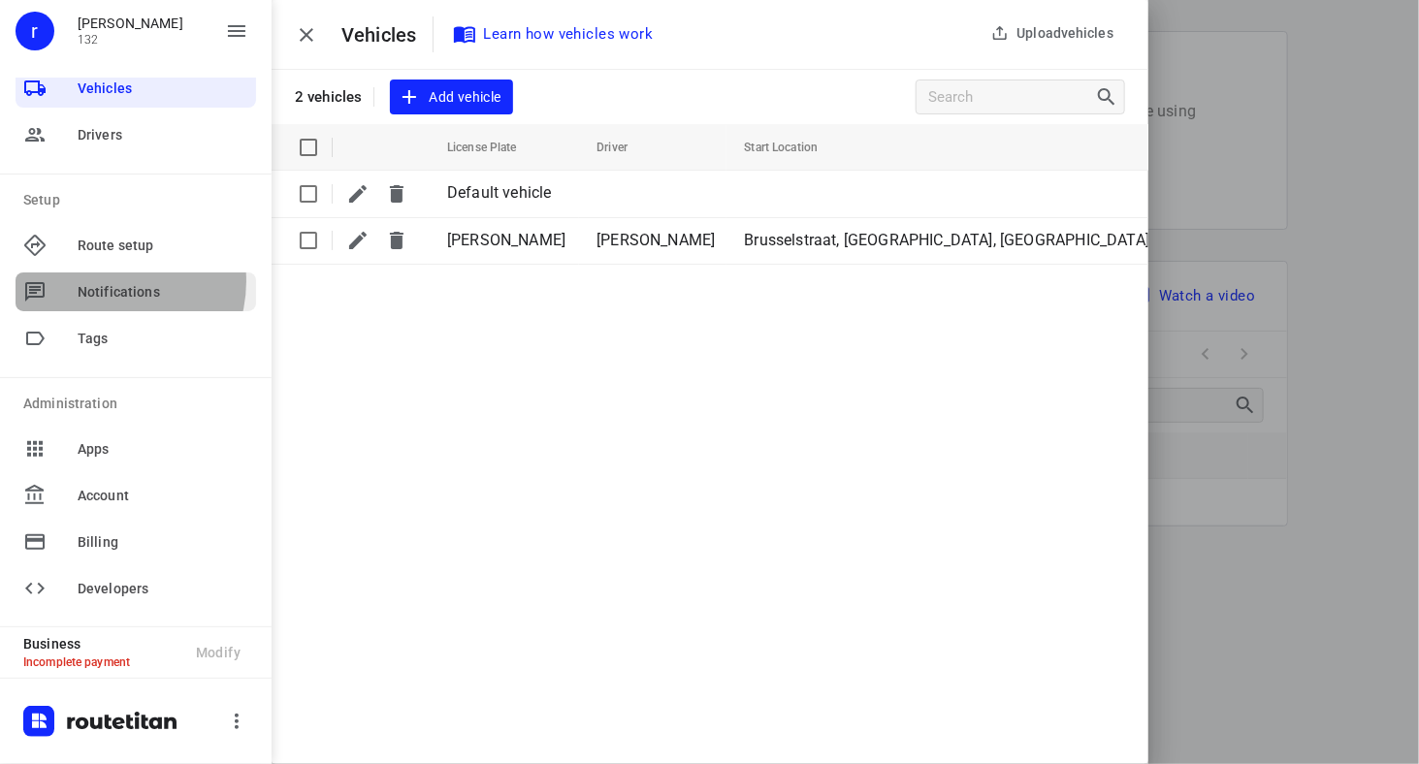
click at [109, 282] on span "Notifications" at bounding box center [163, 292] width 171 height 20
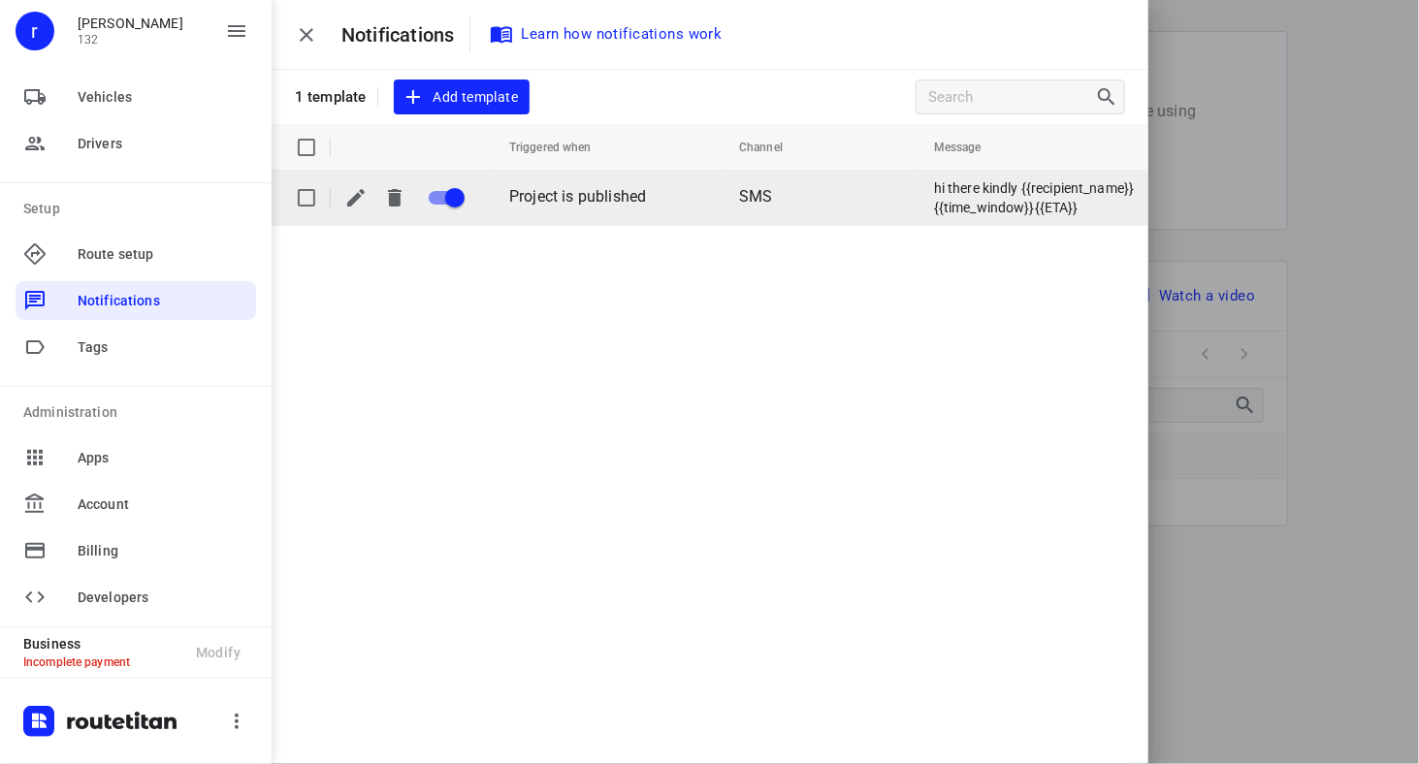
click at [994, 200] on p "hi there kindly {{recipient_name}}{{time_window}}{{ETA}}" at bounding box center [1034, 197] width 201 height 39
click at [350, 190] on icon "button" at bounding box center [355, 197] width 23 height 23
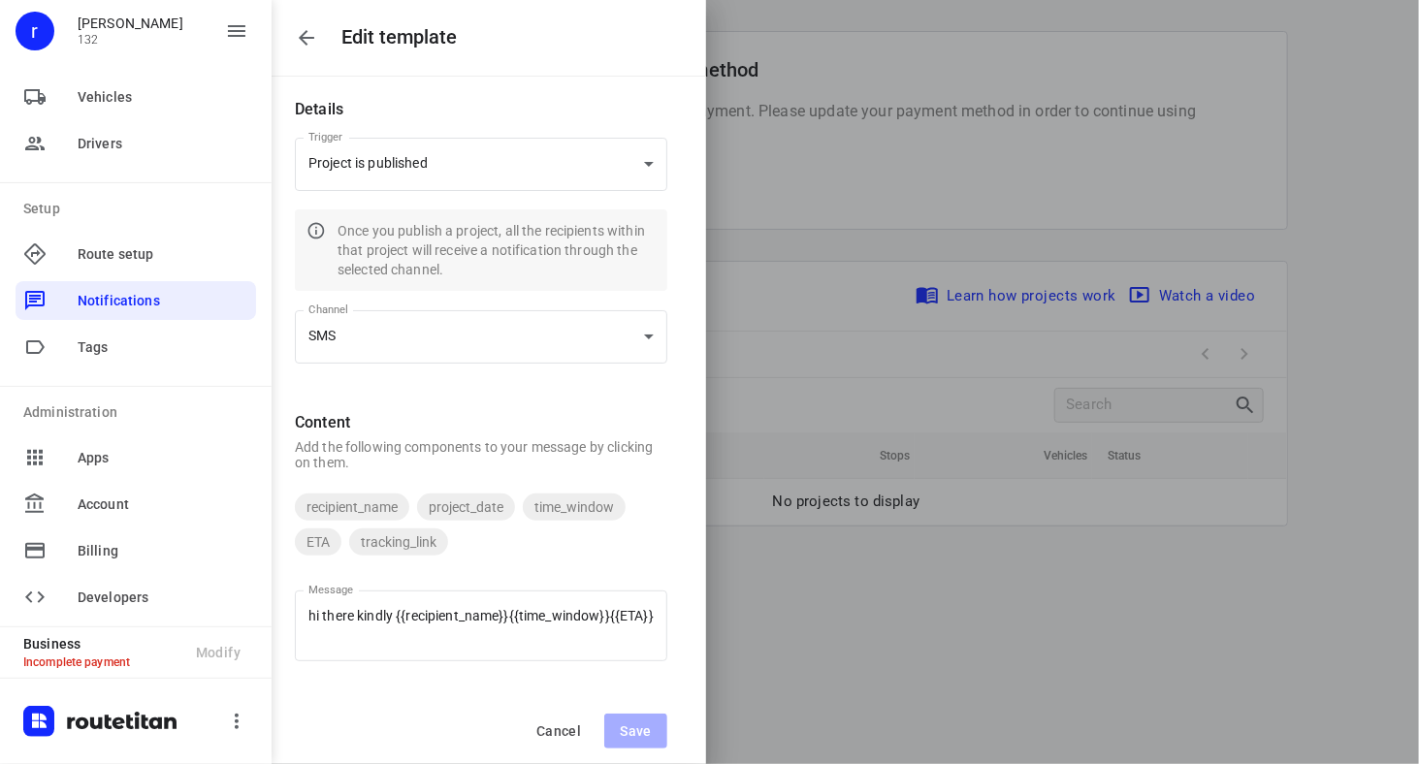
scroll to position [9, 0]
click at [435, 639] on textarea "hi there kindly {{recipient_name}}{{time_window}}{{ETA}}" at bounding box center [480, 624] width 345 height 35
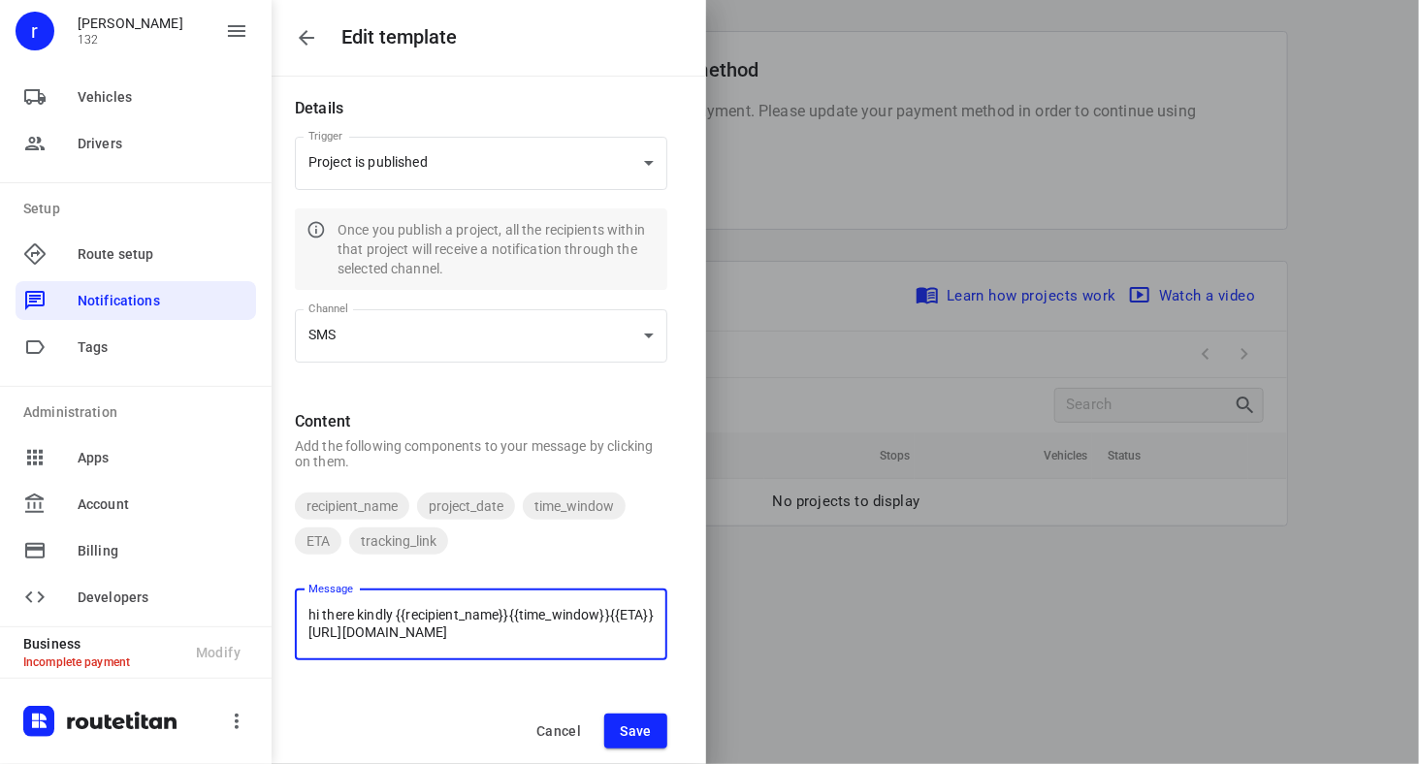
click at [654, 730] on button "Save" at bounding box center [635, 731] width 63 height 35
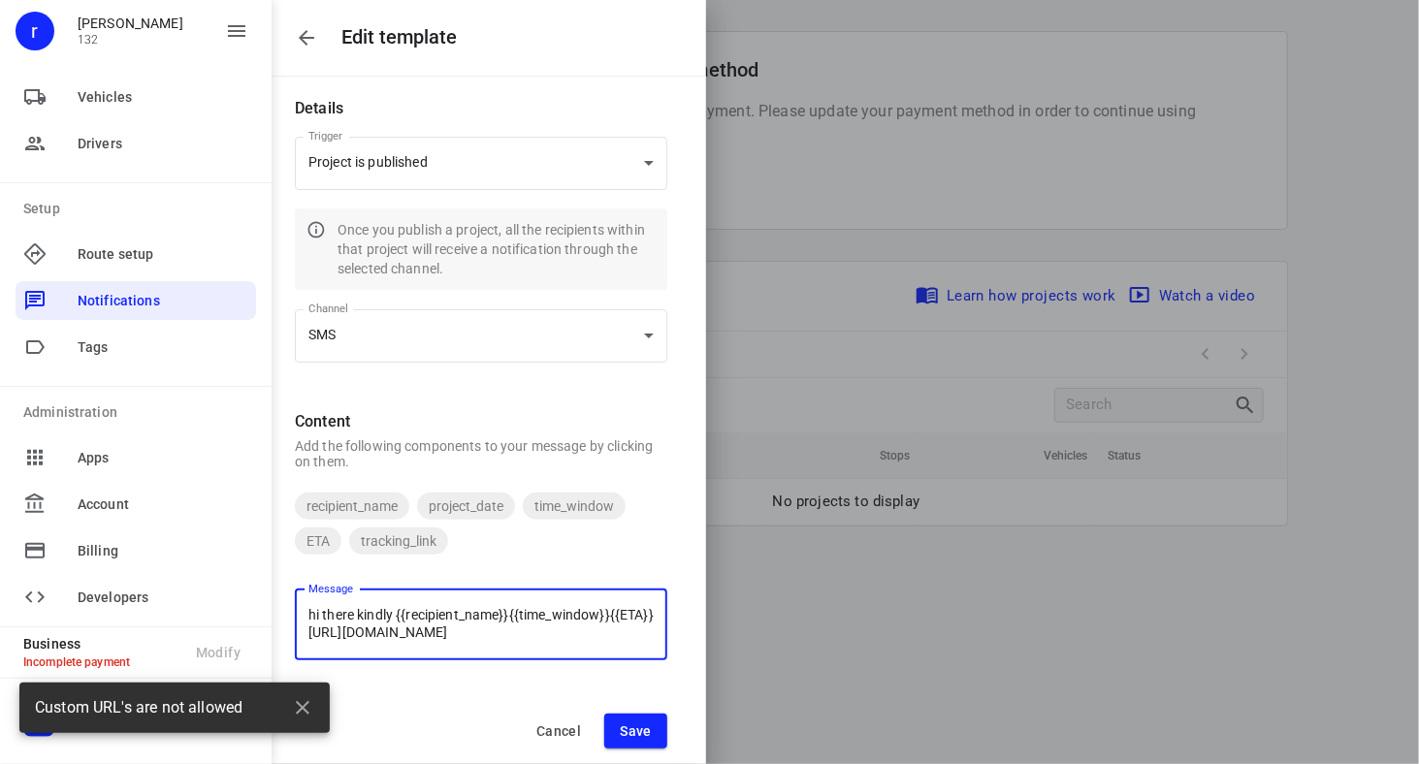
click at [404, 635] on textarea "hi there kindly {{recipient_name}}{{time_window}}{{ETA}} [URL][DOMAIN_NAME]" at bounding box center [480, 624] width 345 height 35
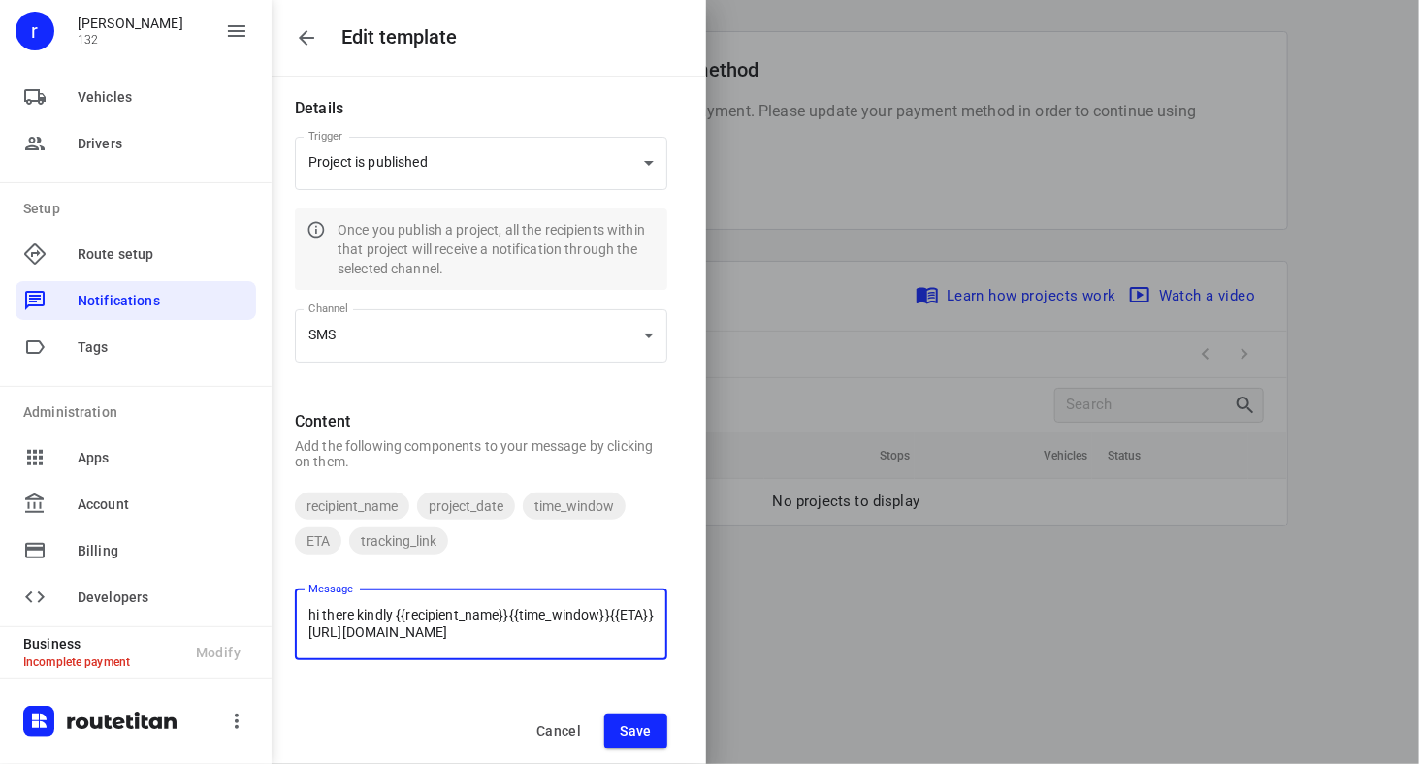
click at [399, 632] on textarea "hi there kindly {{recipient_name}}{{time_window}}{{ETA}} [URL][DOMAIN_NAME]" at bounding box center [480, 624] width 345 height 35
click at [642, 724] on span "Save" at bounding box center [636, 732] width 32 height 16
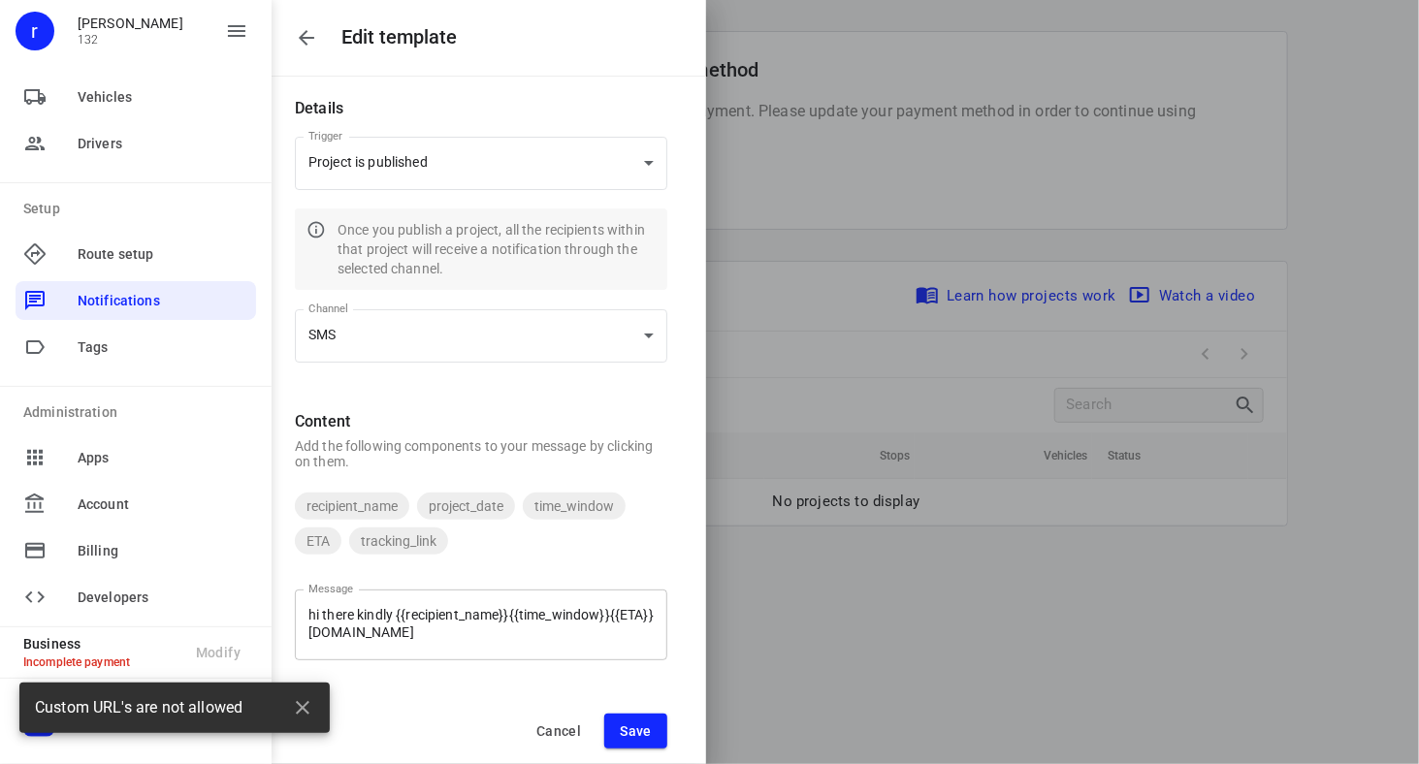
click at [355, 631] on textarea "hi there kindly {{recipient_name}}{{time_window}}{{ETA}} [DOMAIN_NAME]" at bounding box center [480, 624] width 345 height 35
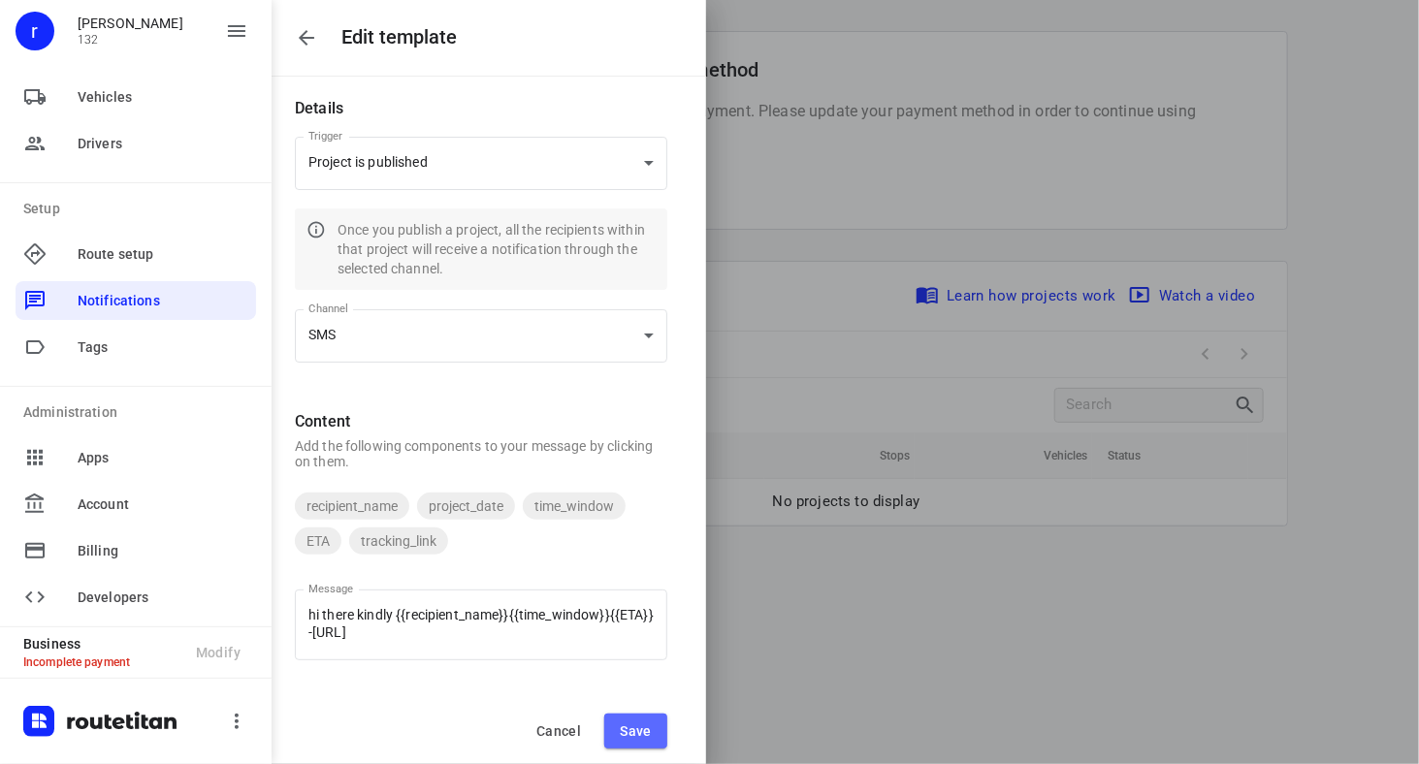
click at [654, 724] on button "Save" at bounding box center [635, 731] width 63 height 35
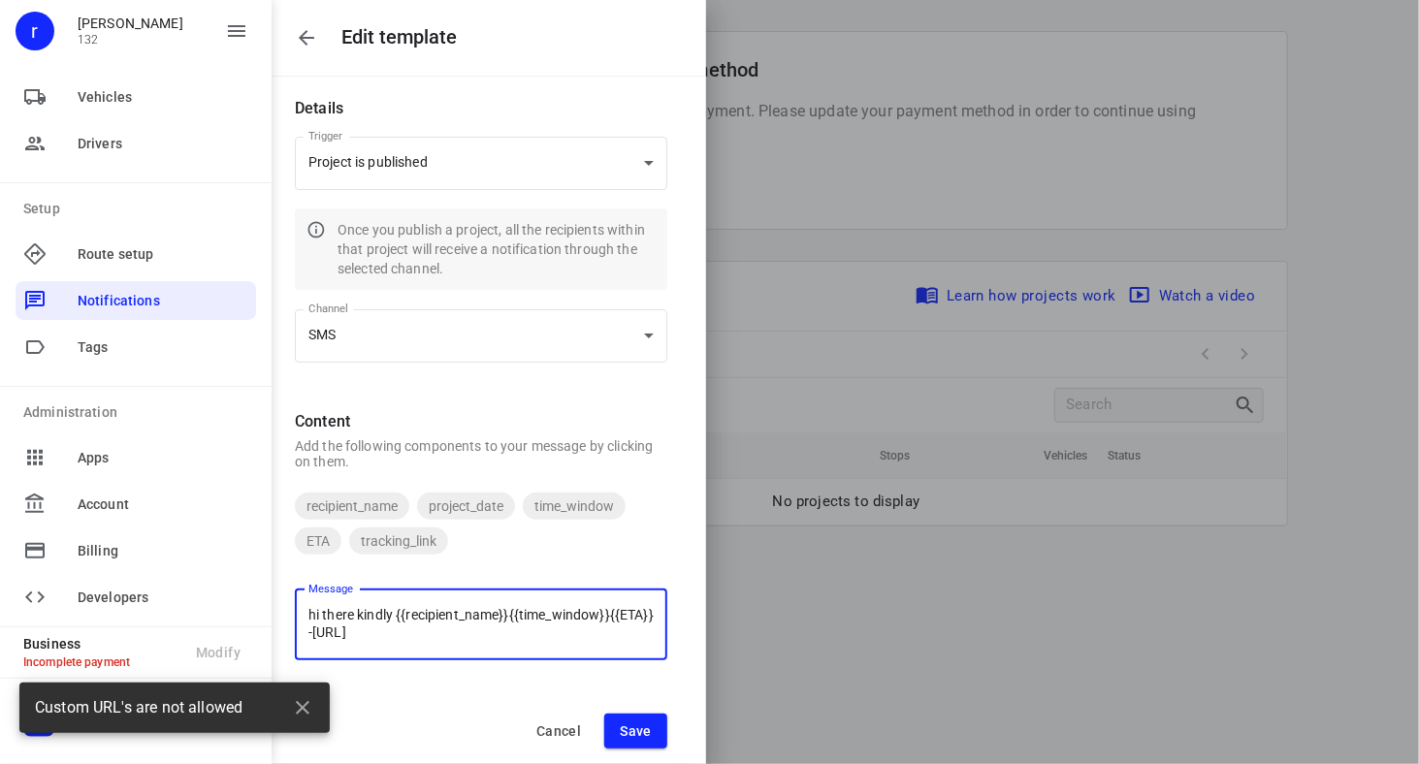
click at [359, 632] on textarea "hi there kindly {{recipient_name}}{{time_window}}{{ETA}} -[URL]" at bounding box center [480, 624] width 345 height 35
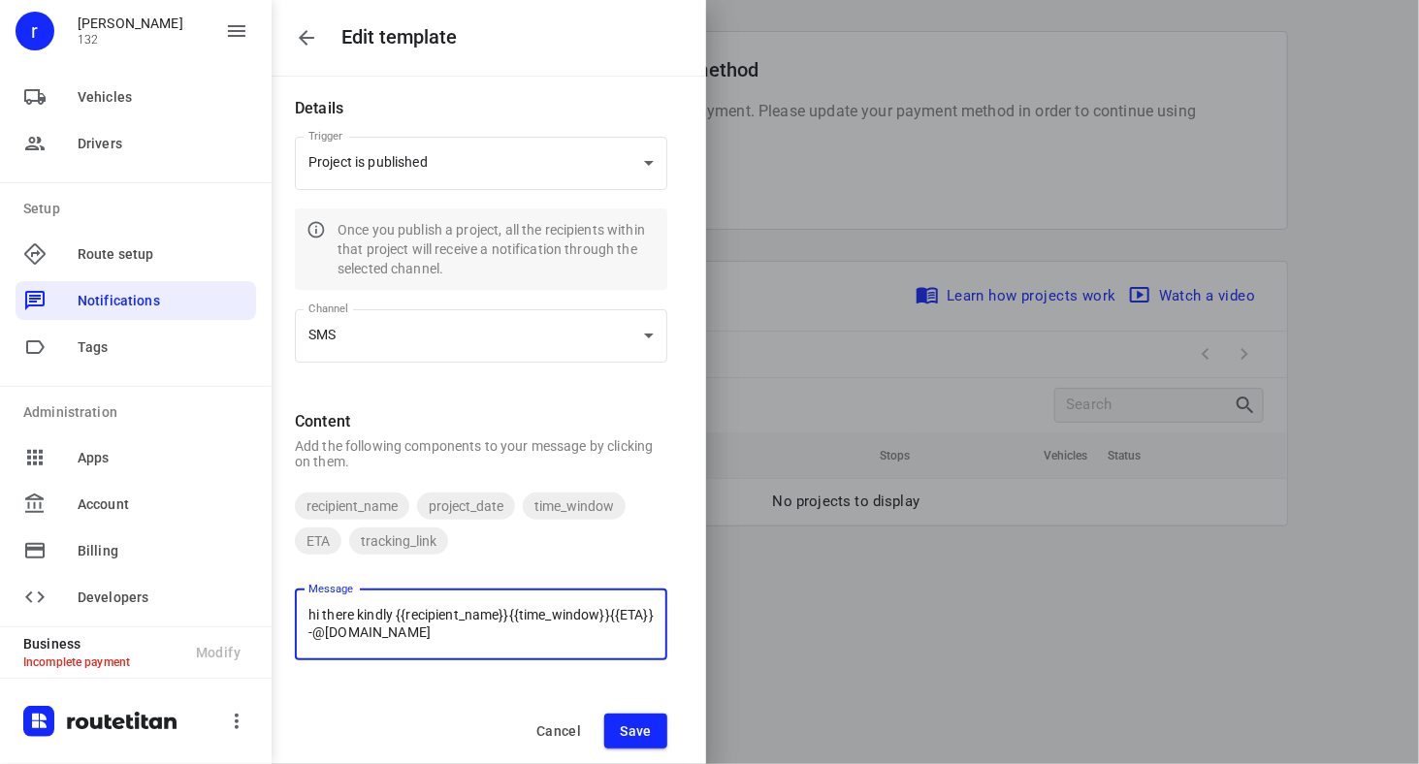
click at [641, 729] on span "Save" at bounding box center [636, 732] width 32 height 16
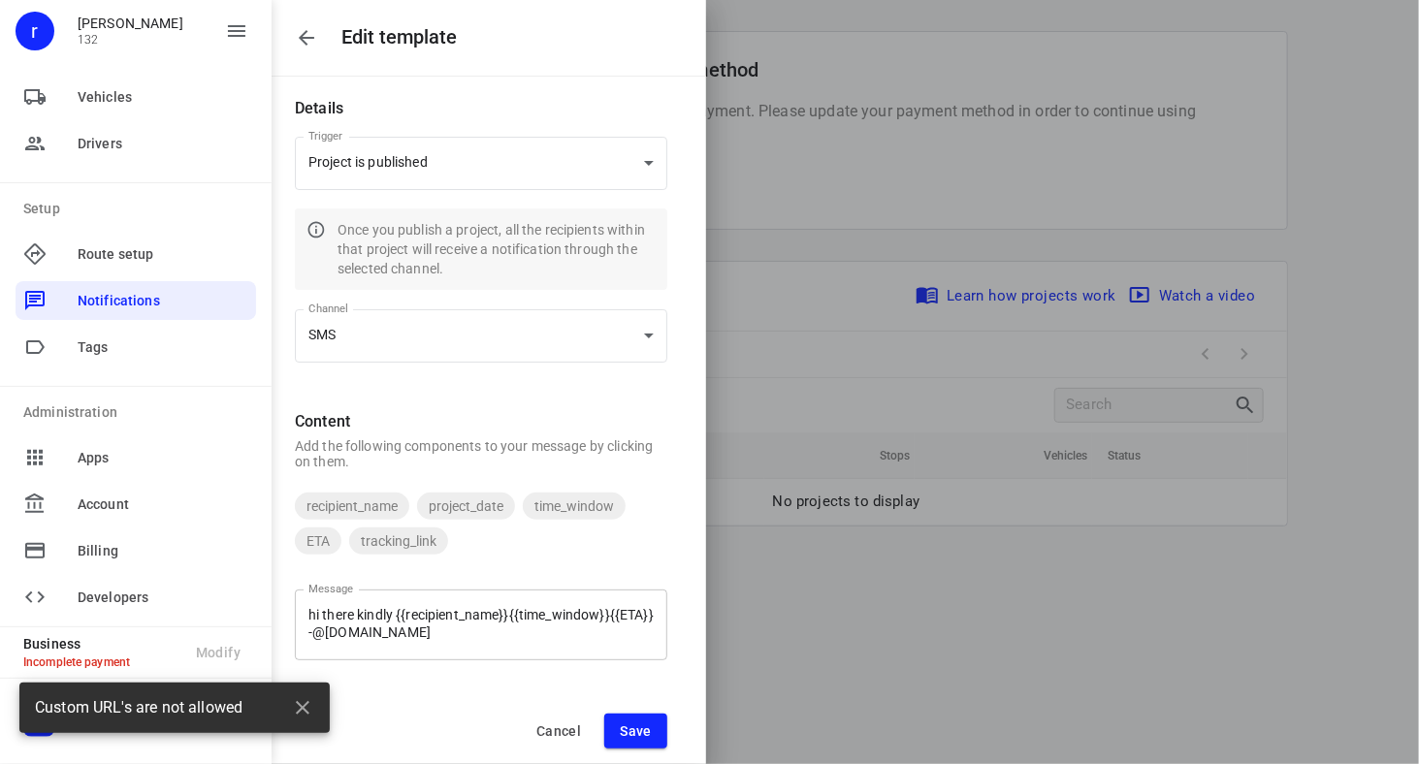
click at [358, 633] on textarea "hi there kindly {{recipient_name}}{{time_window}}{{ETA}} -@[DOMAIN_NAME]" at bounding box center [480, 624] width 345 height 35
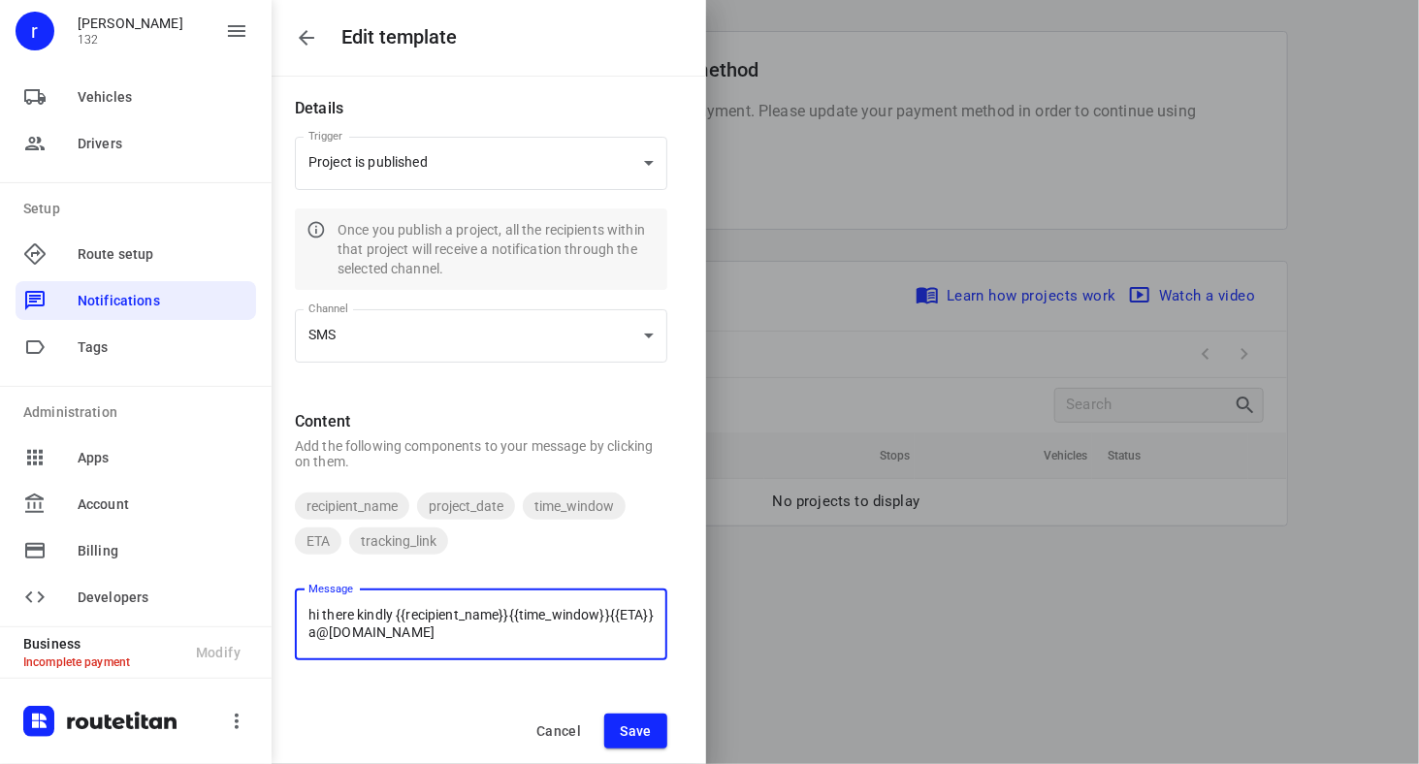
click at [640, 724] on span "Save" at bounding box center [636, 732] width 32 height 16
click at [447, 631] on textarea "hi there kindly {{recipient_name}}{{time_window}}{{ETA}} a@[DOMAIN_NAME]" at bounding box center [480, 624] width 345 height 35
type textarea "hi there kindly {{recipient_name}}{{time_window}}{{ETA}} a@linkbom.i"
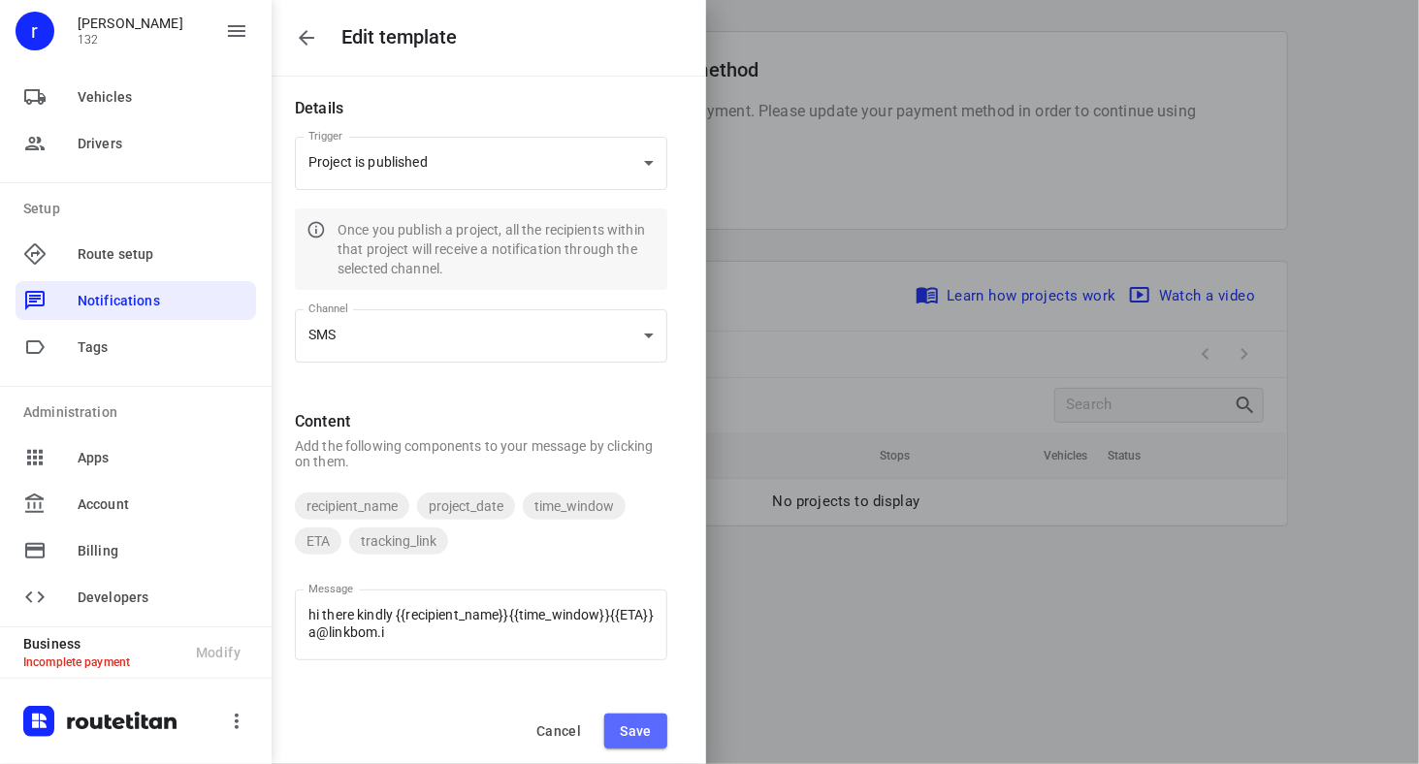
click at [645, 732] on span "Save" at bounding box center [636, 732] width 32 height 16
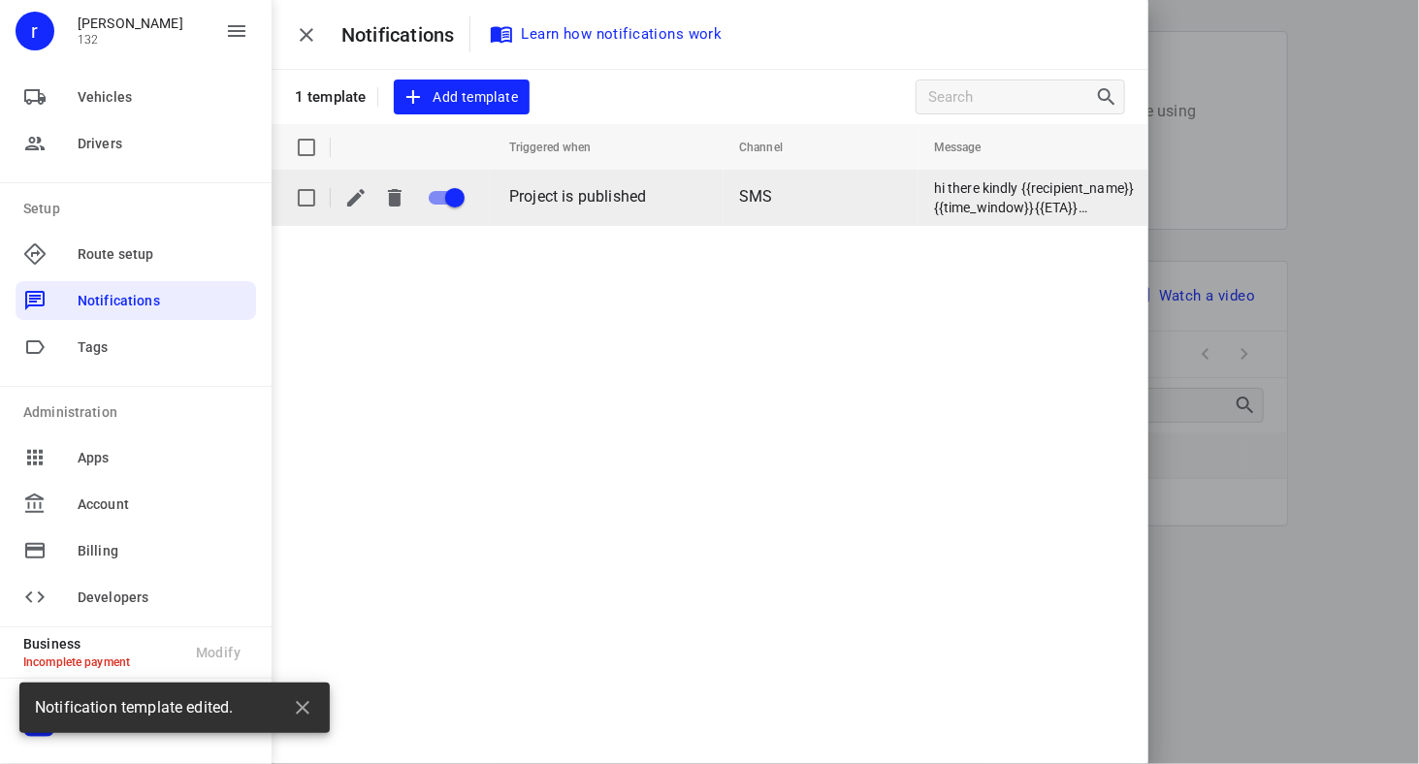
click at [353, 189] on icon "button" at bounding box center [355, 197] width 23 height 23
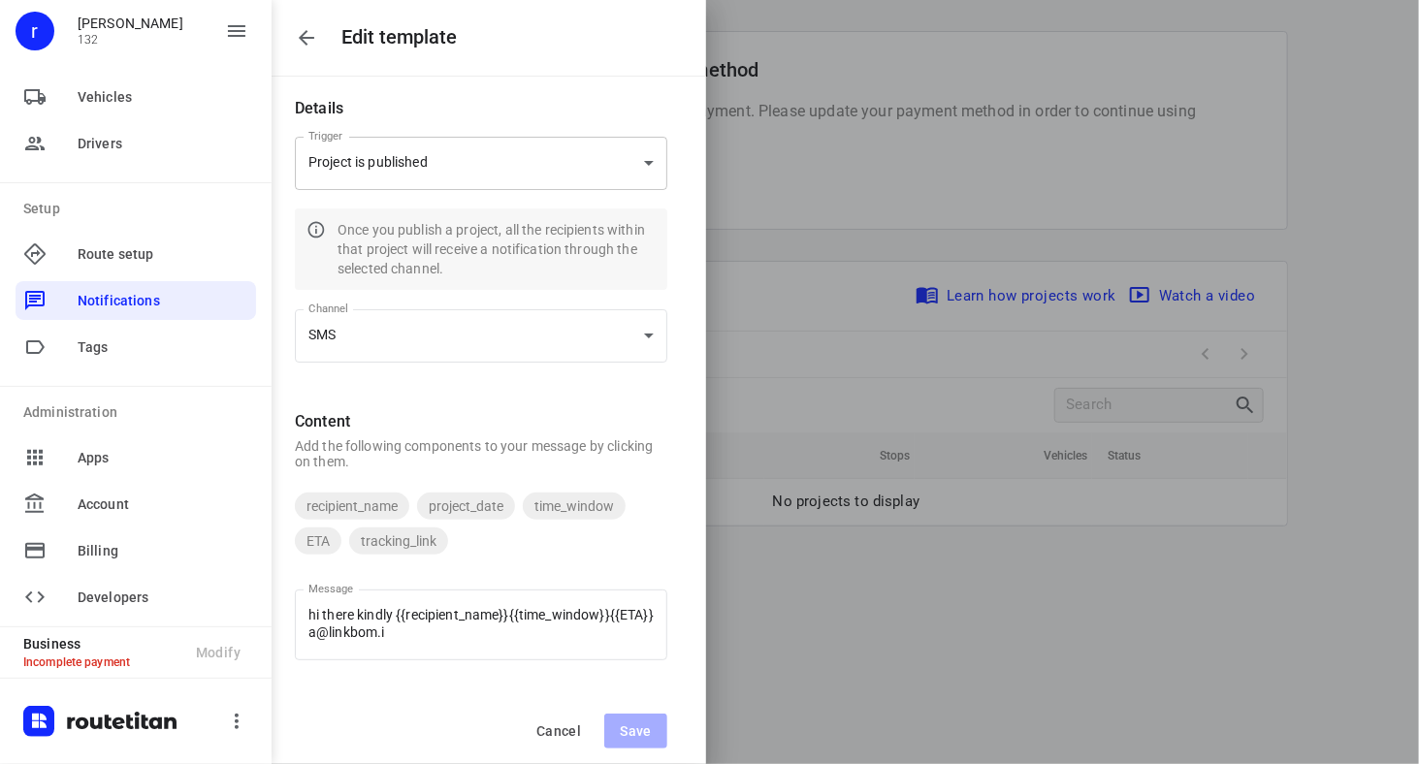
click at [443, 157] on body "Edit template Details Trigger Project is published project_publish Trigger Once…" at bounding box center [709, 382] width 1419 height 764
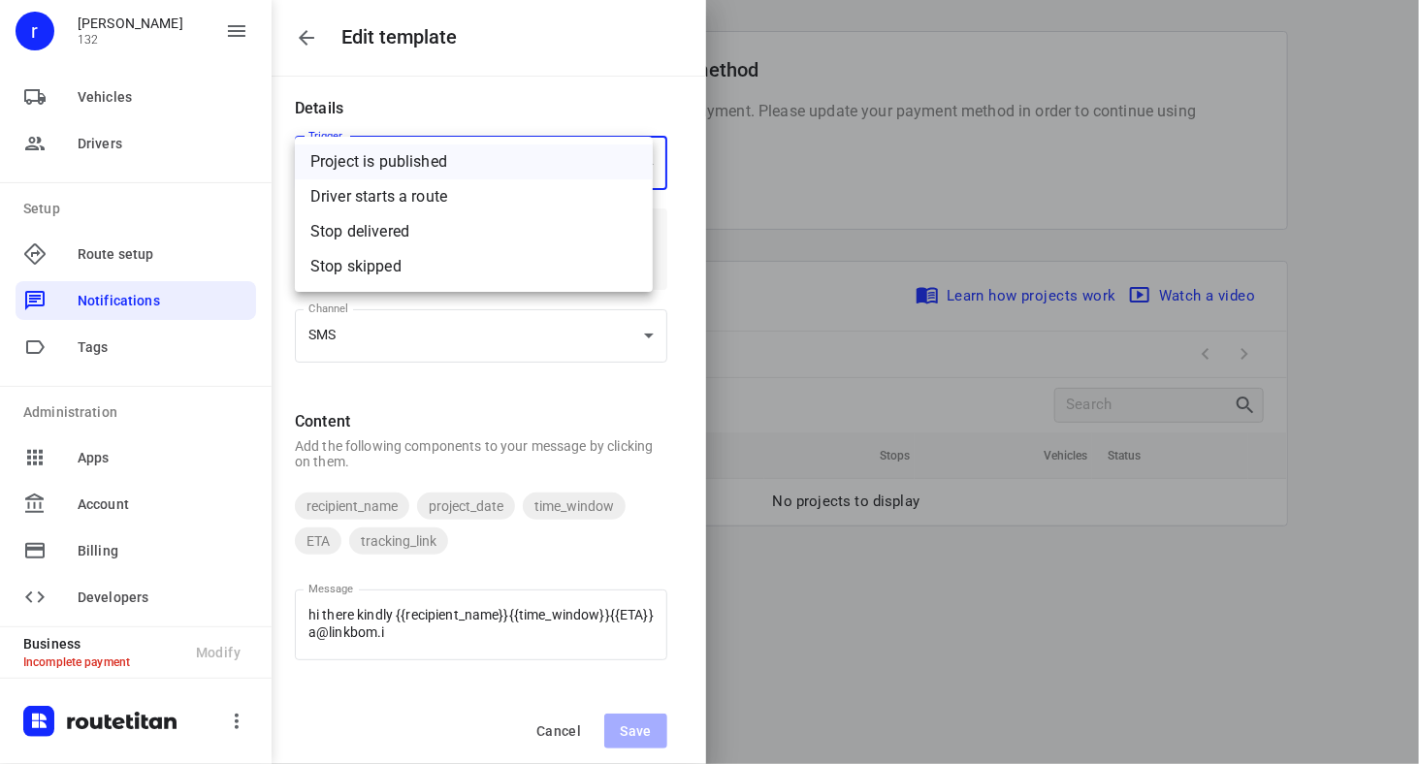
click at [494, 390] on div at bounding box center [709, 382] width 1419 height 764
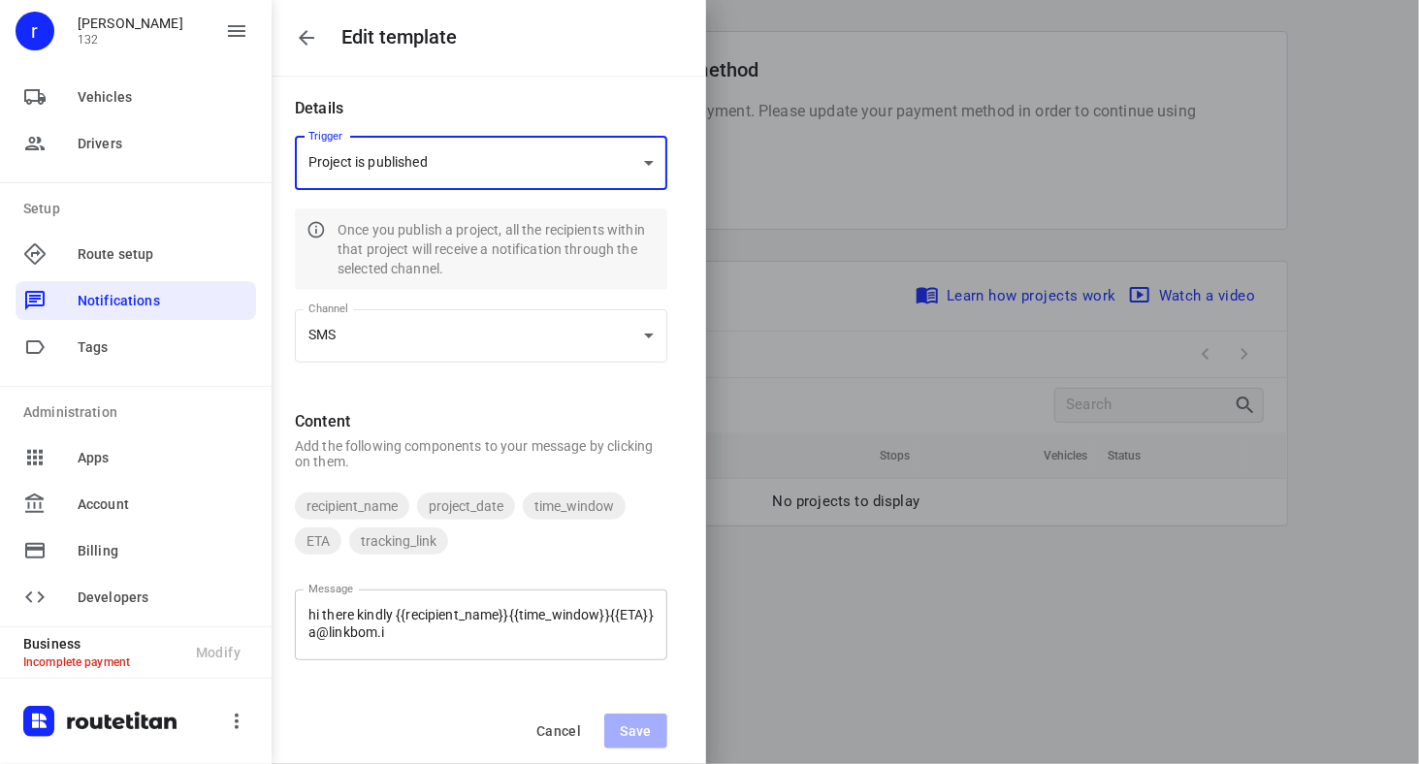
click at [448, 635] on textarea "hi there kindly {{recipient_name}}{{time_window}}{{ETA}} a@linkbom.i" at bounding box center [480, 624] width 345 height 35
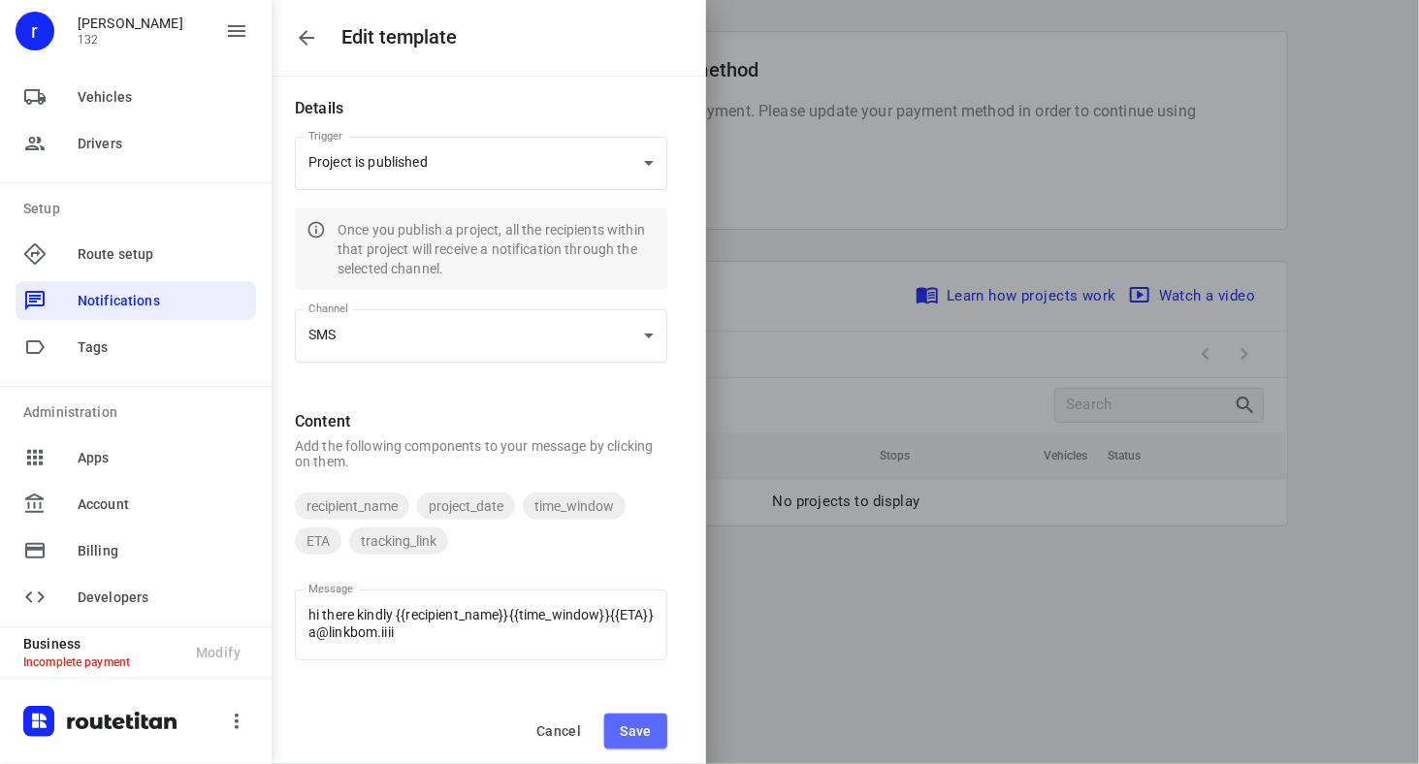
click at [645, 743] on button "Save" at bounding box center [635, 731] width 63 height 35
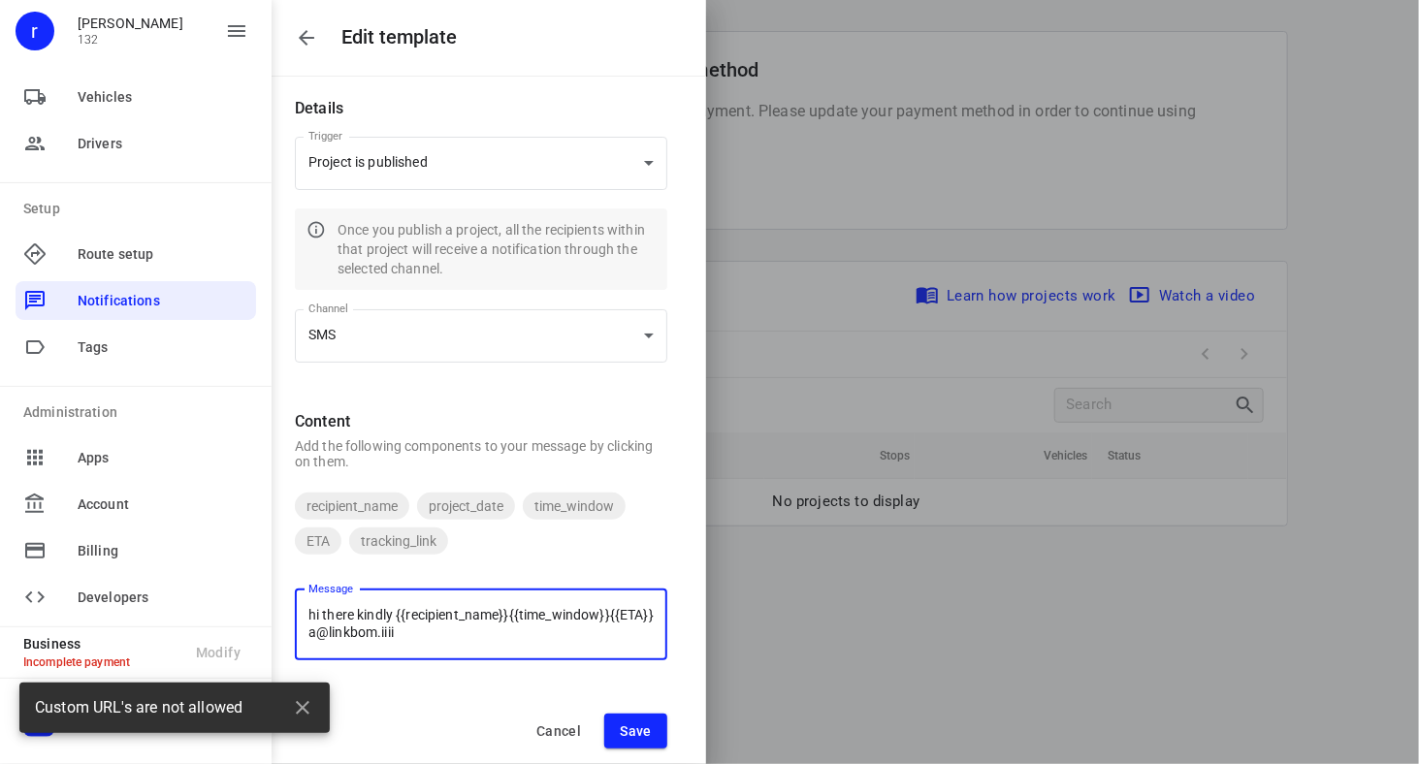
click at [373, 632] on textarea "hi there kindly {{recipient_name}}{{time_window}}{{ETA}} a@linkbom.iiii" at bounding box center [480, 624] width 345 height 35
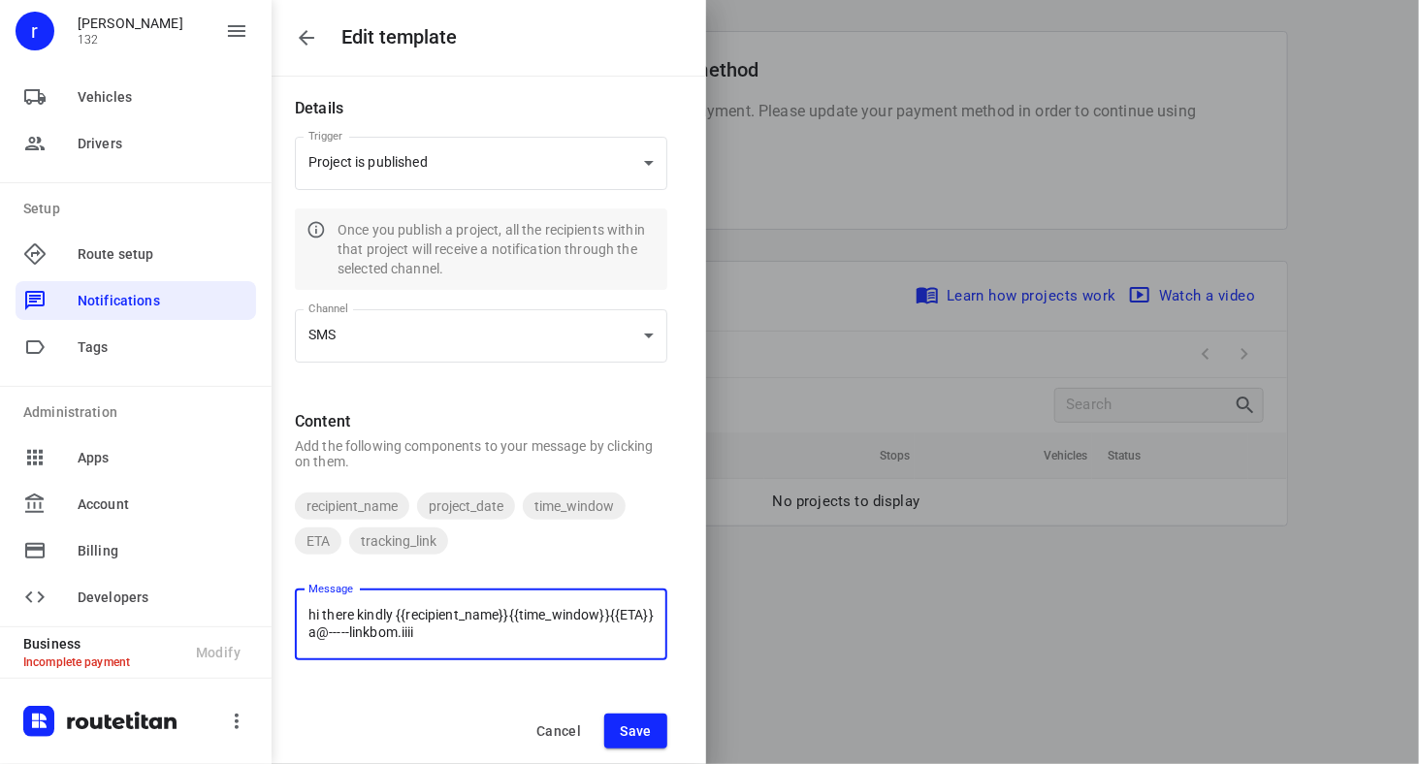
click at [644, 736] on span "Save" at bounding box center [636, 732] width 32 height 16
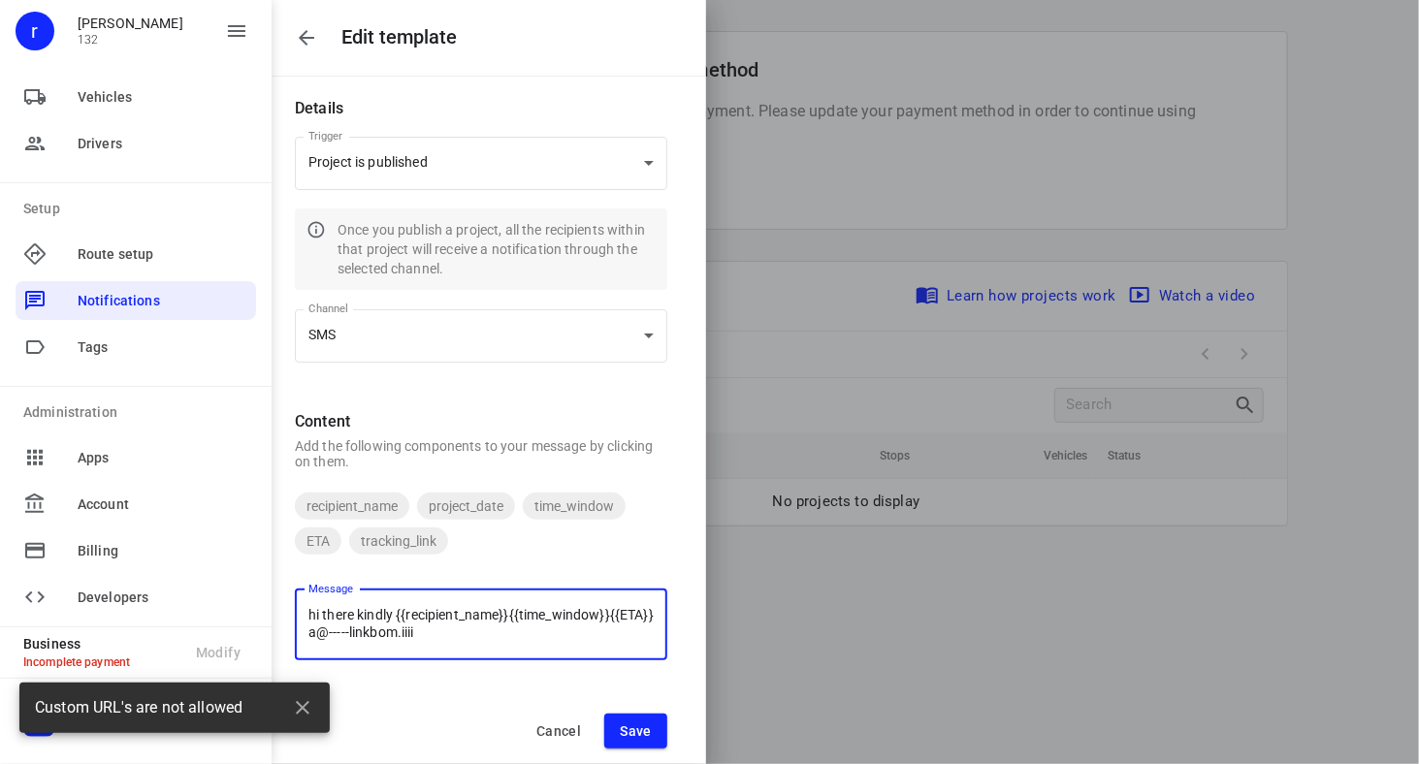
drag, startPoint x: 396, startPoint y: 634, endPoint x: 374, endPoint y: 634, distance: 21.3
click at [374, 634] on textarea "hi there kindly {{recipient_name}}{{time_window}}{{ETA}} a@-----linkbom.iiii" at bounding box center [480, 624] width 345 height 35
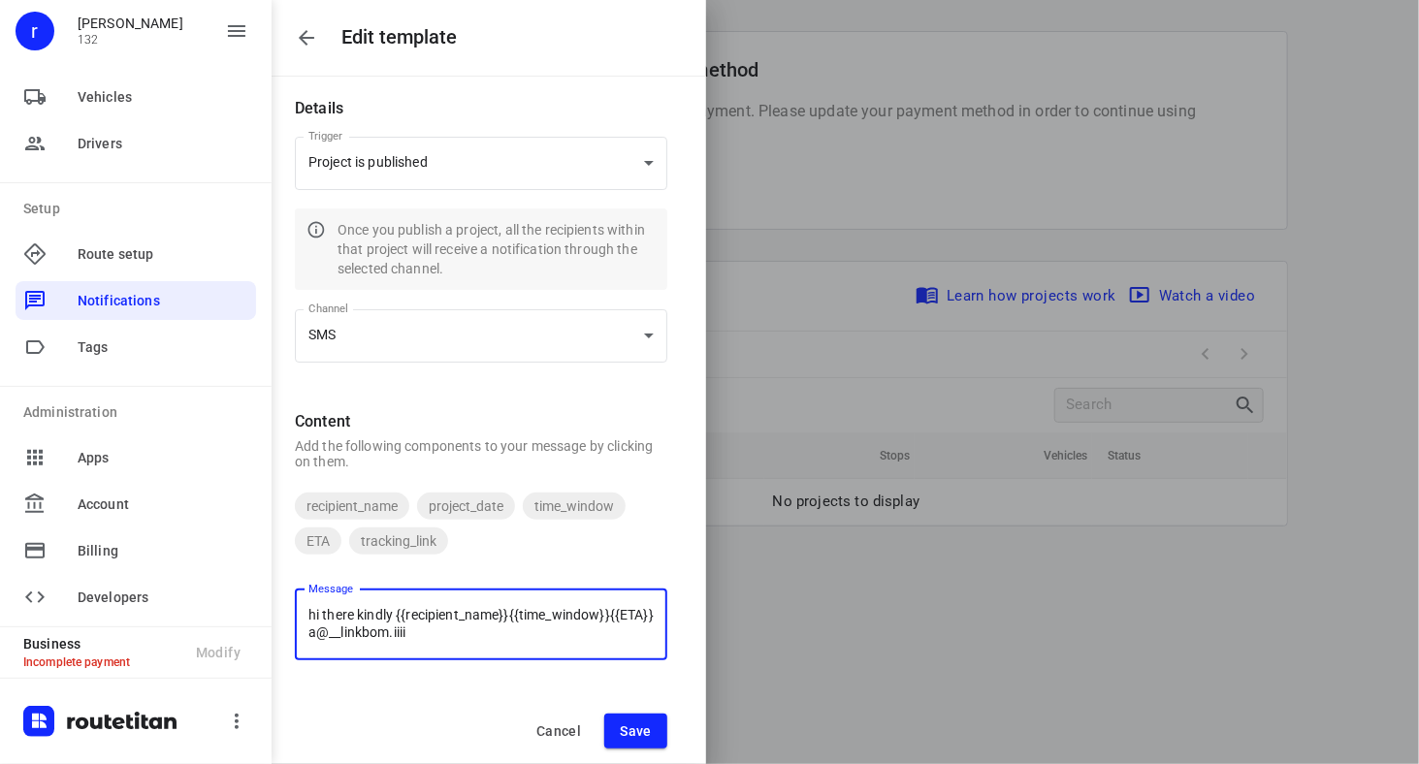
click at [642, 730] on span "Save" at bounding box center [636, 732] width 32 height 16
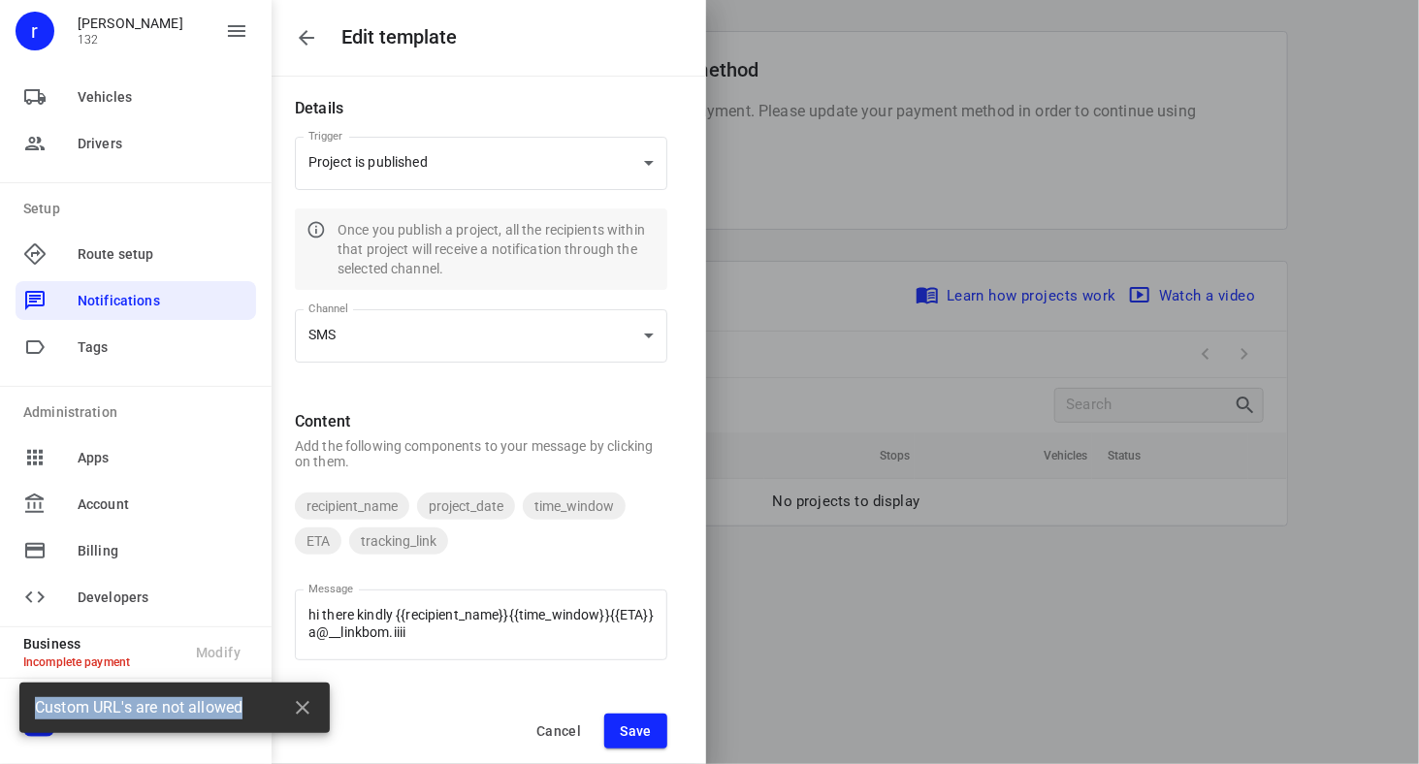
drag, startPoint x: 248, startPoint y: 711, endPoint x: 28, endPoint y: 711, distance: 220.2
click at [28, 711] on div "Custom URL's are not allowed" at bounding box center [174, 708] width 310 height 50
copy span "Custom URL's are not allowed"
click at [408, 382] on div "Channel SMS sms Channel" at bounding box center [481, 343] width 388 height 91
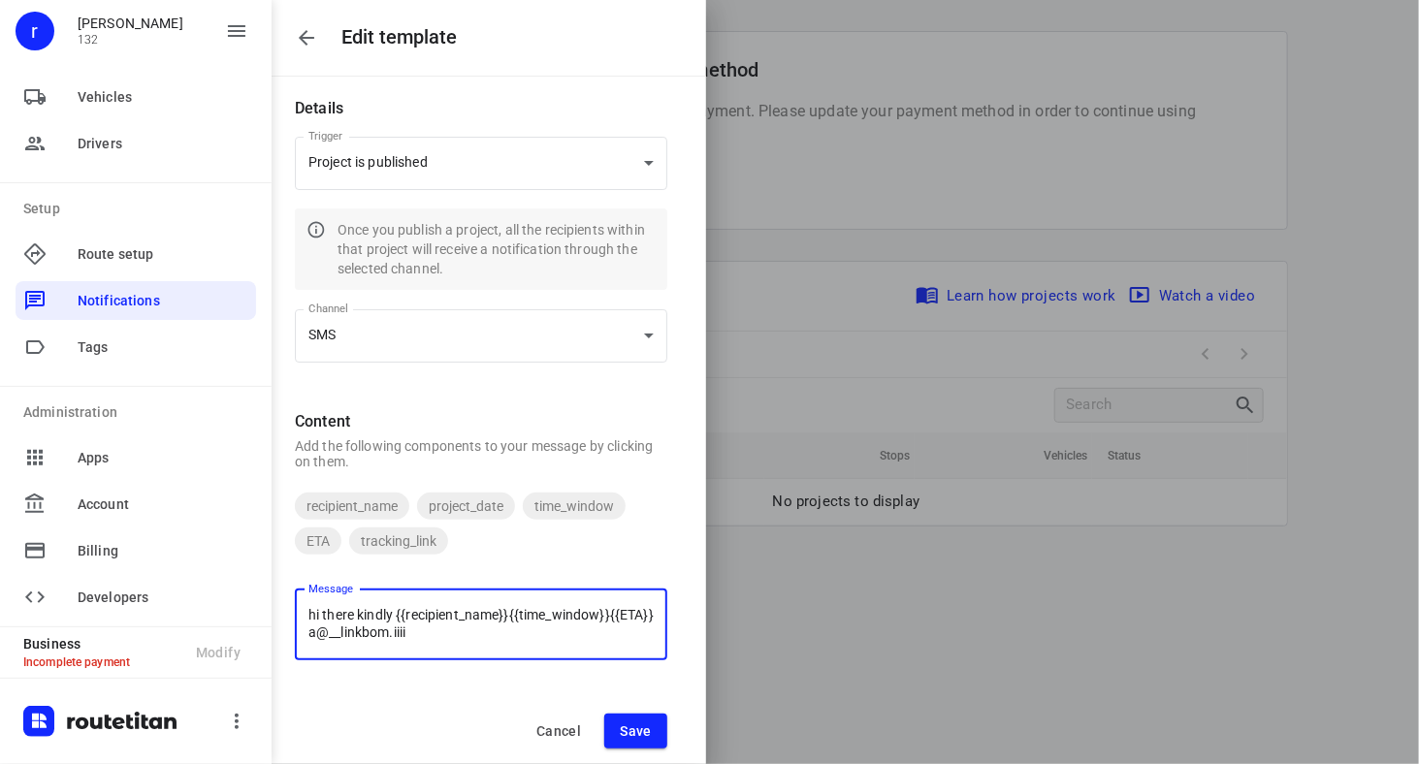
drag, startPoint x: 390, startPoint y: 633, endPoint x: 361, endPoint y: 635, distance: 29.2
click at [361, 635] on textarea "hi there kindly {{recipient_name}}{{time_window}}{{ETA}} a@__linkbom.iiii" at bounding box center [480, 624] width 345 height 35
click at [382, 628] on textarea "hi there kindly {{recipient_name}}{{time_window}}{{ETA}} ainkbom.iiii" at bounding box center [480, 624] width 345 height 35
click at [450, 640] on textarea "hi there kindly {{recipient_name}}{{time_window}}{{ETA}} a@bom.iiii" at bounding box center [480, 624] width 345 height 35
click at [362, 632] on textarea "hi there kindly {{recipient_name}}{{time_window}}{{ETA}} a@[DOMAIN_NAME]" at bounding box center [480, 624] width 345 height 35
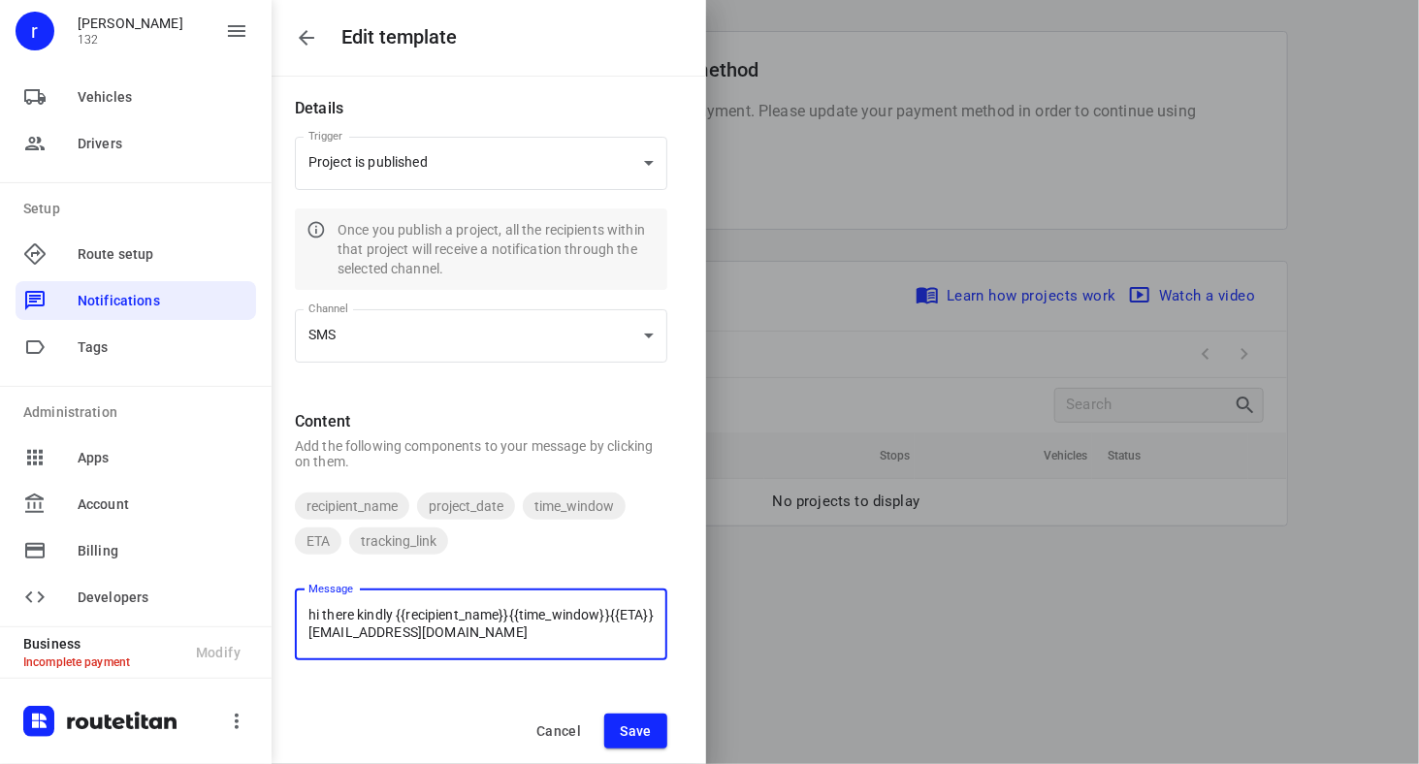
type textarea "hi there kindly {{recipient_name}}{{time_window}}{{ETA}} [EMAIL_ADDRESS][DOMAIN…"
click at [640, 729] on span "Save" at bounding box center [636, 732] width 32 height 16
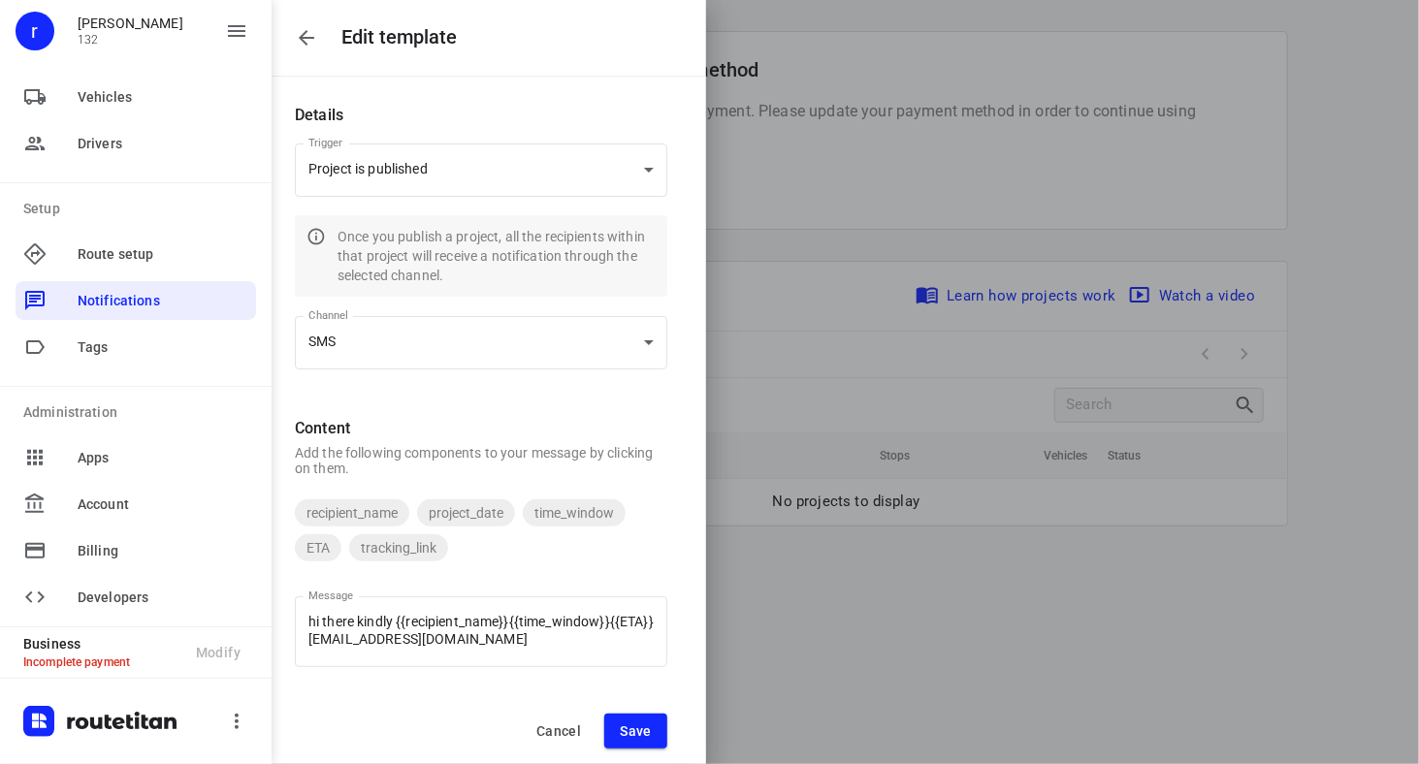
scroll to position [0, 0]
click at [439, 170] on body "Edit template Details Trigger Project is published project_publish Trigger Once…" at bounding box center [709, 382] width 1419 height 764
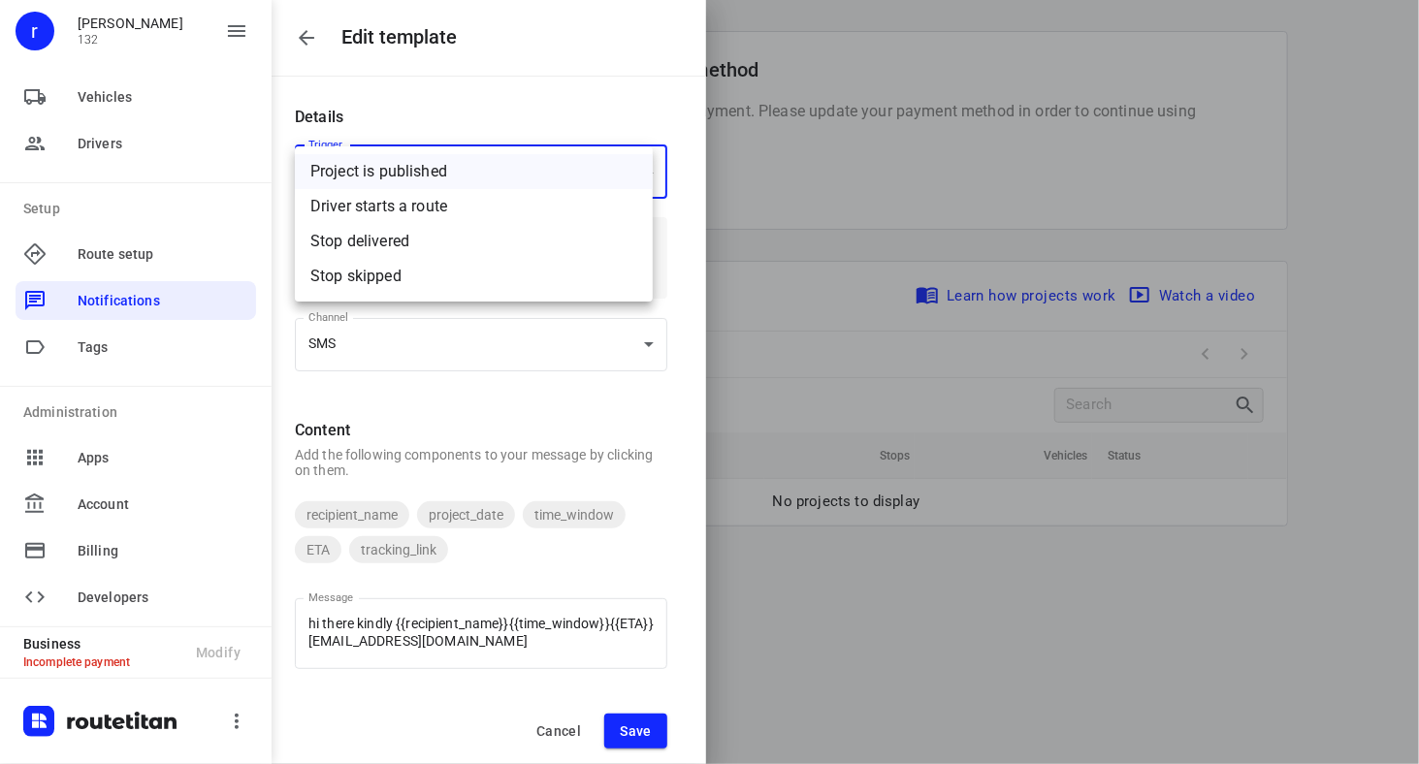
click at [474, 414] on div at bounding box center [709, 382] width 1419 height 764
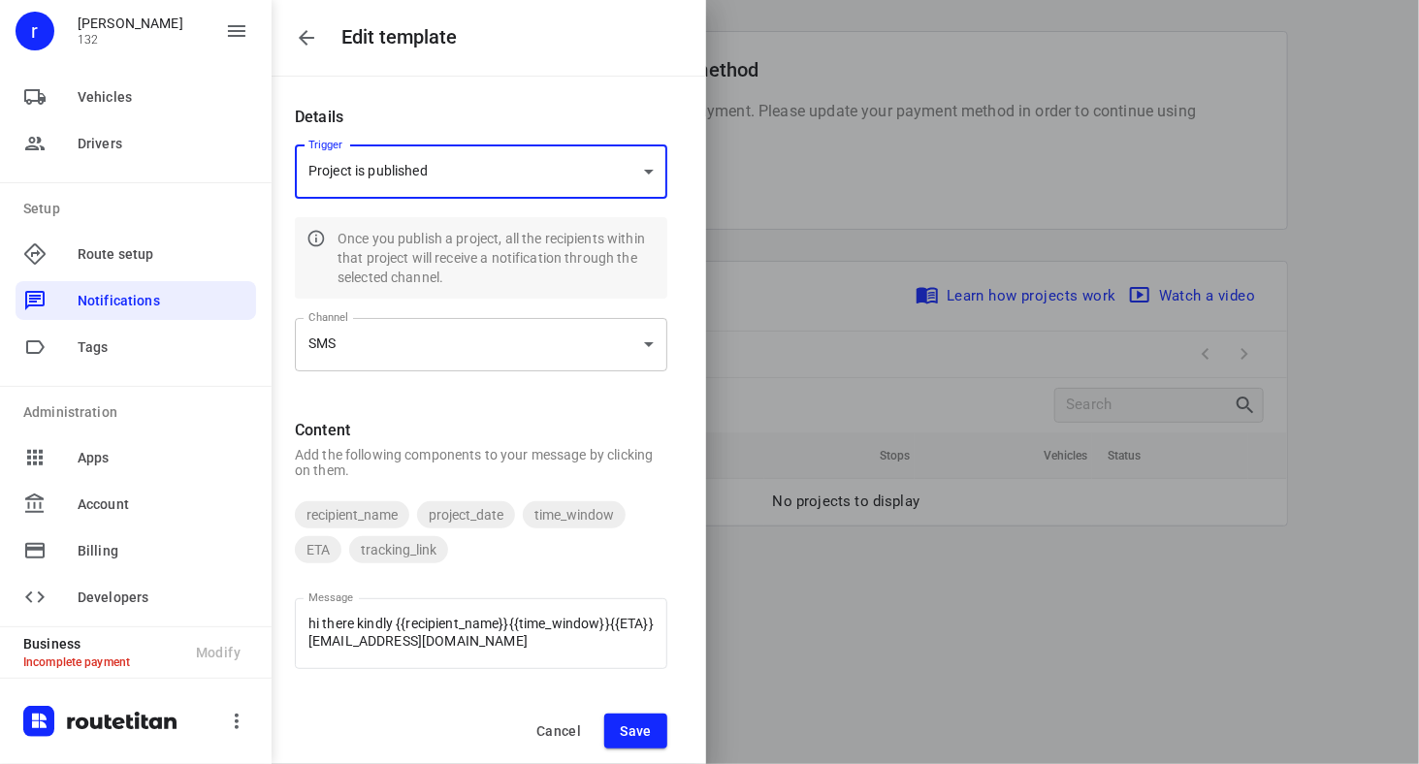
click at [455, 360] on body "Edit template Details Trigger Project is published project_publish Trigger Once…" at bounding box center [709, 382] width 1419 height 764
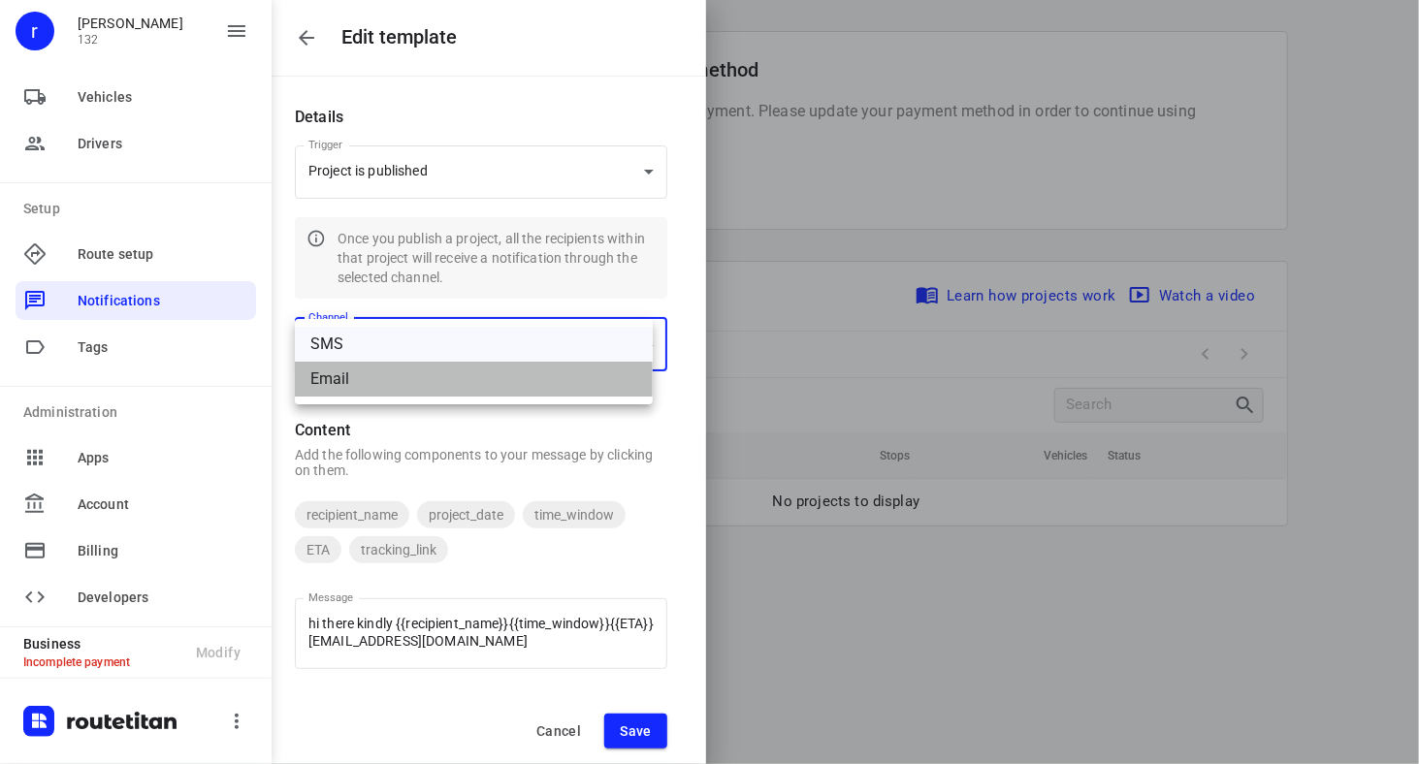
click at [416, 384] on div "Email" at bounding box center [473, 379] width 327 height 23
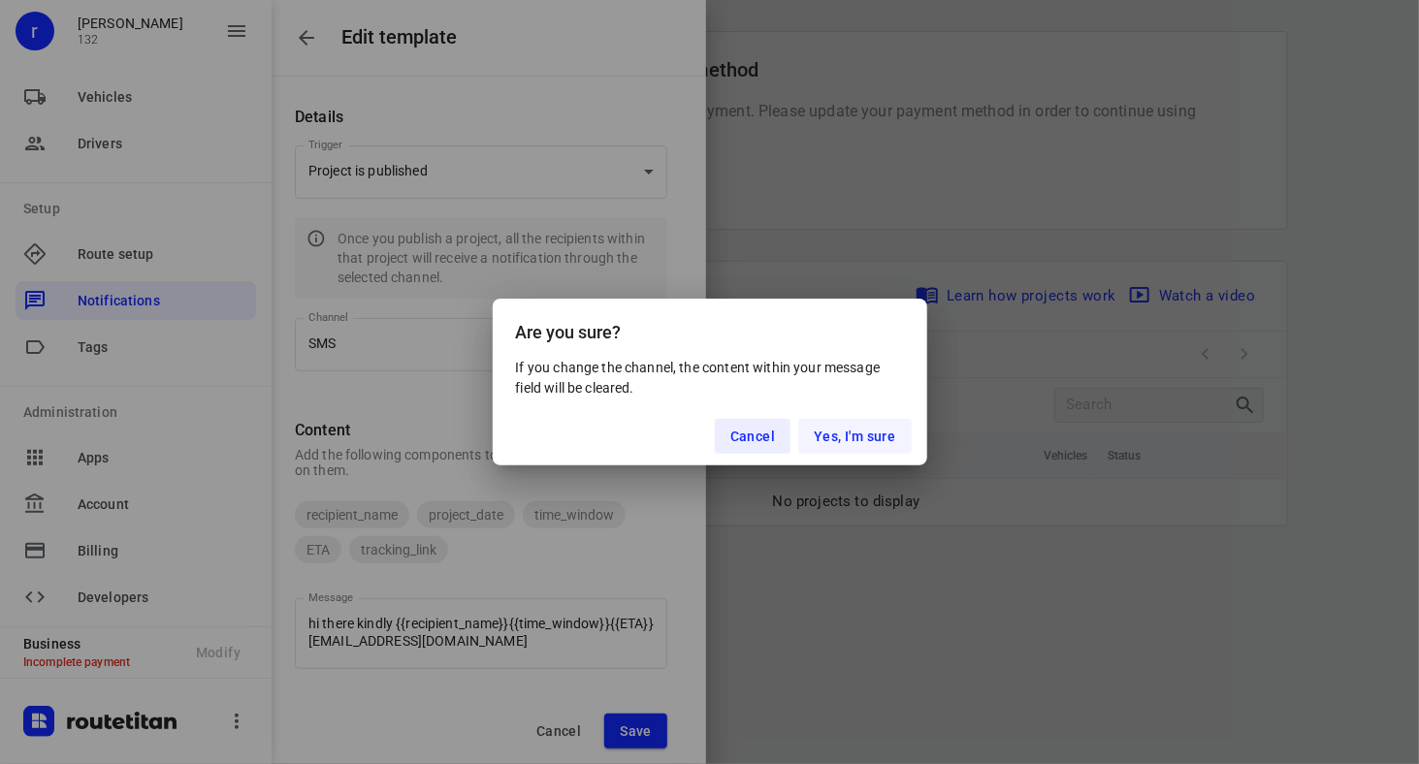
click at [843, 432] on span "Yes, I'm sure" at bounding box center [854, 437] width 81 height 16
type input "email"
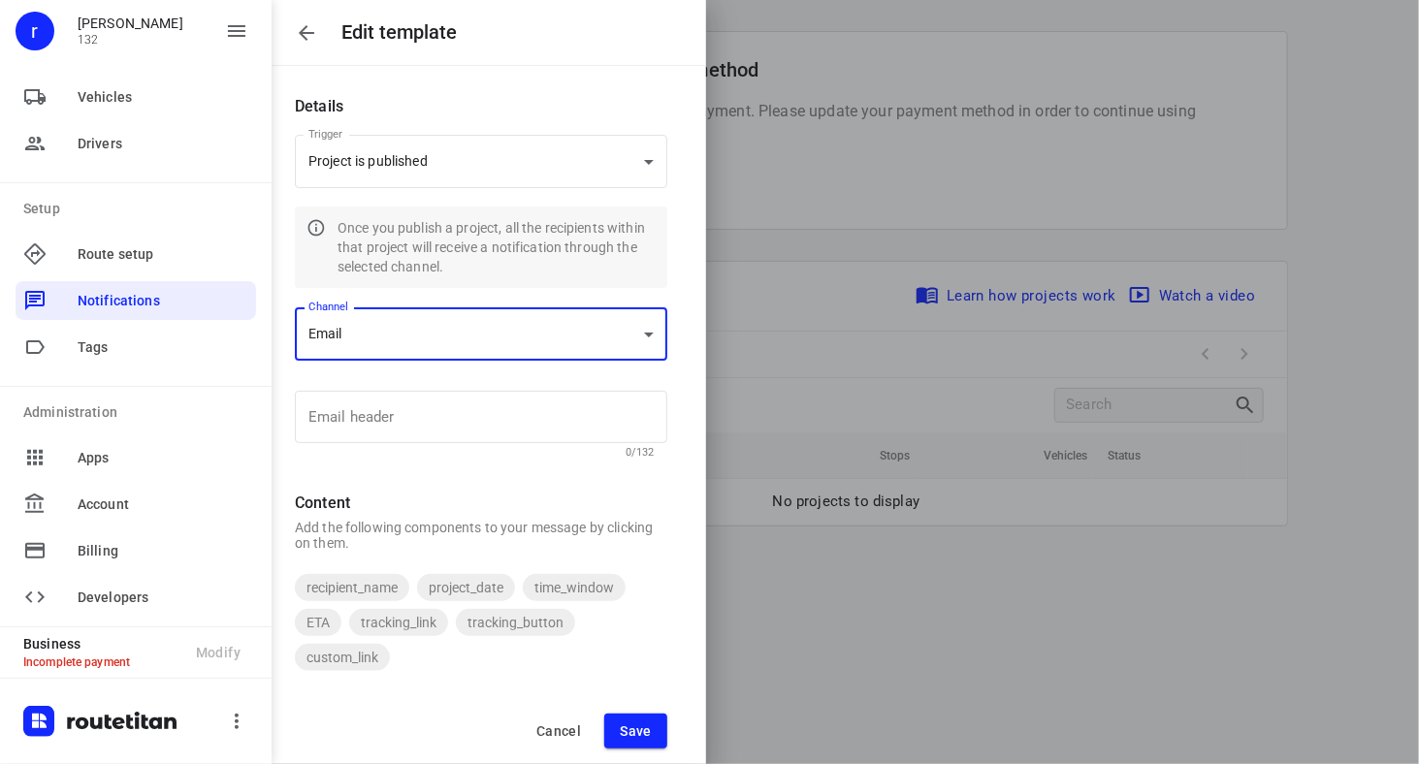
click at [405, 335] on body "Edit template Details Trigger Project is published project_publish Trigger Once…" at bounding box center [709, 382] width 1419 height 764
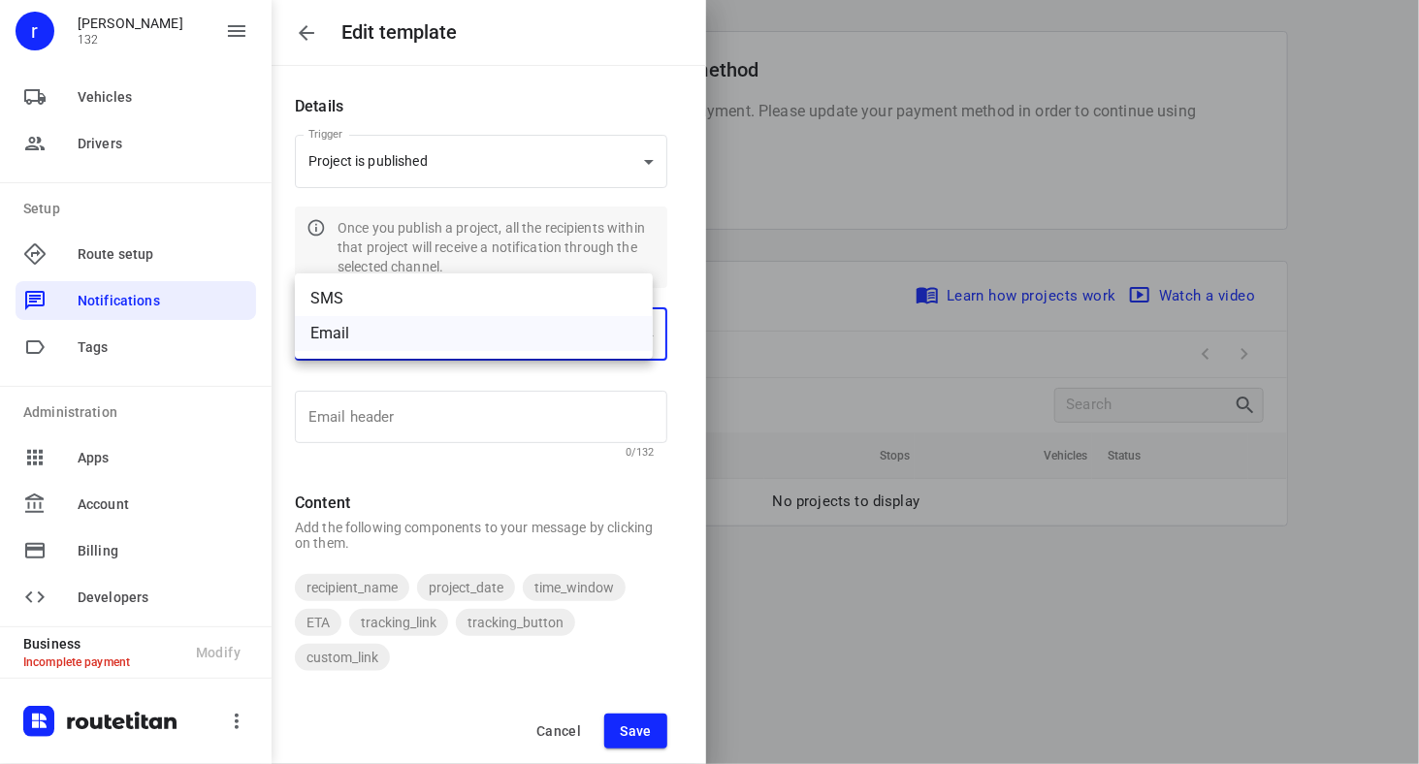
click at [369, 277] on ul "SMS Email" at bounding box center [474, 316] width 358 height 85
click at [366, 297] on div "SMS" at bounding box center [473, 298] width 327 height 23
type input "sms"
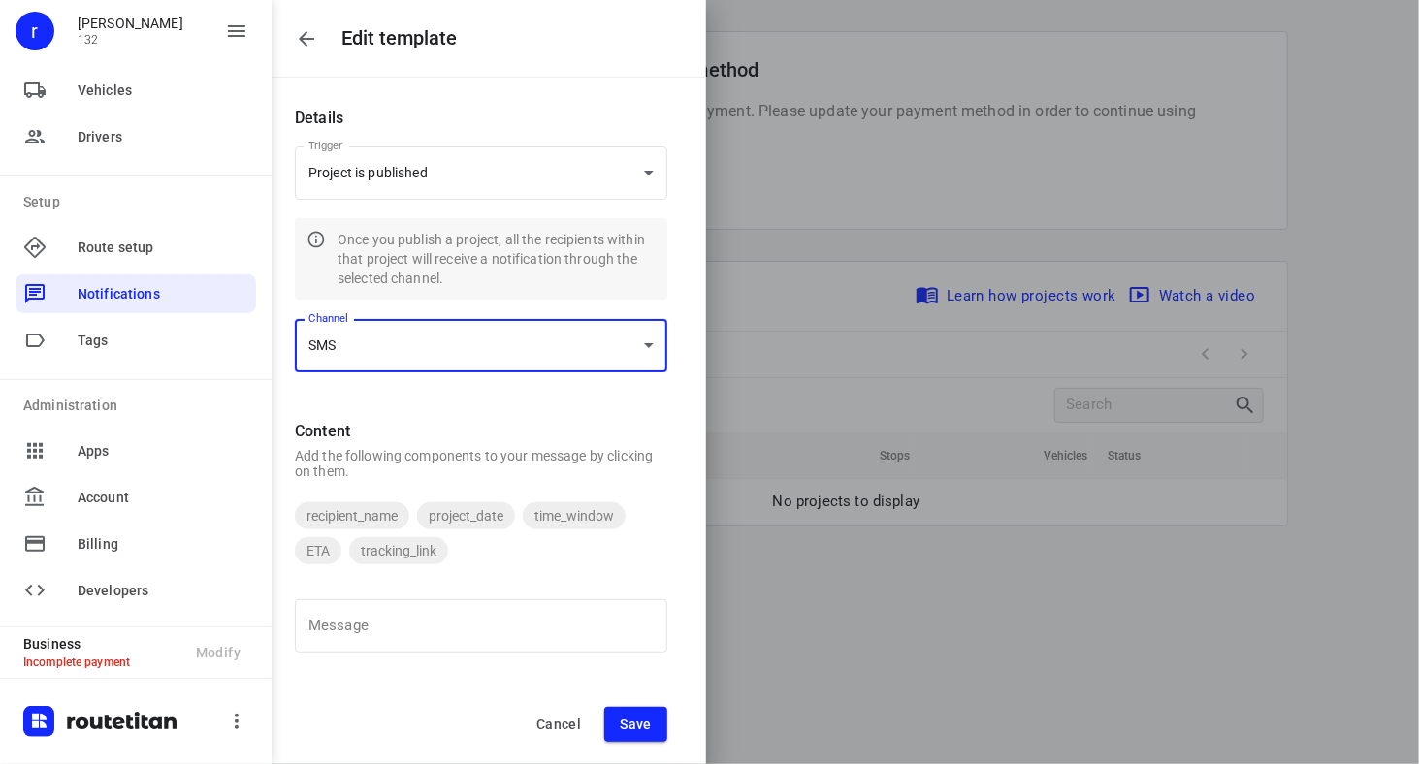
scroll to position [131, 0]
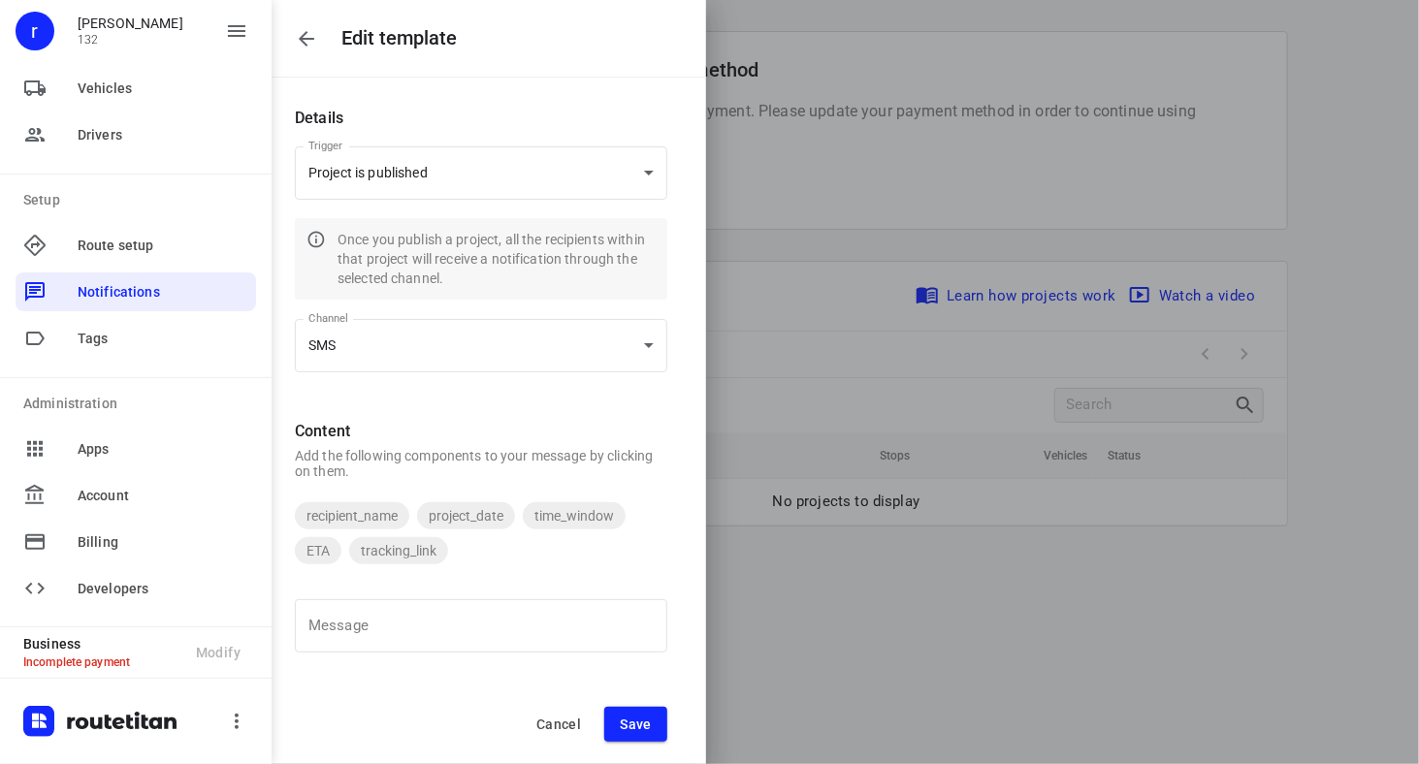
click at [947, 324] on div at bounding box center [709, 382] width 1419 height 764
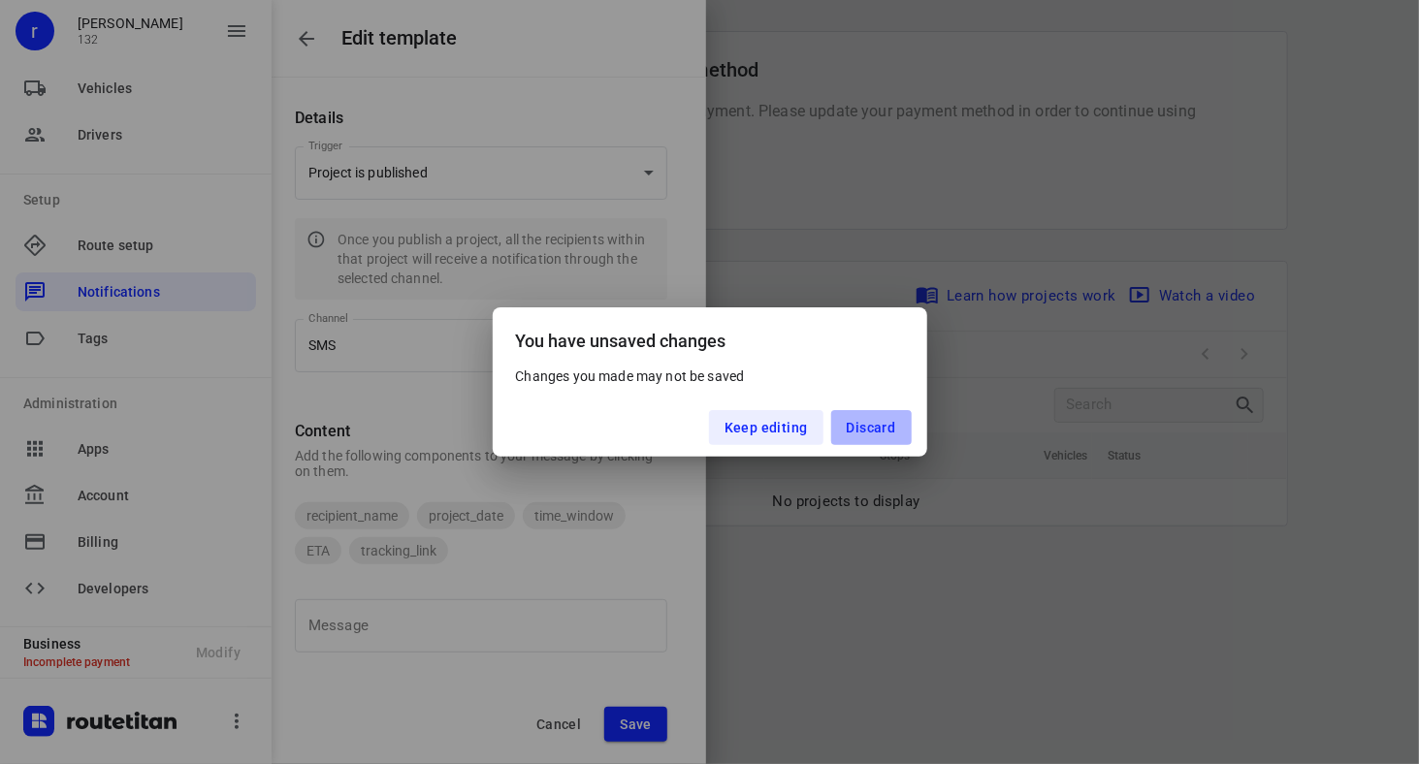
click at [901, 418] on button "Discard" at bounding box center [871, 427] width 81 height 35
